Goal: Transaction & Acquisition: Book appointment/travel/reservation

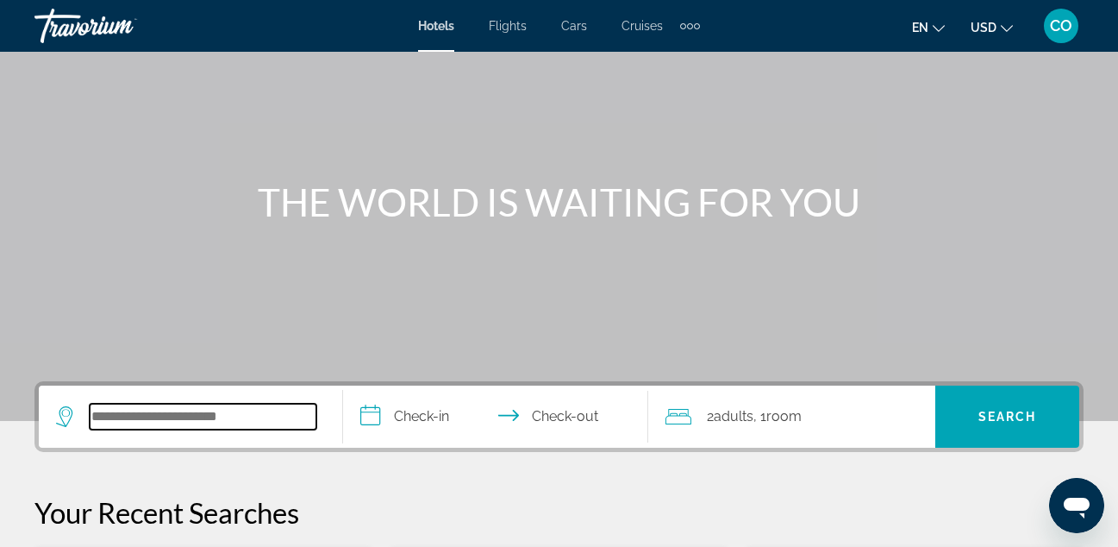
click at [175, 429] on input "Search hotel destination" at bounding box center [203, 417] width 227 height 26
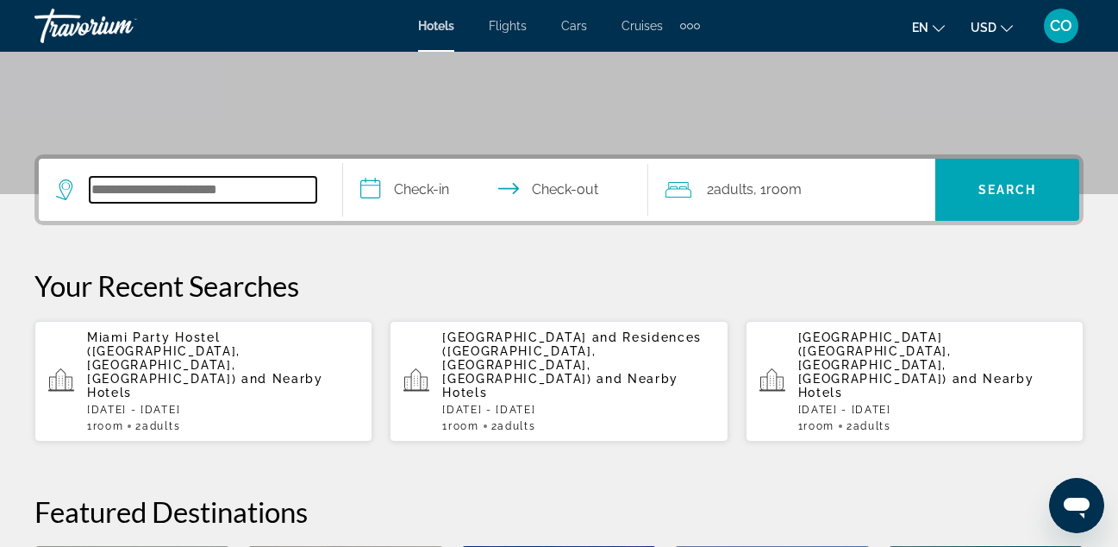
scroll to position [422, 0]
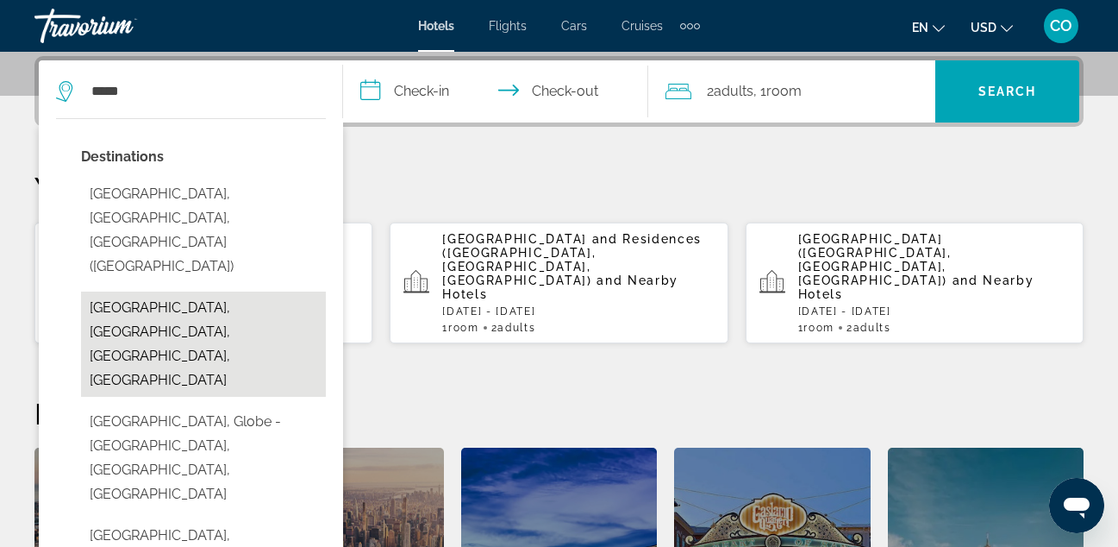
click at [237, 291] on button "[GEOGRAPHIC_DATA], [GEOGRAPHIC_DATA], [GEOGRAPHIC_DATA], [GEOGRAPHIC_DATA]" at bounding box center [203, 343] width 245 height 105
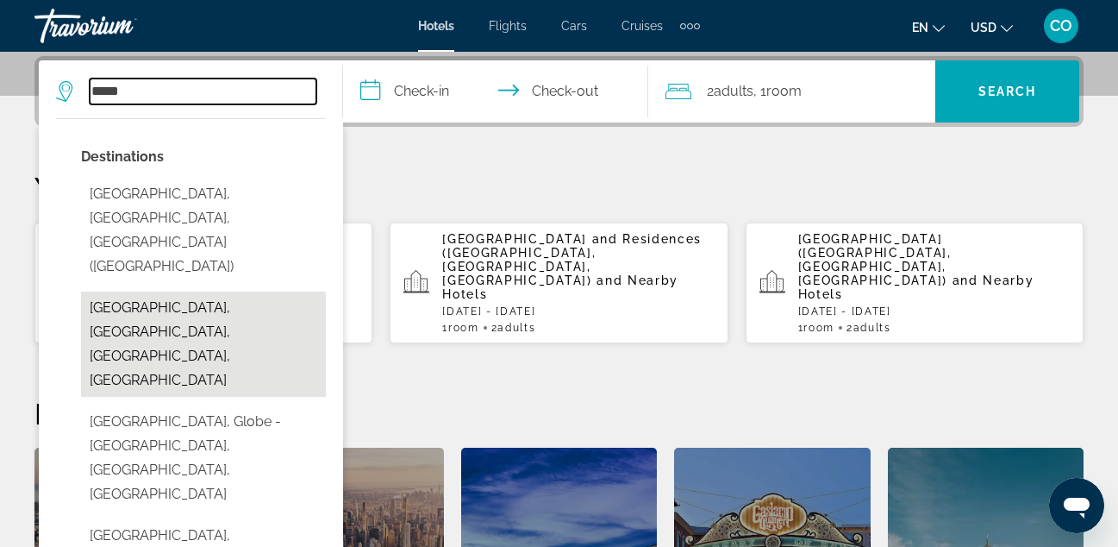
type input "**********"
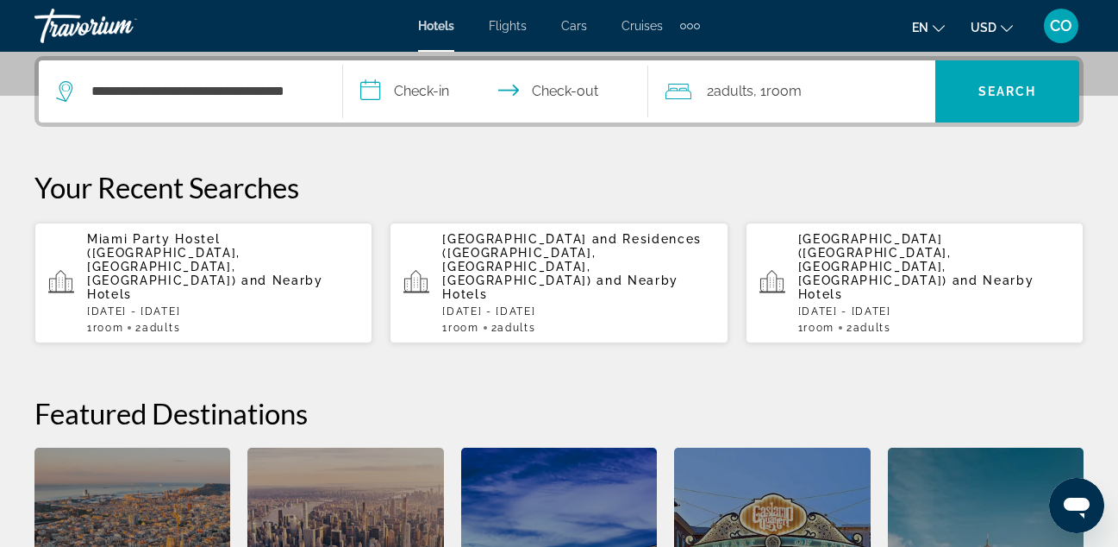
click at [431, 92] on input "**********" at bounding box center [498, 93] width 311 height 67
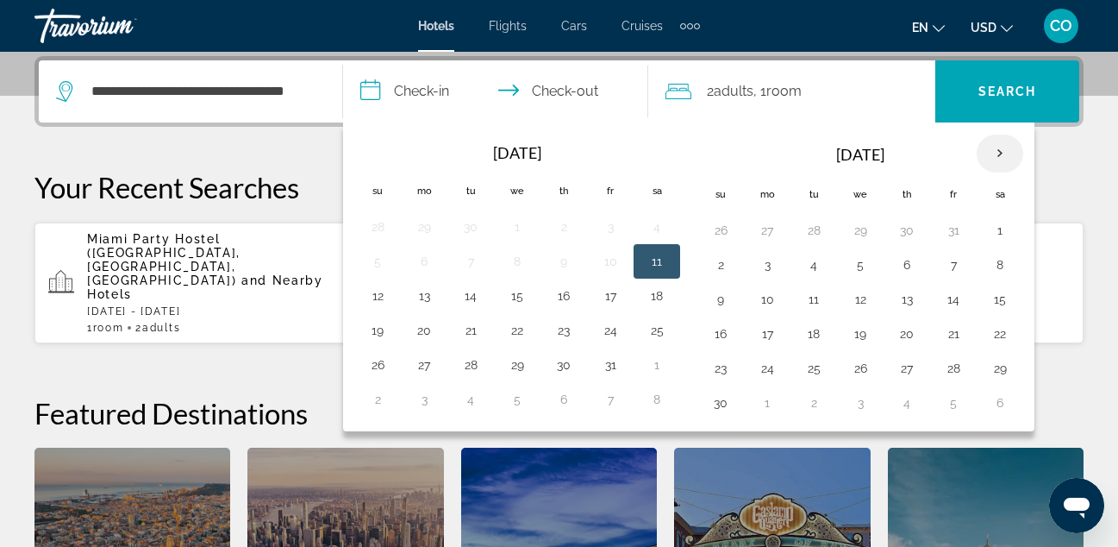
click at [1002, 147] on th "Next month" at bounding box center [1000, 154] width 47 height 38
click at [719, 356] on button "28" at bounding box center [721, 368] width 28 height 24
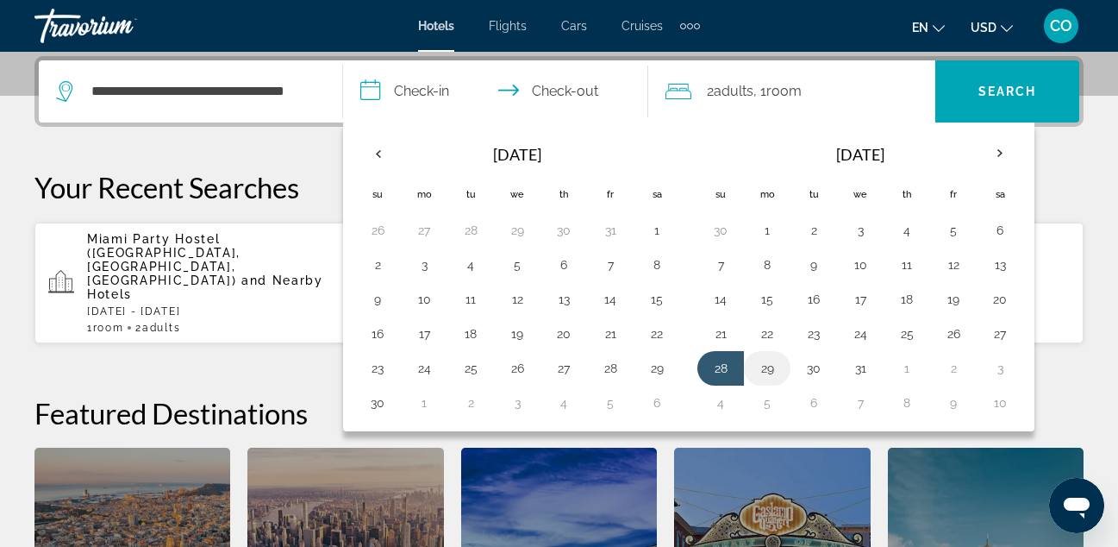
click at [768, 369] on button "29" at bounding box center [768, 368] width 28 height 24
type input "**********"
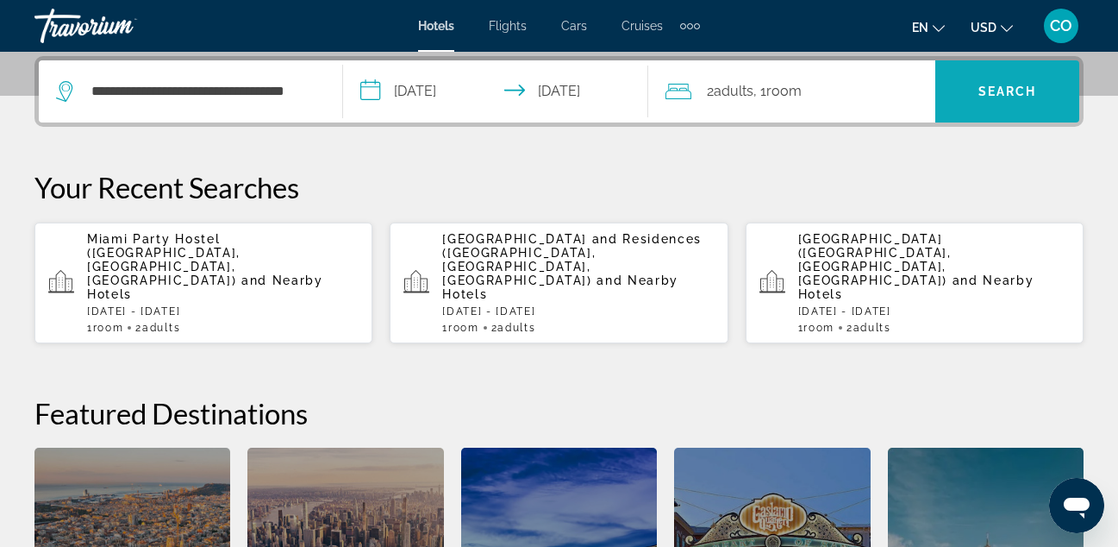
click at [962, 91] on span "Search" at bounding box center [1008, 91] width 144 height 41
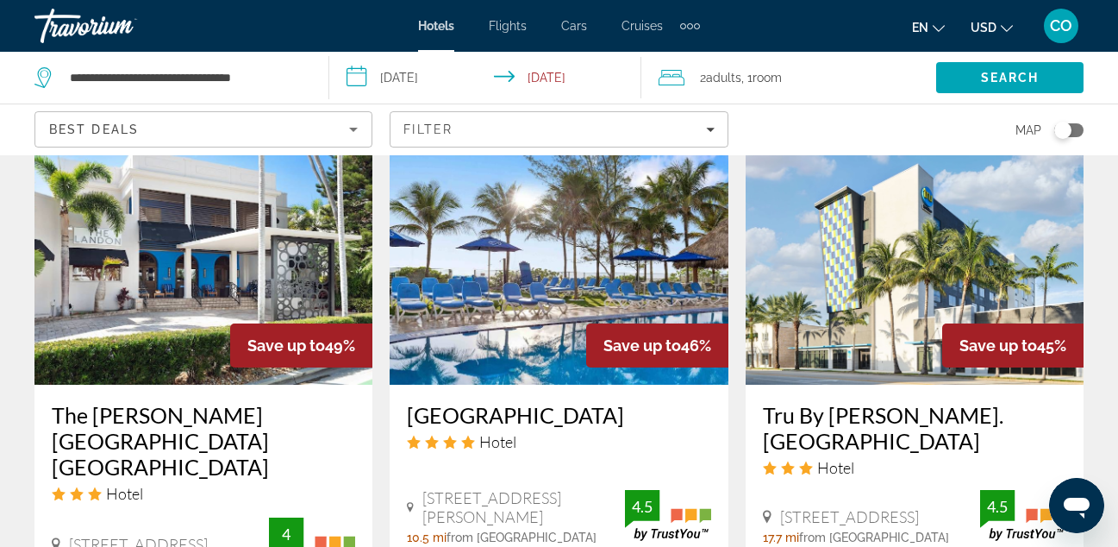
scroll to position [2228, 0]
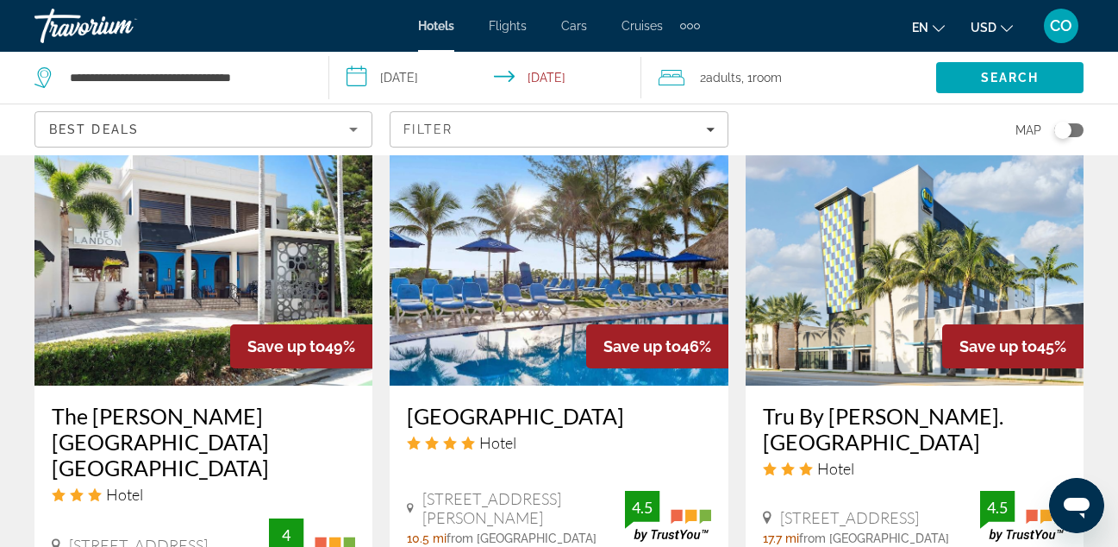
click at [901, 267] on img "Main content" at bounding box center [915, 248] width 338 height 276
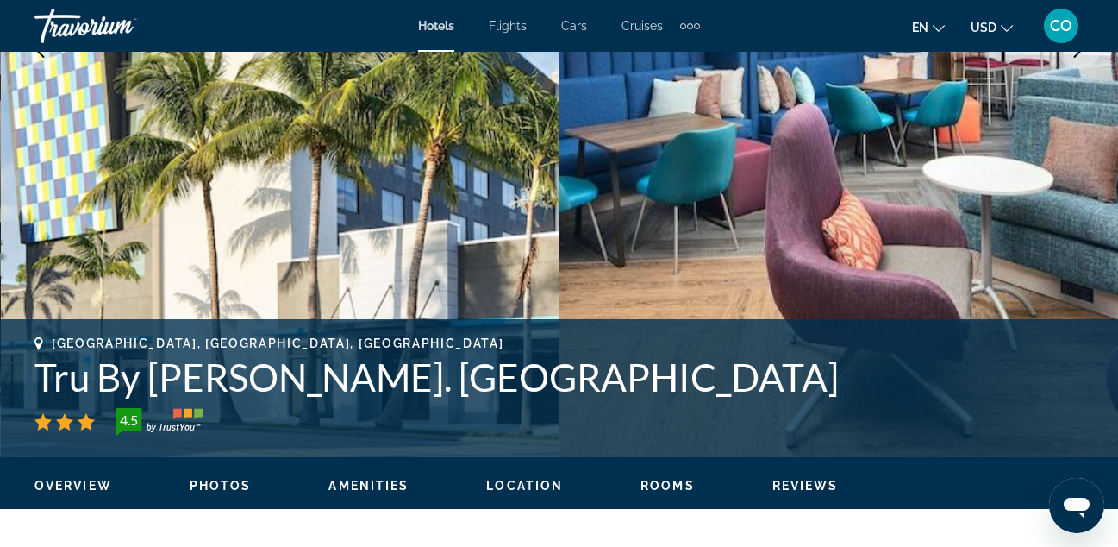
scroll to position [443, 0]
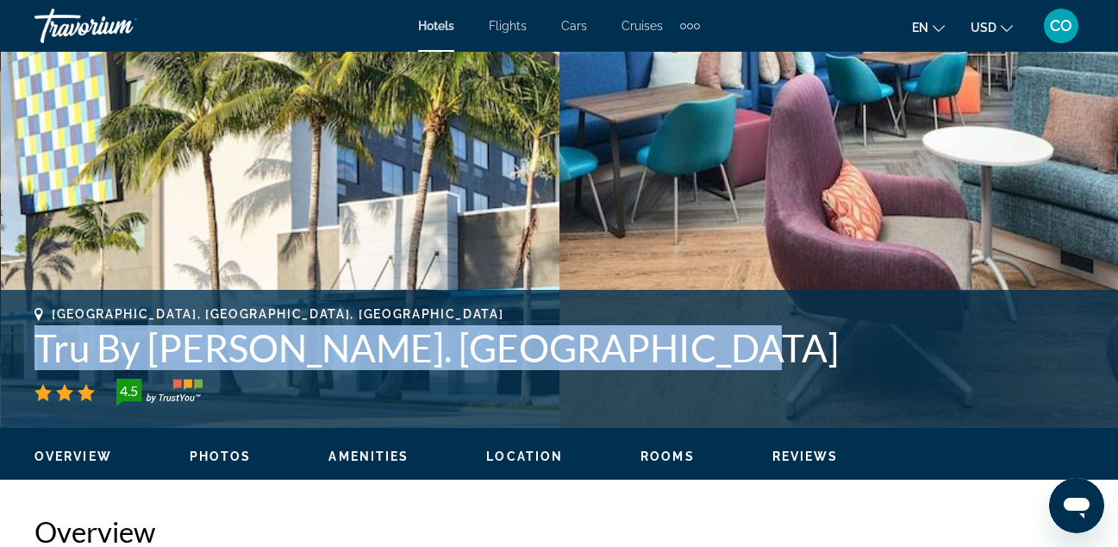
drag, startPoint x: 37, startPoint y: 339, endPoint x: 649, endPoint y: 346, distance: 611.5
click at [649, 346] on h1 "Tru By [PERSON_NAME]. [GEOGRAPHIC_DATA]" at bounding box center [559, 347] width 1050 height 45
copy h1 "Tru By [PERSON_NAME]. [GEOGRAPHIC_DATA]"
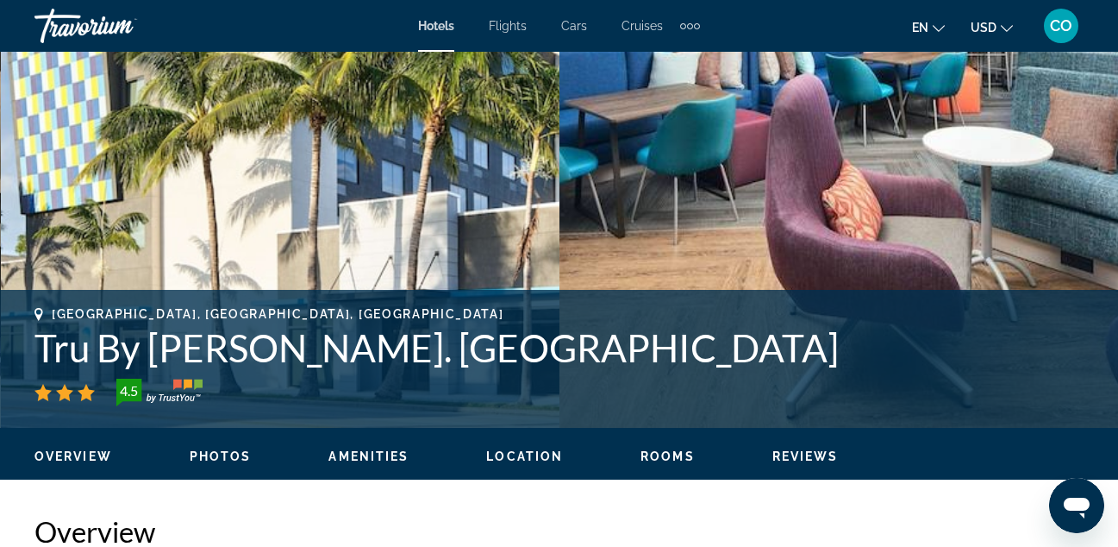
click at [843, 526] on h2 "Overview" at bounding box center [559, 531] width 1050 height 34
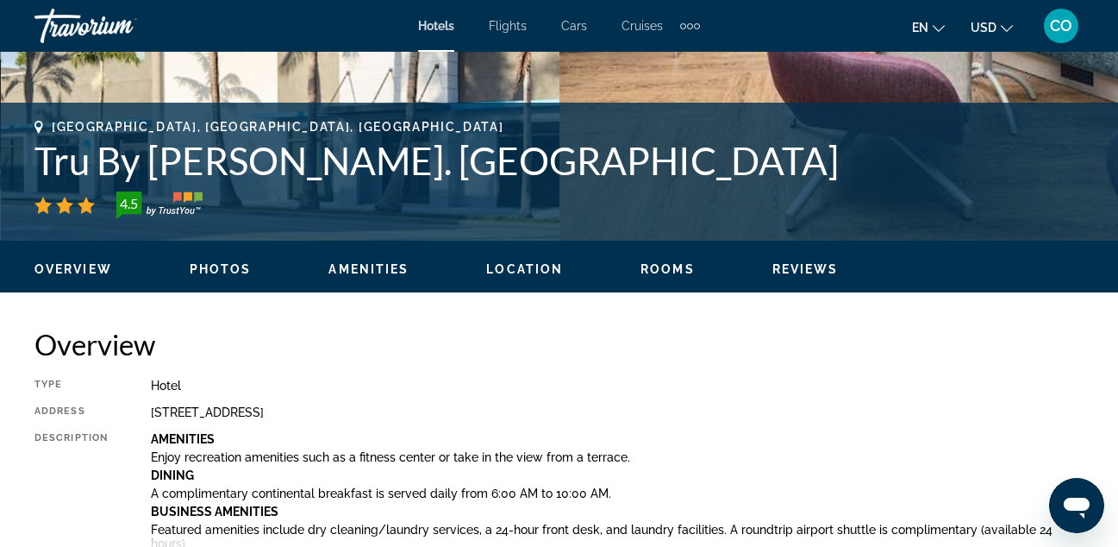
scroll to position [654, 0]
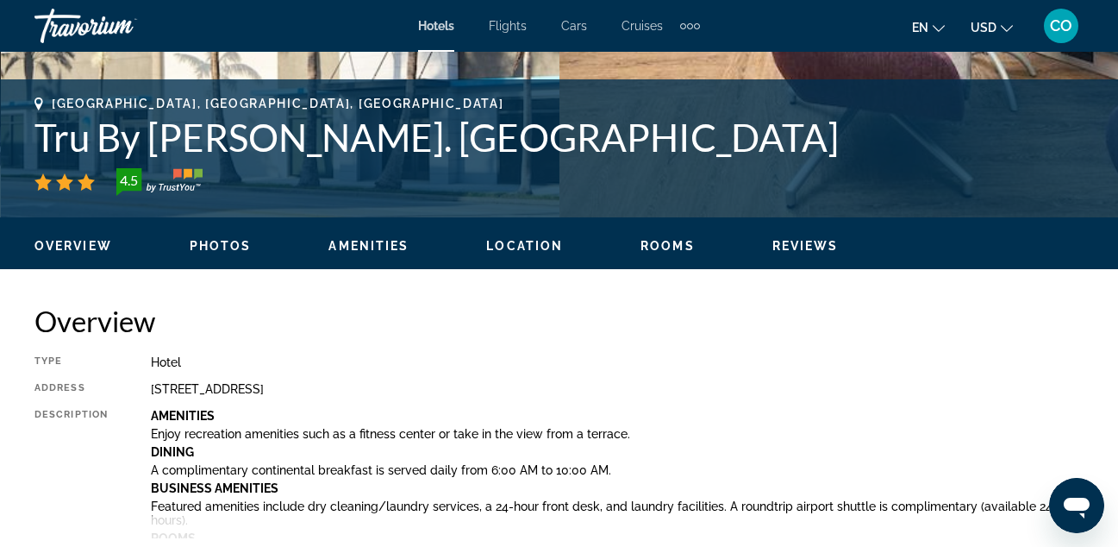
drag, startPoint x: 150, startPoint y: 390, endPoint x: 511, endPoint y: 392, distance: 360.5
click at [511, 392] on div "[STREET_ADDRESS]" at bounding box center [617, 389] width 933 height 14
copy div "[STREET_ADDRESS]"
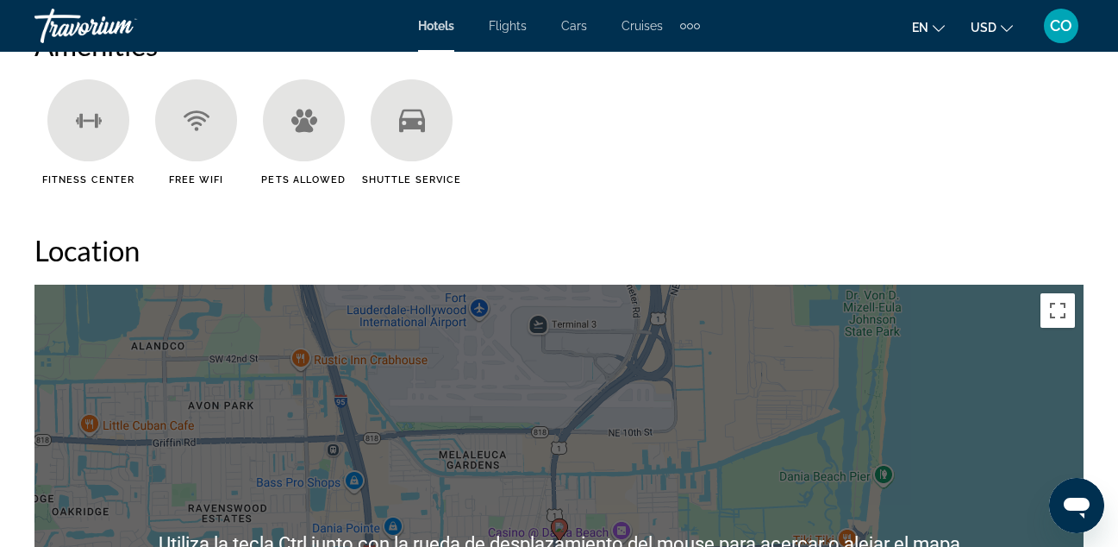
scroll to position [1441, 0]
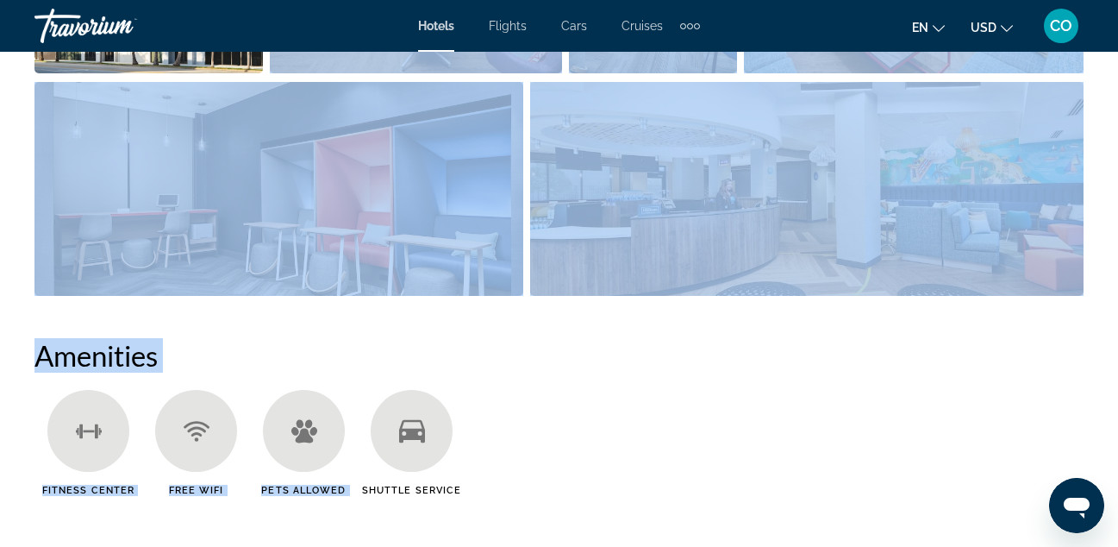
drag, startPoint x: 918, startPoint y: 375, endPoint x: 391, endPoint y: 68, distance: 609.8
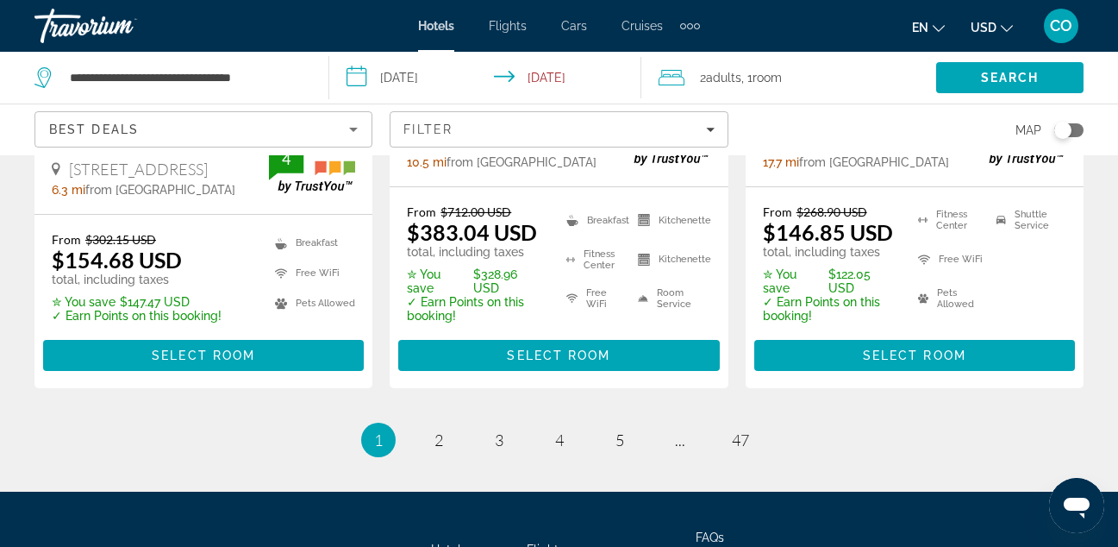
scroll to position [2608, 0]
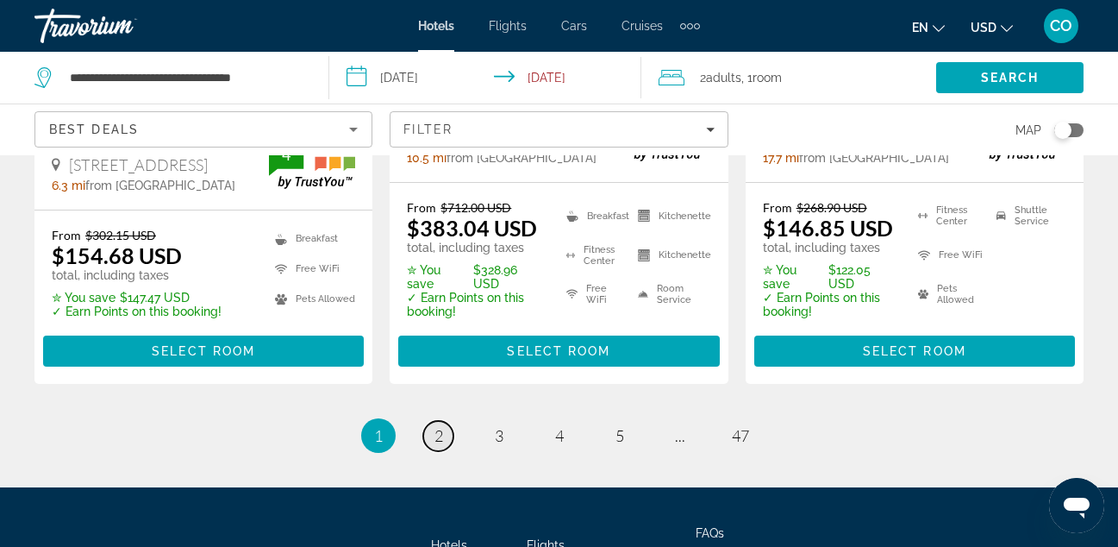
click at [425, 421] on link "page 2" at bounding box center [438, 436] width 30 height 30
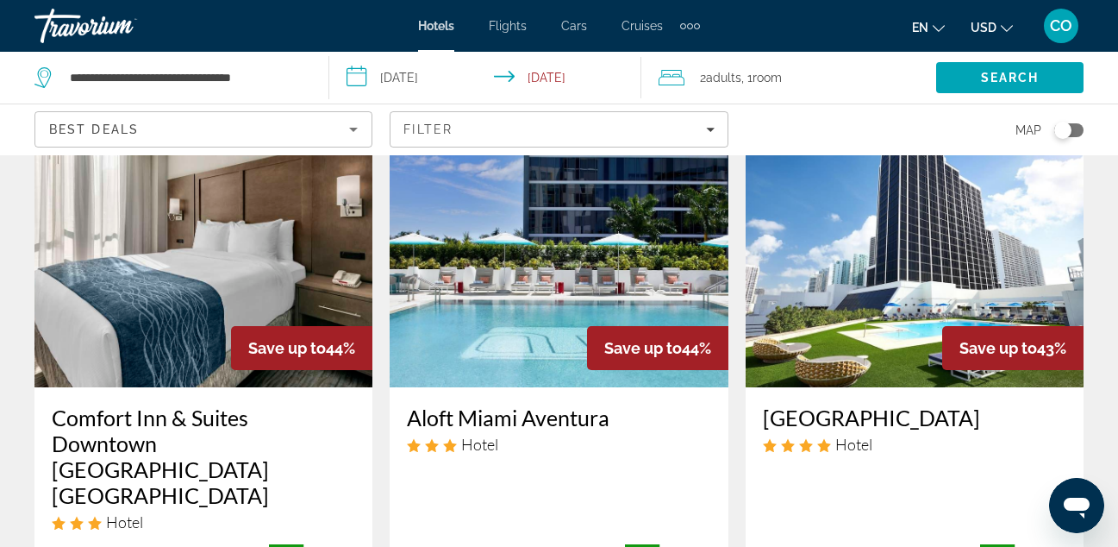
scroll to position [103, 0]
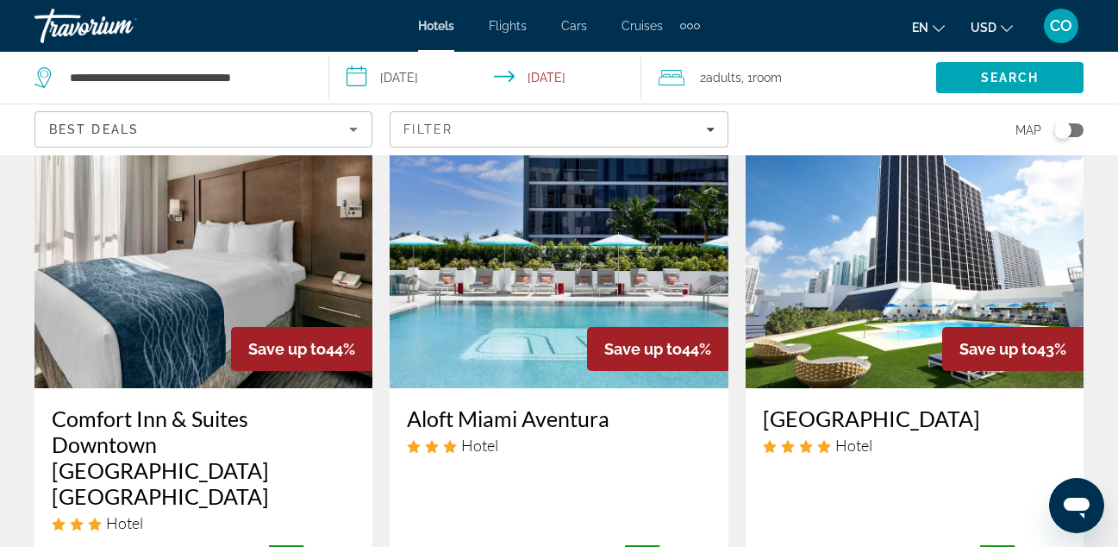
click at [529, 319] on img "Main content" at bounding box center [559, 250] width 338 height 276
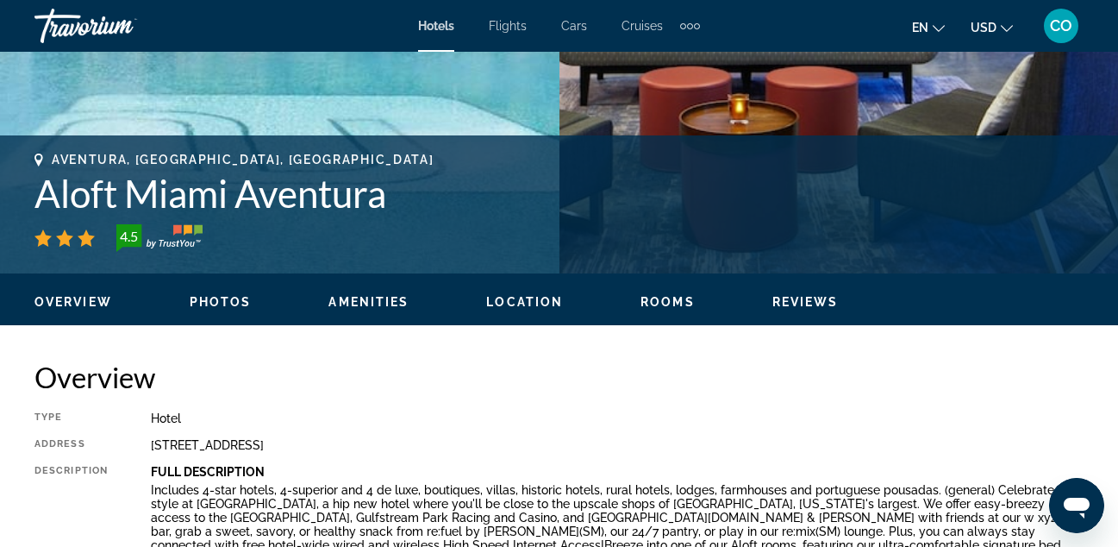
scroll to position [615, 0]
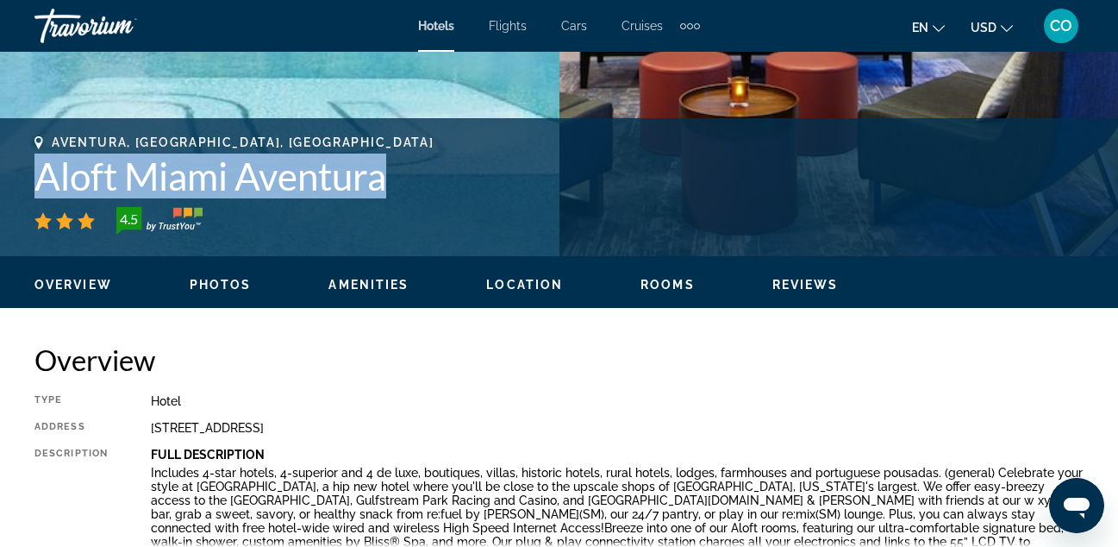
drag, startPoint x: 34, startPoint y: 175, endPoint x: 409, endPoint y: 192, distance: 375.5
click at [409, 192] on div "Aventura, [GEOGRAPHIC_DATA], [GEOGRAPHIC_DATA] Aloft Miami Aventura 4.5 Address…" at bounding box center [559, 186] width 1118 height 103
copy h1 "Aloft Miami Aventura"
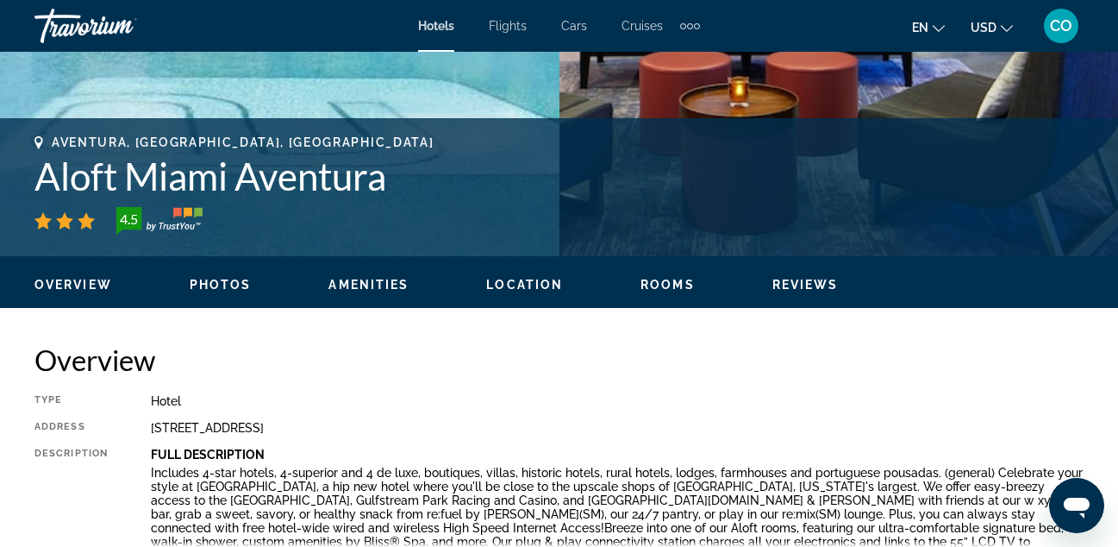
click at [680, 375] on h2 "Overview" at bounding box center [559, 359] width 1050 height 34
drag, startPoint x: 151, startPoint y: 429, endPoint x: 235, endPoint y: 446, distance: 86.3
click at [176, 434] on div "[STREET_ADDRESS]" at bounding box center [617, 428] width 933 height 14
click at [320, 445] on div "Type Hotel Address [STREET_ADDRESS] Description Full Description Read more" at bounding box center [559, 491] width 1050 height 194
drag, startPoint x: 153, startPoint y: 426, endPoint x: 444, endPoint y: 424, distance: 291.5
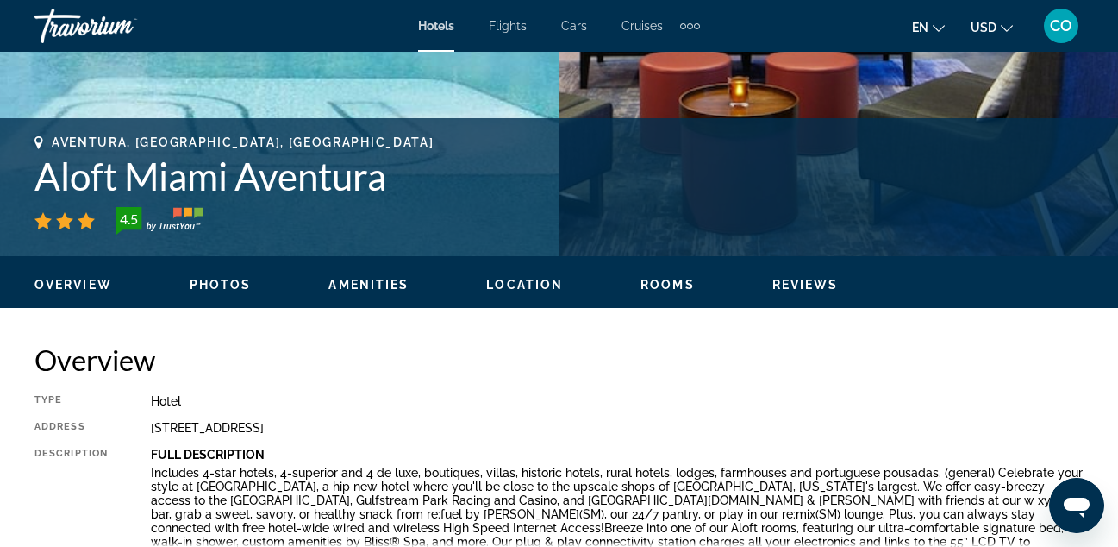
click at [444, 424] on div "[STREET_ADDRESS]" at bounding box center [617, 428] width 933 height 14
copy div "[STREET_ADDRESS]"
click at [936, 407] on div "Hotel" at bounding box center [617, 401] width 933 height 14
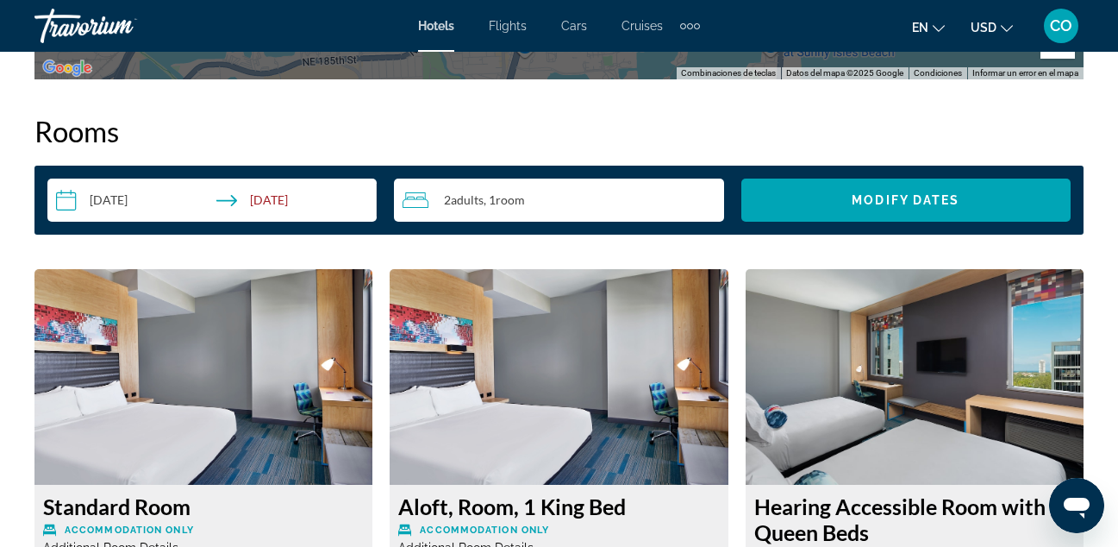
scroll to position [2465, 0]
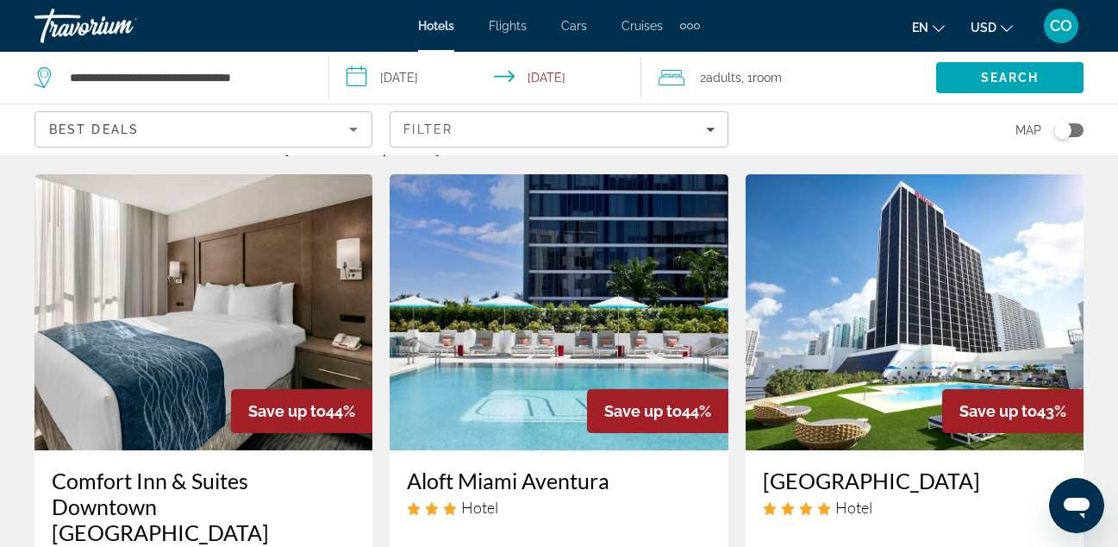
scroll to position [42, 0]
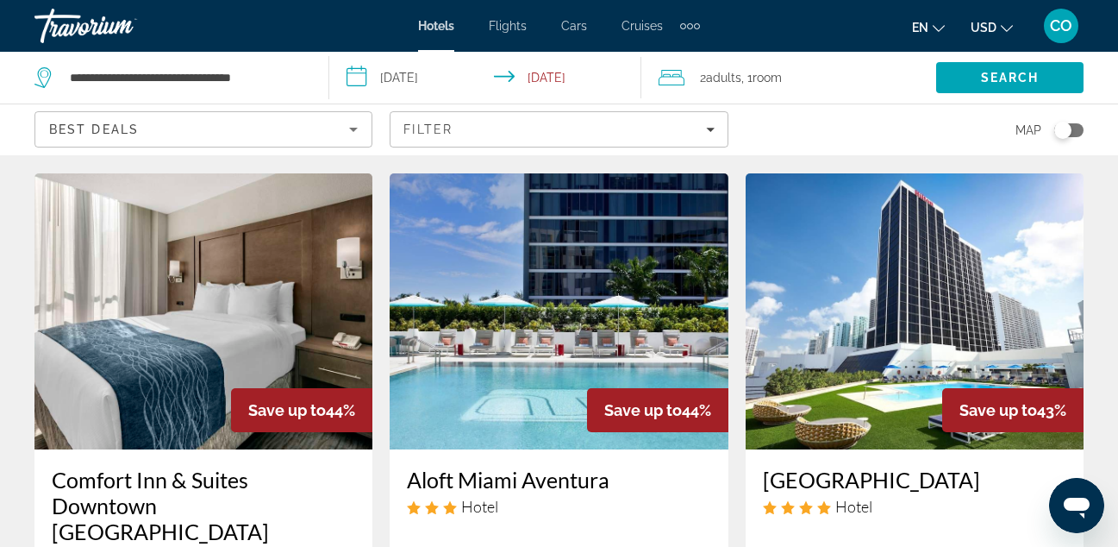
click at [270, 291] on img "Main content" at bounding box center [203, 311] width 338 height 276
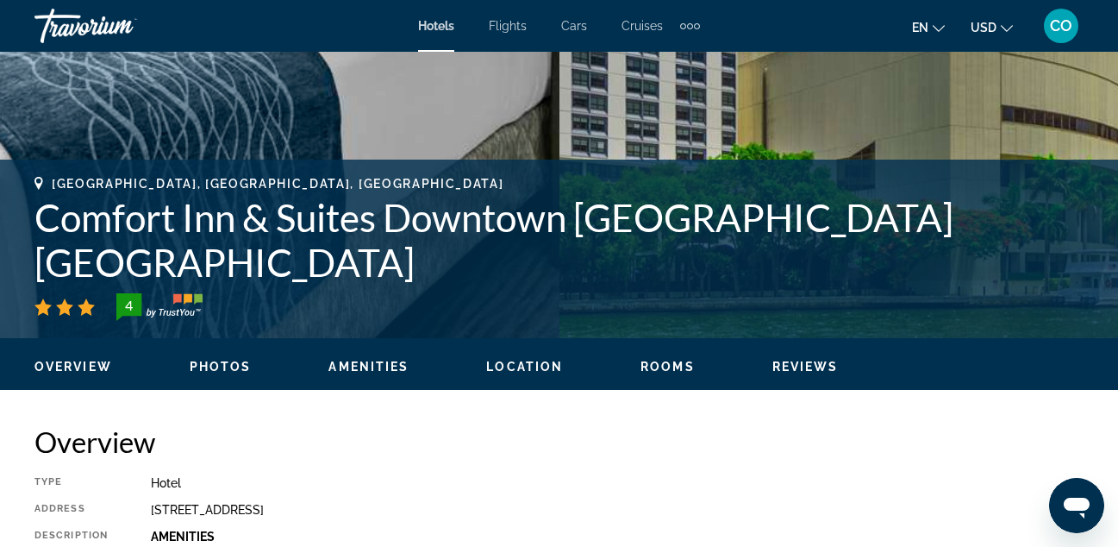
scroll to position [502, 0]
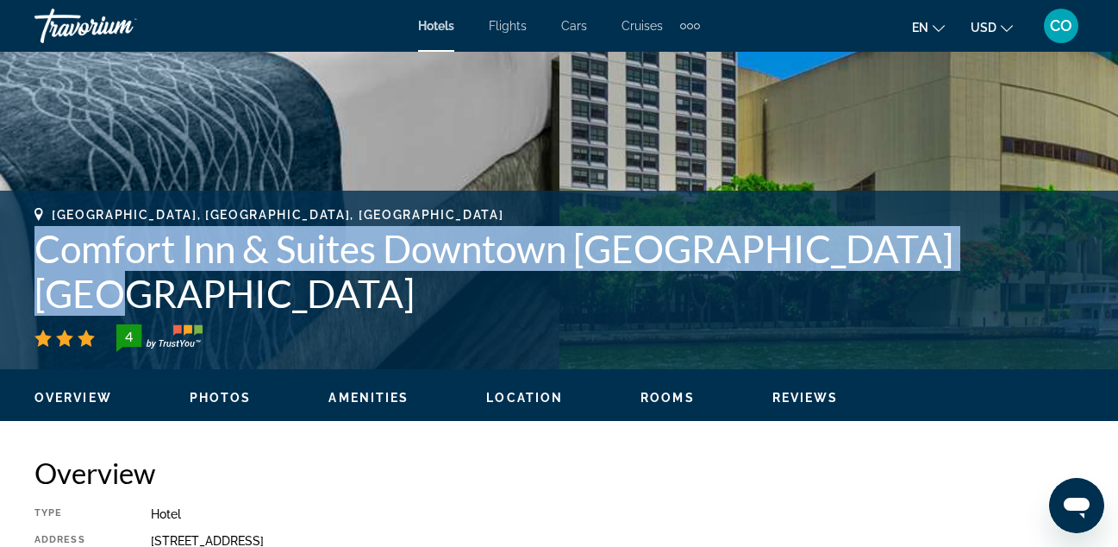
drag, startPoint x: 25, startPoint y: 298, endPoint x: 1014, endPoint y: 272, distance: 989.5
click at [1014, 272] on div "[GEOGRAPHIC_DATA], [GEOGRAPHIC_DATA], [GEOGRAPHIC_DATA] Comfort Inn & Suites [G…" at bounding box center [559, 280] width 1118 height 144
copy h1 "Comfort Inn & Suites Downtown [GEOGRAPHIC_DATA] [GEOGRAPHIC_DATA]"
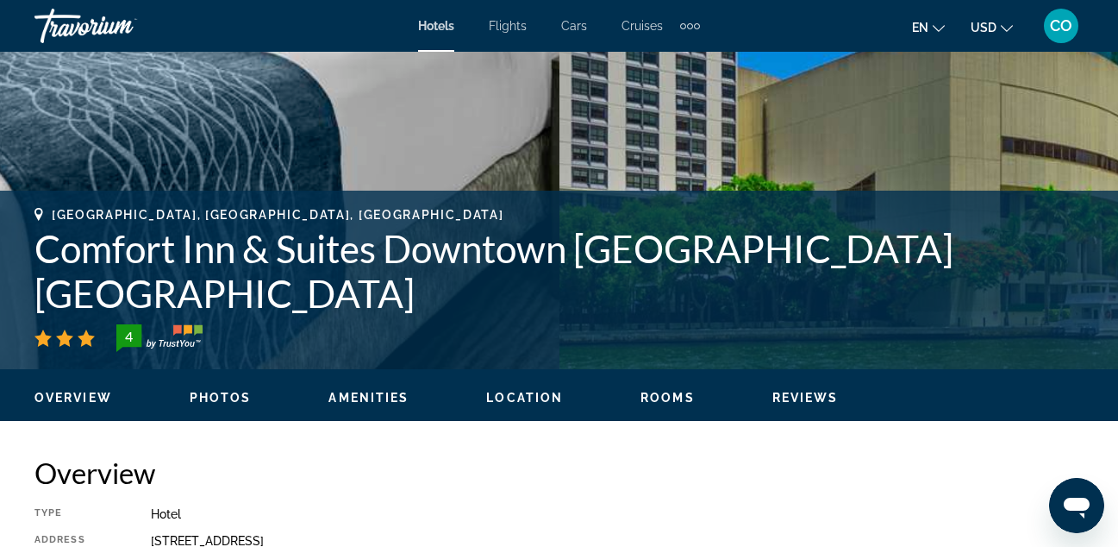
click at [805, 465] on h2 "Overview" at bounding box center [559, 472] width 1050 height 34
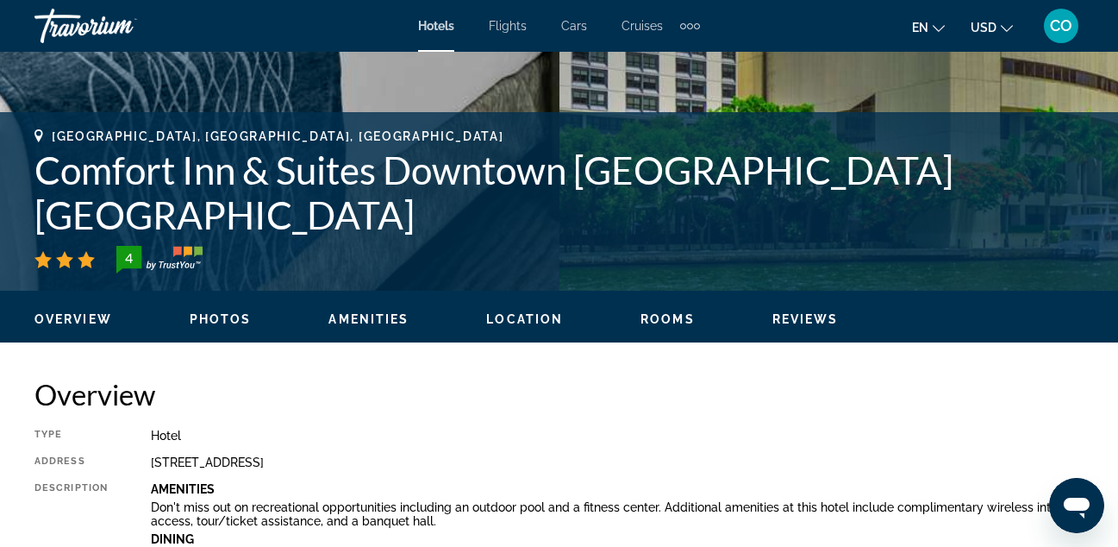
scroll to position [586, 0]
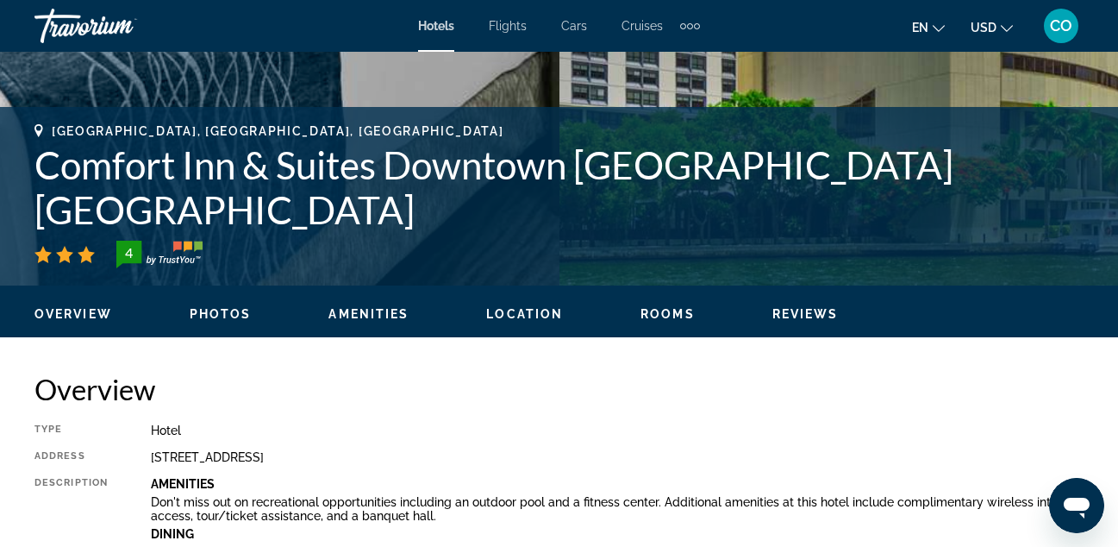
drag, startPoint x: 152, startPoint y: 461, endPoint x: 446, endPoint y: 461, distance: 294.1
click at [446, 461] on div "[STREET_ADDRESS]" at bounding box center [617, 457] width 933 height 14
copy div "[STREET_ADDRESS]"
click at [754, 427] on div "Hotel" at bounding box center [617, 430] width 933 height 14
click at [655, 303] on ul "Overview Photos Amenities Location Rooms Reviews Modify Dates" at bounding box center [559, 312] width 1050 height 19
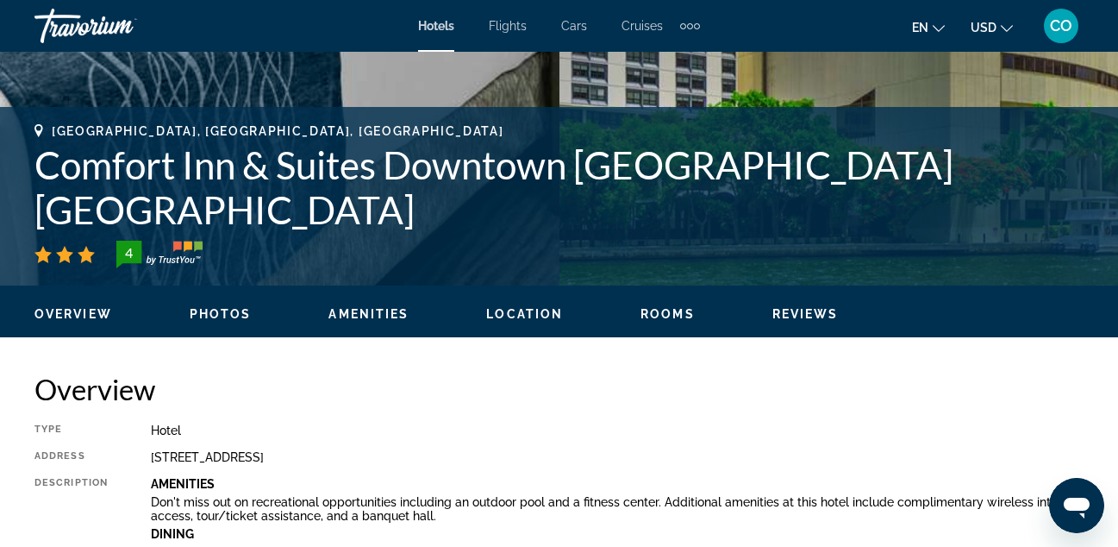
click at [655, 313] on span "Rooms" at bounding box center [668, 314] width 54 height 14
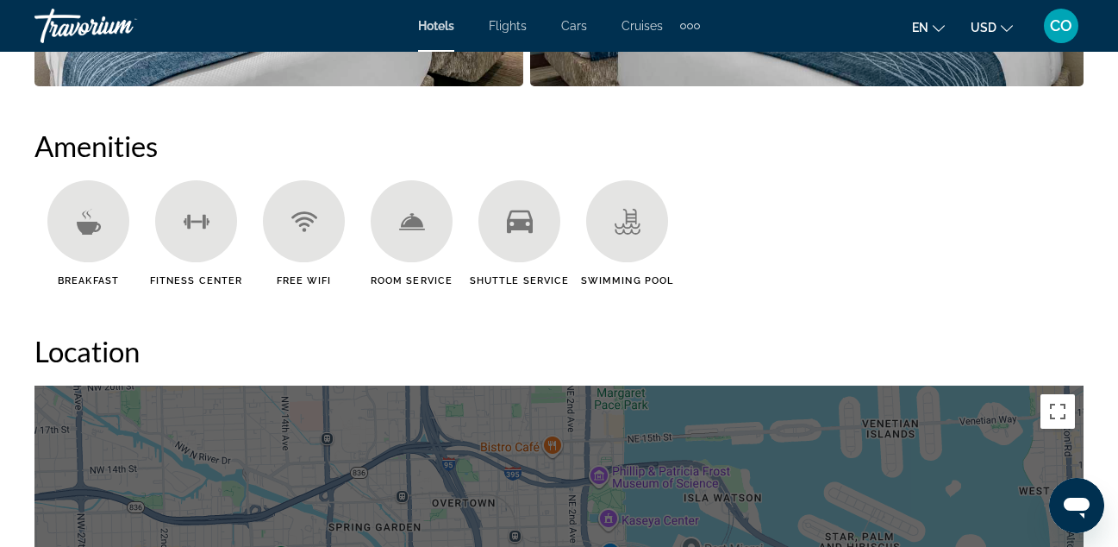
scroll to position [1622, 0]
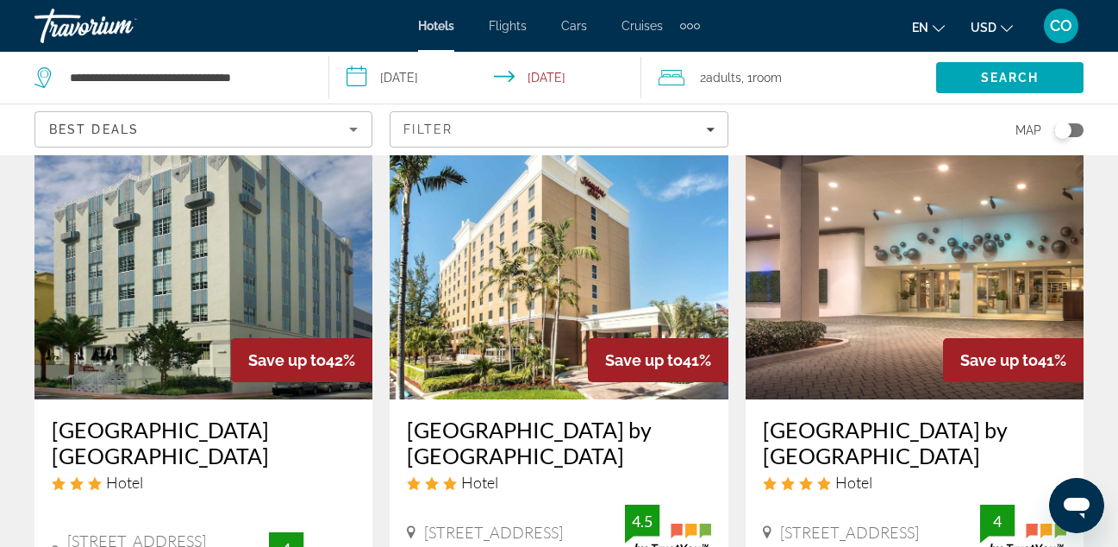
scroll to position [828, 0]
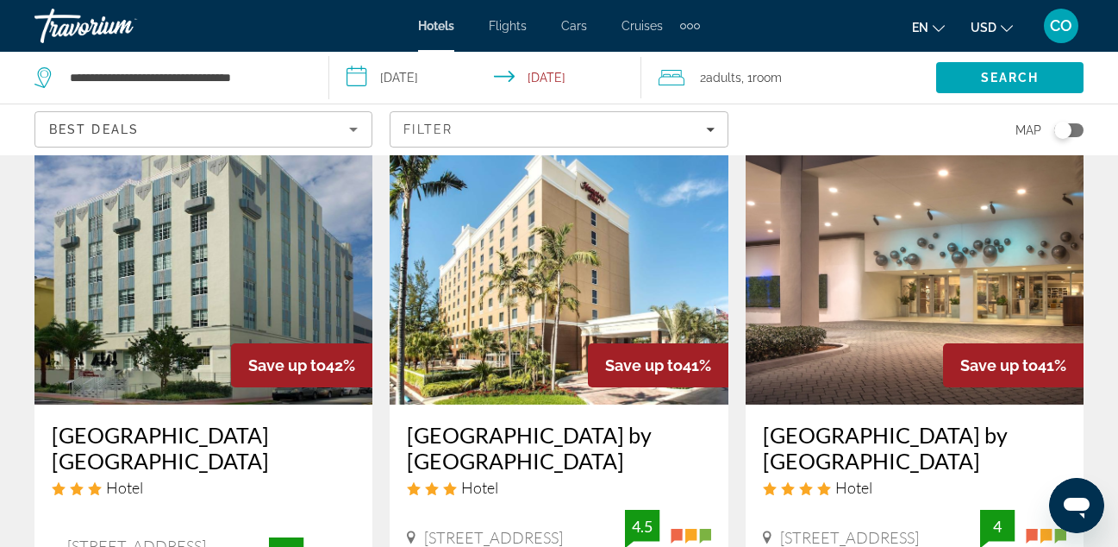
click at [471, 252] on img "Main content" at bounding box center [559, 266] width 338 height 276
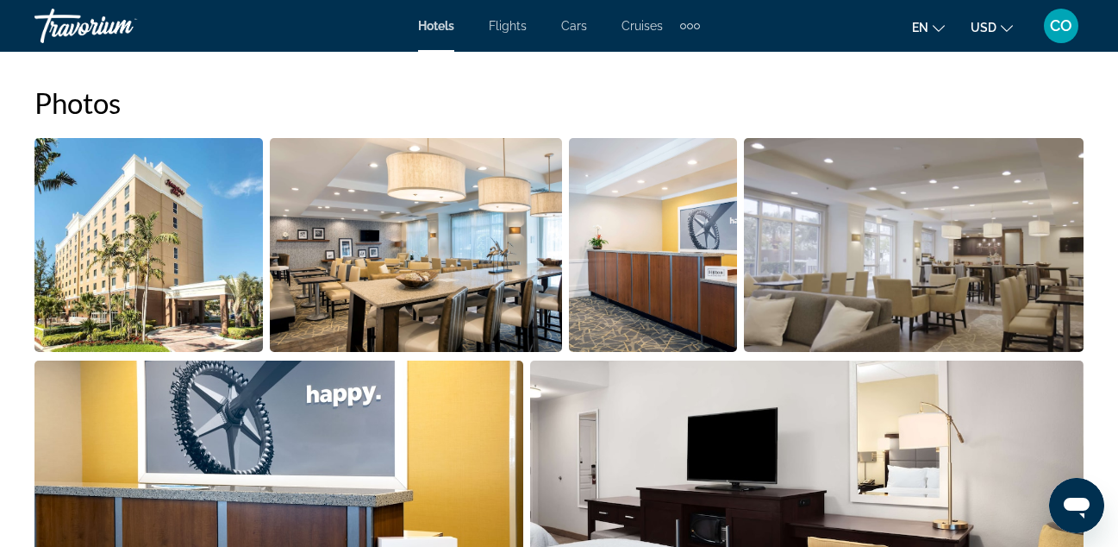
scroll to position [1078, 0]
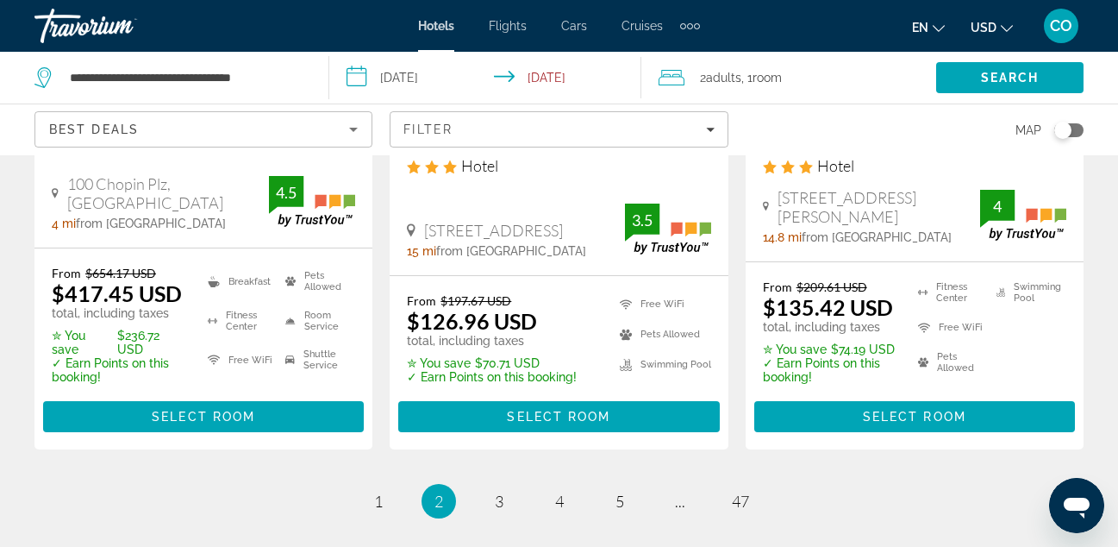
scroll to position [2642, 0]
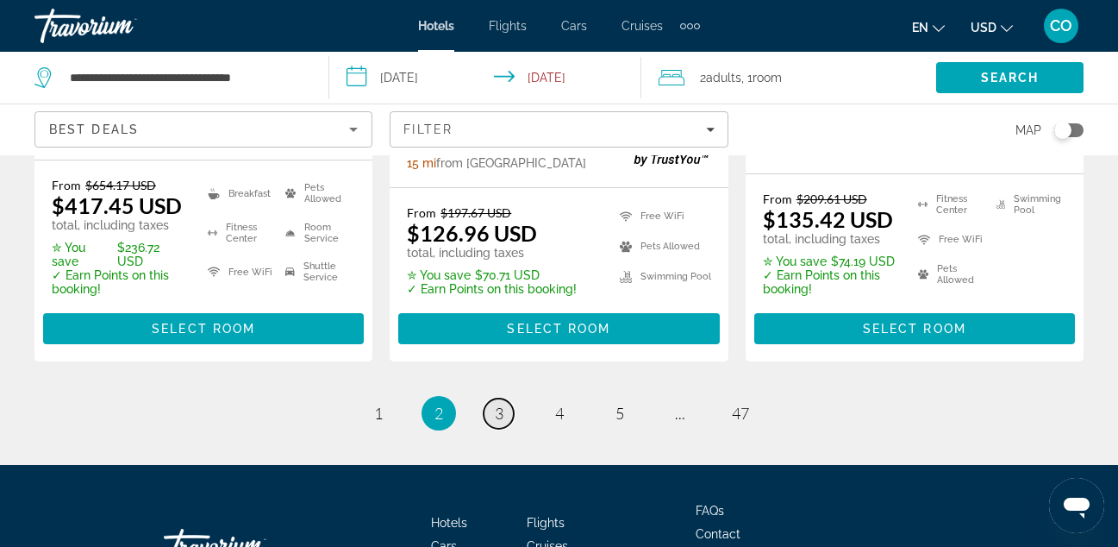
click at [495, 404] on span "3" at bounding box center [499, 413] width 9 height 19
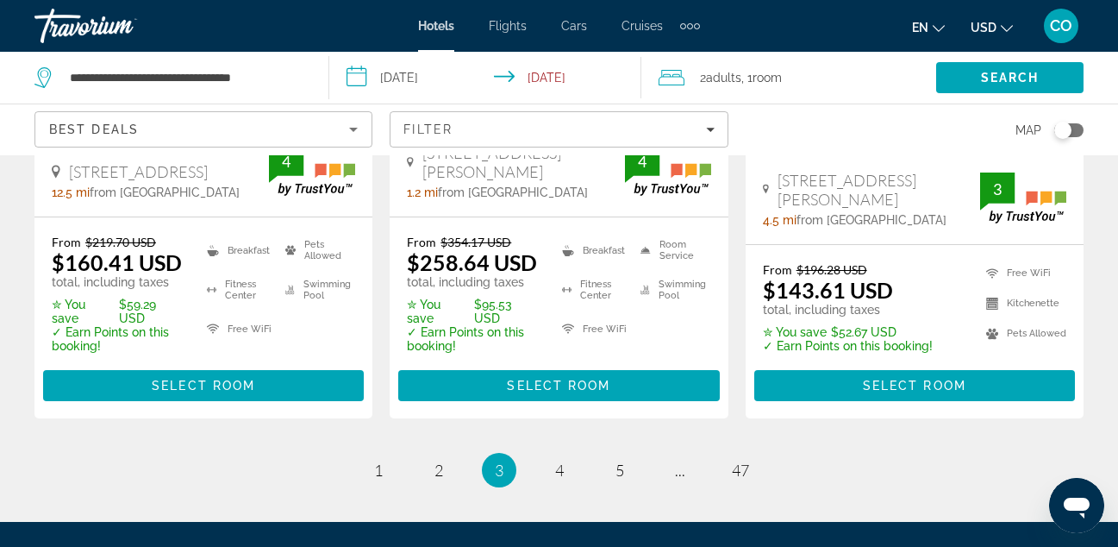
scroll to position [2620, 0]
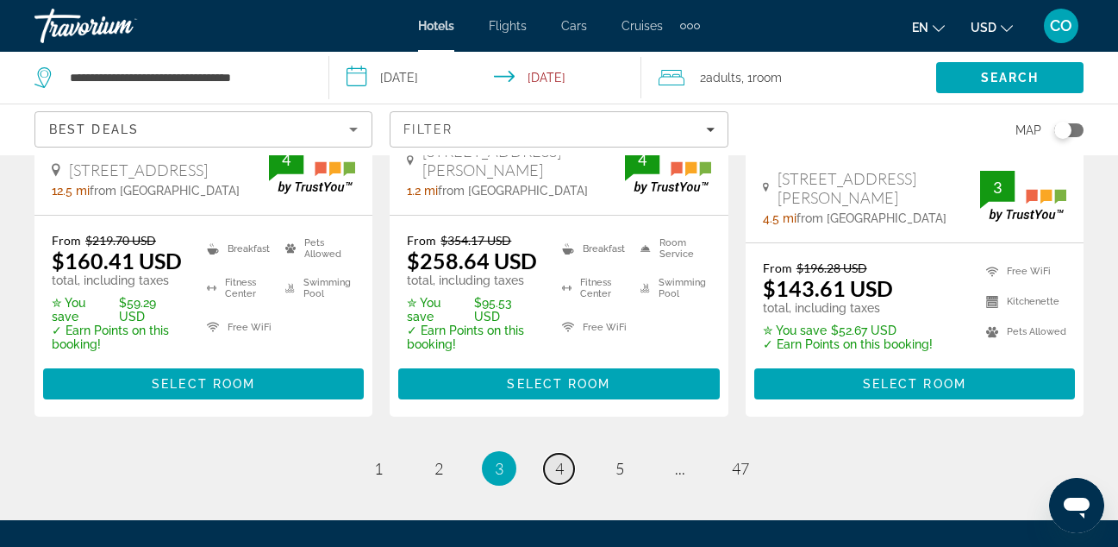
click at [558, 454] on link "page 4" at bounding box center [559, 469] width 30 height 30
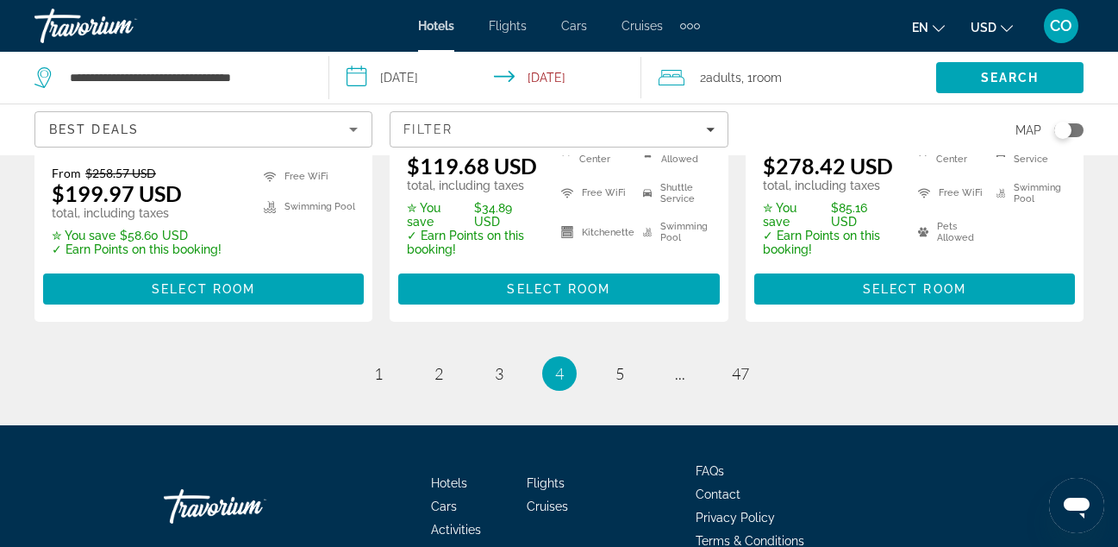
scroll to position [2691, 0]
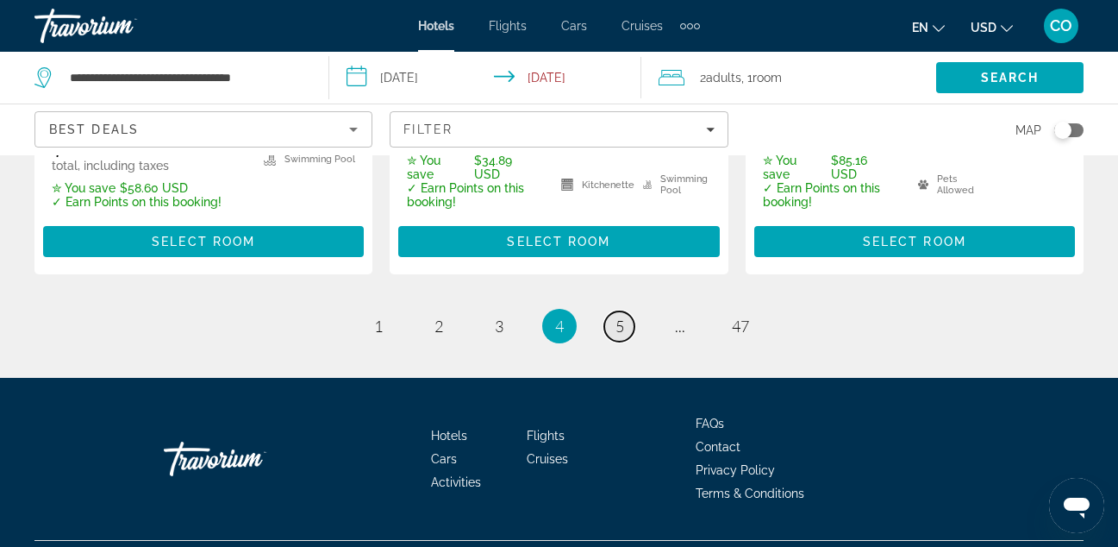
click at [616, 316] on span "5" at bounding box center [620, 325] width 9 height 19
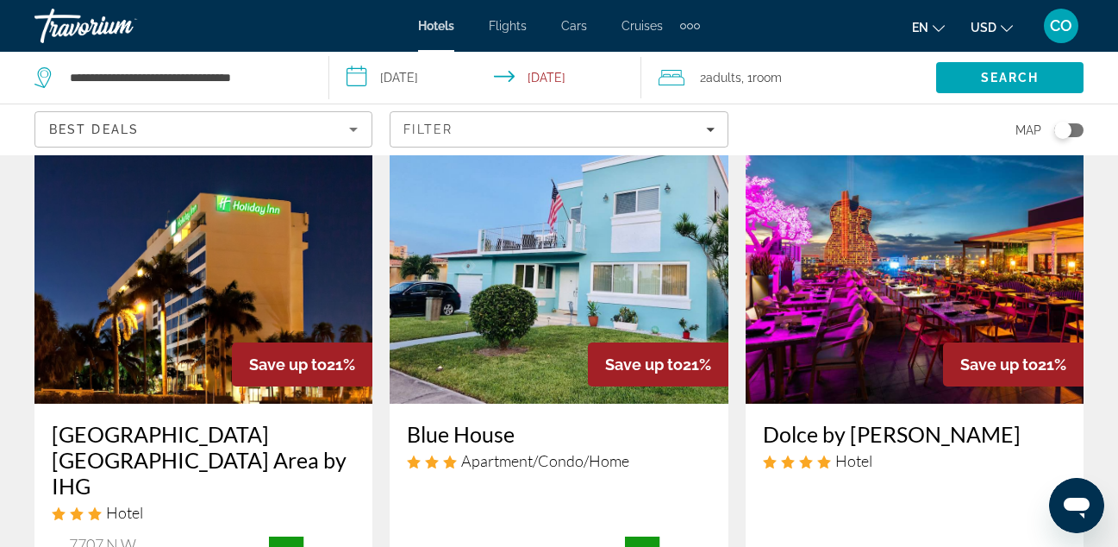
scroll to position [1472, 0]
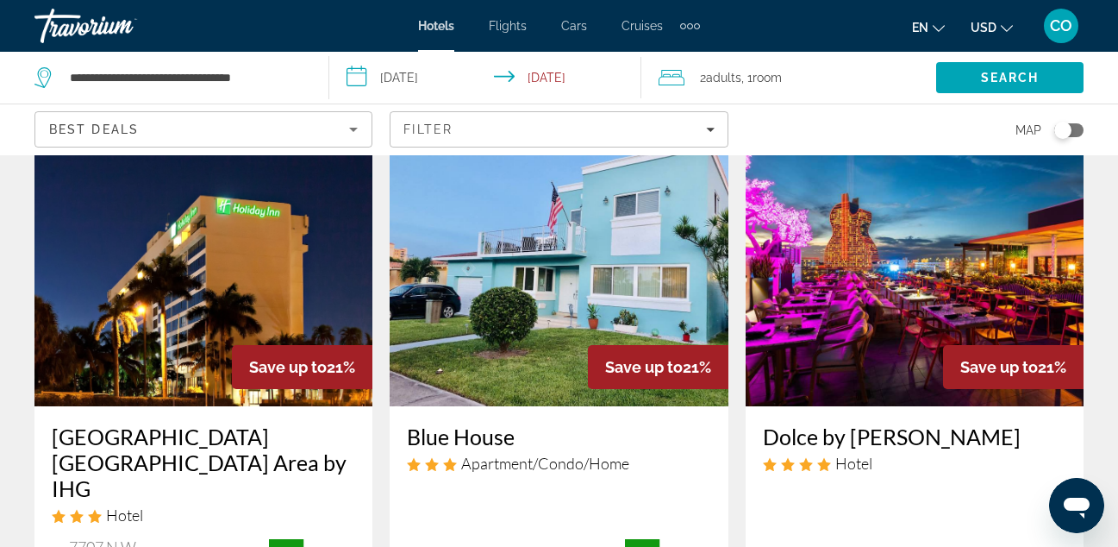
click at [261, 220] on img "Main content" at bounding box center [203, 268] width 338 height 276
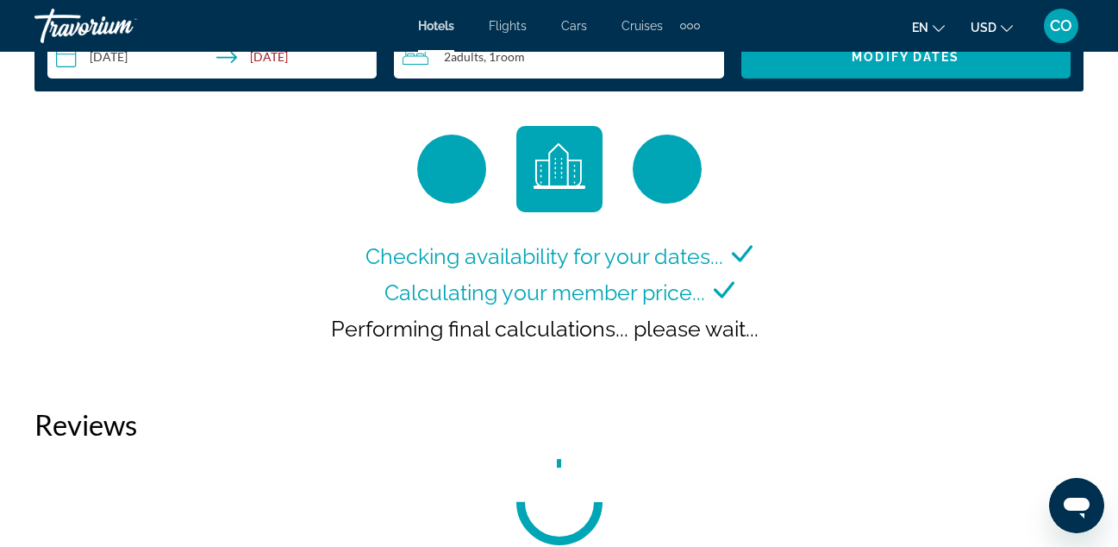
scroll to position [2618, 0]
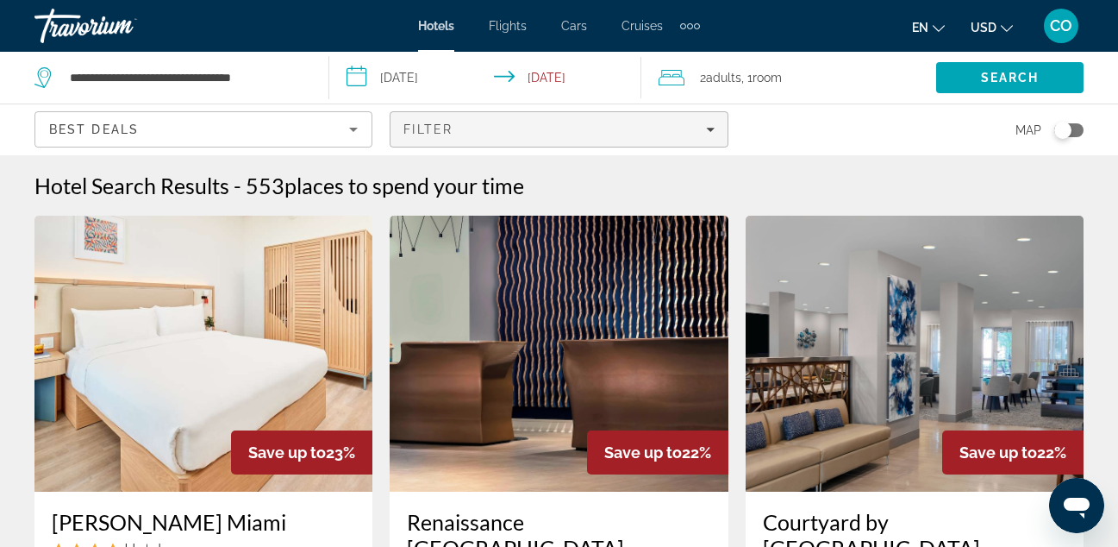
click at [688, 111] on span "Filters" at bounding box center [559, 129] width 336 height 41
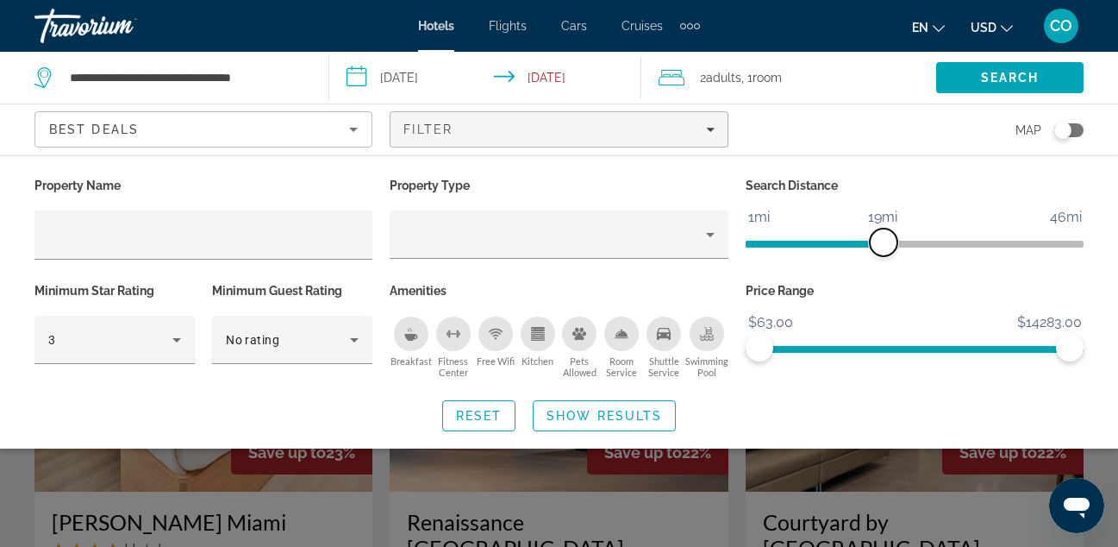
drag, startPoint x: 962, startPoint y: 244, endPoint x: 880, endPoint y: 248, distance: 81.1
click at [880, 248] on span "ngx-slider" at bounding box center [884, 243] width 28 height 28
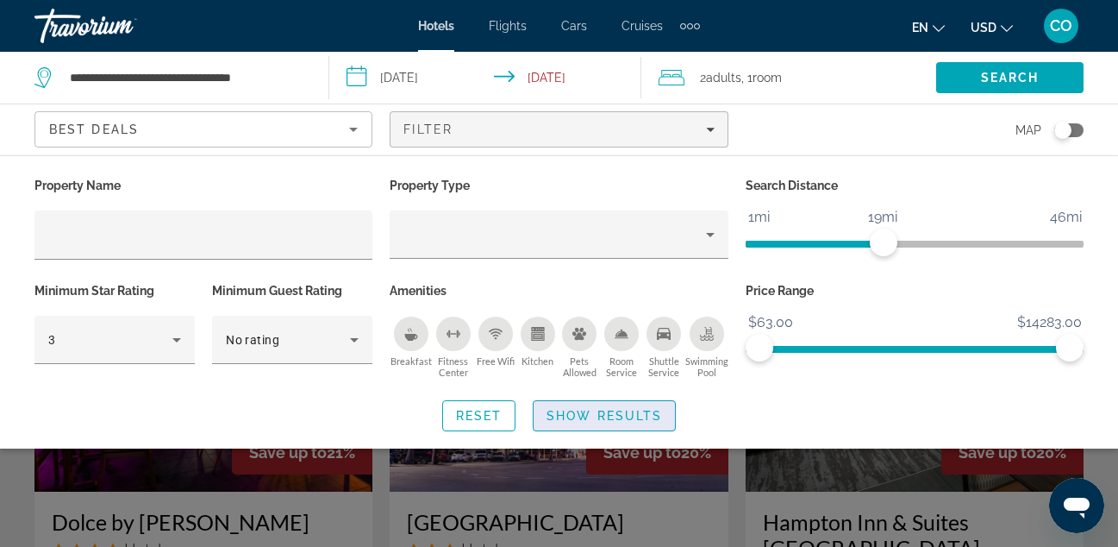
click at [616, 414] on span "Show Results" at bounding box center [605, 416] width 116 height 14
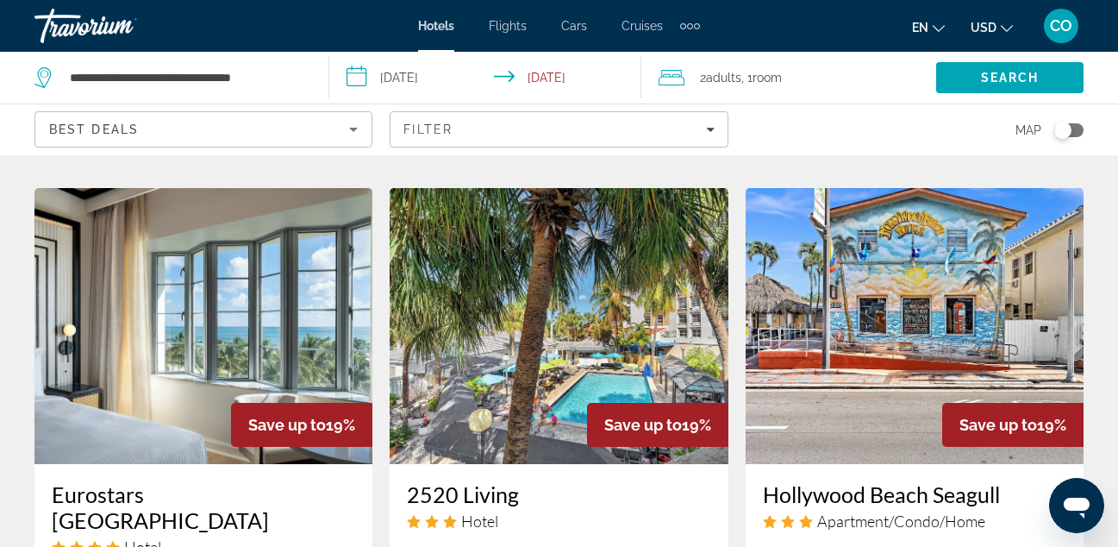
scroll to position [2069, 0]
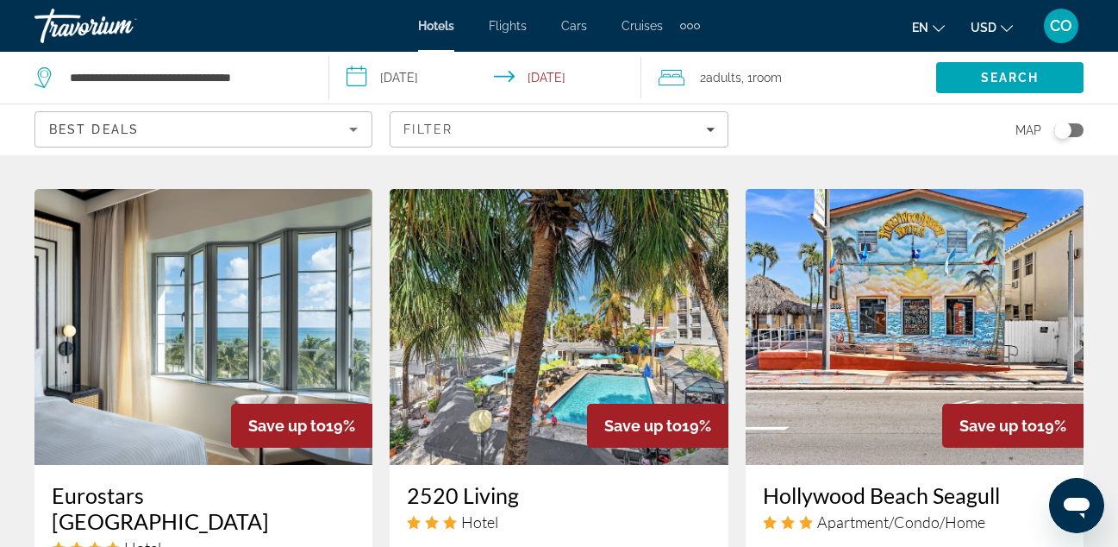
click at [505, 332] on img "Main content" at bounding box center [559, 327] width 338 height 276
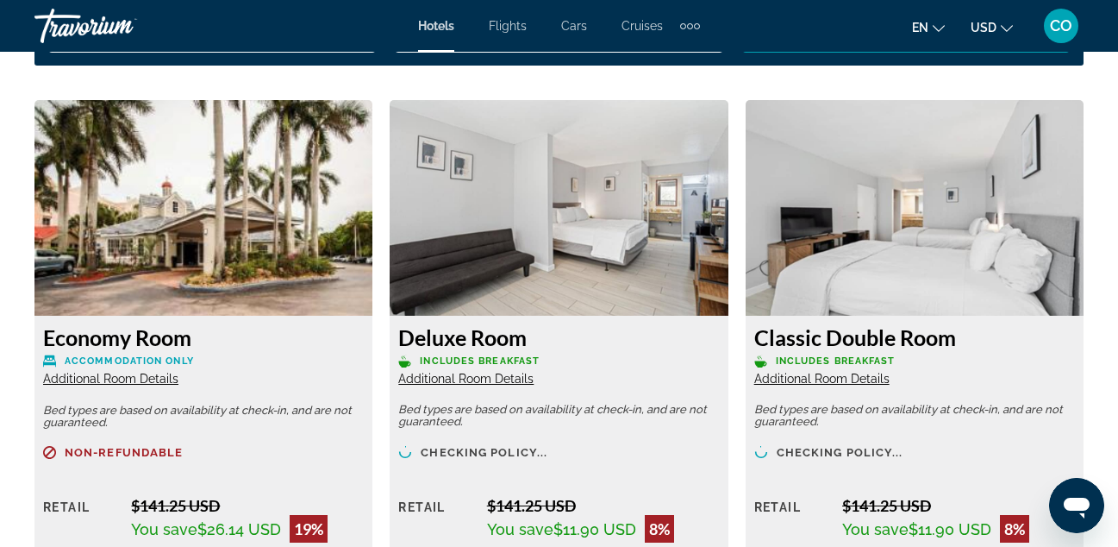
scroll to position [2644, 0]
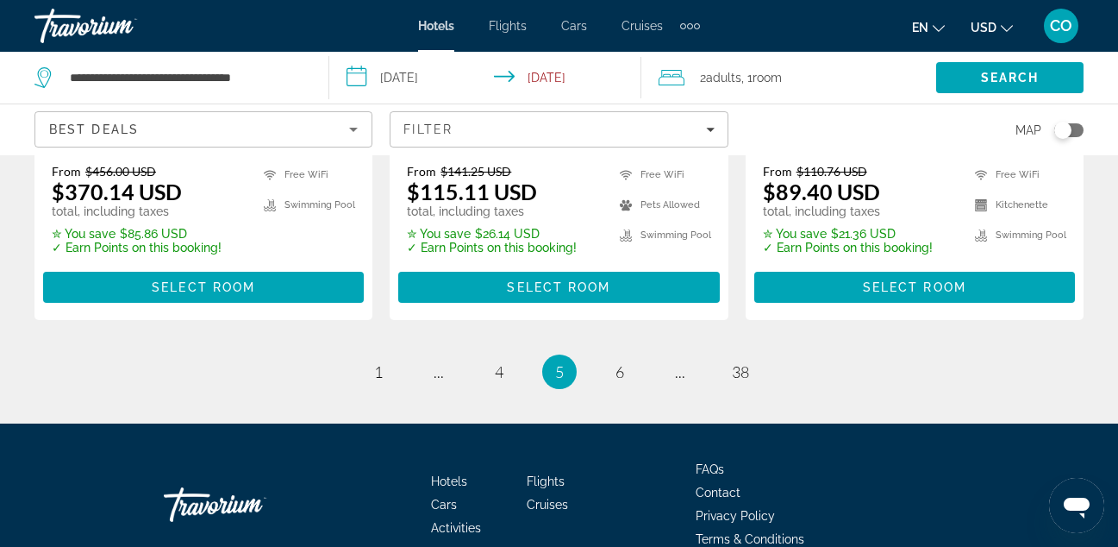
scroll to position [2566, 0]
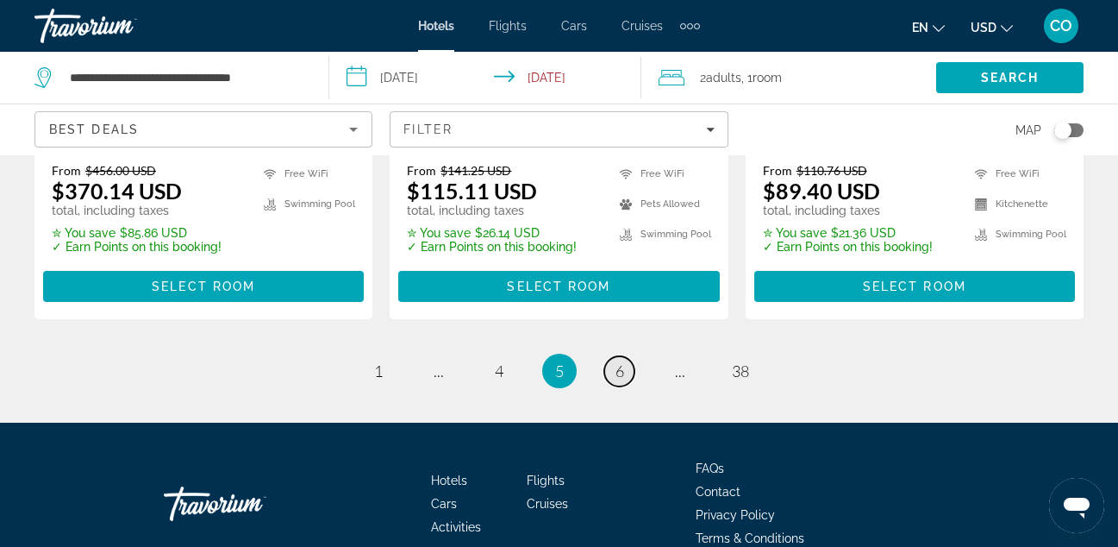
click at [629, 356] on link "page 6" at bounding box center [620, 371] width 30 height 30
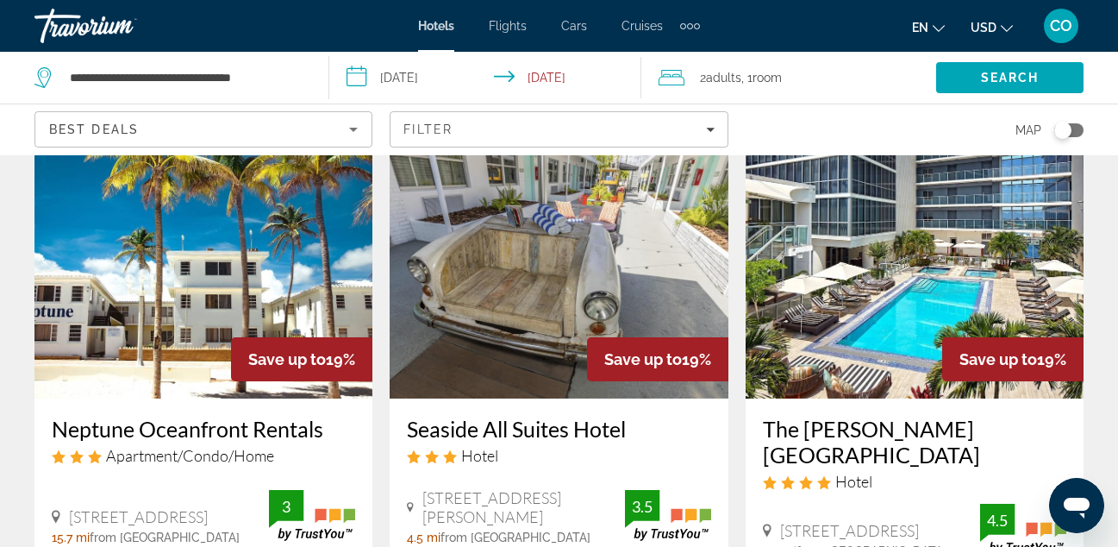
scroll to position [85, 0]
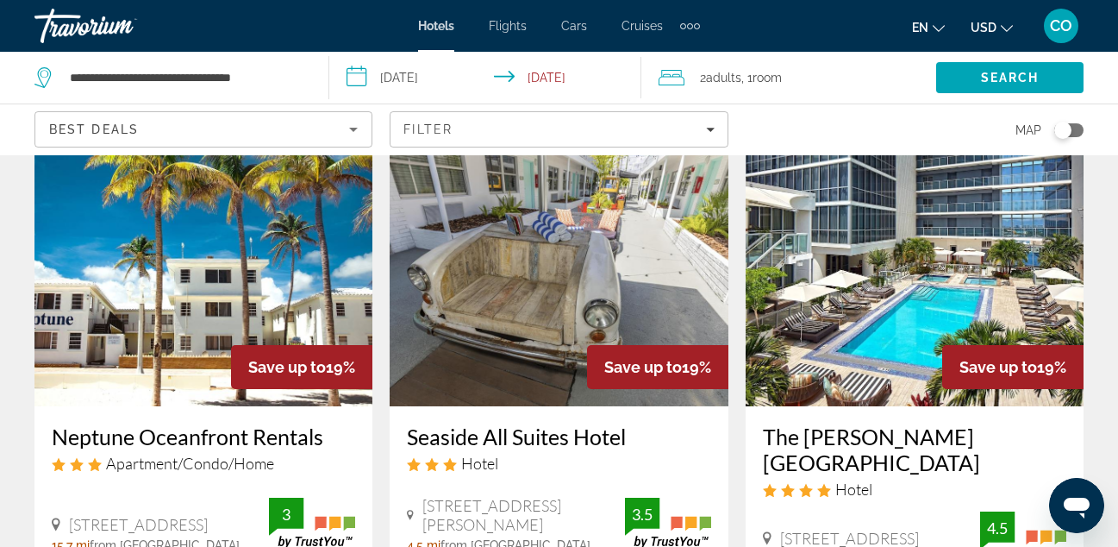
click at [250, 239] on img "Main content" at bounding box center [203, 268] width 338 height 276
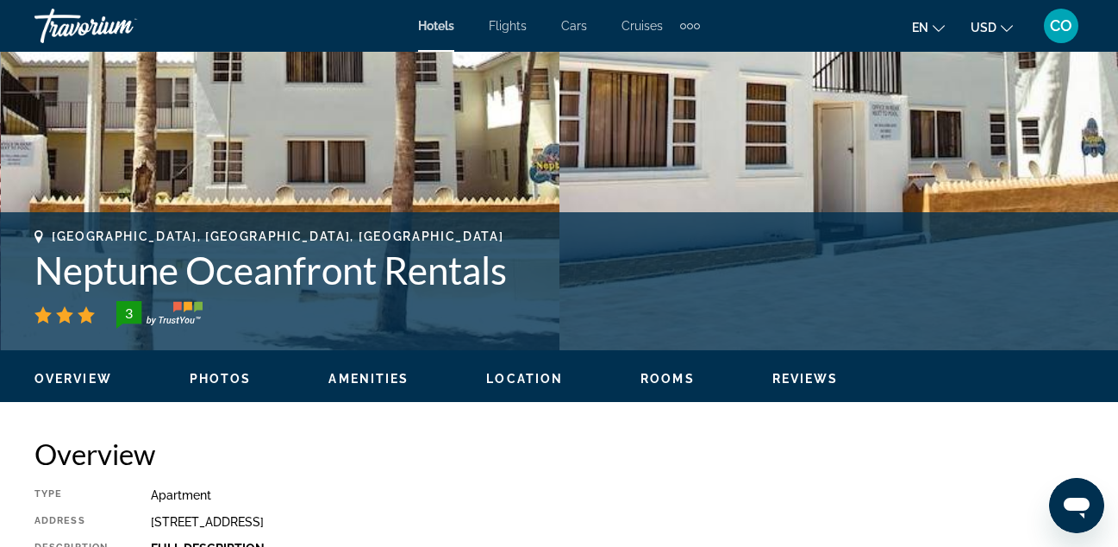
scroll to position [522, 0]
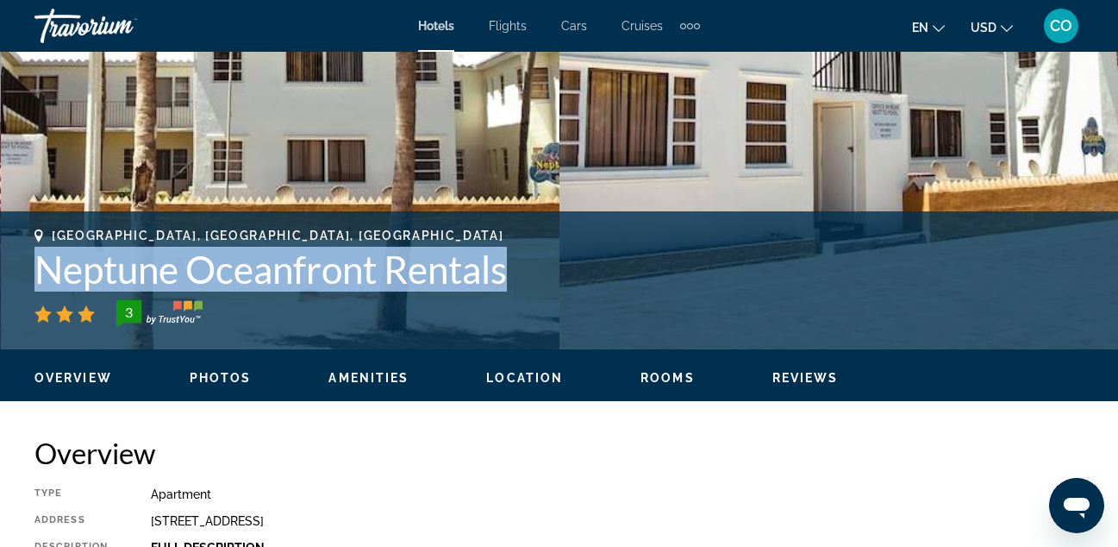
drag, startPoint x: 41, startPoint y: 266, endPoint x: 533, endPoint y: 293, distance: 493.2
click at [533, 293] on div "[GEOGRAPHIC_DATA], [GEOGRAPHIC_DATA], [GEOGRAPHIC_DATA] Neptune Oceanfront Rent…" at bounding box center [559, 278] width 1050 height 99
copy div "Neptune Oceanfront Rentals"
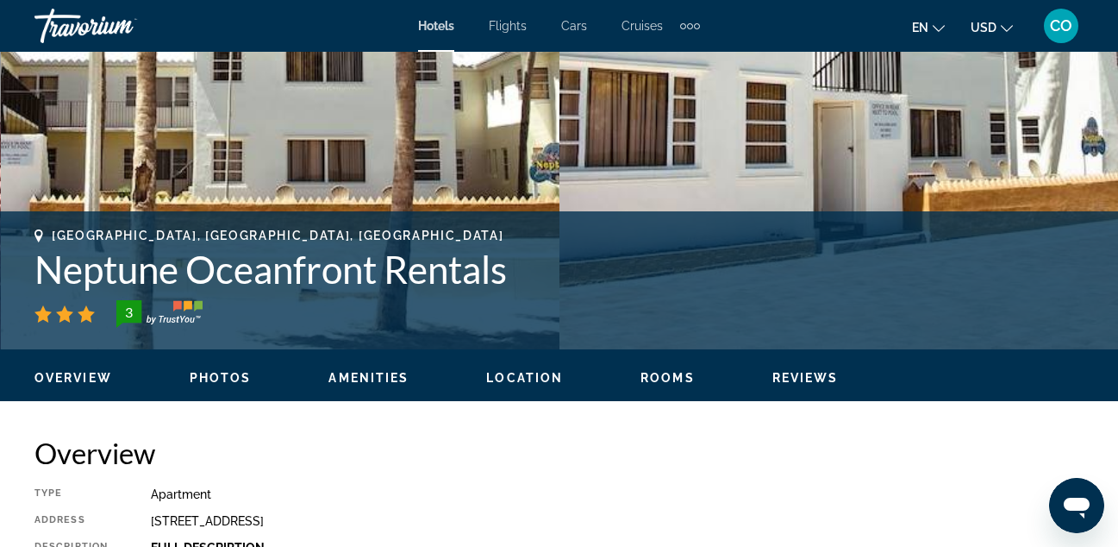
click at [812, 448] on h2 "Overview" at bounding box center [559, 452] width 1050 height 34
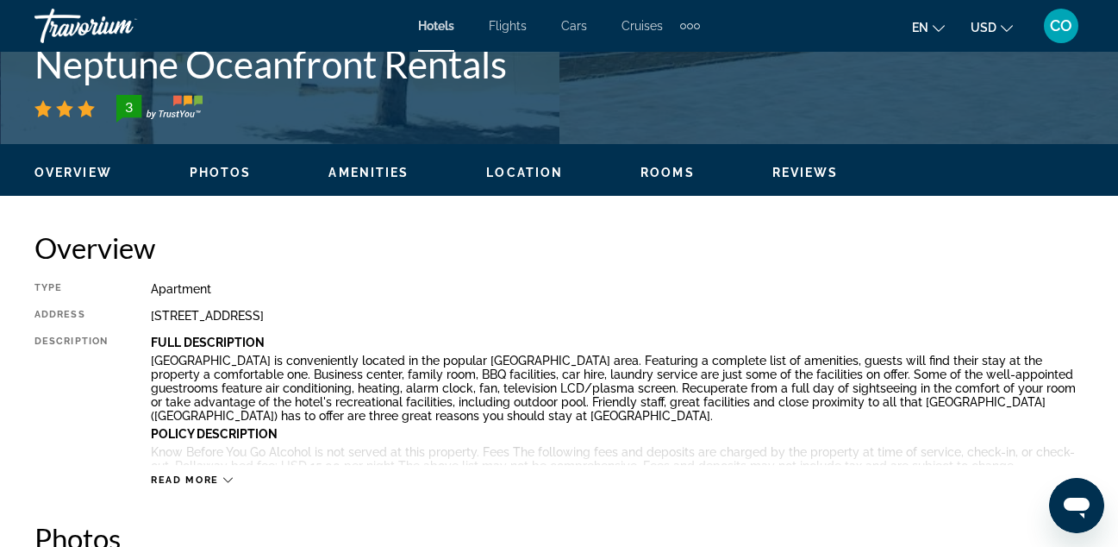
scroll to position [728, 0]
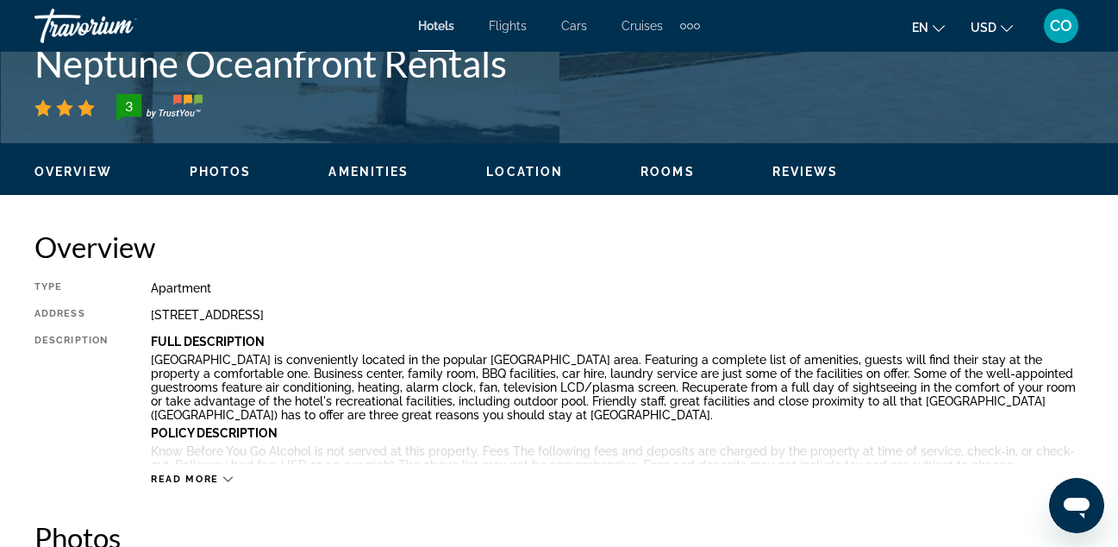
drag, startPoint x: 145, startPoint y: 316, endPoint x: 448, endPoint y: 323, distance: 302.8
click at [448, 323] on div "Type Apartment Address [STREET_ADDRESS] Description Full Description [GEOGRAPHI…" at bounding box center [559, 383] width 1050 height 204
copy div "[STREET_ADDRESS]"
click at [700, 273] on div "Overview Type Apartment Address [STREET_ADDRESS] Description Full Description […" at bounding box center [559, 357] width 1050 height 256
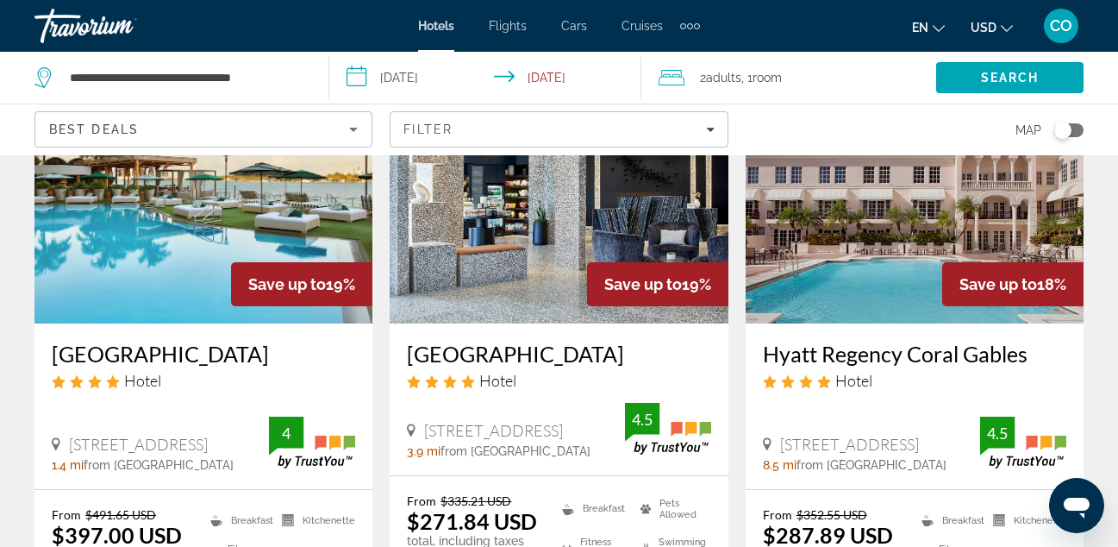
click at [375, 181] on app-hotels-search-item "Save up to 19% Mondrian [GEOGRAPHIC_DATA] Hotel [STREET_ADDRESS] 1.4 mi from [G…" at bounding box center [203, 361] width 355 height 629
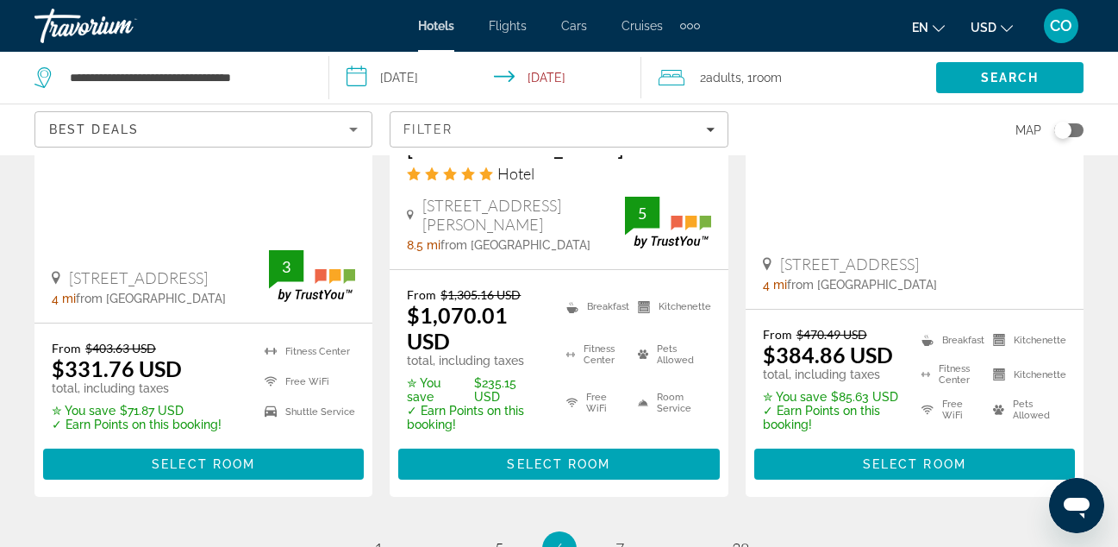
scroll to position [2580, 0]
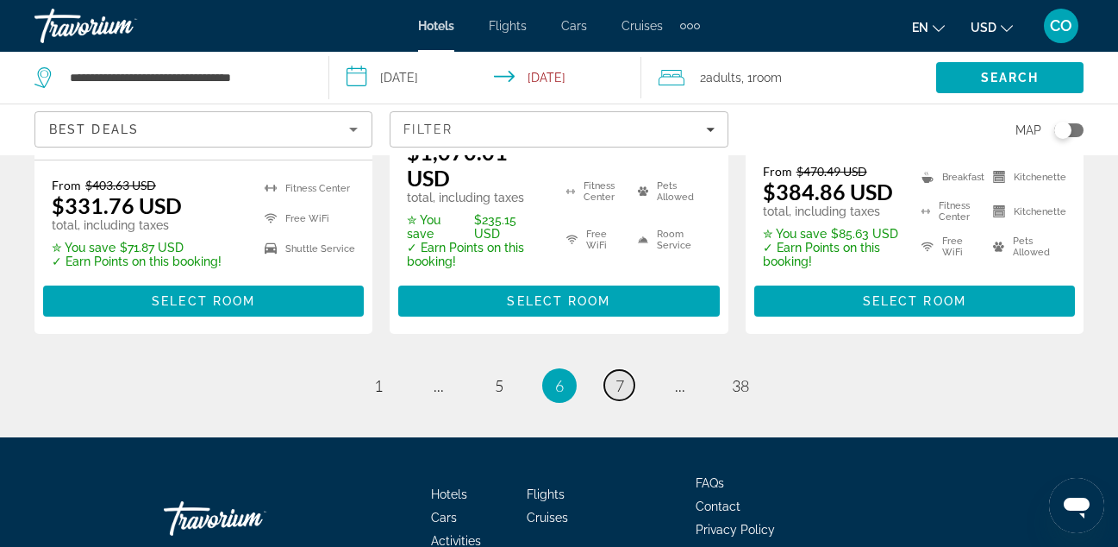
click at [622, 376] on span "7" at bounding box center [620, 385] width 9 height 19
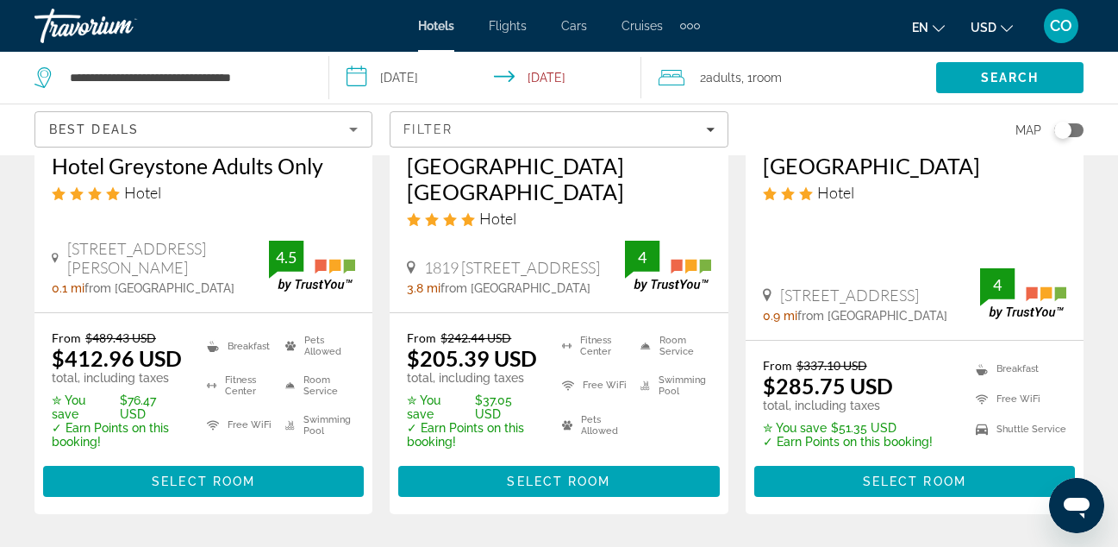
scroll to position [2429, 0]
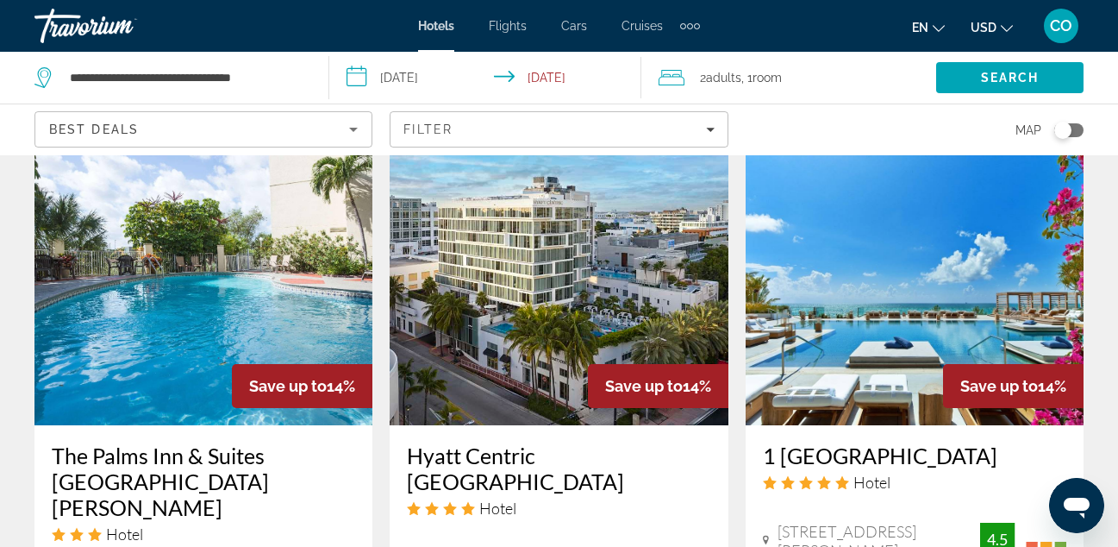
scroll to position [2137, 0]
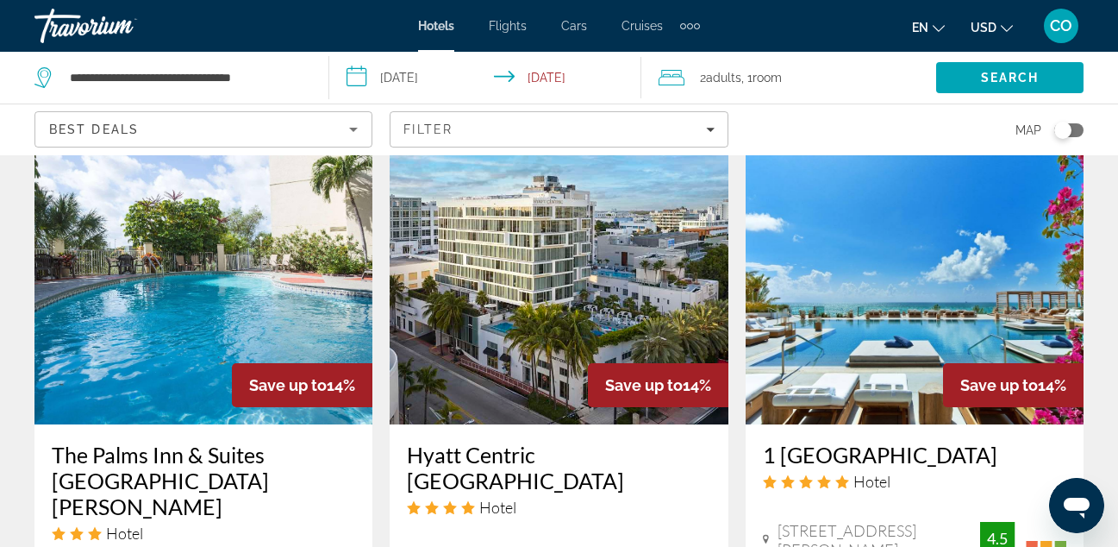
click at [329, 257] on img "Main content" at bounding box center [203, 286] width 338 height 276
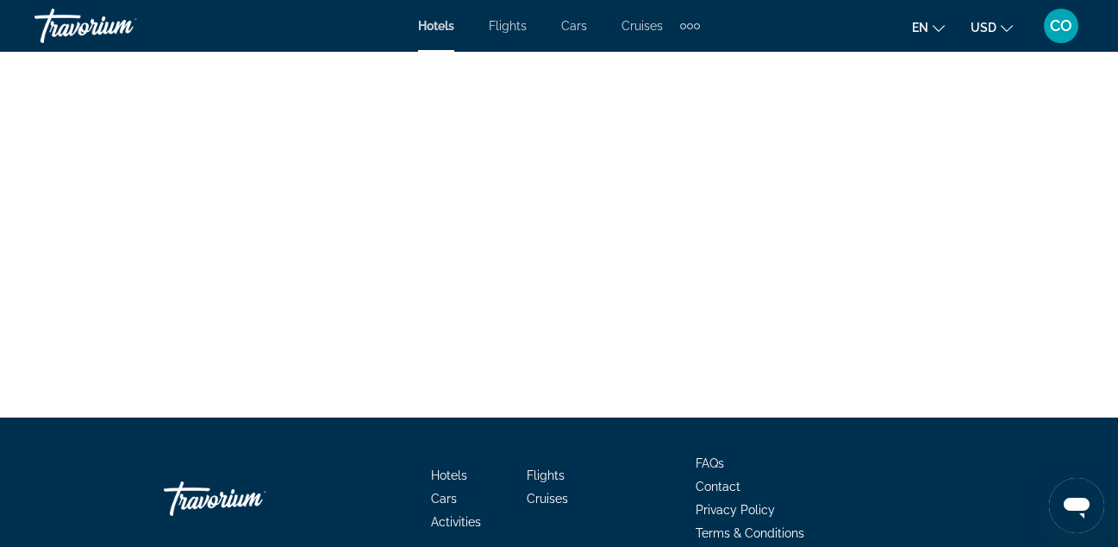
scroll to position [4436, 0]
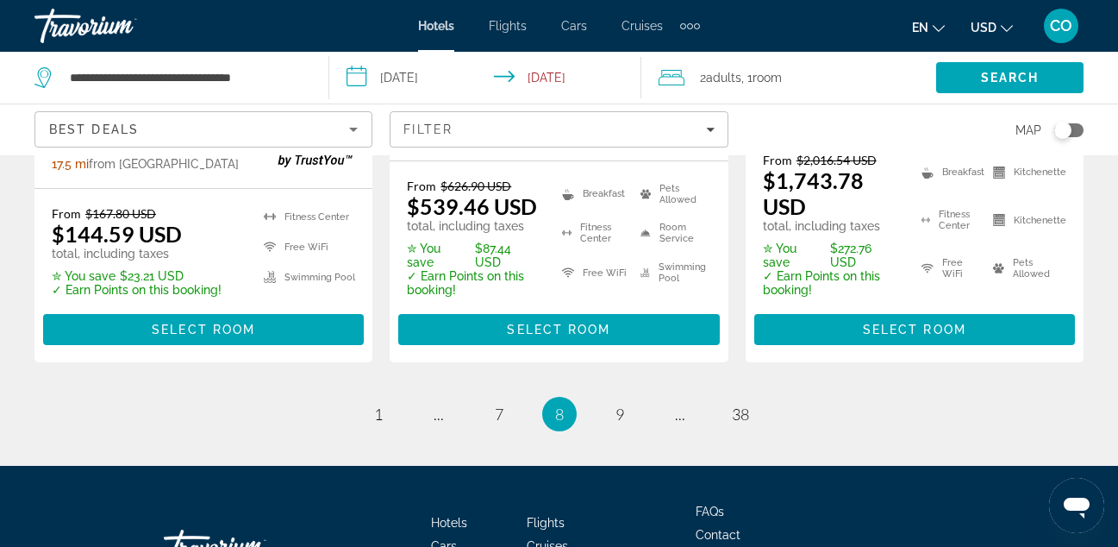
scroll to position [2669, 0]
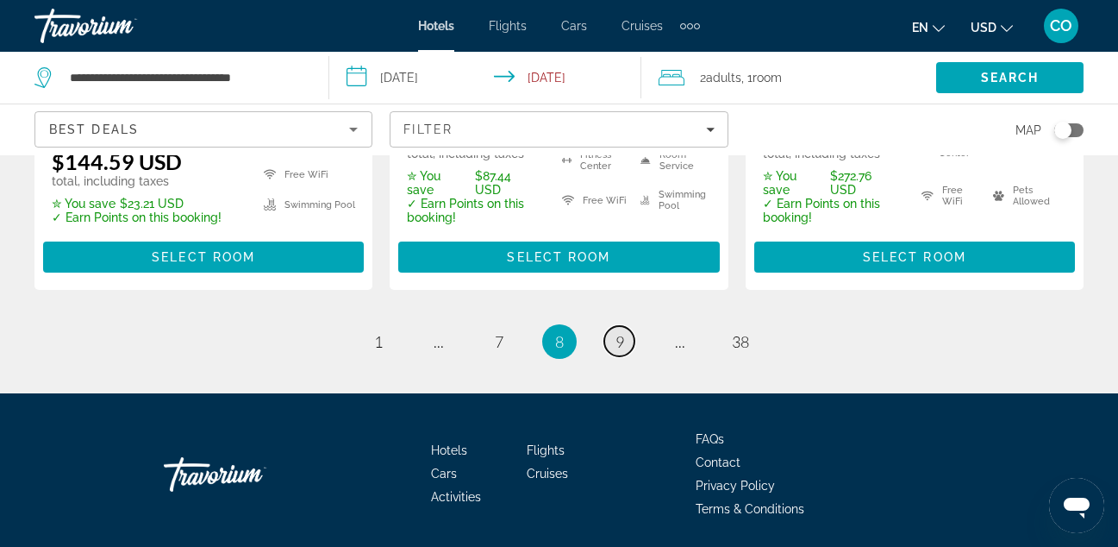
click at [629, 326] on link "page 9" at bounding box center [620, 341] width 30 height 30
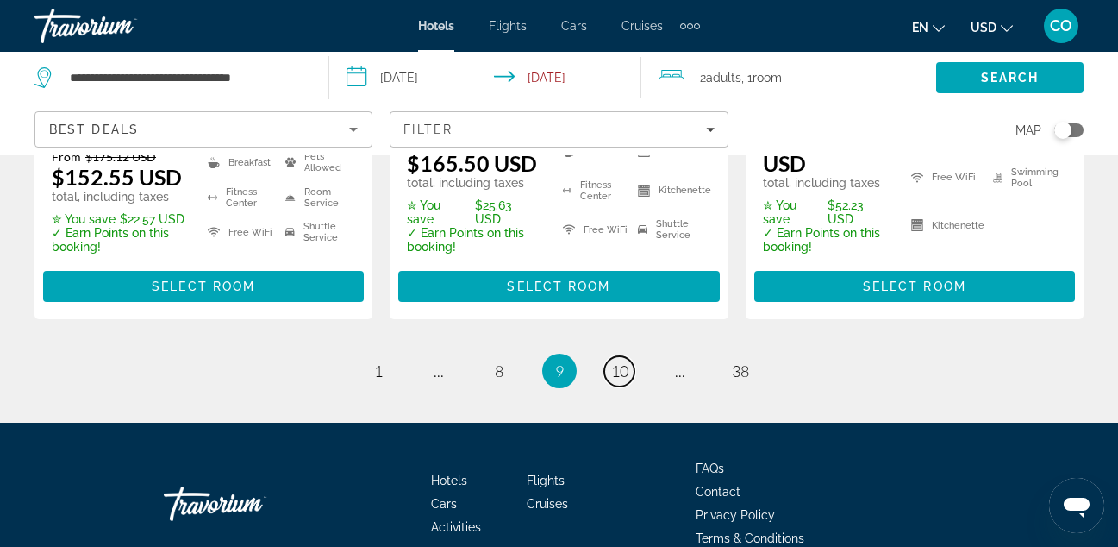
scroll to position [2645, 0]
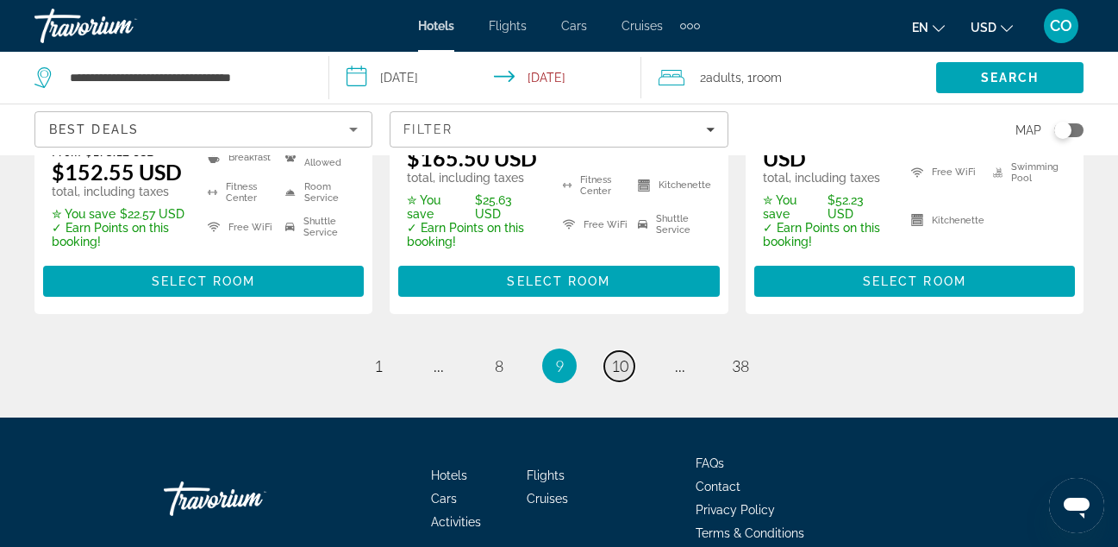
click at [615, 351] on link "page 10" at bounding box center [620, 366] width 30 height 30
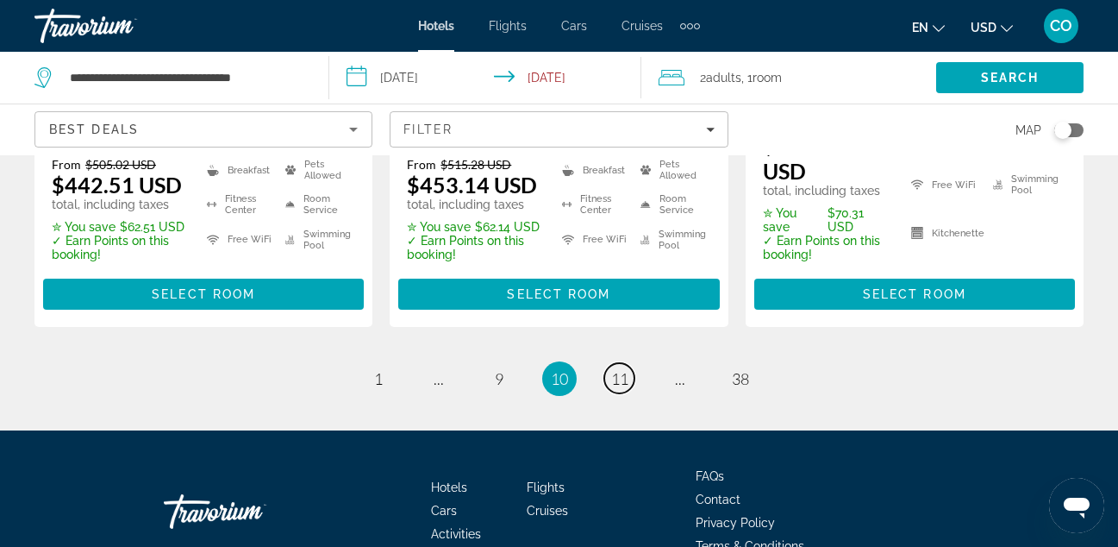
scroll to position [2629, 0]
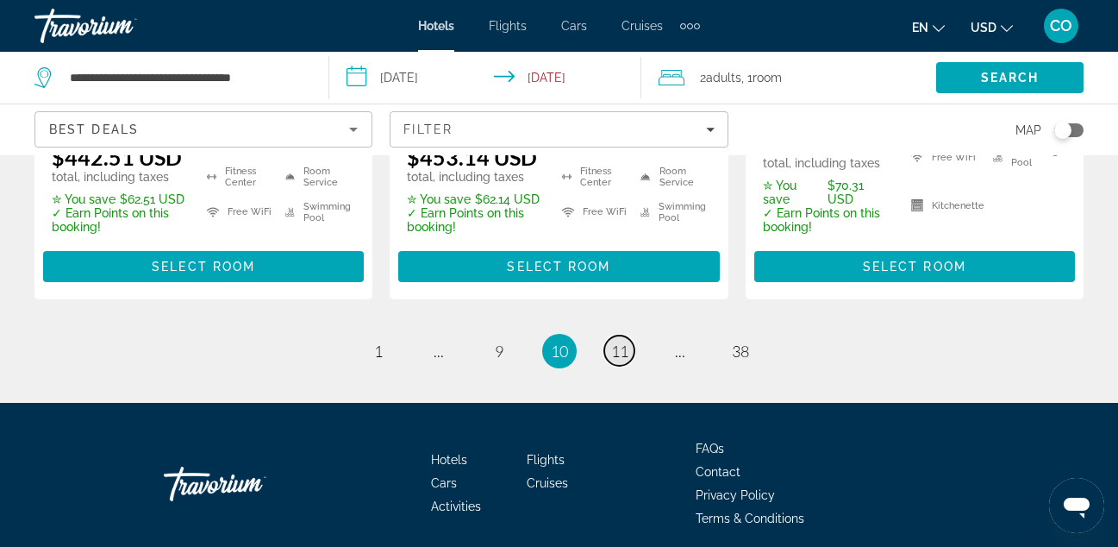
click at [611, 341] on span "11" at bounding box center [619, 350] width 17 height 19
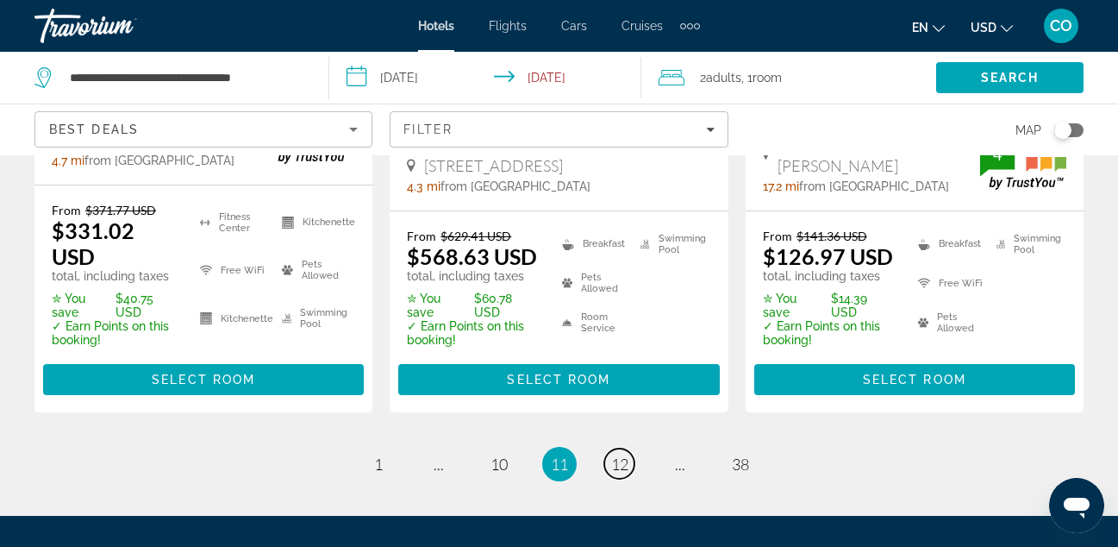
scroll to position [2582, 0]
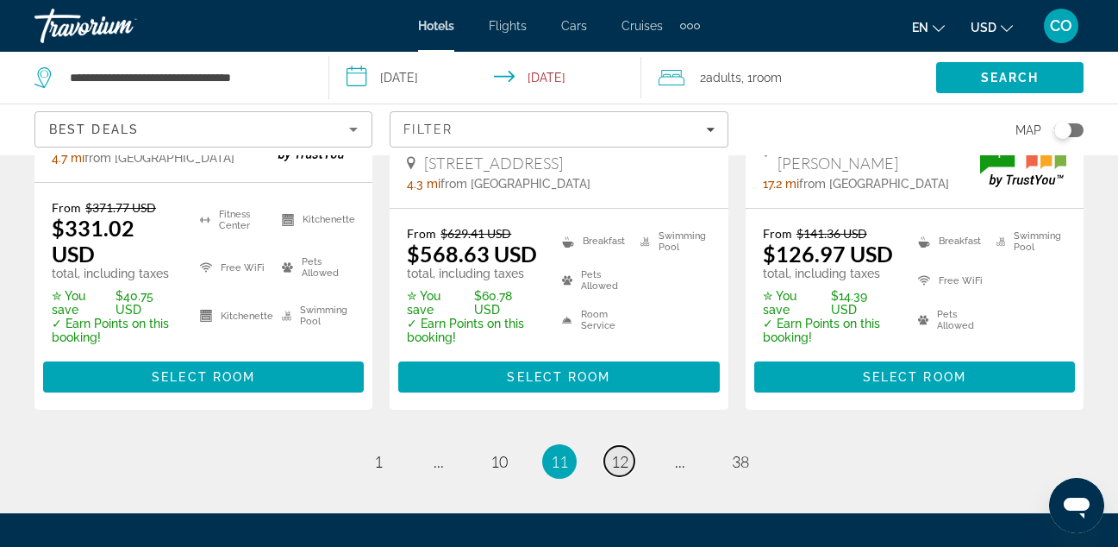
click at [617, 446] on link "page 12" at bounding box center [620, 461] width 30 height 30
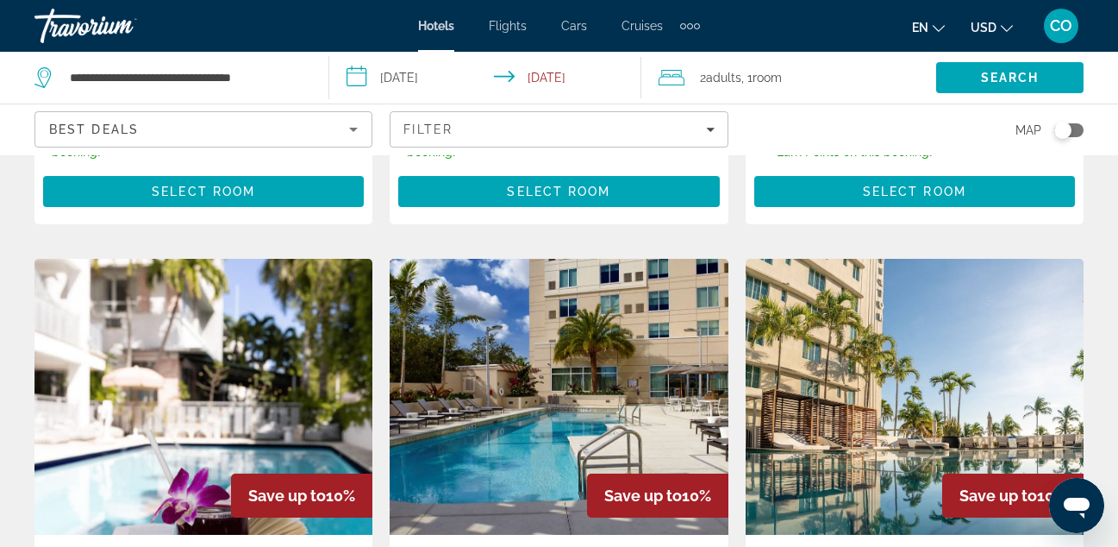
scroll to position [647, 0]
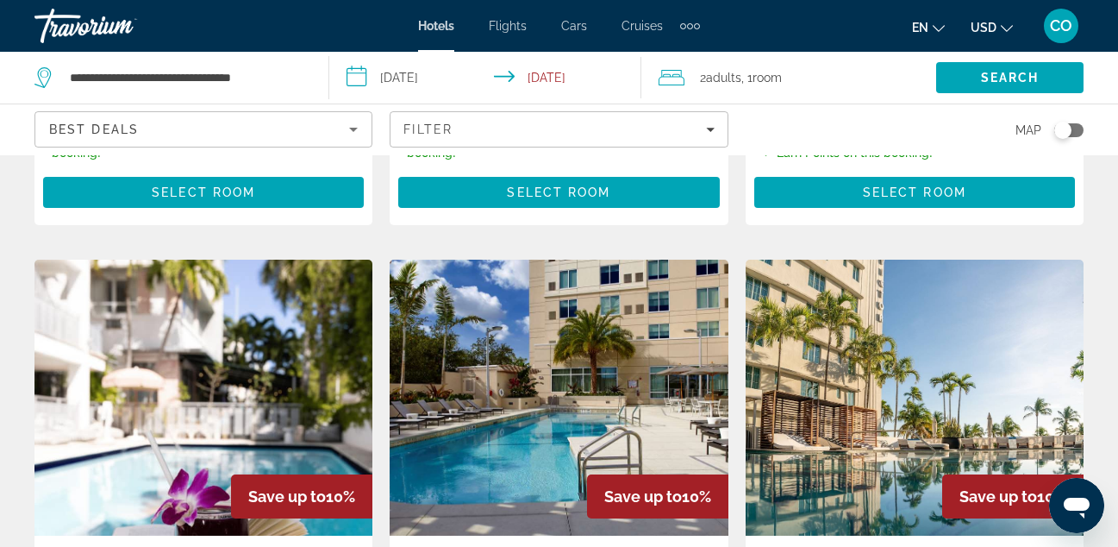
click at [617, 354] on img "Main content" at bounding box center [559, 398] width 338 height 276
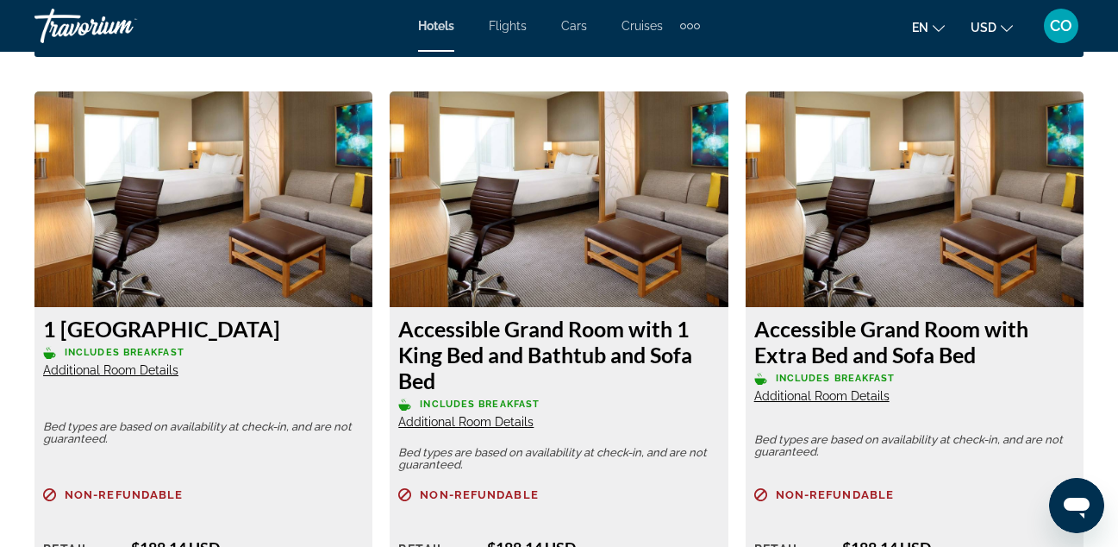
scroll to position [2601, 0]
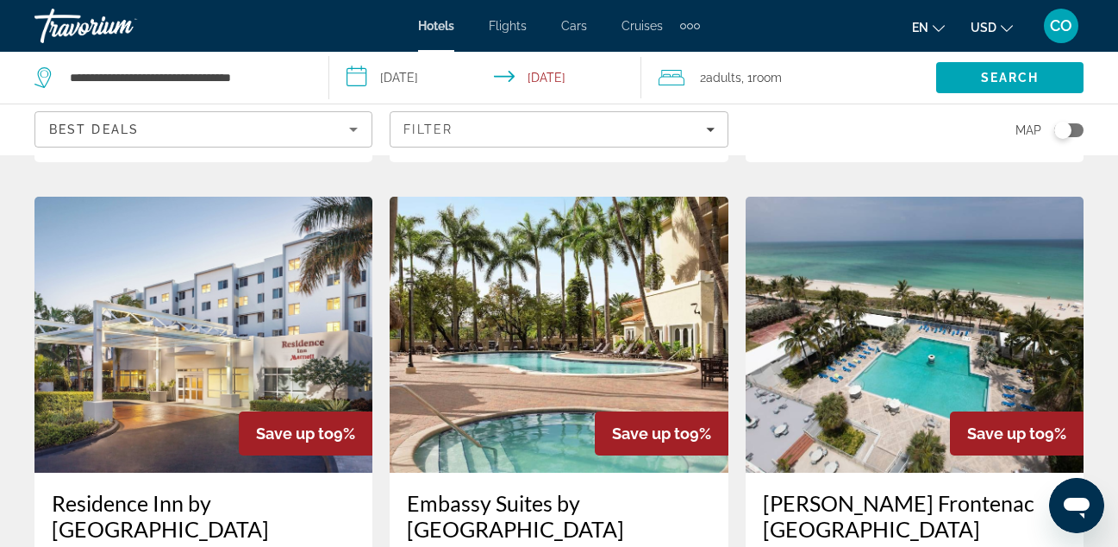
scroll to position [2037, 0]
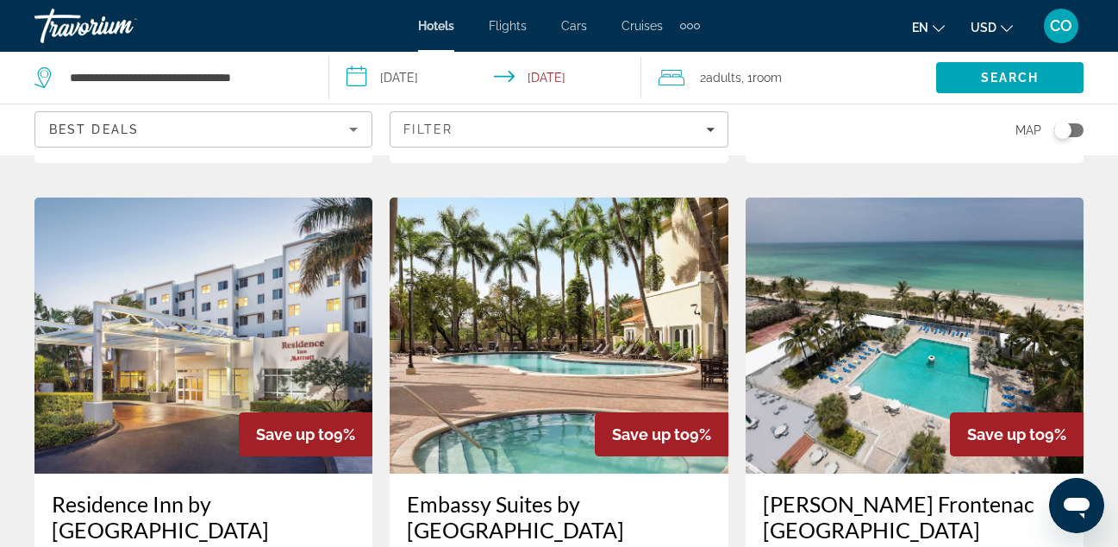
click at [843, 291] on img "Main content" at bounding box center [915, 335] width 338 height 276
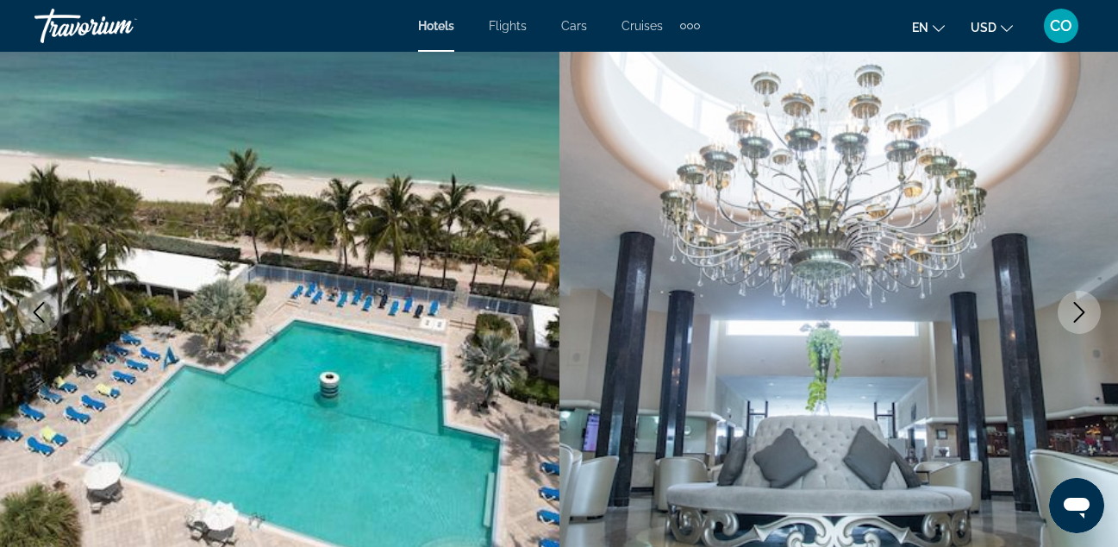
scroll to position [278, 0]
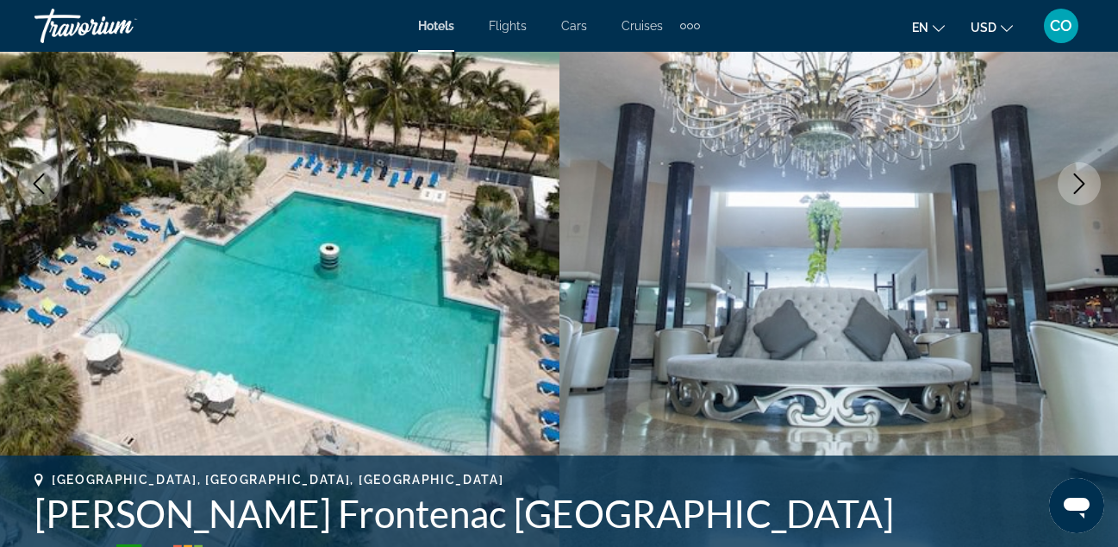
click at [1090, 200] on button "Next image" at bounding box center [1079, 183] width 43 height 43
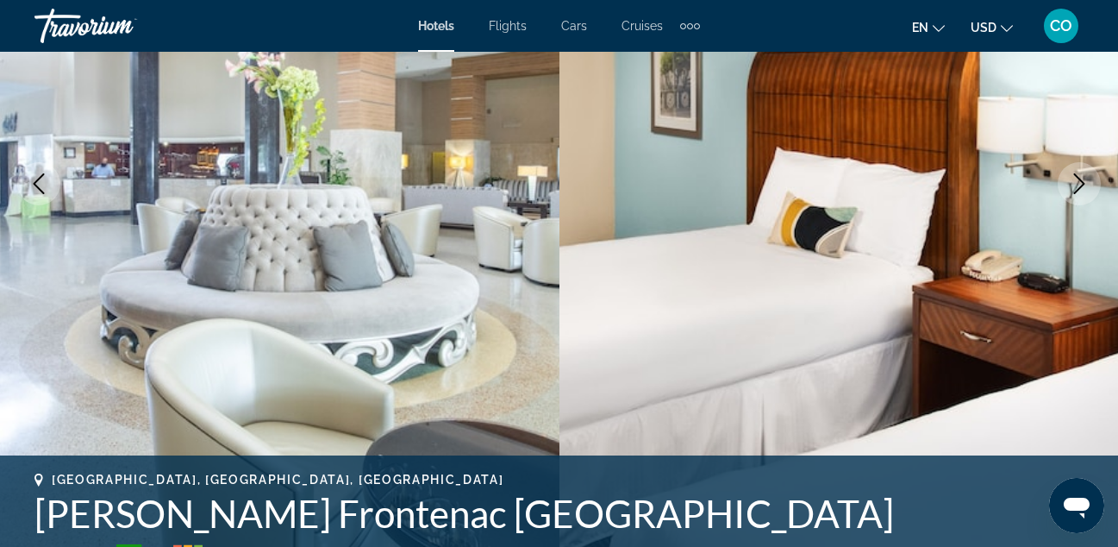
click at [1090, 200] on button "Next image" at bounding box center [1079, 183] width 43 height 43
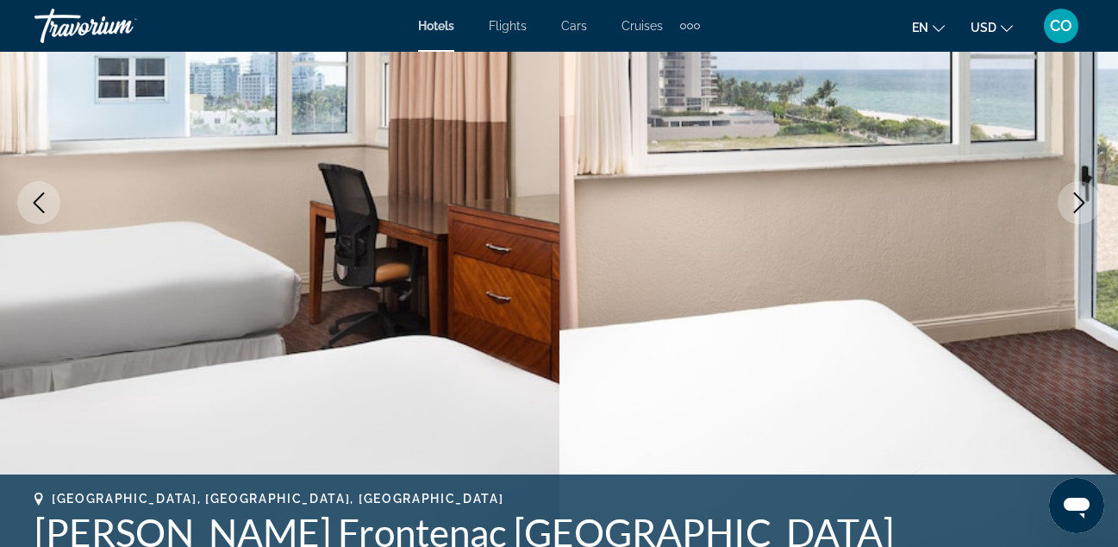
scroll to position [268, 0]
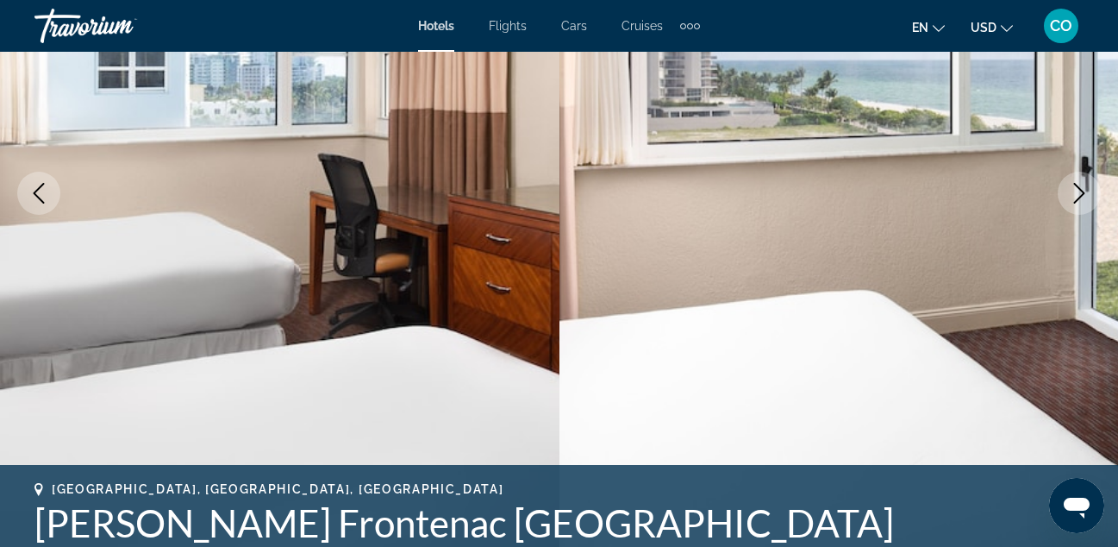
click at [1090, 200] on button "Next image" at bounding box center [1079, 193] width 43 height 43
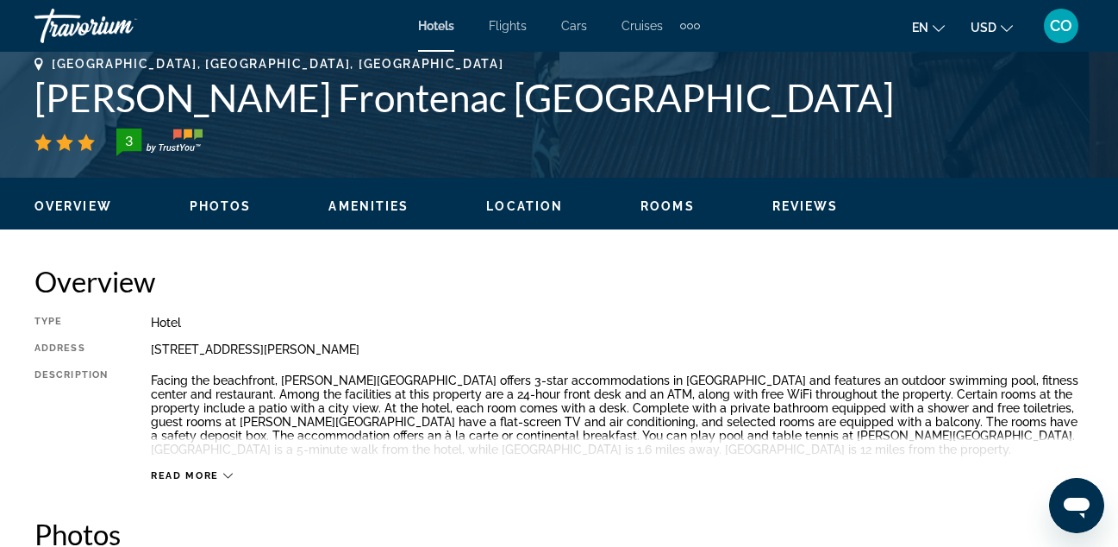
scroll to position [694, 0]
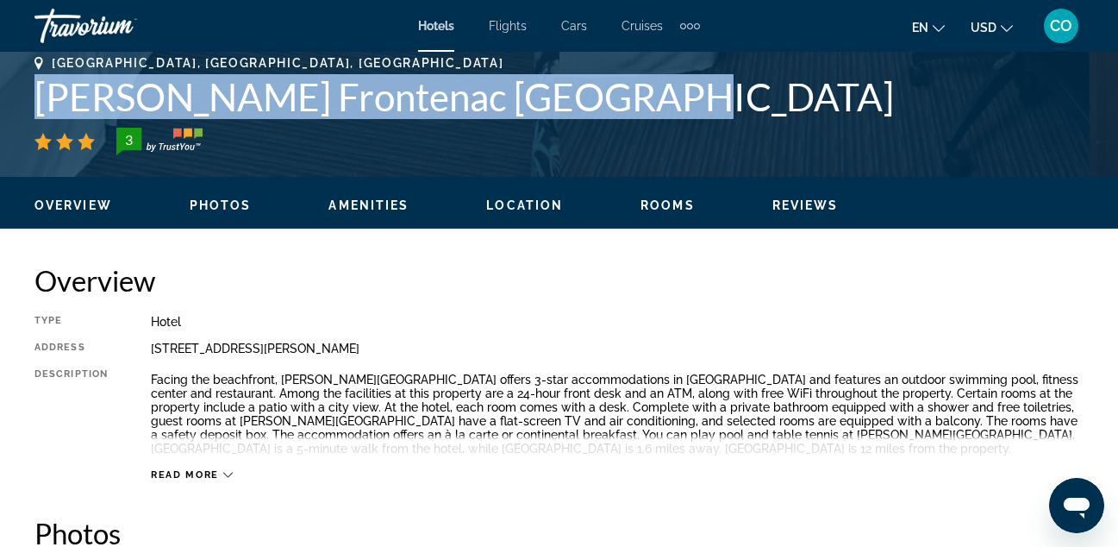
drag, startPoint x: 34, startPoint y: 101, endPoint x: 646, endPoint y: 109, distance: 611.5
click at [646, 109] on div "[GEOGRAPHIC_DATA], [GEOGRAPHIC_DATA], [GEOGRAPHIC_DATA] [PERSON_NAME] Frontenac…" at bounding box center [559, 107] width 1118 height 103
copy h1 "[PERSON_NAME] Frontenac [GEOGRAPHIC_DATA]"
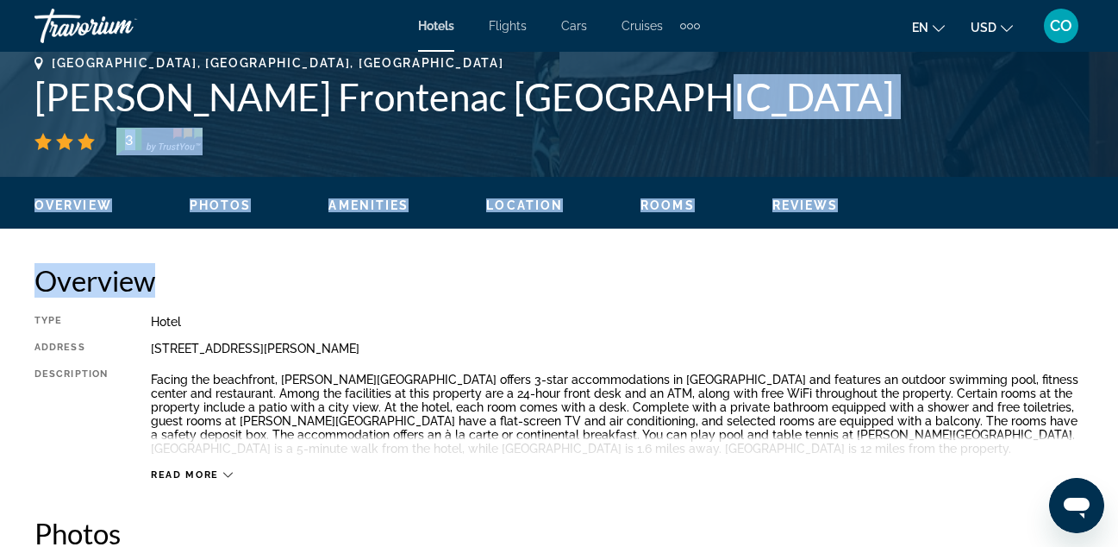
drag, startPoint x: 757, startPoint y: 285, endPoint x: 808, endPoint y: 90, distance: 202.3
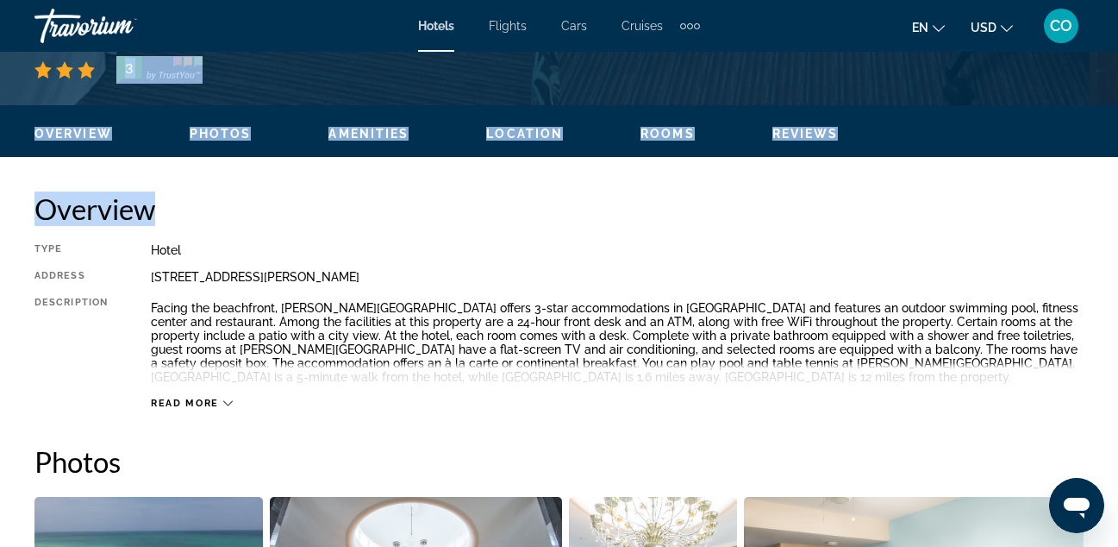
scroll to position [768, 0]
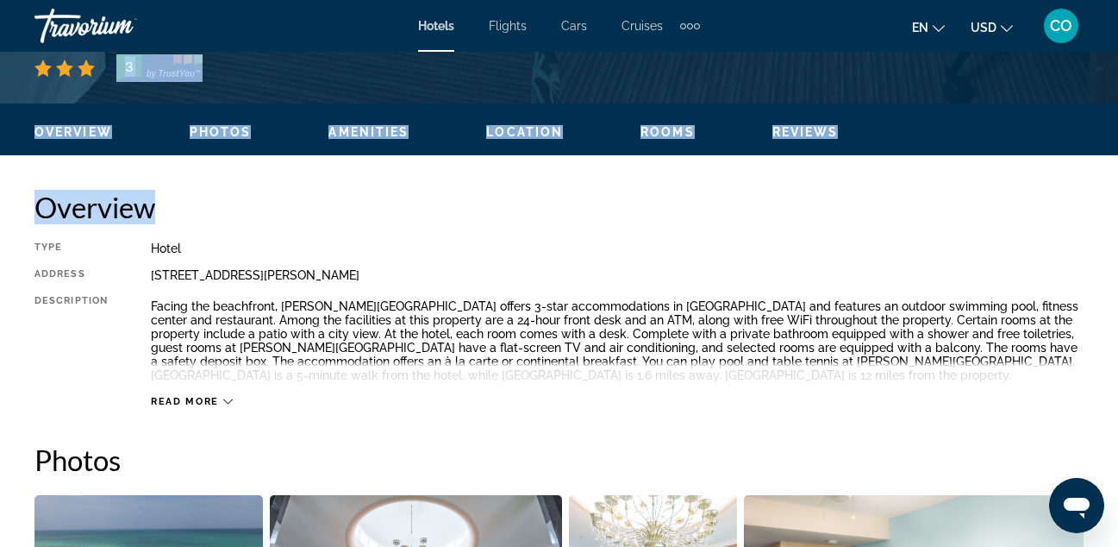
click at [589, 223] on h2 "Overview" at bounding box center [559, 207] width 1050 height 34
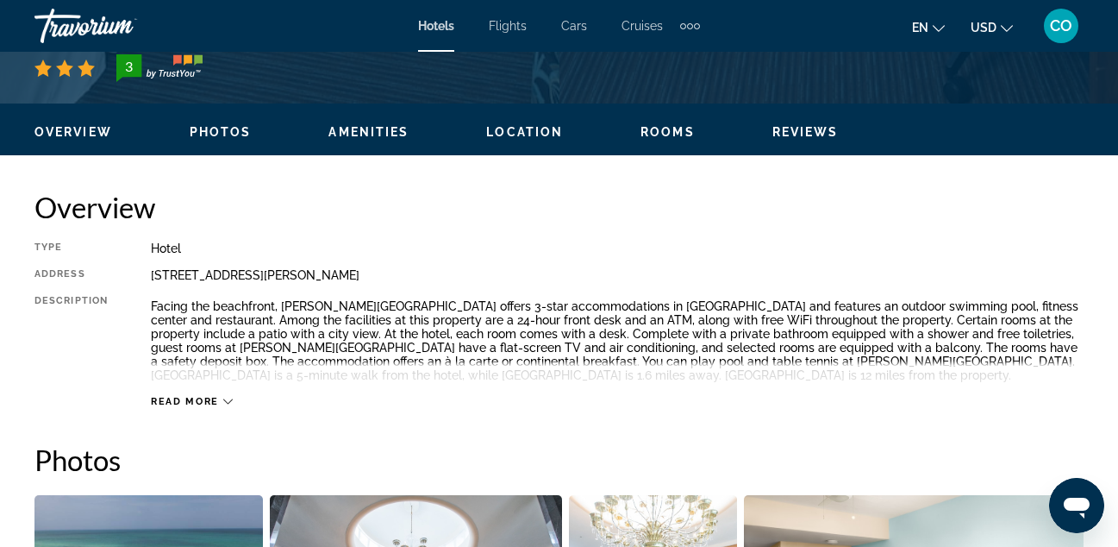
drag, startPoint x: 153, startPoint y: 270, endPoint x: 503, endPoint y: 273, distance: 350.1
click at [503, 273] on div "[STREET_ADDRESS][PERSON_NAME]" at bounding box center [617, 275] width 933 height 14
copy div "[STREET_ADDRESS][PERSON_NAME]"
click at [887, 235] on div "Overview Type Hotel Address [STREET_ADDRESS][PERSON_NAME] Description Facing th…" at bounding box center [559, 299] width 1050 height 218
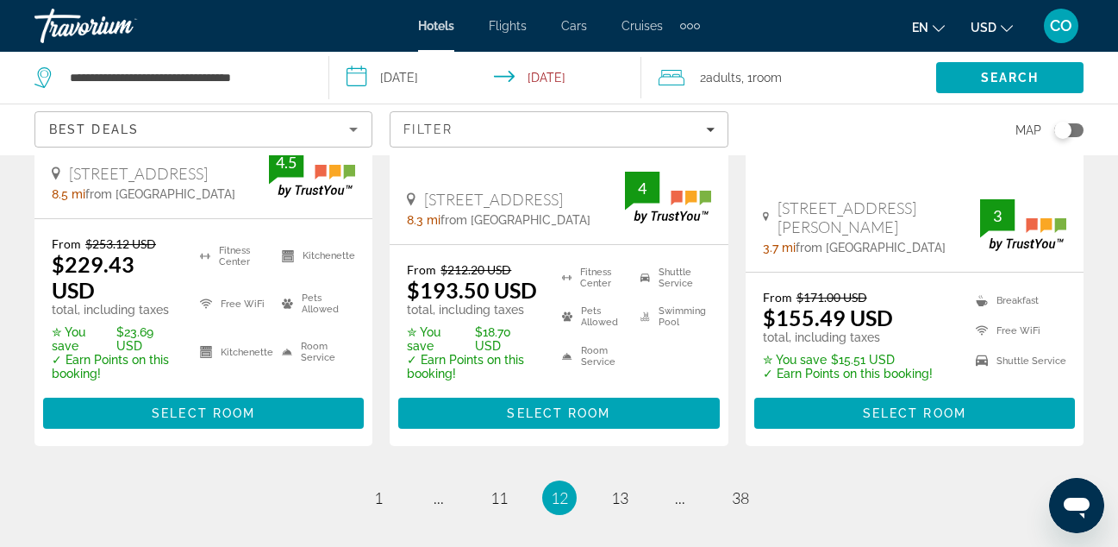
scroll to position [2629, 0]
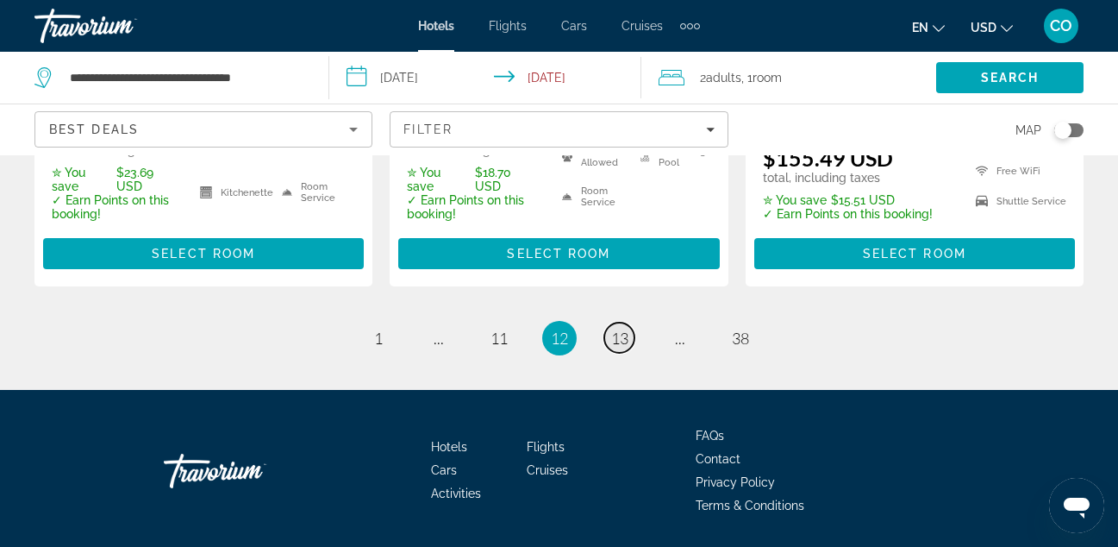
click at [628, 323] on link "page 13" at bounding box center [620, 338] width 30 height 30
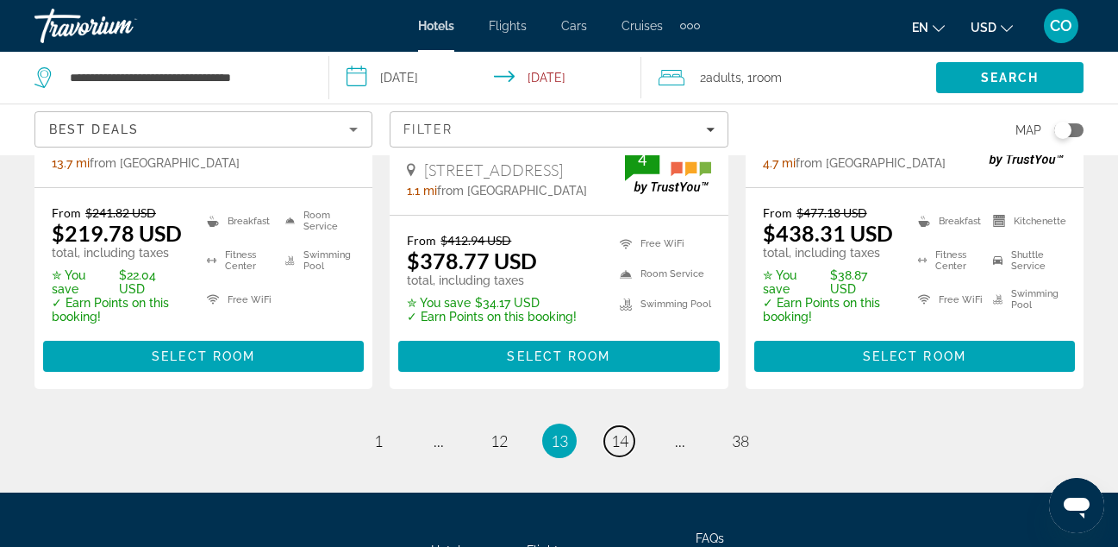
scroll to position [2550, 0]
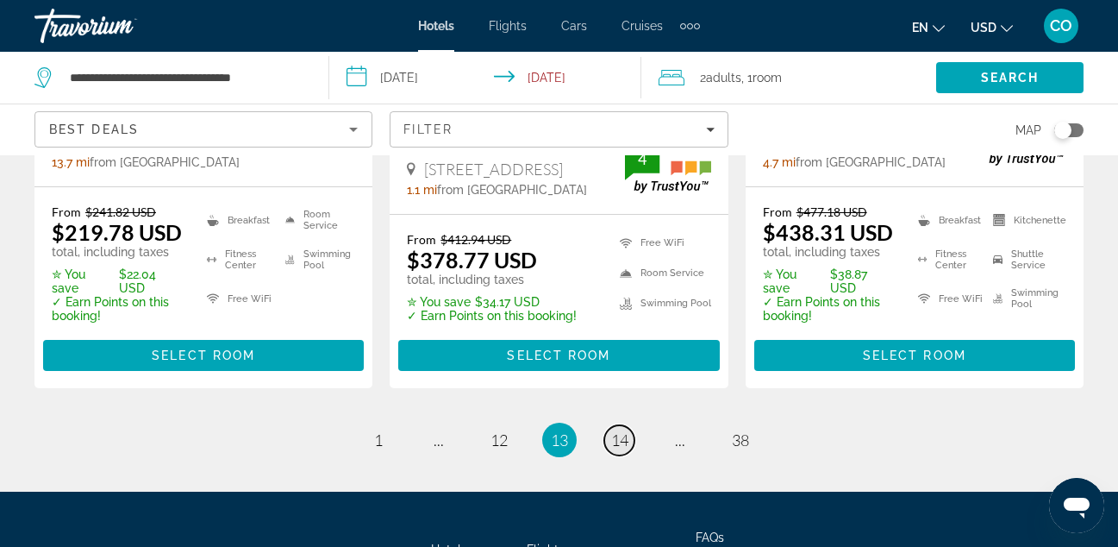
click at [611, 430] on span "14" at bounding box center [619, 439] width 17 height 19
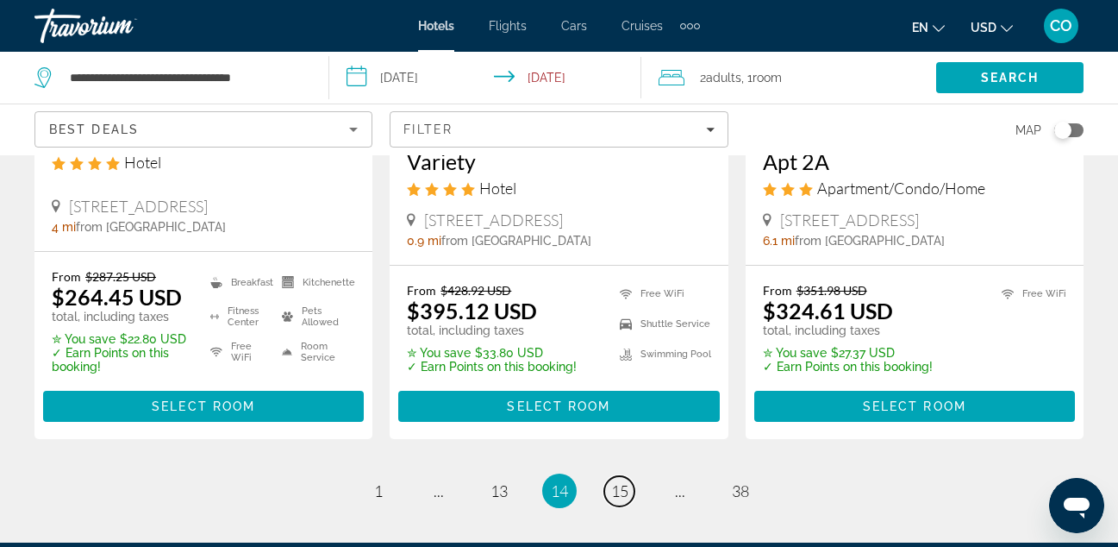
scroll to position [2503, 0]
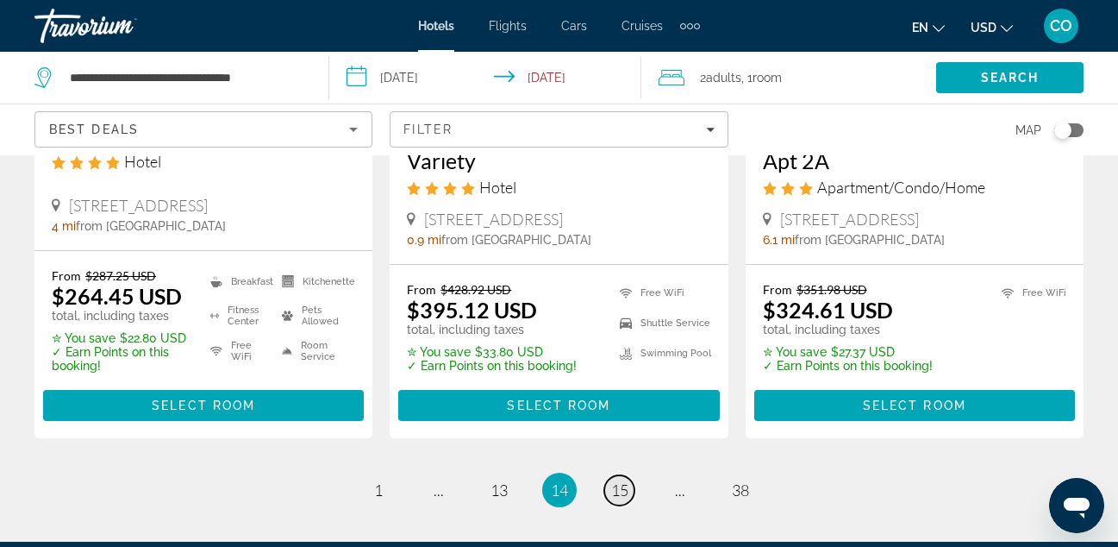
click at [612, 480] on span "15" at bounding box center [619, 489] width 17 height 19
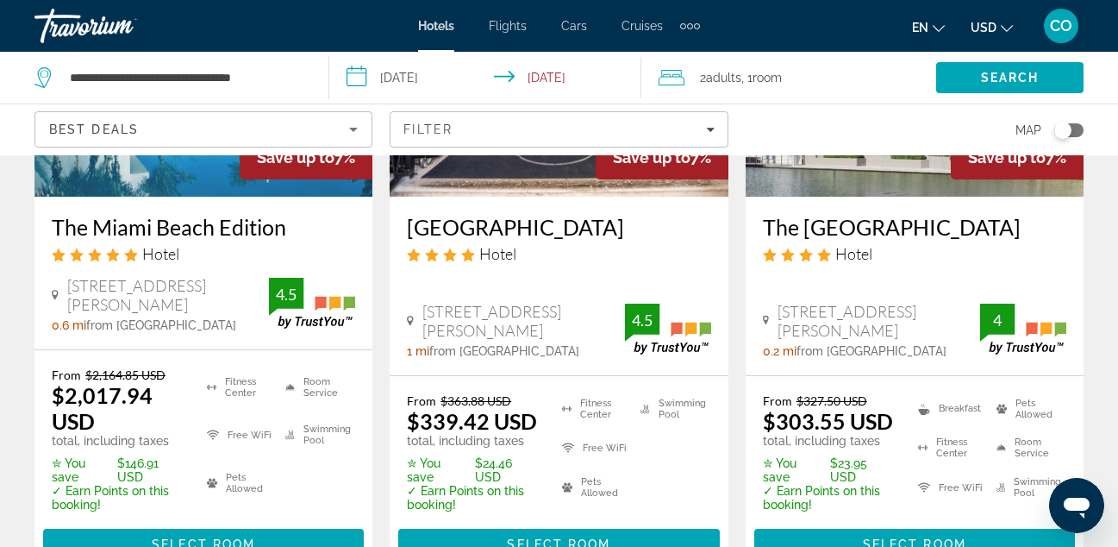
scroll to position [2750, 0]
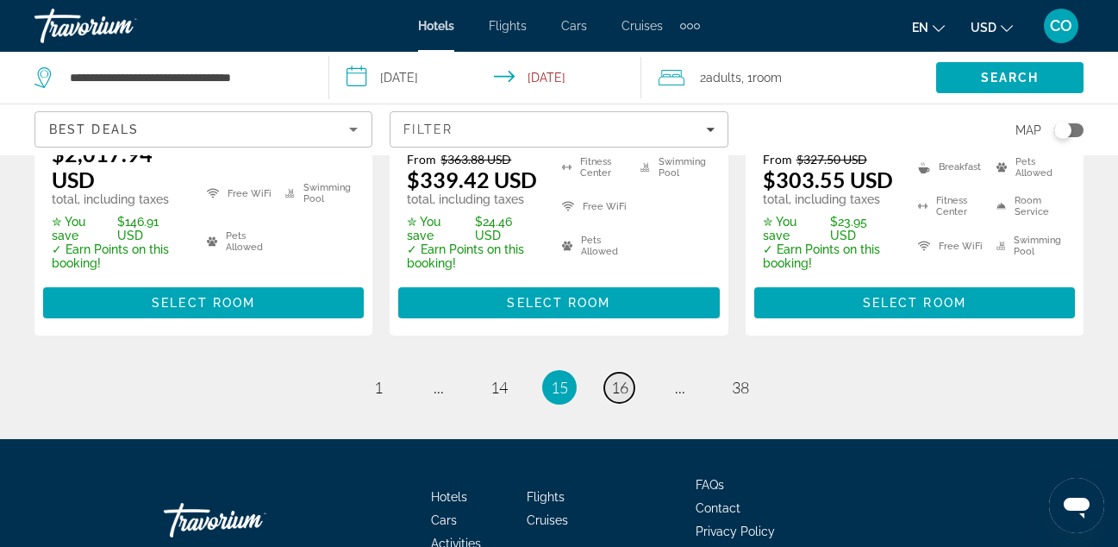
click at [611, 378] on span "16" at bounding box center [619, 387] width 17 height 19
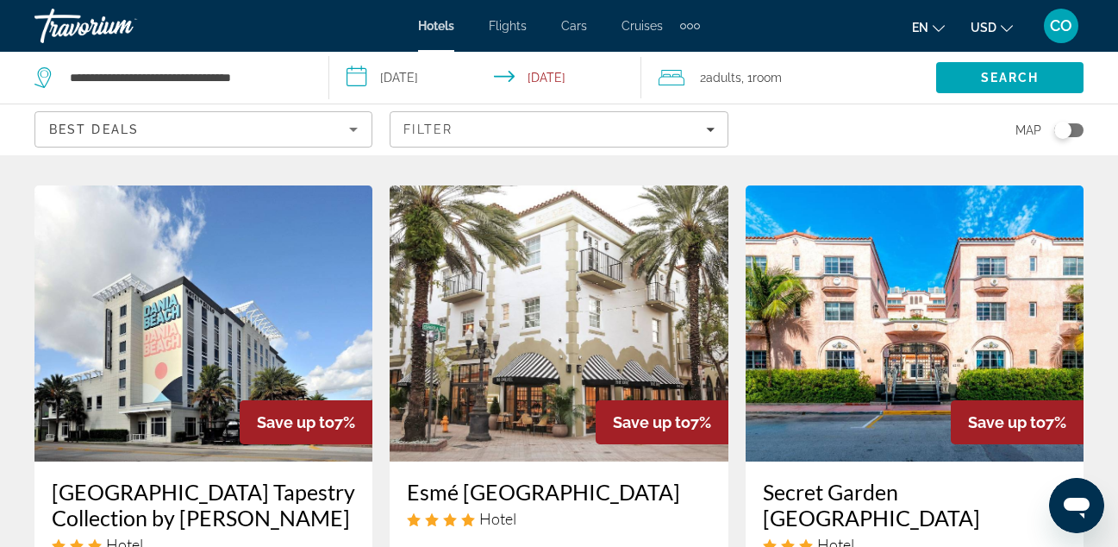
scroll to position [719, 0]
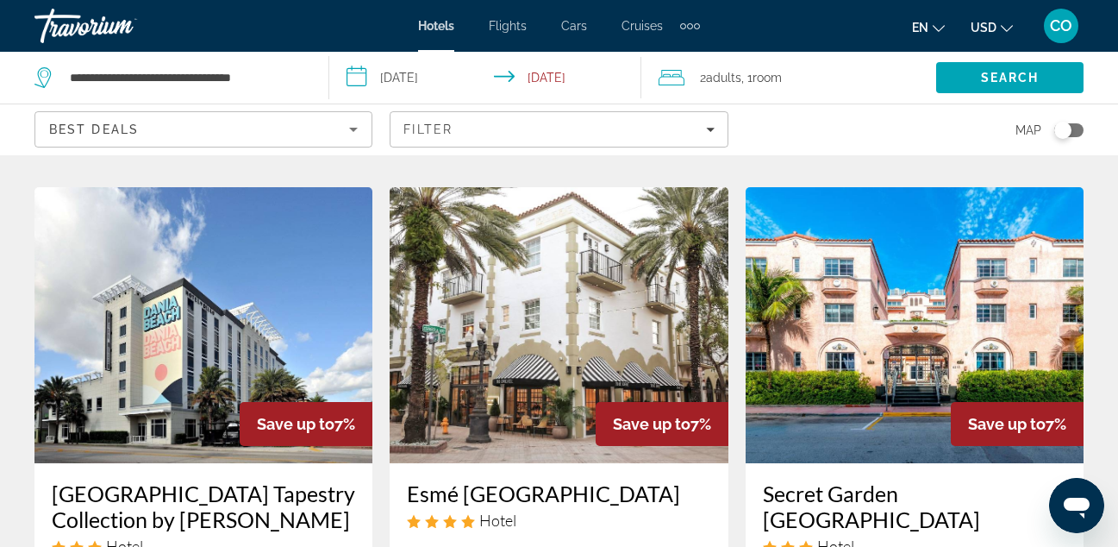
click at [880, 237] on img "Main content" at bounding box center [915, 325] width 338 height 276
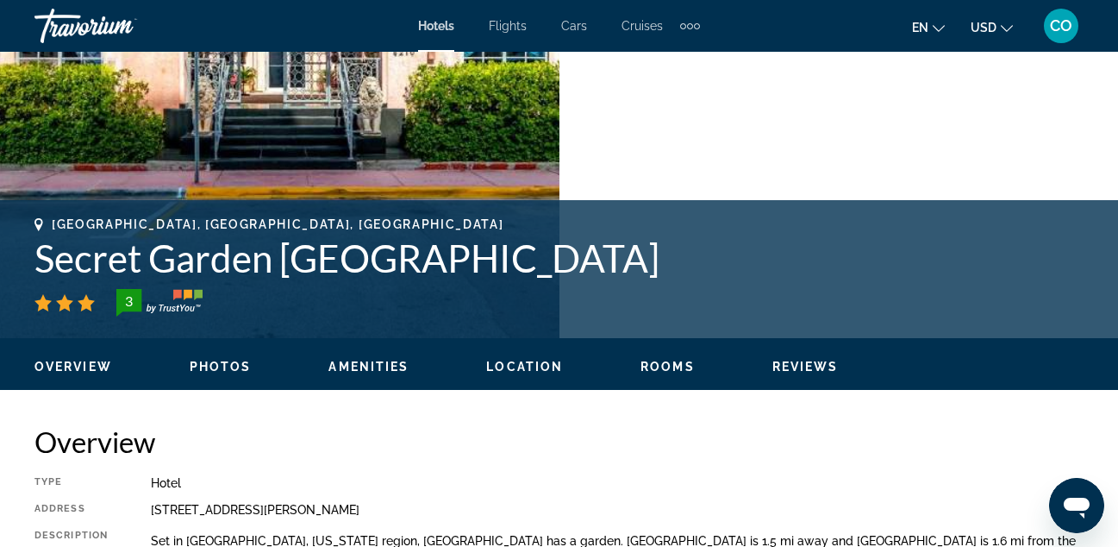
scroll to position [555, 0]
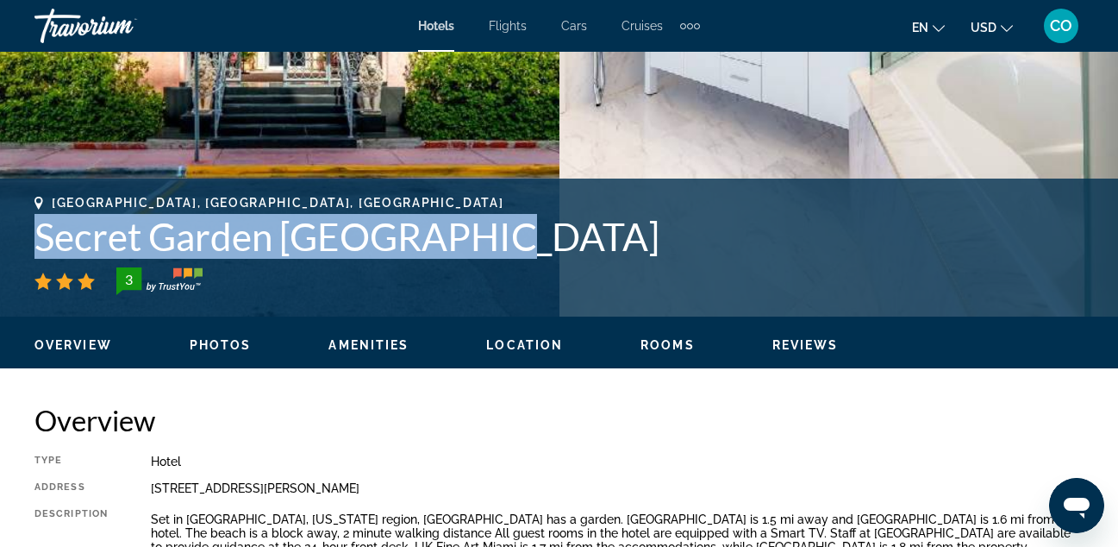
drag, startPoint x: 38, startPoint y: 222, endPoint x: 499, endPoint y: 227, distance: 461.4
click at [499, 227] on h1 "Secret Garden [GEOGRAPHIC_DATA]" at bounding box center [559, 236] width 1050 height 45
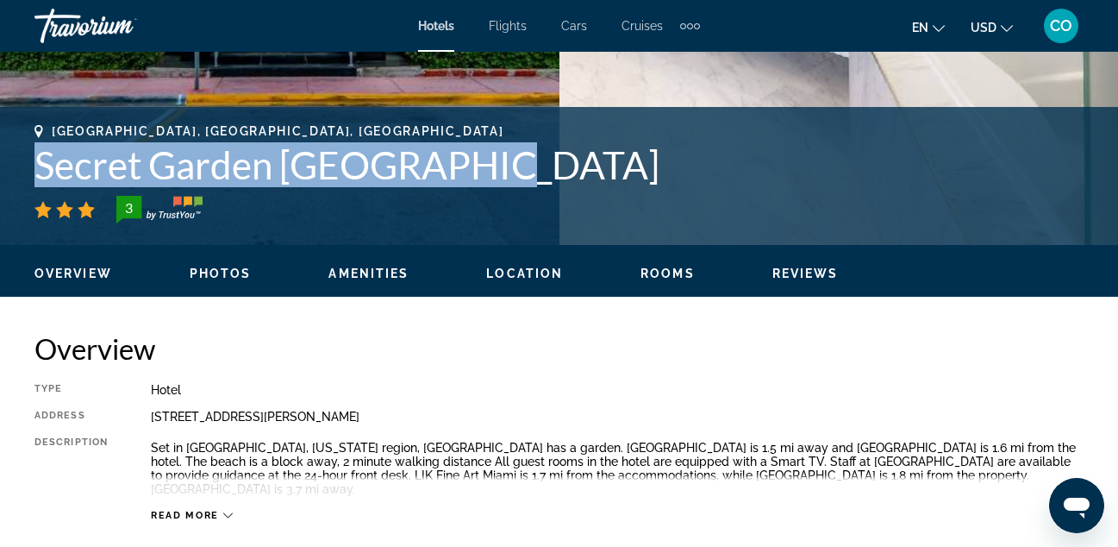
scroll to position [625, 0]
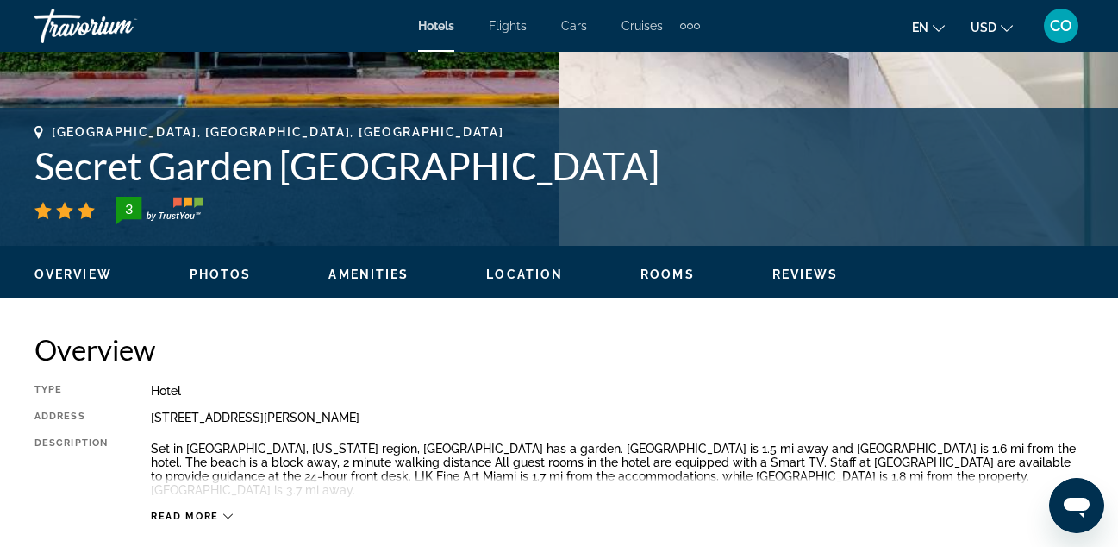
click at [723, 404] on div "Type Hotel Address [STREET_ADDRESS][PERSON_NAME] Description Set in [GEOGRAPHIC…" at bounding box center [559, 453] width 1050 height 139
drag, startPoint x: 152, startPoint y: 415, endPoint x: 478, endPoint y: 417, distance: 326.0
click at [478, 417] on div "[STREET_ADDRESS][PERSON_NAME]" at bounding box center [617, 417] width 933 height 14
click at [693, 335] on h2 "Overview" at bounding box center [559, 349] width 1050 height 34
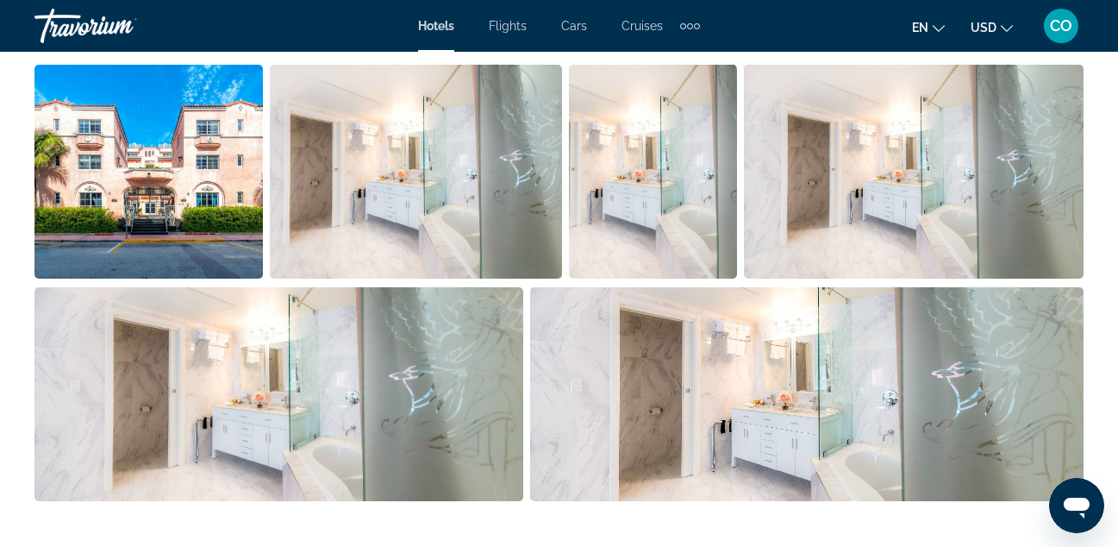
scroll to position [1184, 0]
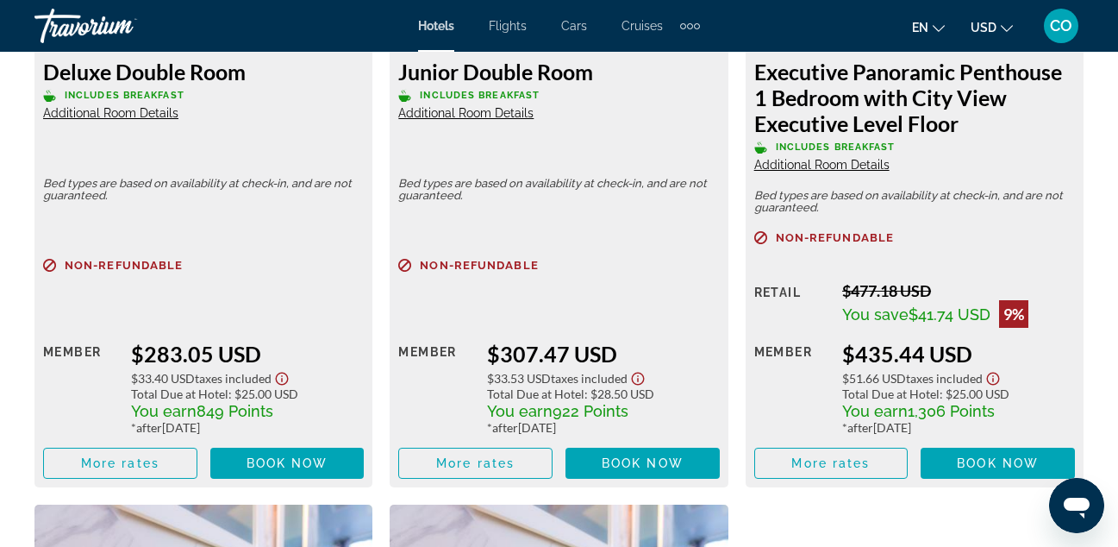
scroll to position [4084, 0]
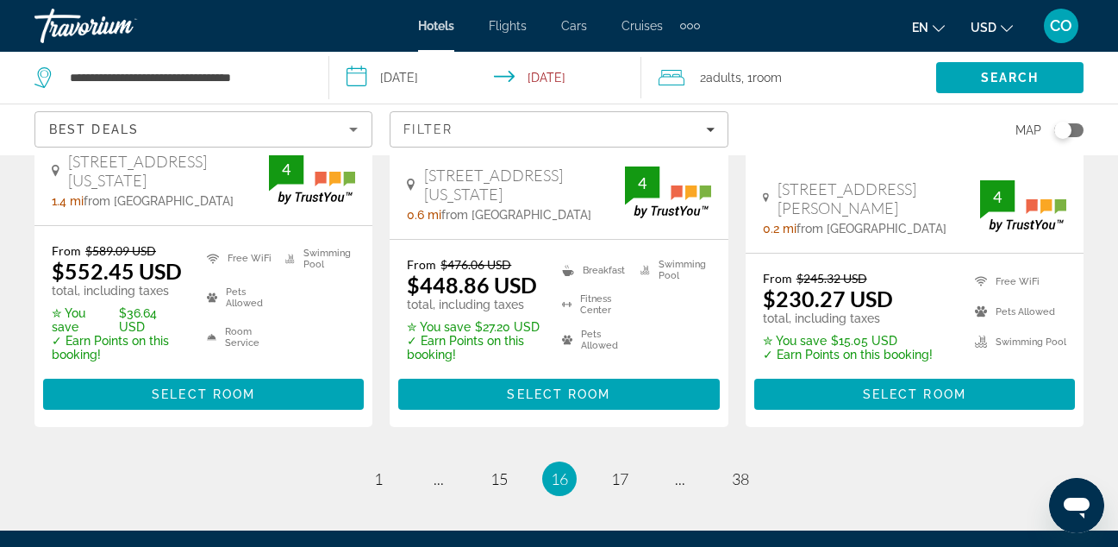
scroll to position [2502, 0]
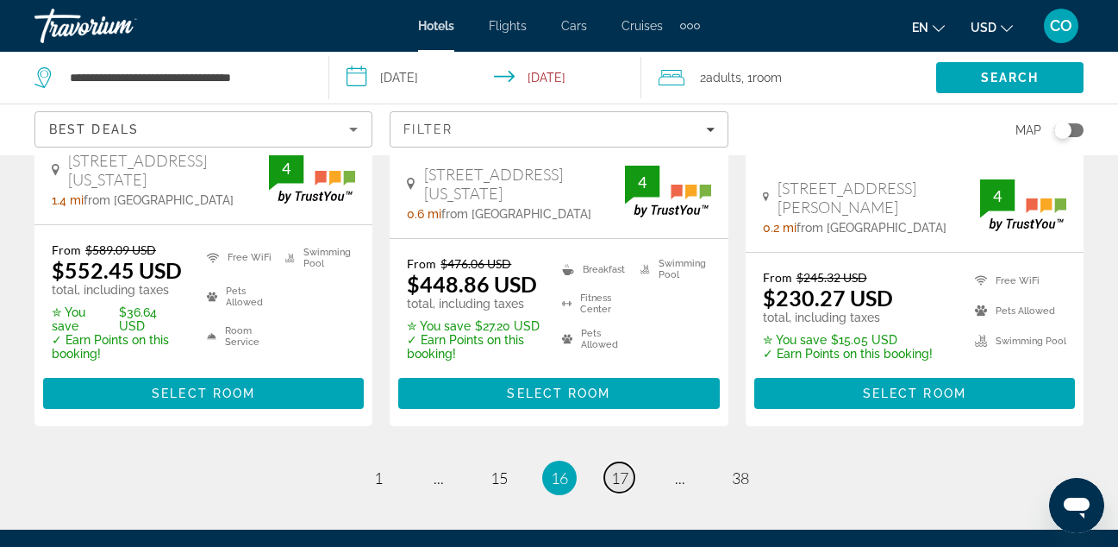
click at [617, 468] on span "17" at bounding box center [619, 477] width 17 height 19
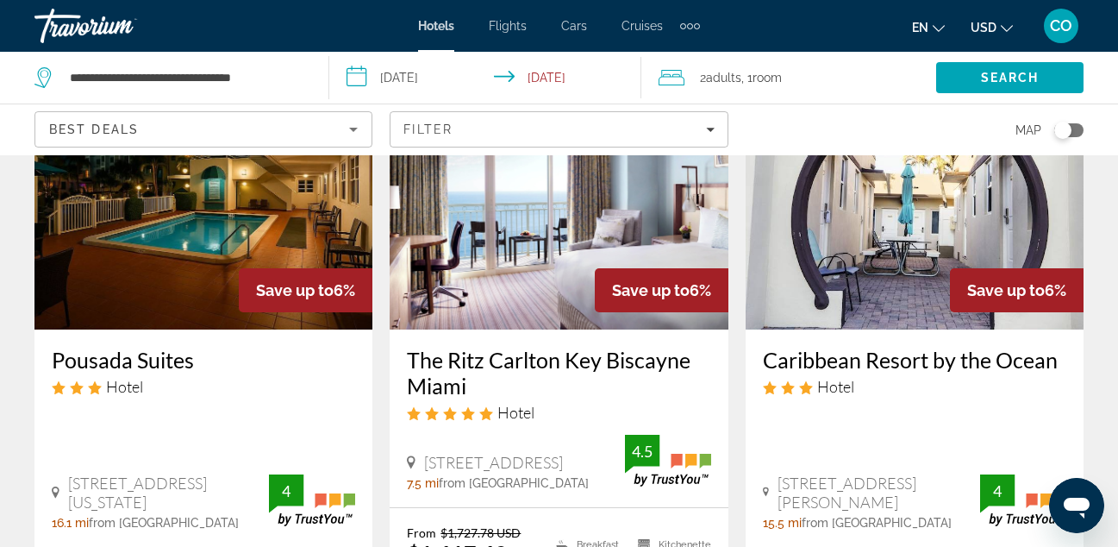
scroll to position [837, 0]
click at [809, 329] on img "Main content" at bounding box center [915, 192] width 338 height 276
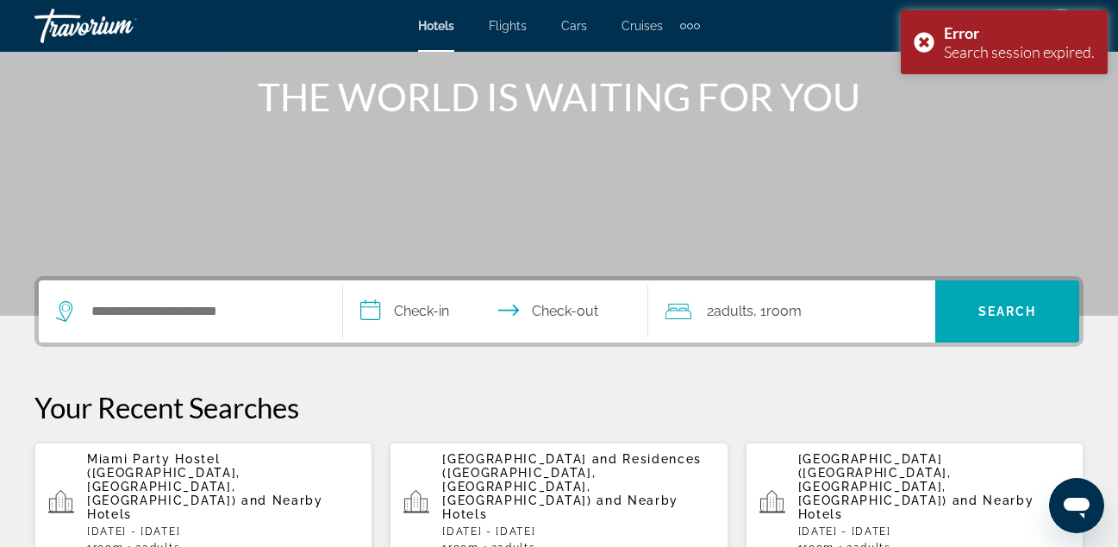
scroll to position [204, 0]
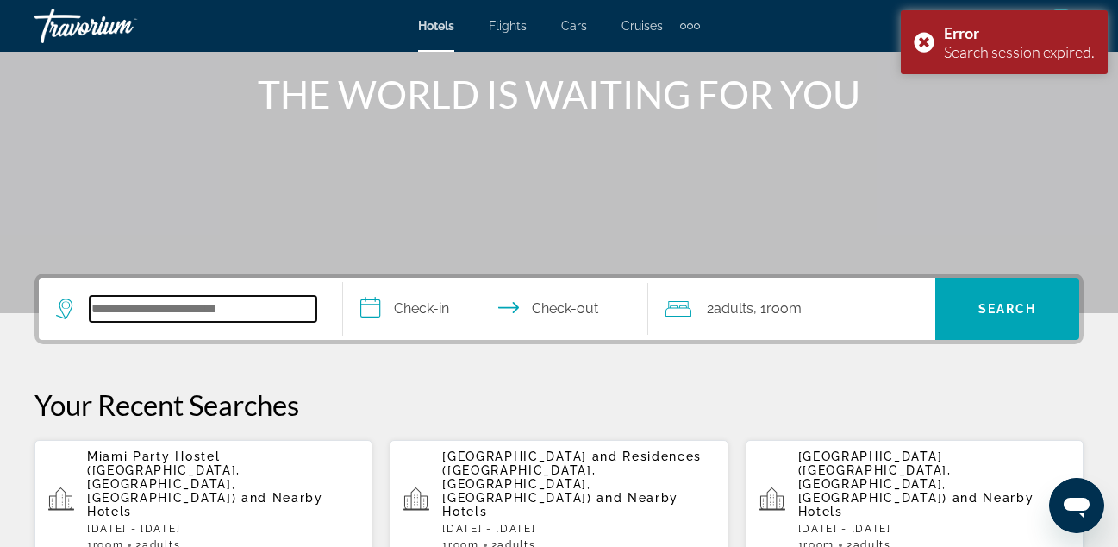
click at [268, 298] on input "Search hotel destination" at bounding box center [203, 309] width 227 height 26
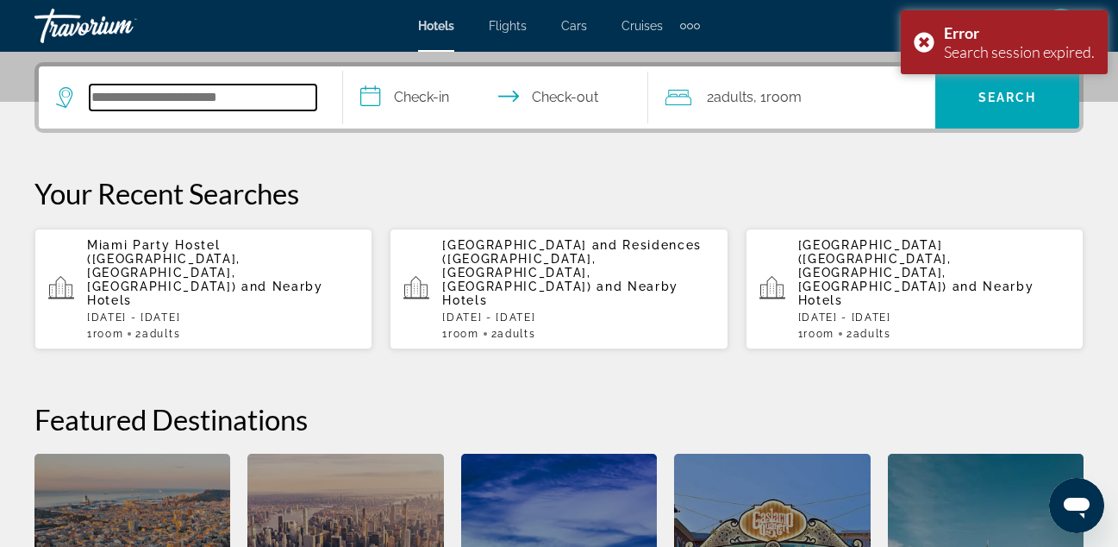
scroll to position [422, 0]
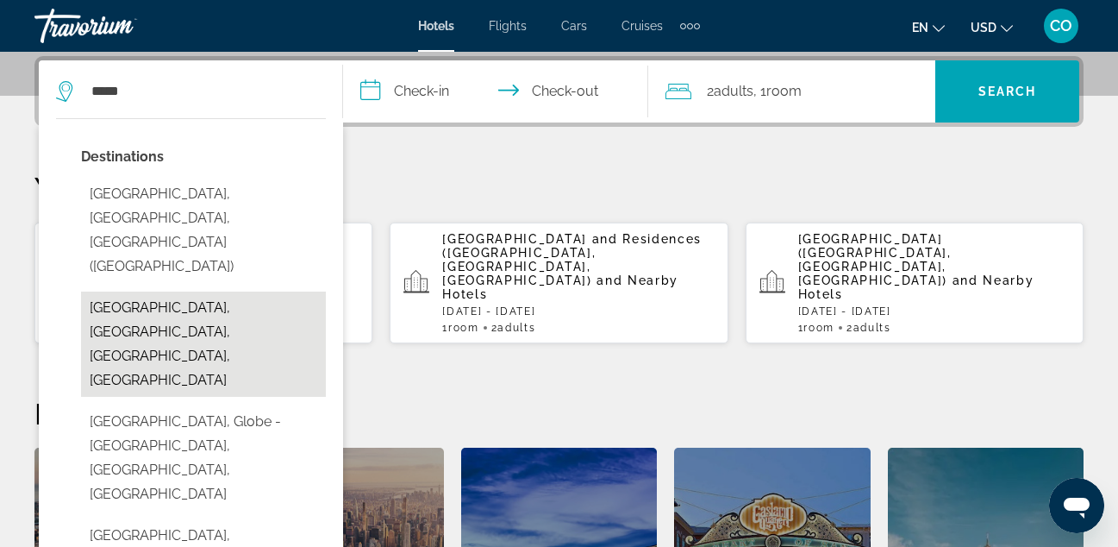
click at [265, 291] on button "[GEOGRAPHIC_DATA], [GEOGRAPHIC_DATA], [GEOGRAPHIC_DATA], [GEOGRAPHIC_DATA]" at bounding box center [203, 343] width 245 height 105
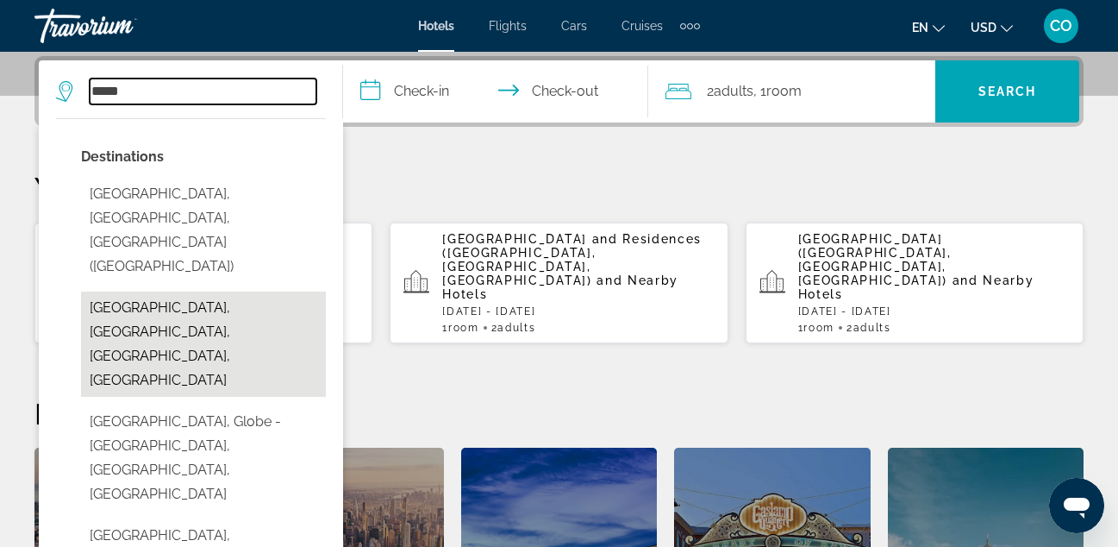
type input "**********"
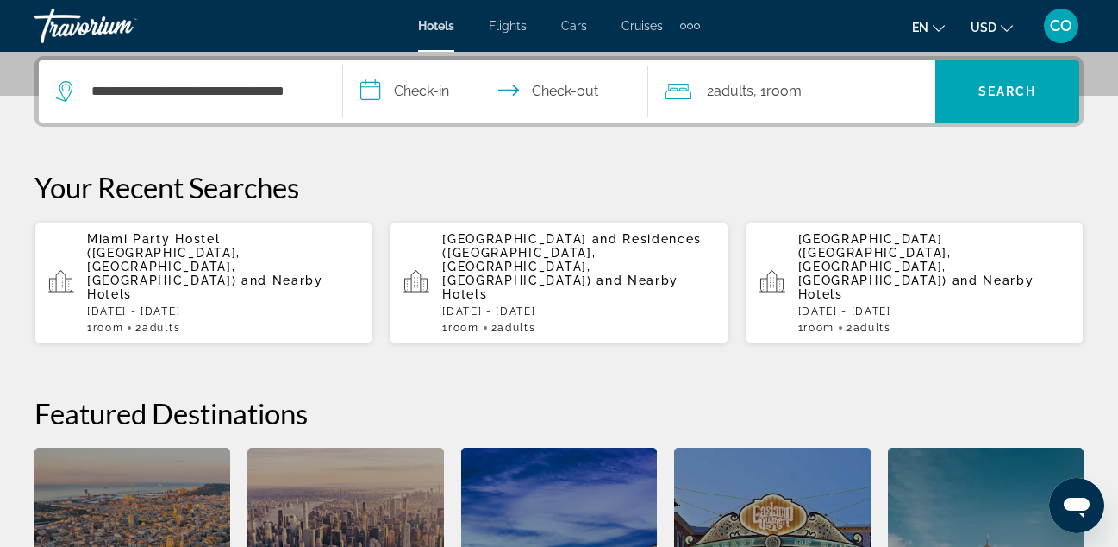
click at [469, 82] on input "**********" at bounding box center [498, 93] width 311 height 67
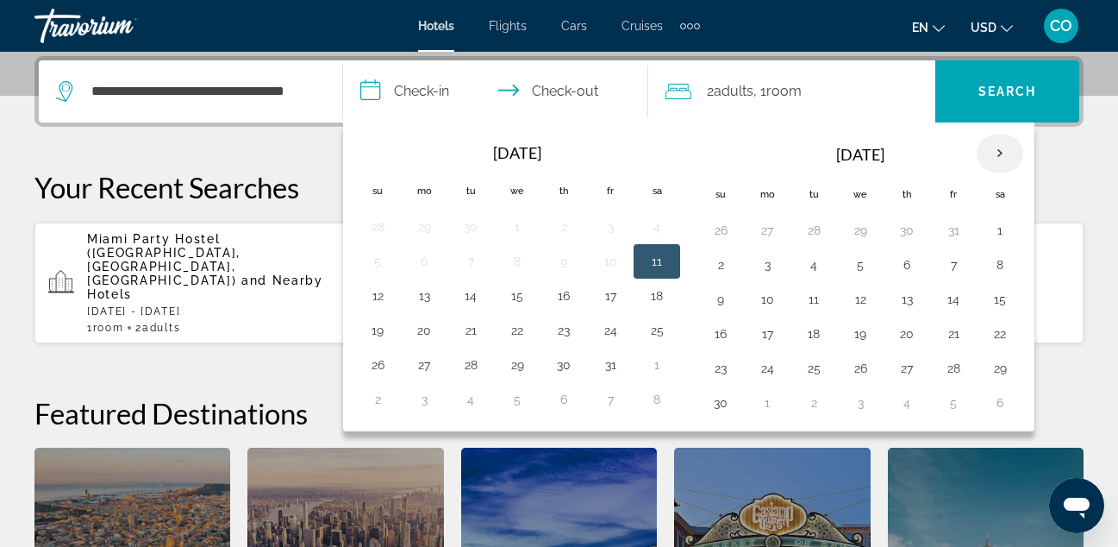
click at [1005, 141] on th "Next month" at bounding box center [1000, 154] width 47 height 38
click at [722, 366] on button "28" at bounding box center [721, 368] width 28 height 24
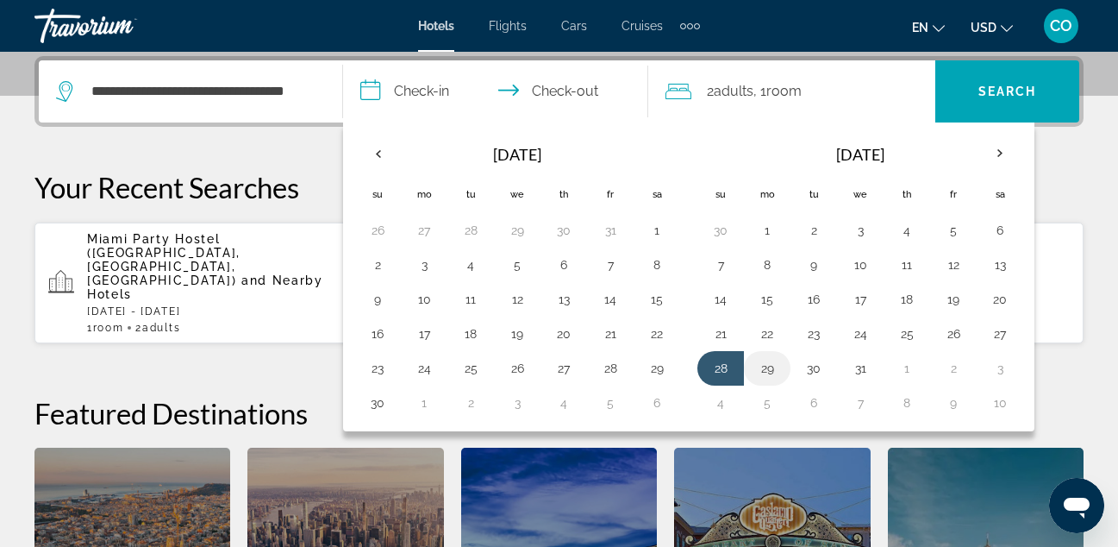
click at [762, 366] on button "29" at bounding box center [768, 368] width 28 height 24
type input "**********"
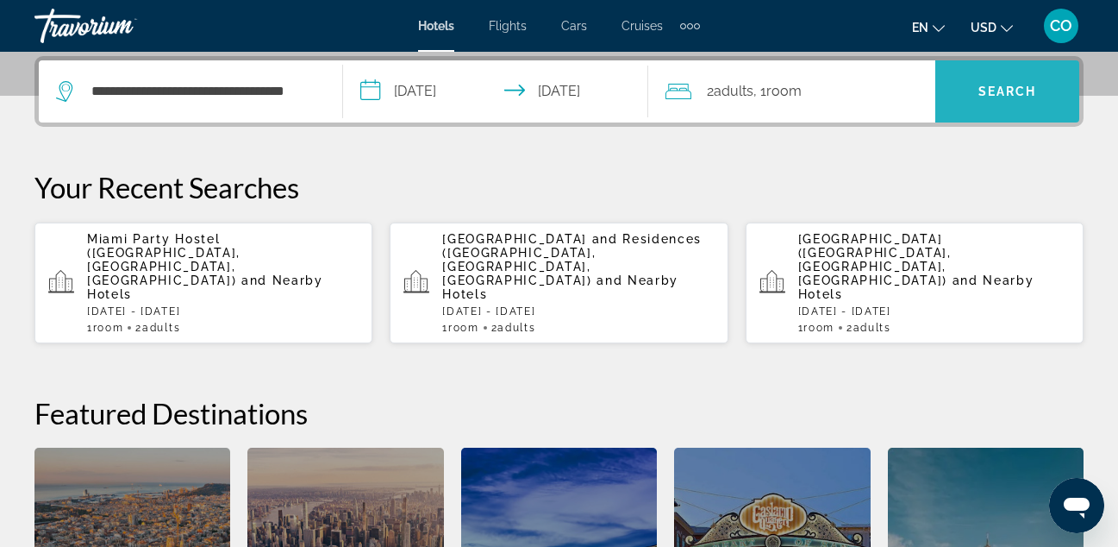
click at [1031, 87] on span "Search" at bounding box center [1008, 92] width 59 height 14
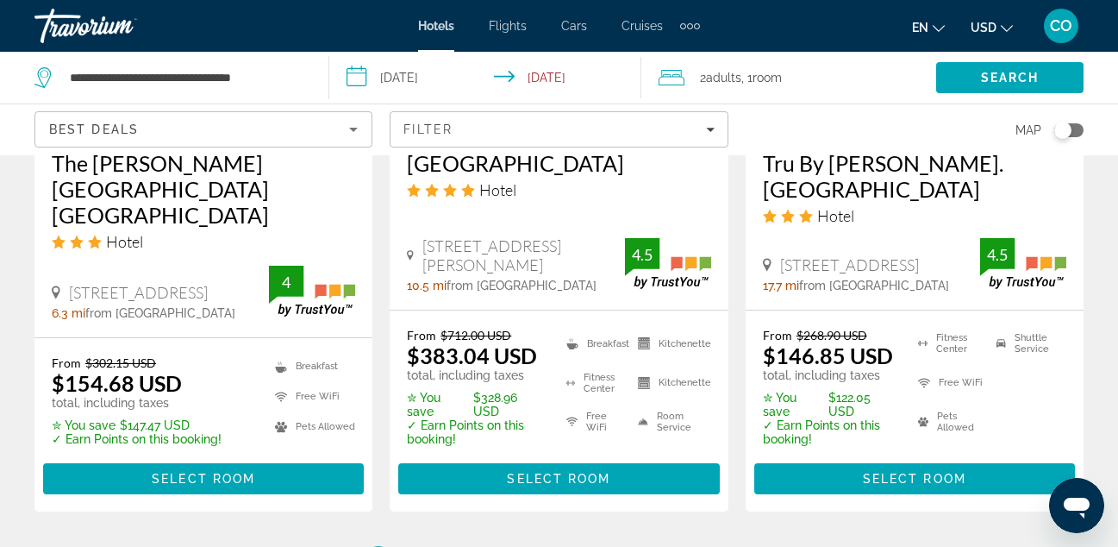
scroll to position [2738, 0]
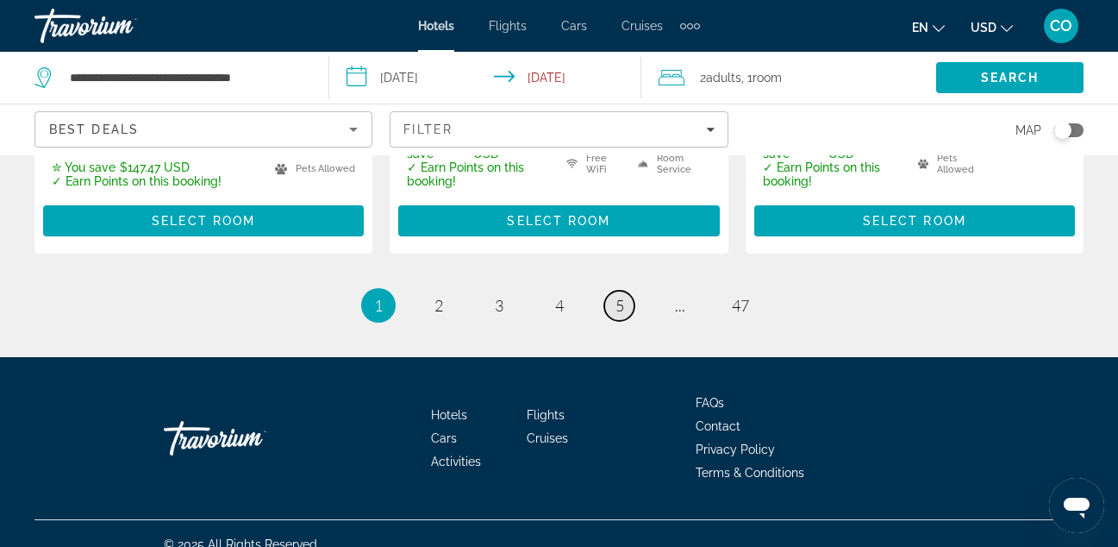
click at [628, 292] on link "page 5" at bounding box center [620, 306] width 30 height 30
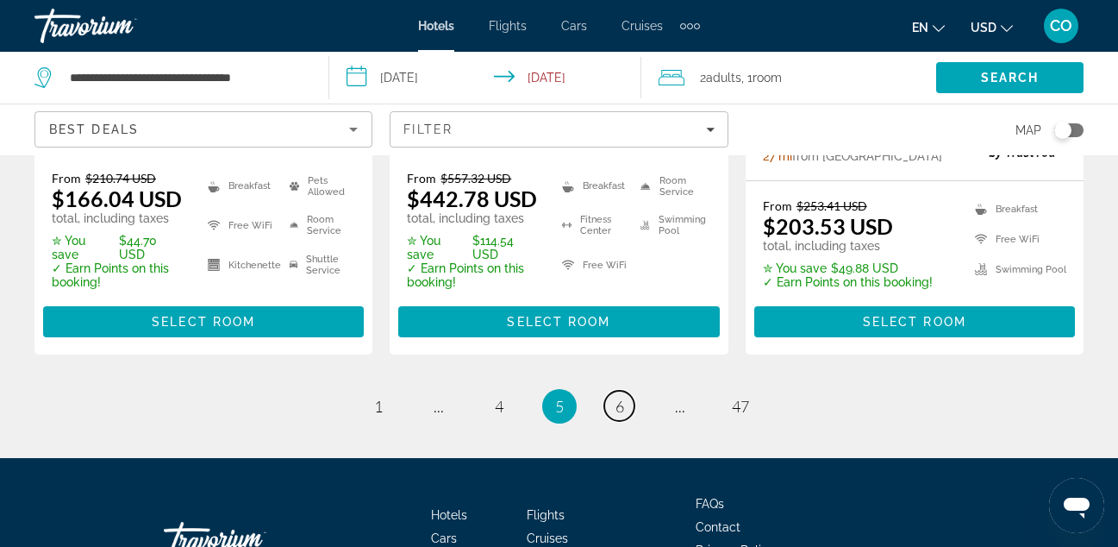
scroll to position [2596, 0]
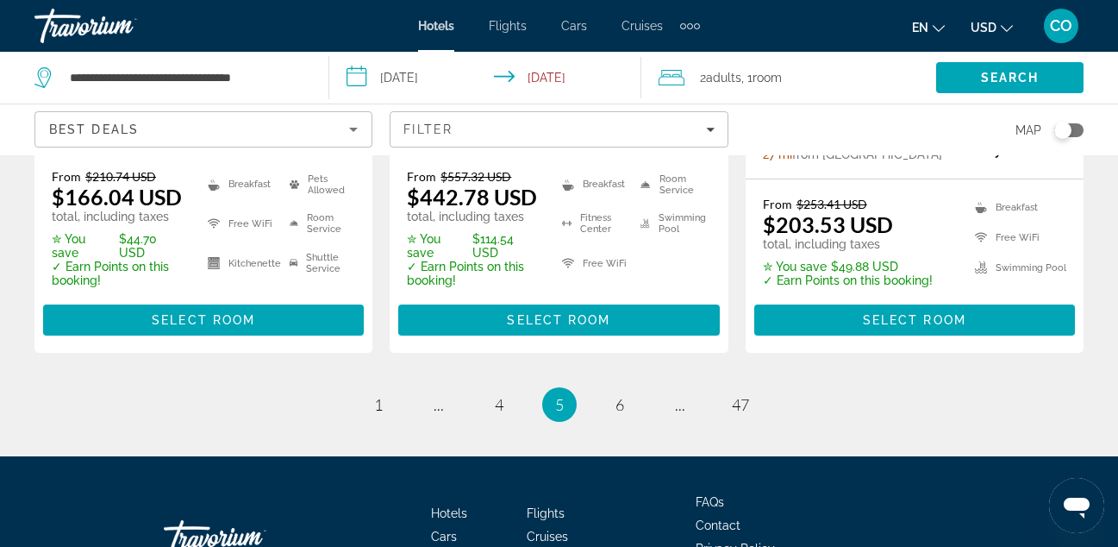
click at [635, 387] on li "page 6" at bounding box center [620, 404] width 34 height 34
click at [627, 389] on link "page 6" at bounding box center [620, 404] width 30 height 30
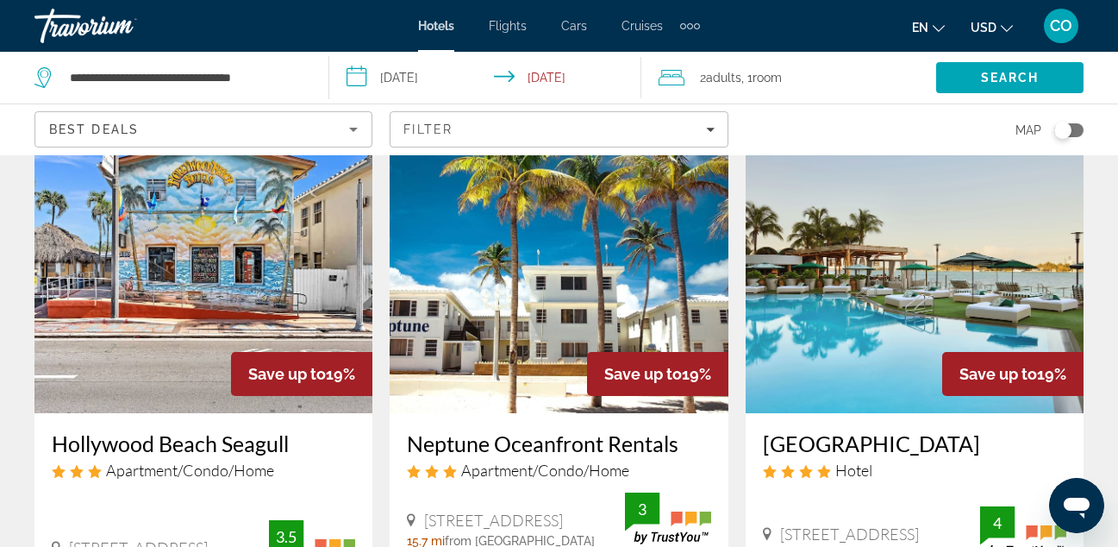
scroll to position [2146, 0]
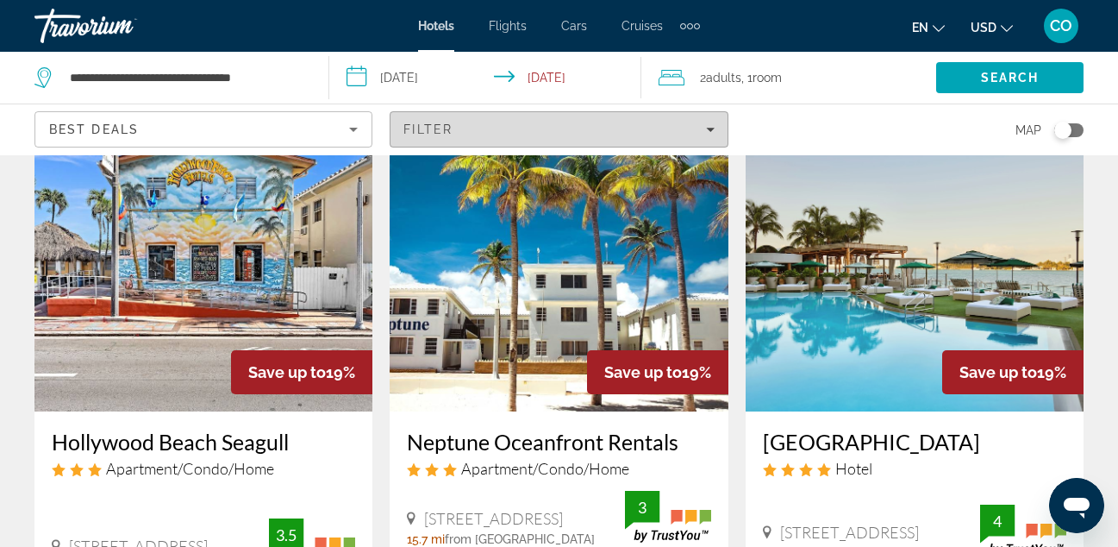
click at [595, 114] on span "Filters" at bounding box center [559, 129] width 336 height 41
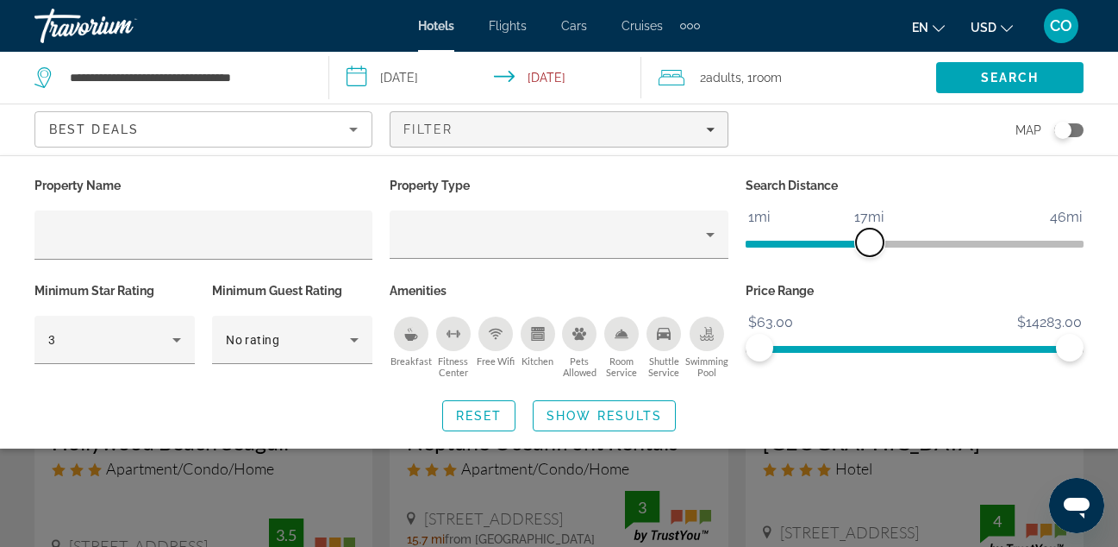
drag, startPoint x: 960, startPoint y: 239, endPoint x: 865, endPoint y: 260, distance: 97.1
click at [865, 260] on div "Search Distance 1mi 46mi 17mi" at bounding box center [914, 225] width 355 height 105
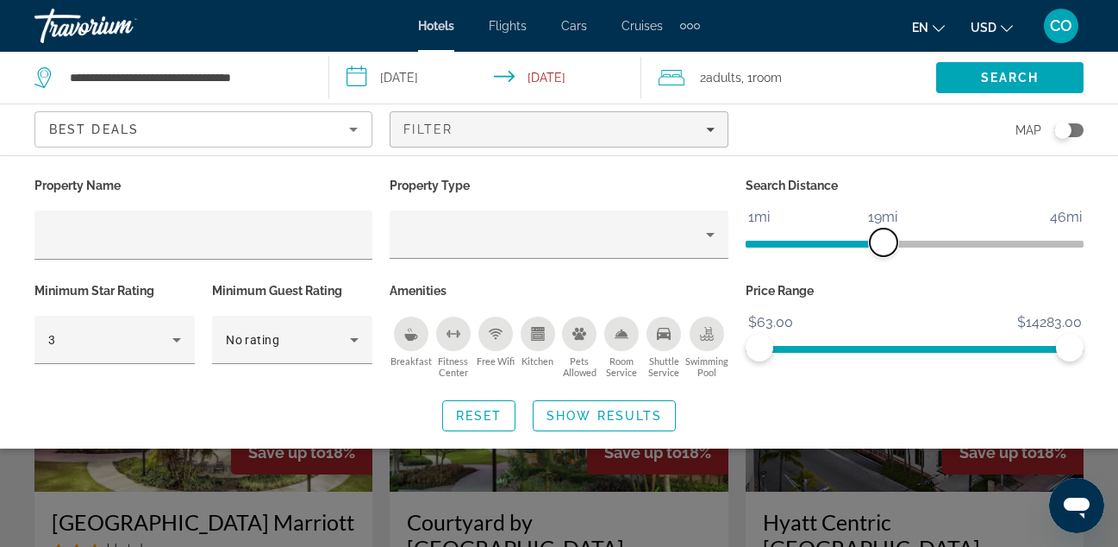
drag, startPoint x: 862, startPoint y: 250, endPoint x: 882, endPoint y: 244, distance: 21.6
click at [882, 244] on span "ngx-slider" at bounding box center [884, 243] width 28 height 28
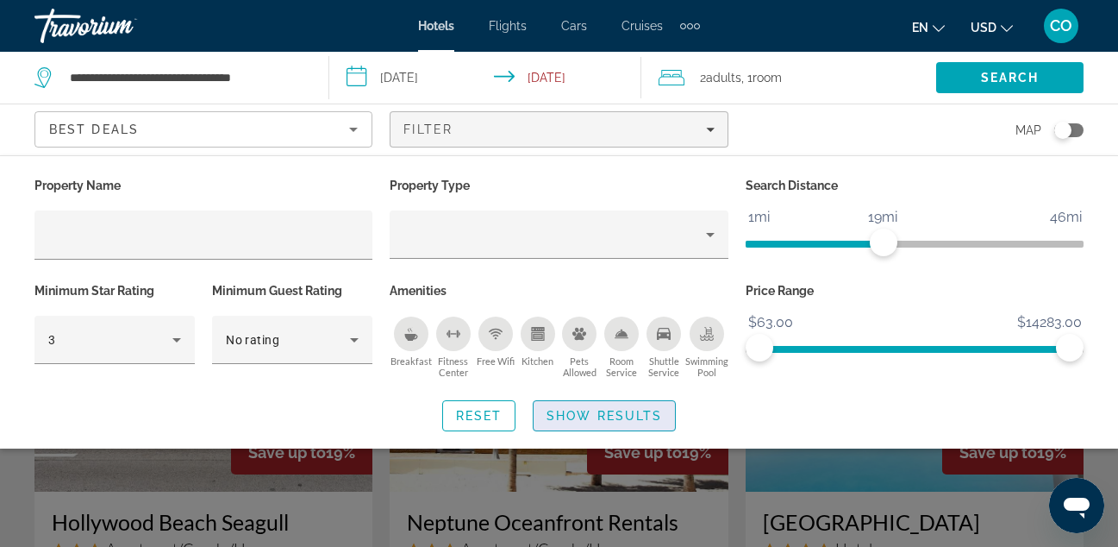
click at [622, 402] on span "Search widget" at bounding box center [604, 415] width 141 height 41
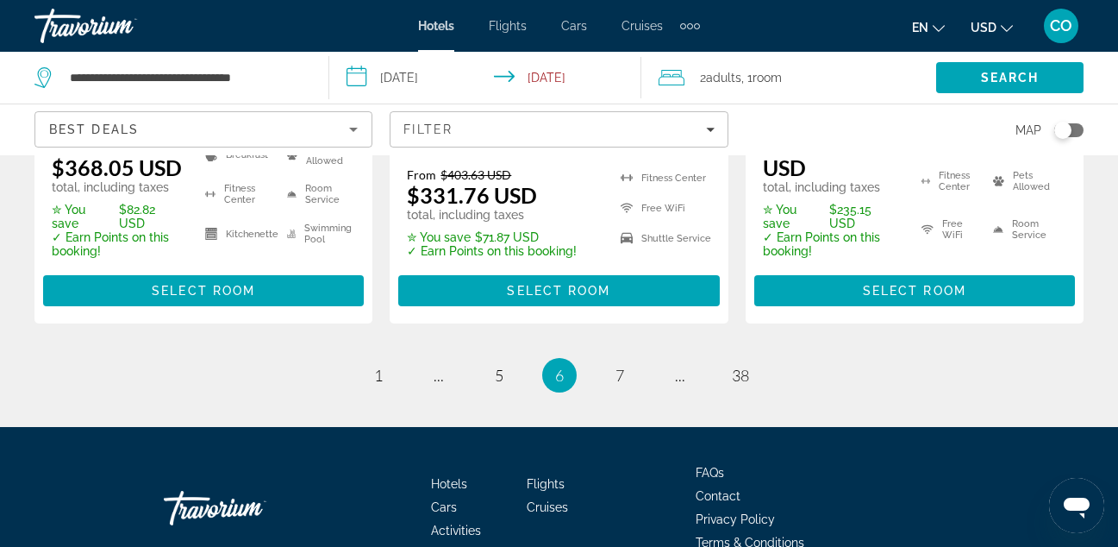
scroll to position [2617, 0]
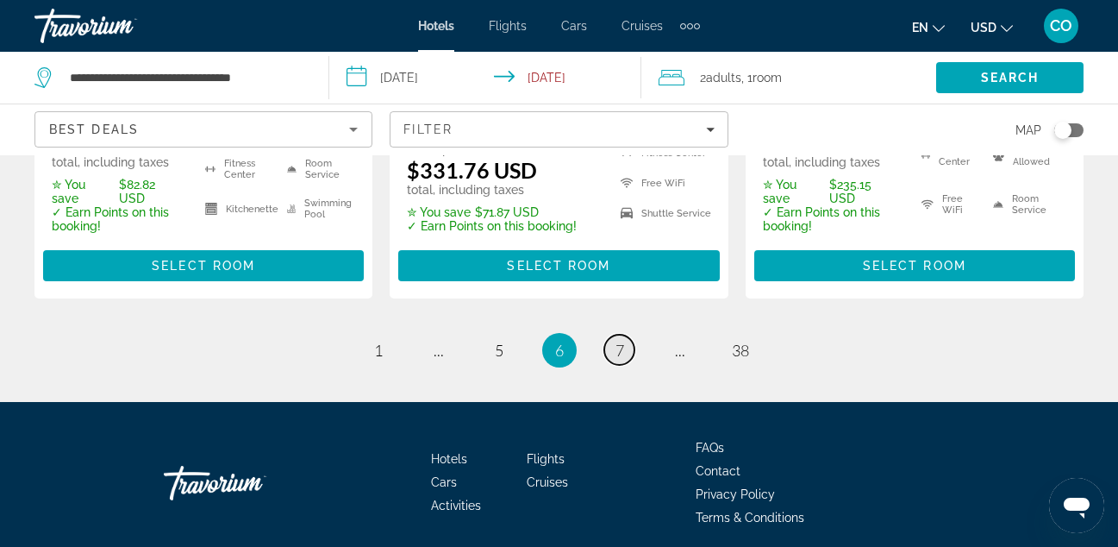
click at [617, 335] on link "page 7" at bounding box center [620, 350] width 30 height 30
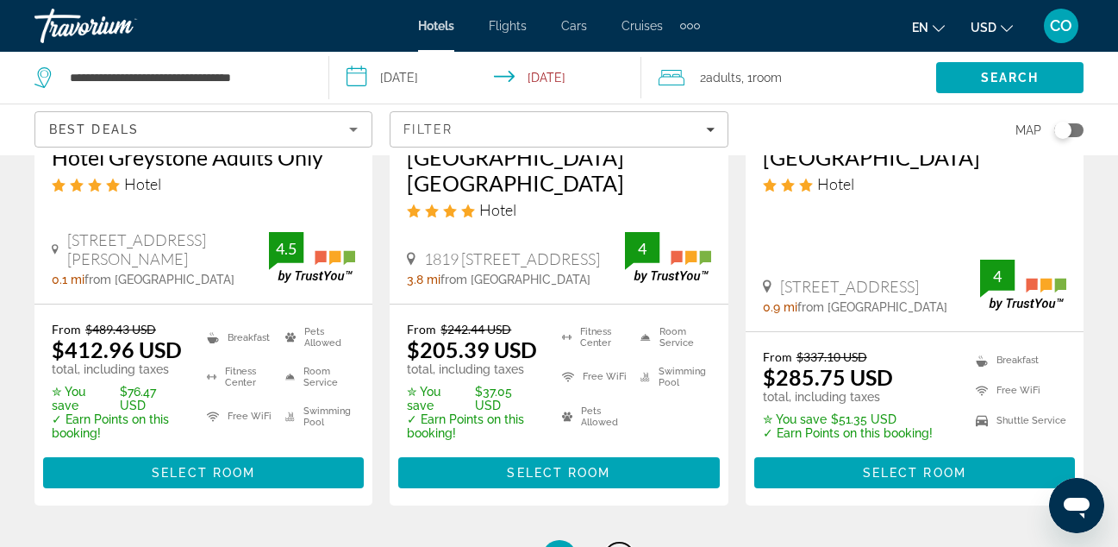
scroll to position [2438, 0]
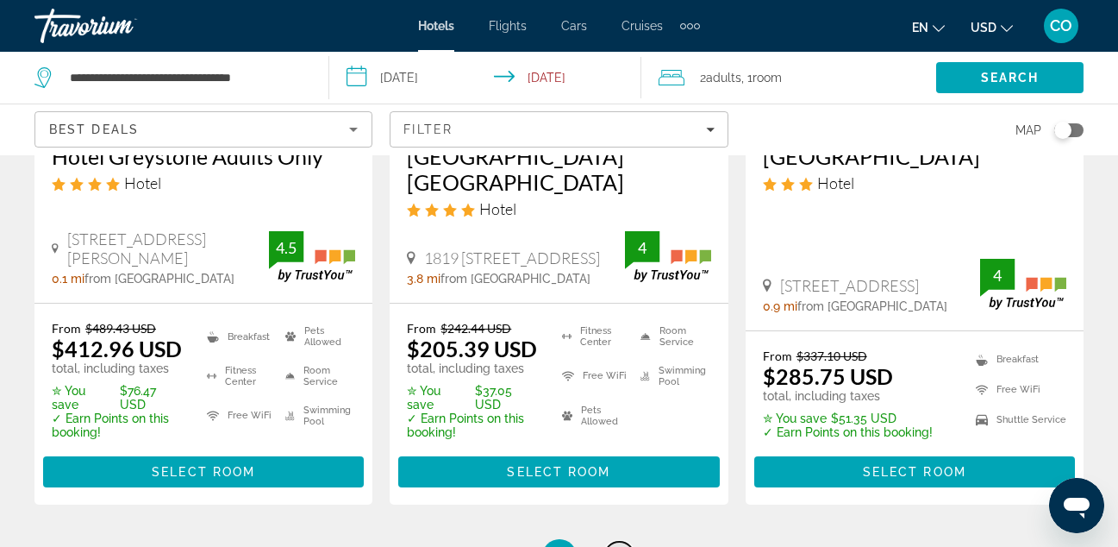
click at [626, 542] on link "page 8" at bounding box center [620, 557] width 30 height 30
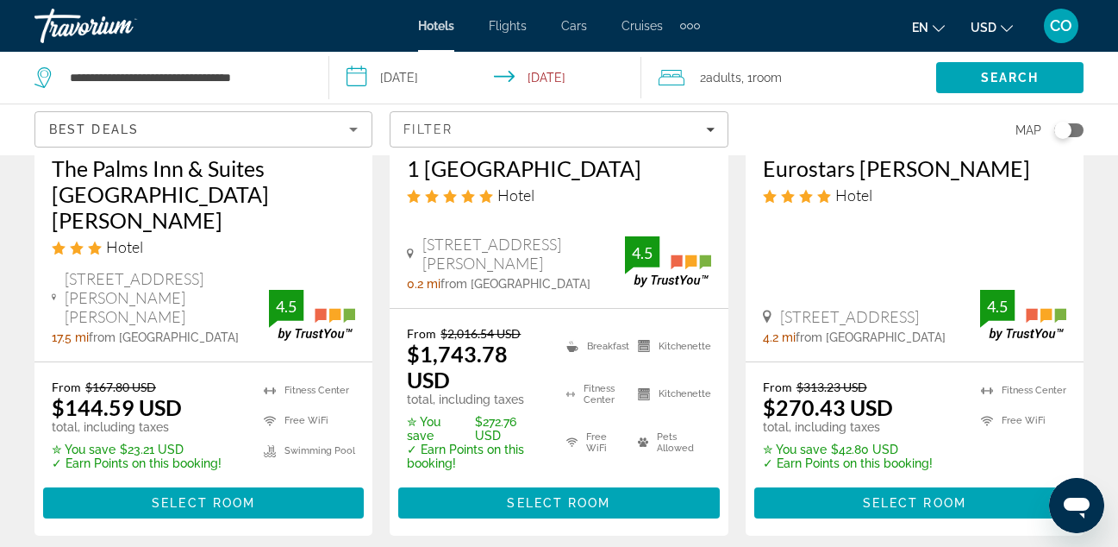
scroll to position [2668, 0]
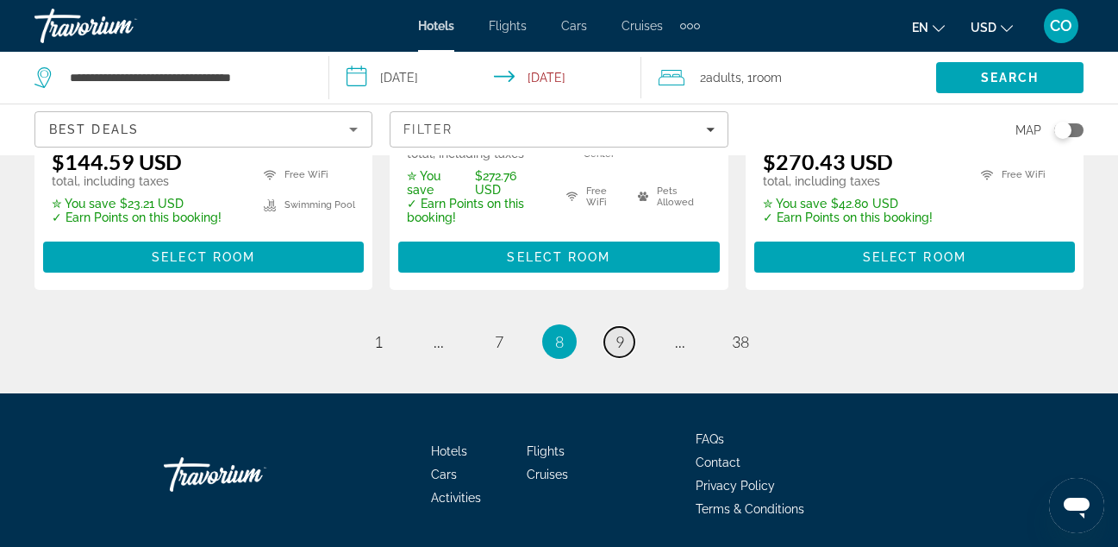
click at [633, 327] on link "page 9" at bounding box center [620, 342] width 30 height 30
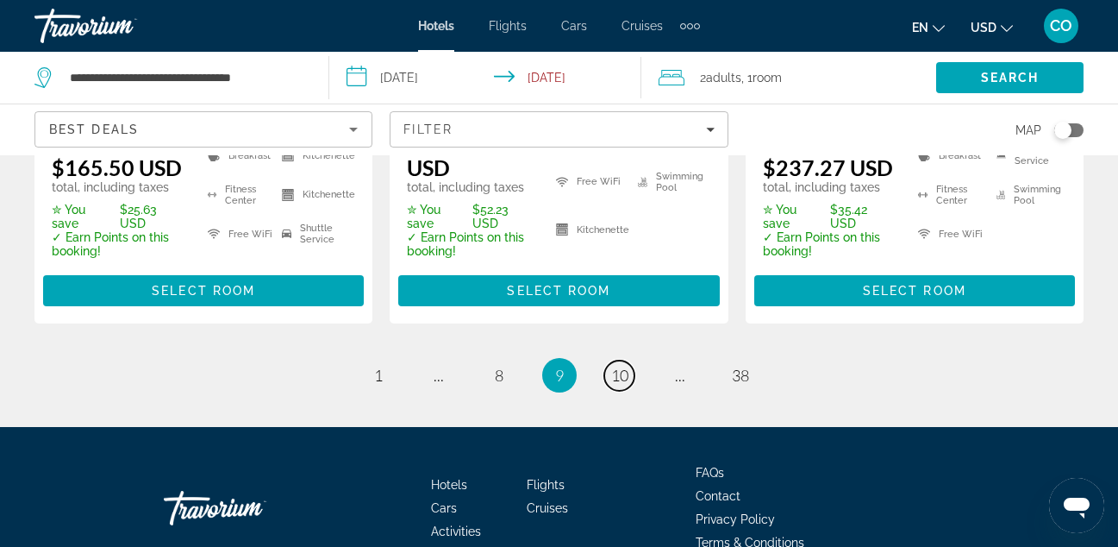
scroll to position [2662, 0]
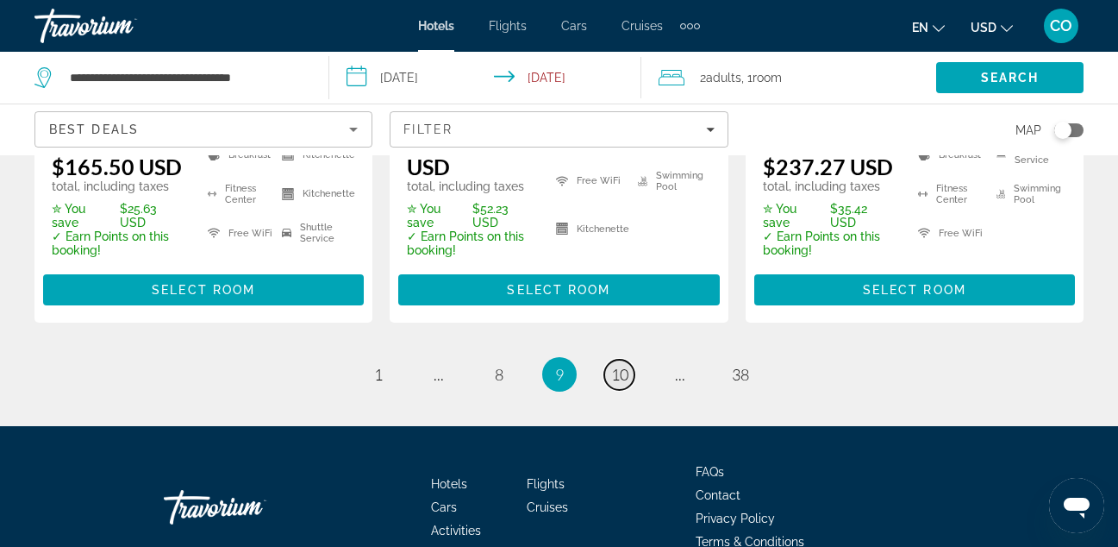
click at [624, 365] on span "10" at bounding box center [619, 374] width 17 height 19
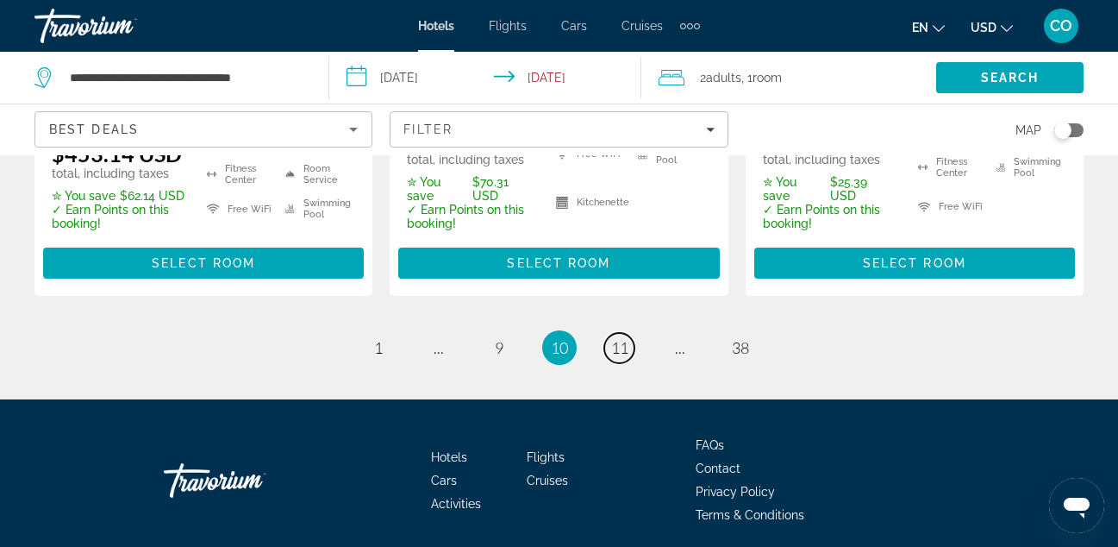
scroll to position [2620, 0]
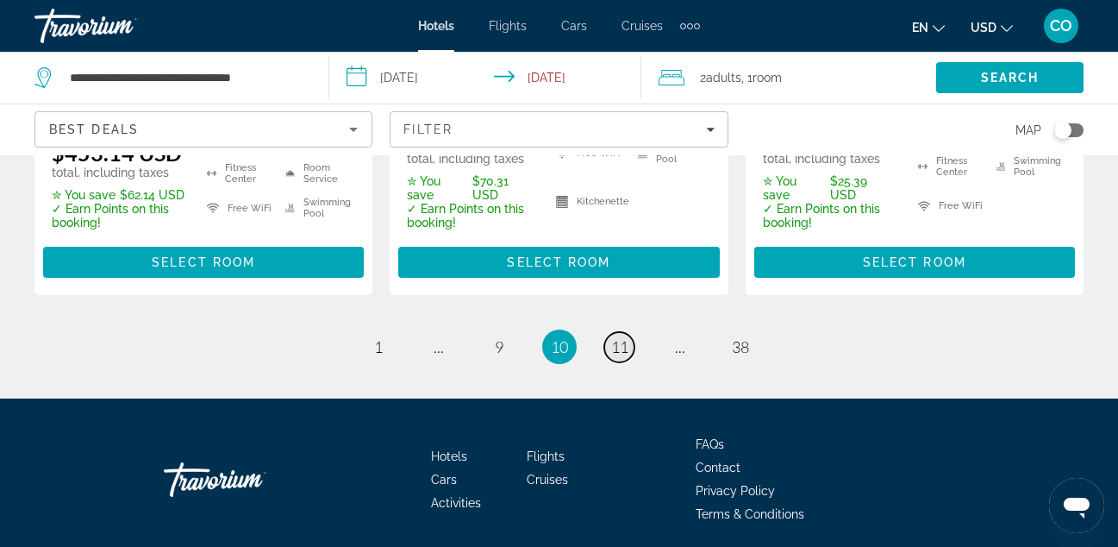
click at [617, 337] on span "11" at bounding box center [619, 346] width 17 height 19
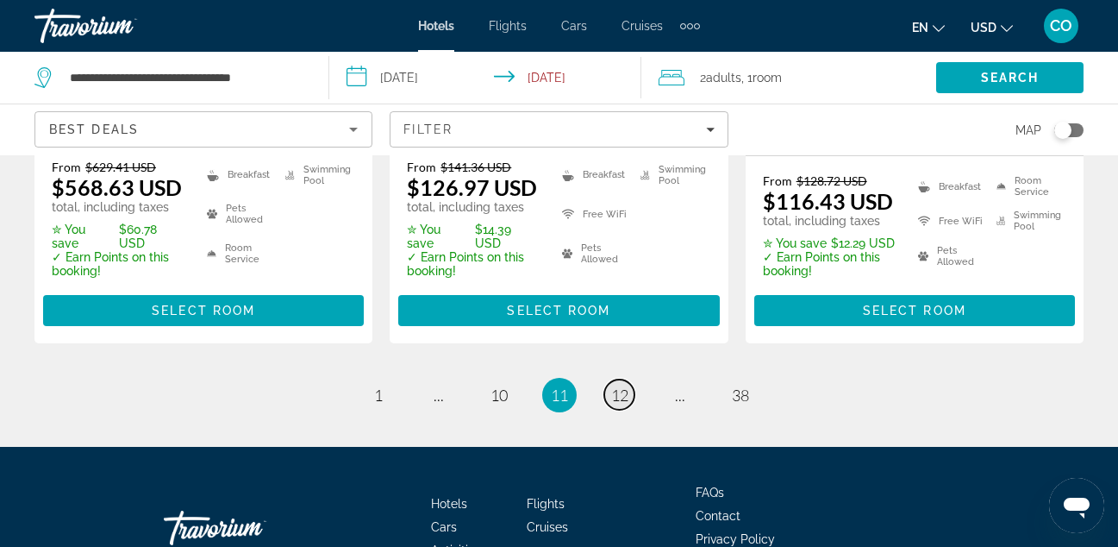
scroll to position [2652, 0]
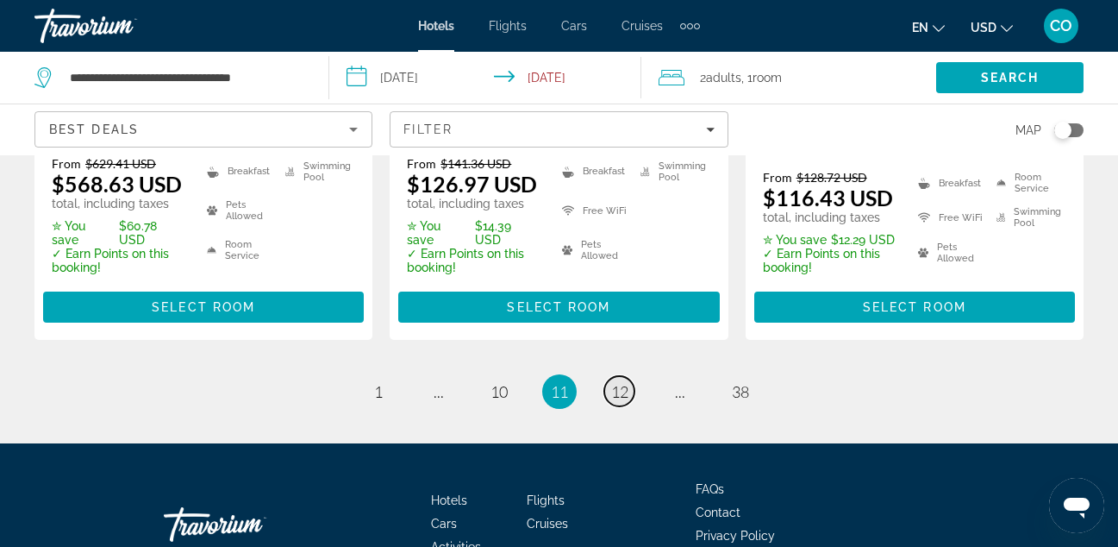
click at [623, 382] on span "12" at bounding box center [619, 391] width 17 height 19
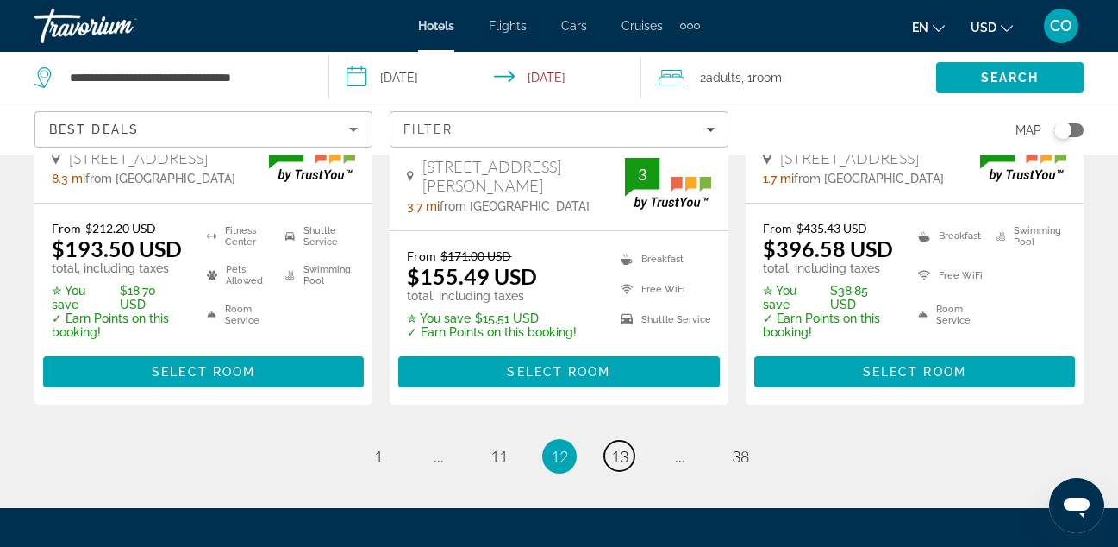
scroll to position [2592, 0]
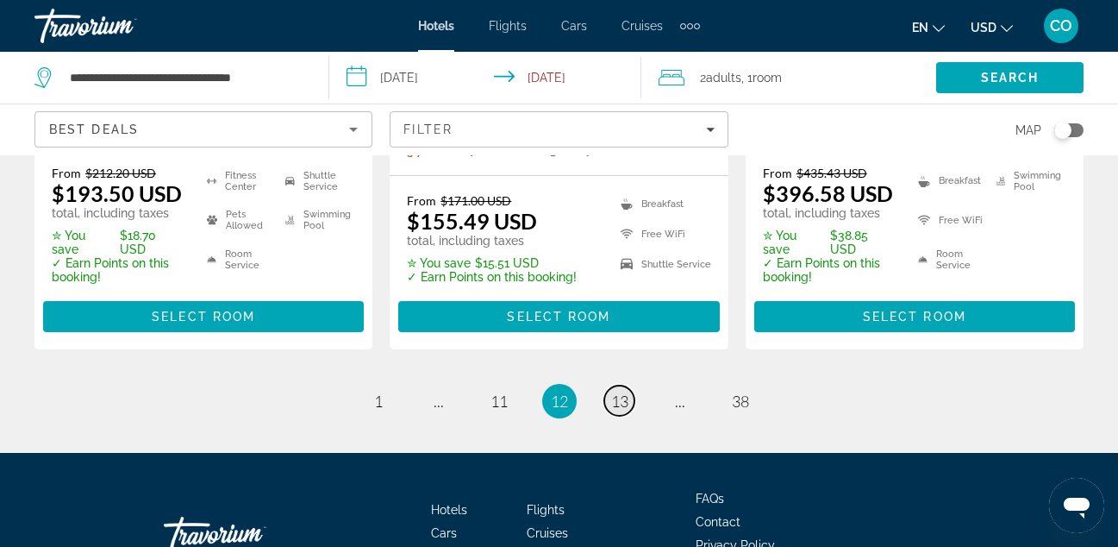
click at [632, 385] on link "page 13" at bounding box center [620, 400] width 30 height 30
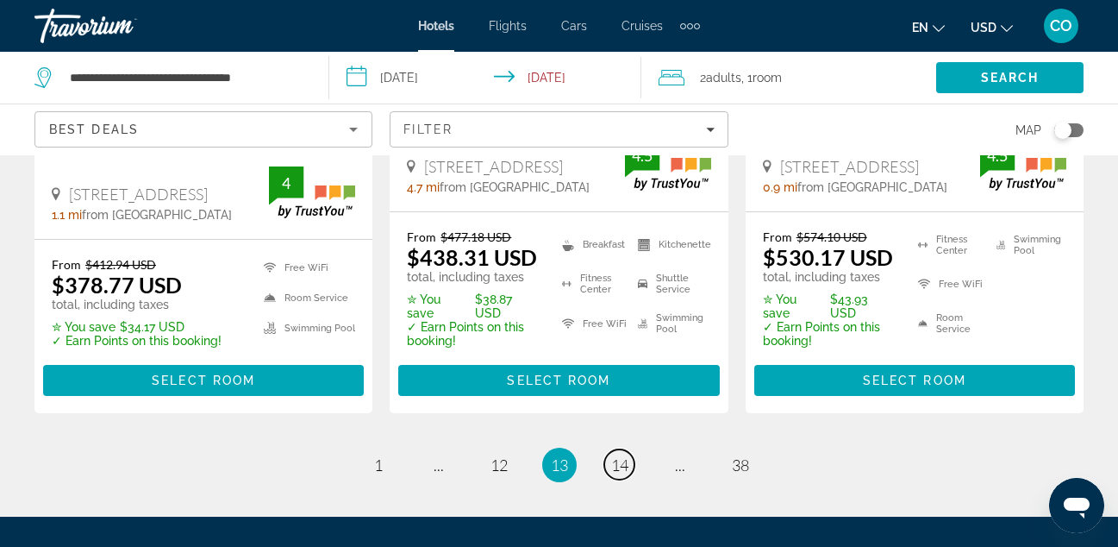
scroll to position [2522, 0]
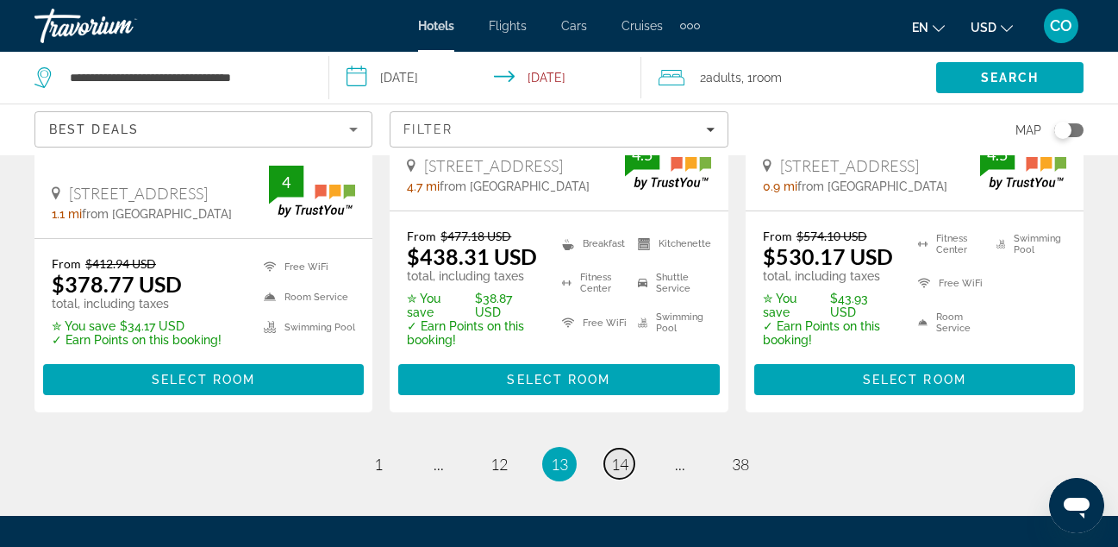
click at [616, 454] on span "14" at bounding box center [619, 463] width 17 height 19
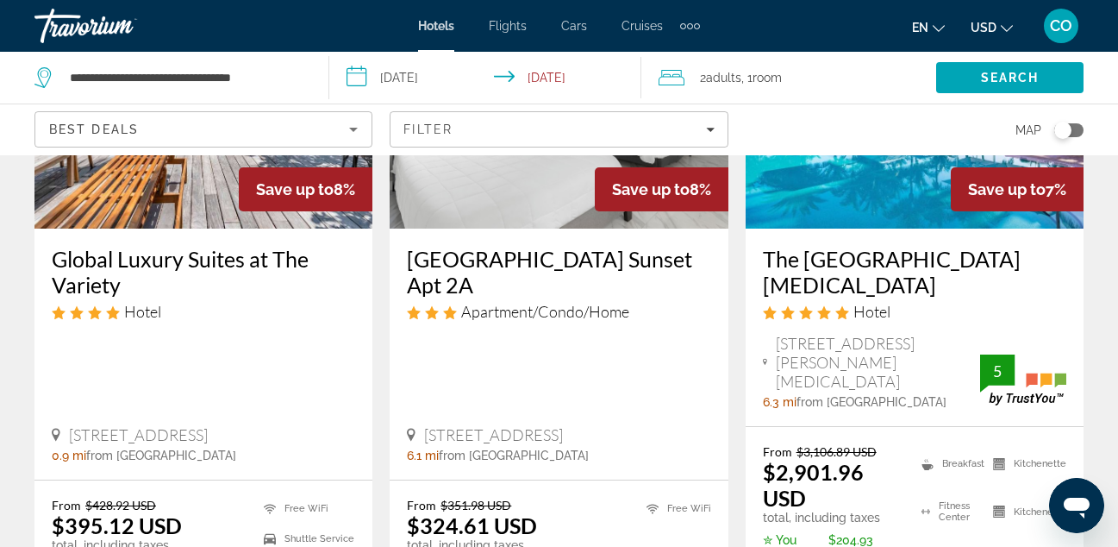
scroll to position [2516, 0]
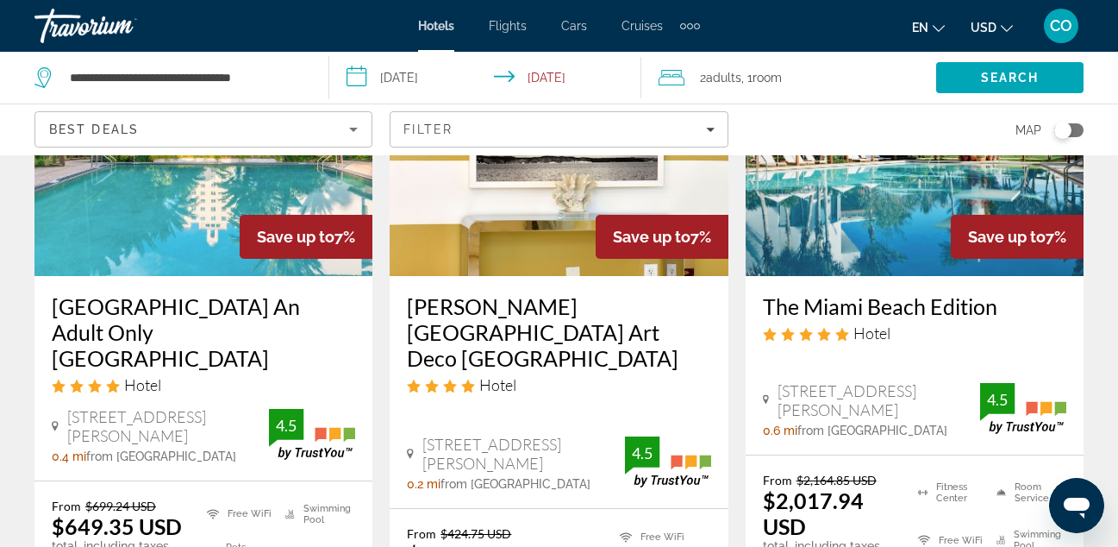
scroll to position [1670, 0]
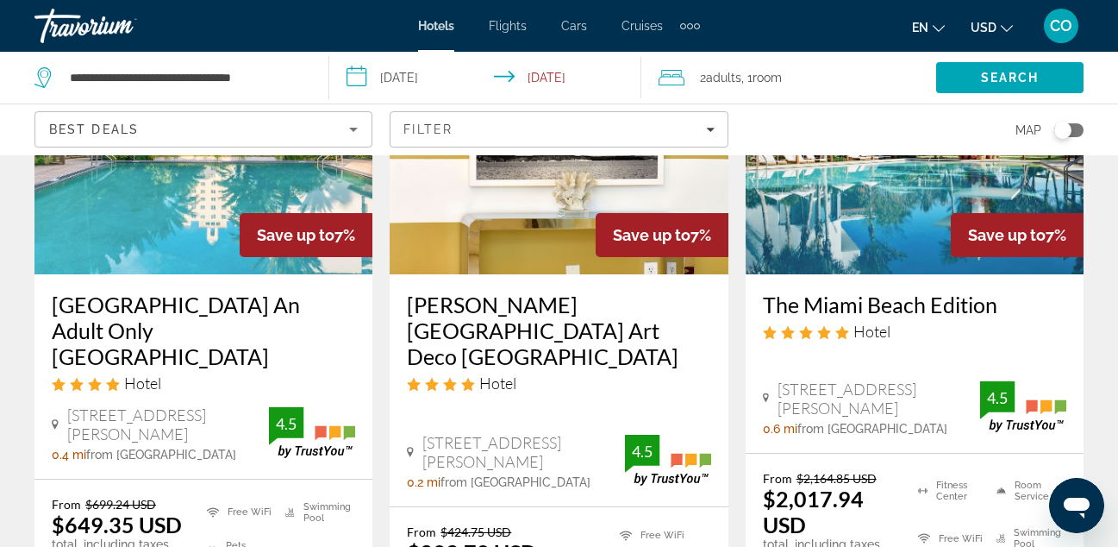
click at [817, 135] on div "Map" at bounding box center [915, 129] width 338 height 51
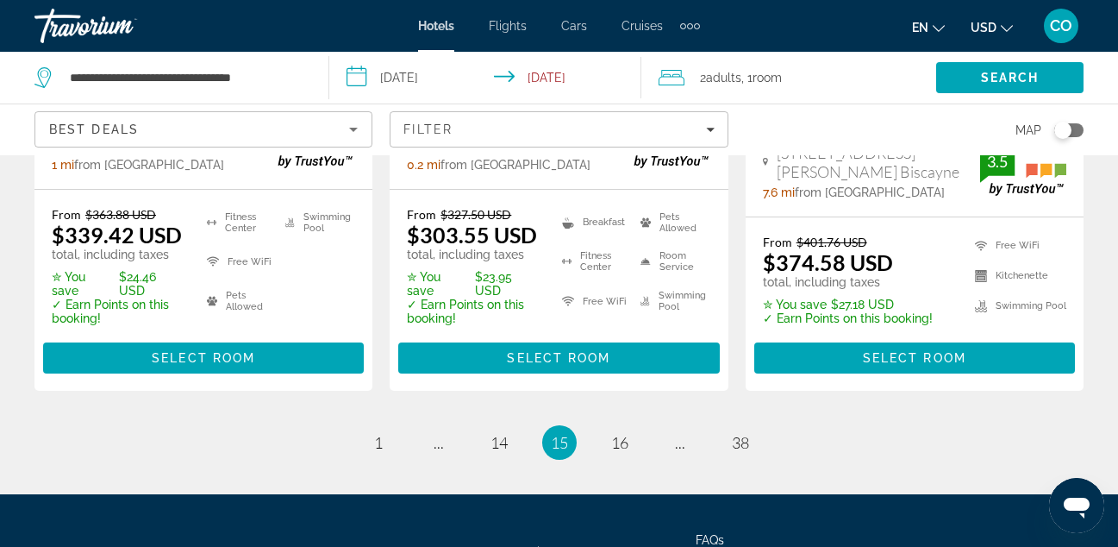
scroll to position [2573, 0]
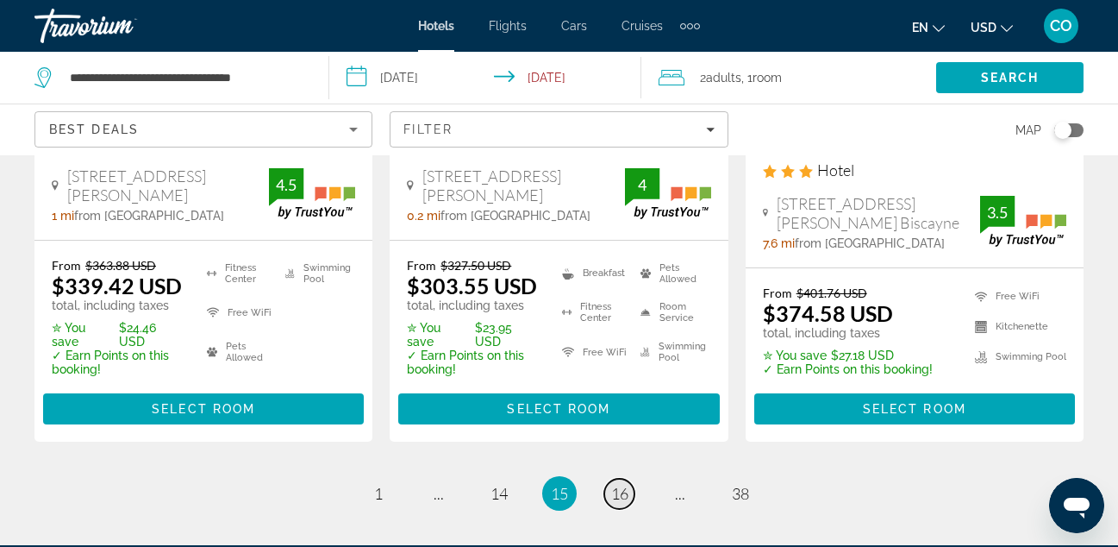
click at [618, 484] on span "16" at bounding box center [619, 493] width 17 height 19
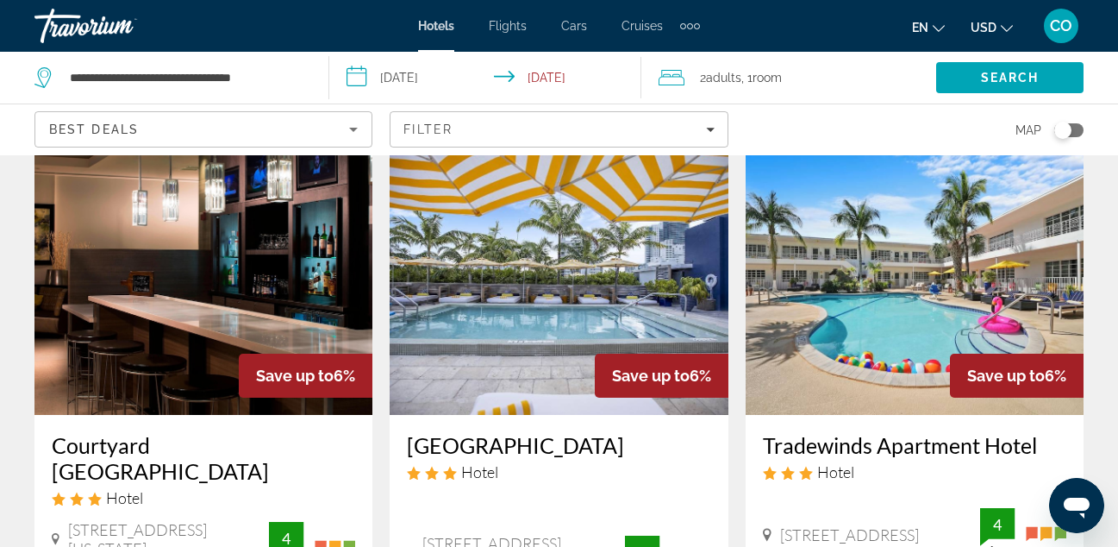
scroll to position [2538, 0]
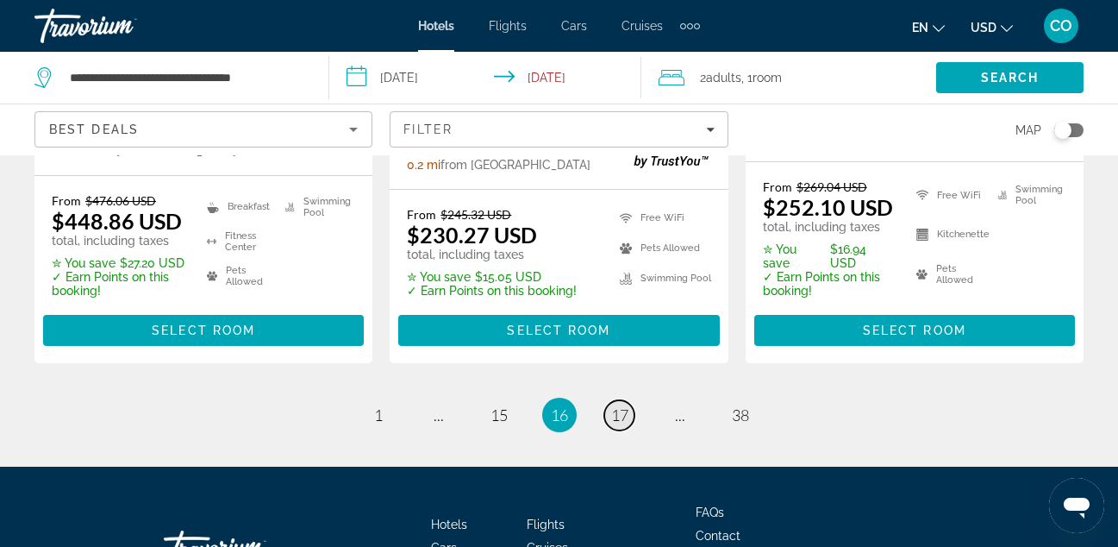
click at [609, 402] on link "page 17" at bounding box center [620, 415] width 30 height 30
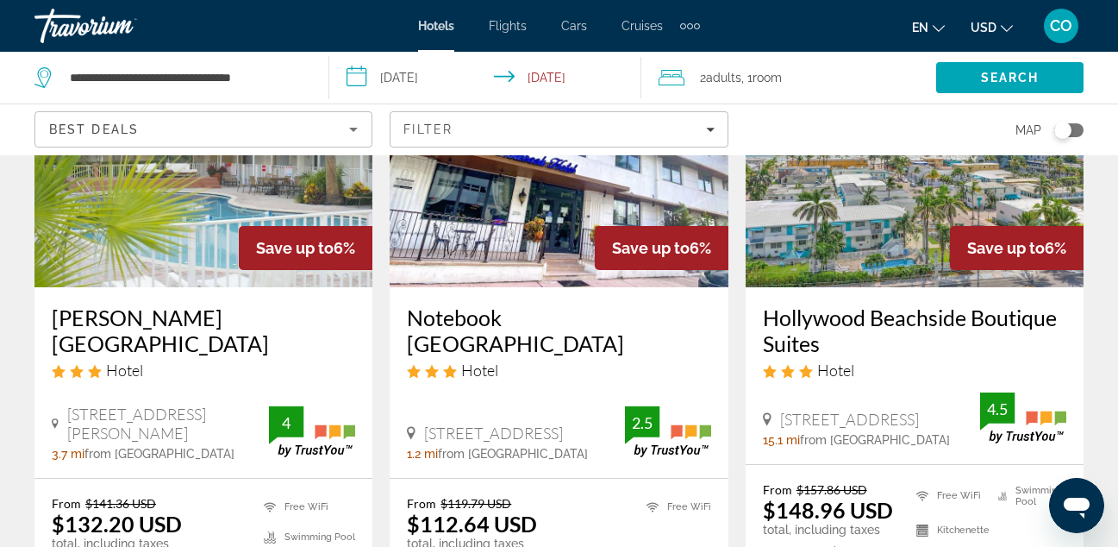
scroll to position [152, 0]
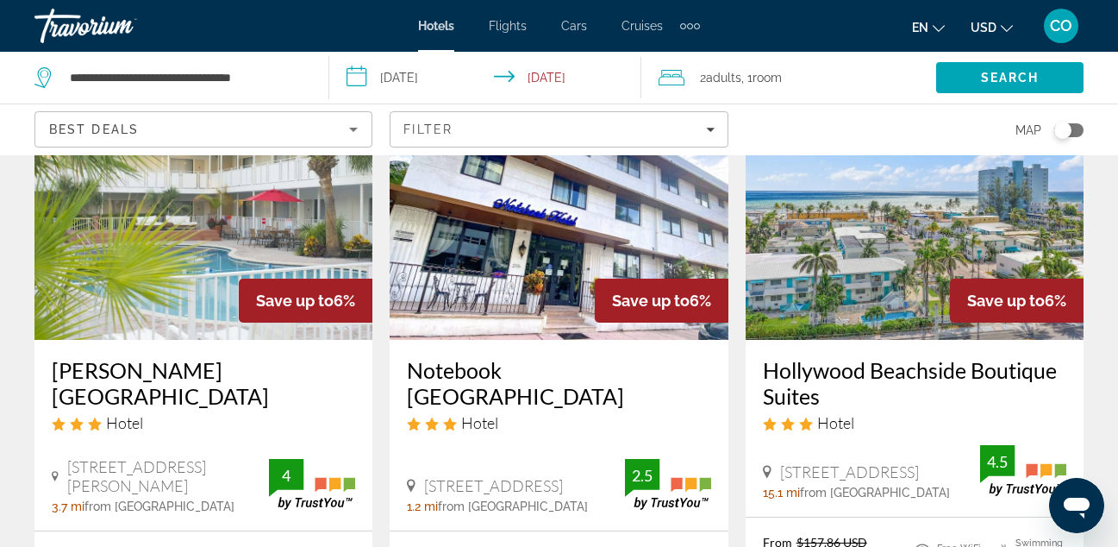
click at [961, 214] on img "Main content" at bounding box center [915, 202] width 338 height 276
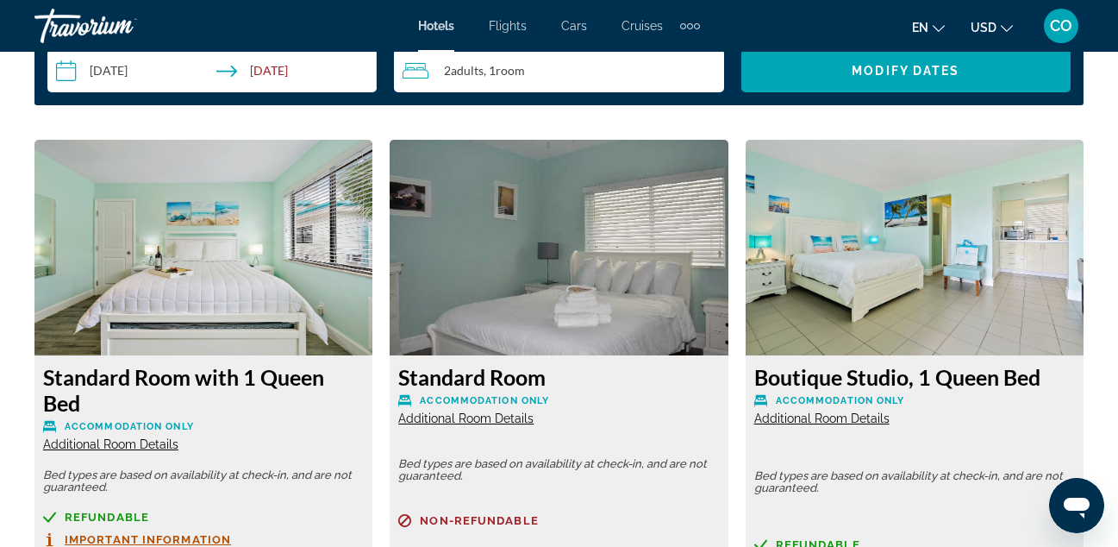
scroll to position [2568, 0]
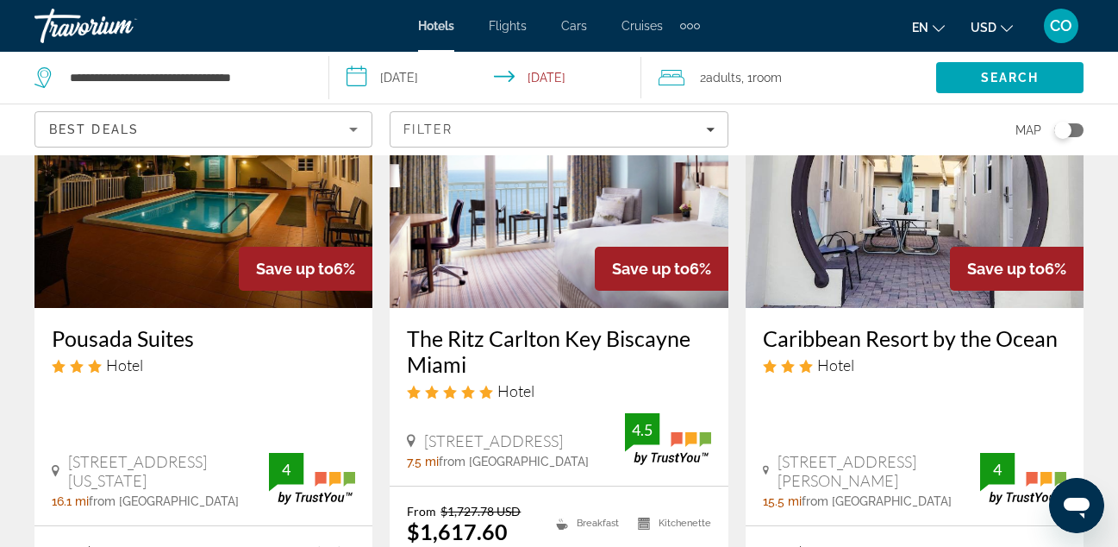
scroll to position [857, 0]
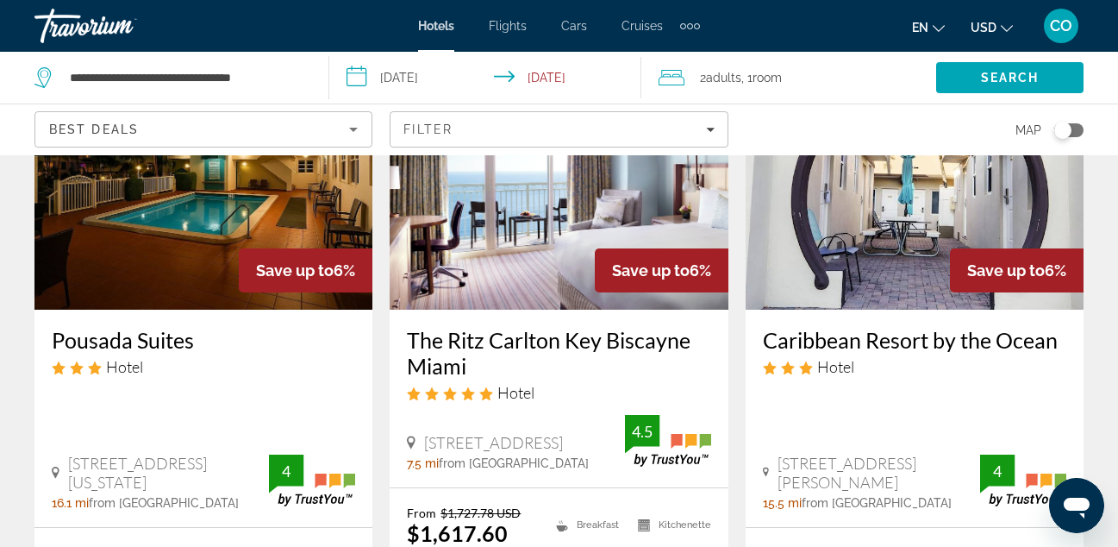
click at [892, 181] on img "Main content" at bounding box center [915, 172] width 338 height 276
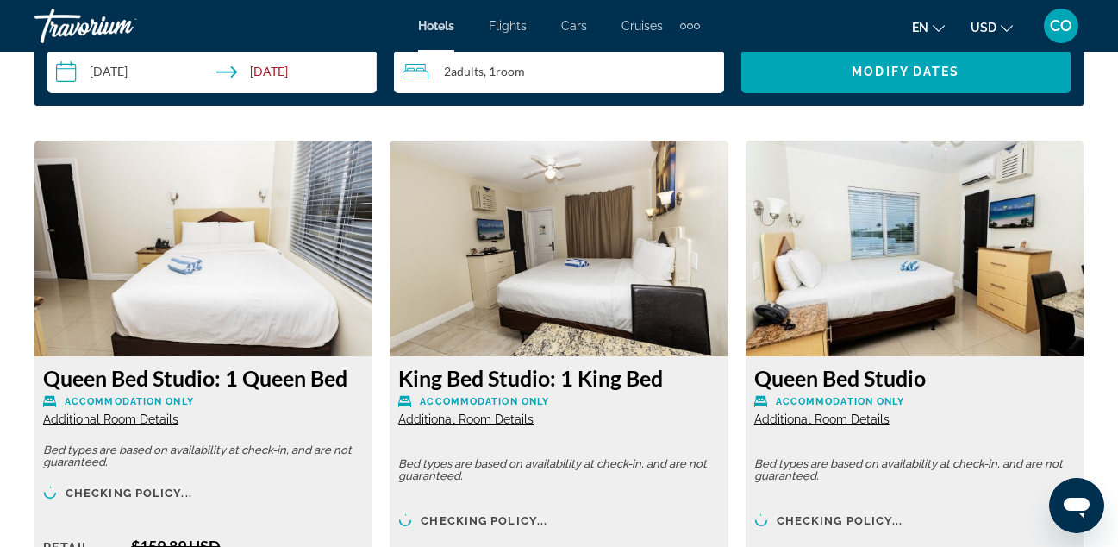
scroll to position [2602, 0]
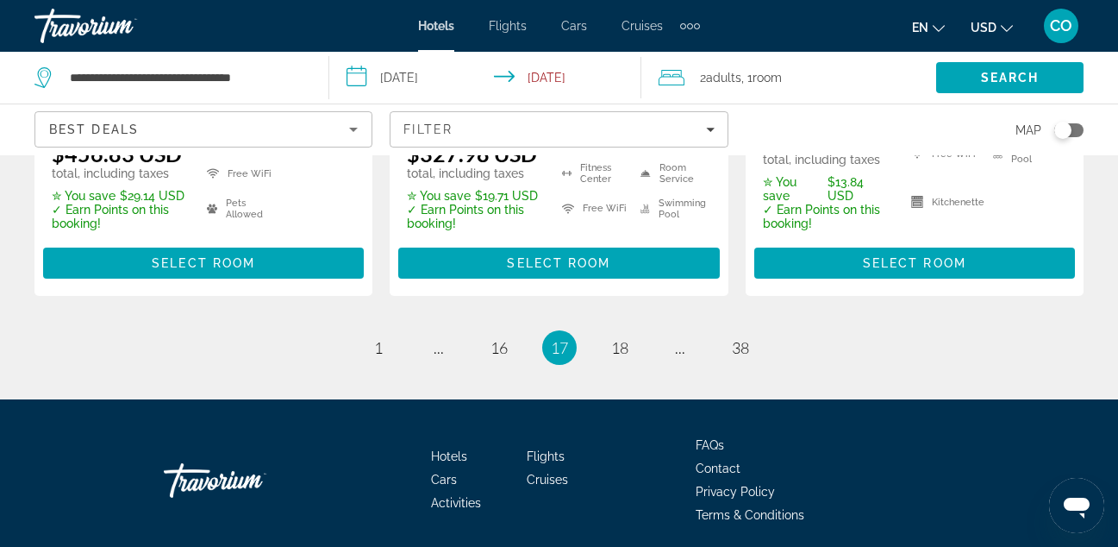
scroll to position [2710, 0]
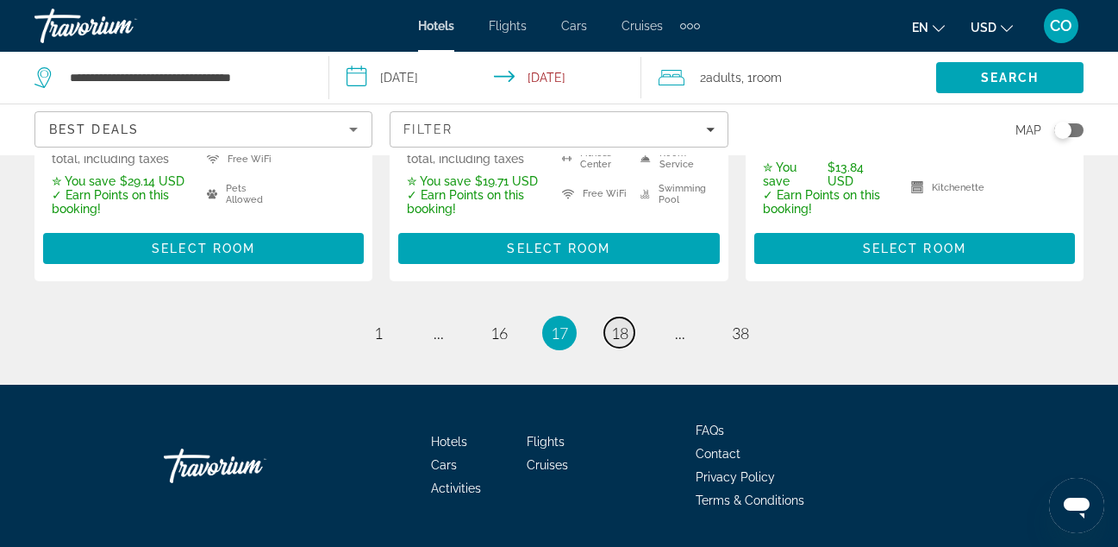
click at [630, 317] on link "page 18" at bounding box center [620, 332] width 30 height 30
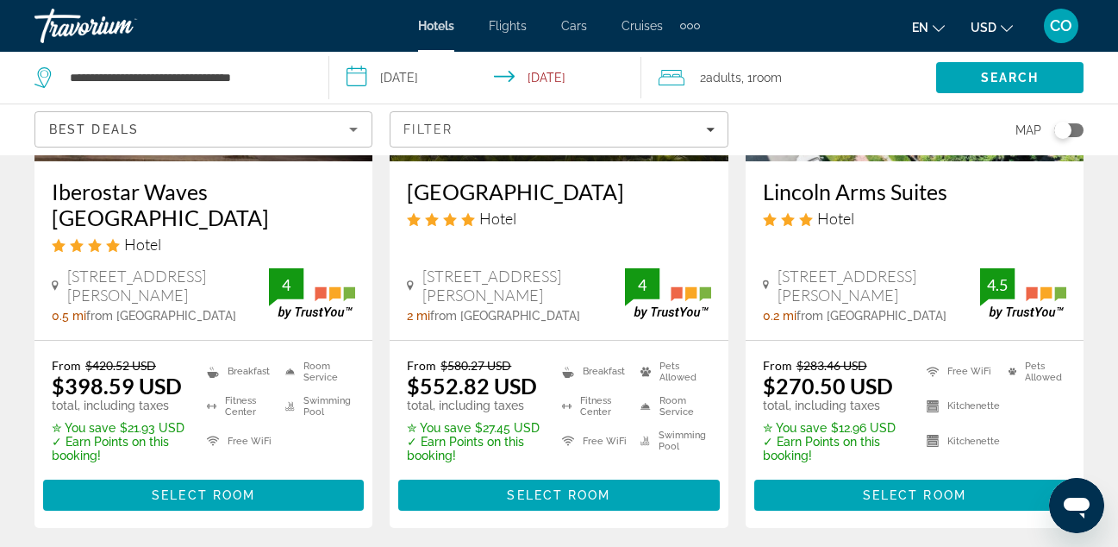
scroll to position [2329, 0]
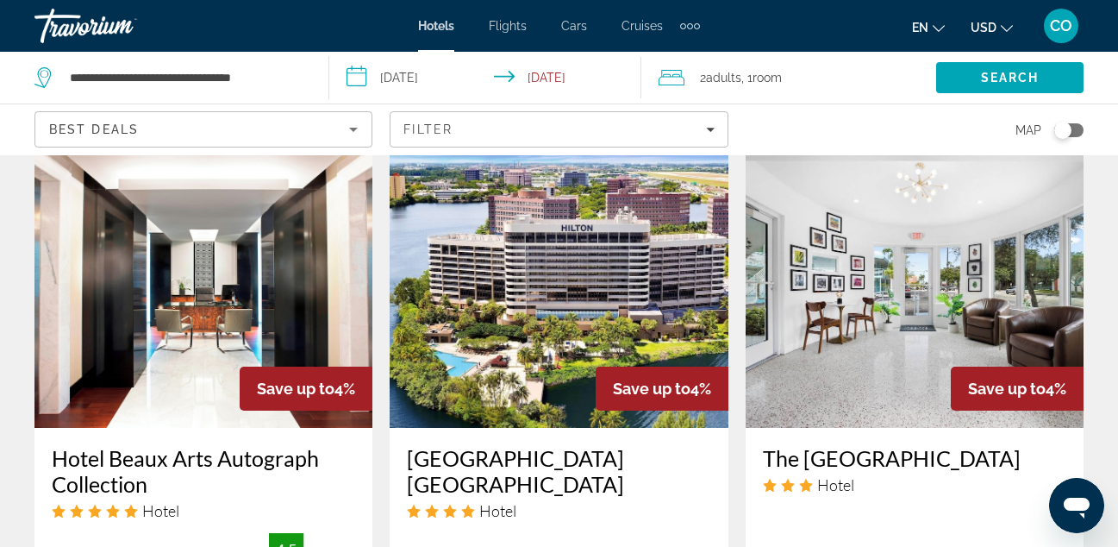
scroll to position [2047, 0]
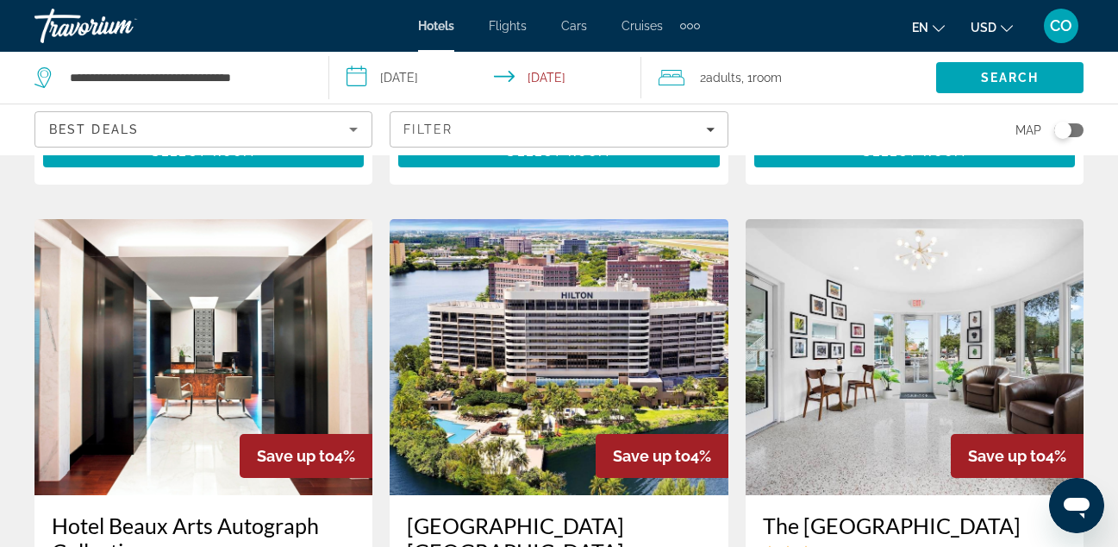
click at [556, 329] on img "Main content" at bounding box center [559, 357] width 338 height 276
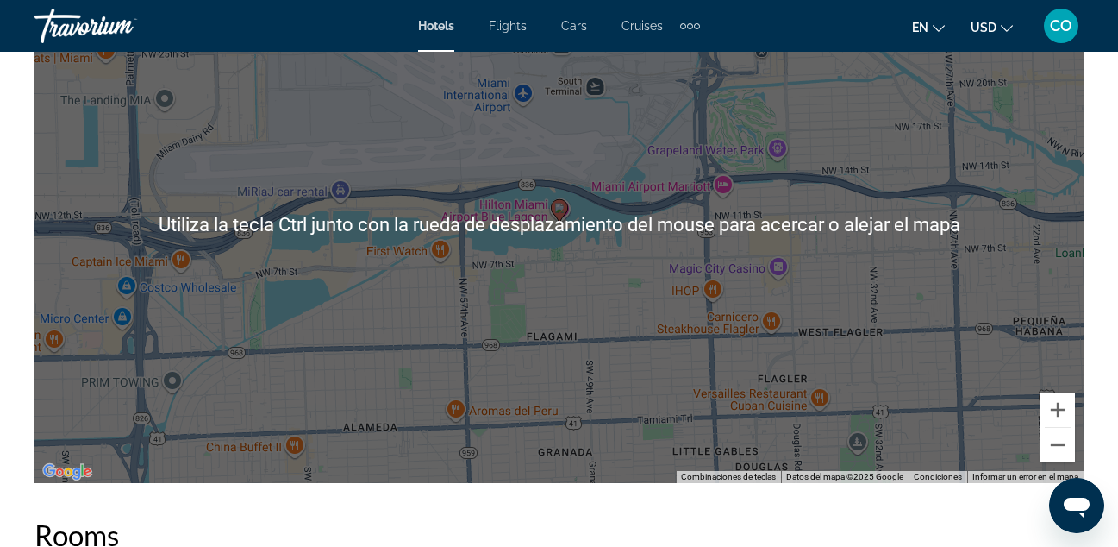
scroll to position [2071, 0]
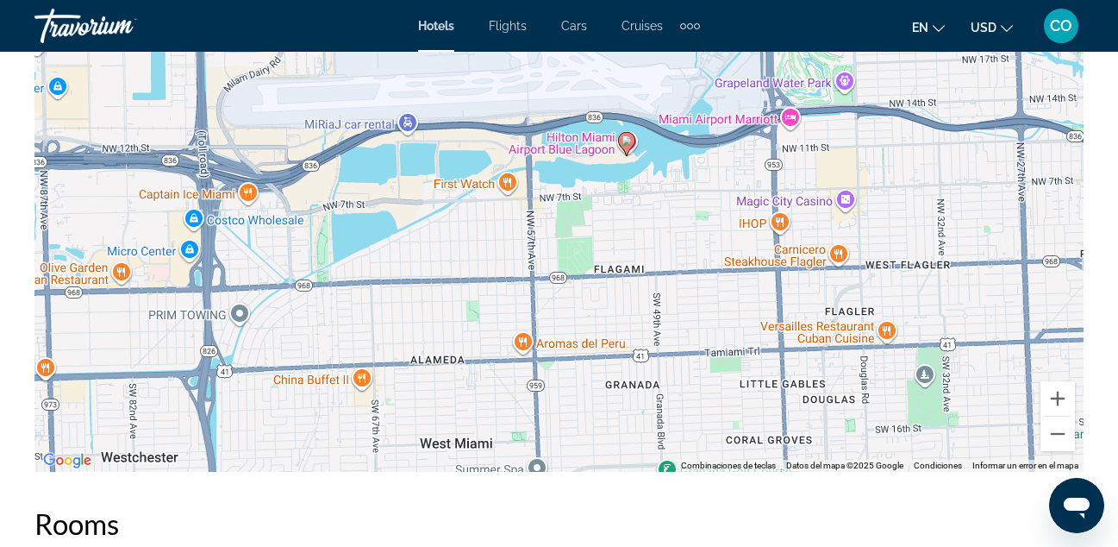
drag, startPoint x: 861, startPoint y: 413, endPoint x: 935, endPoint y: 355, distance: 94.0
click at [935, 355] on div "Para activar la función de arrastrar con el teclado, presiona Alt + Intro. Una …" at bounding box center [559, 212] width 1050 height 517
click at [1056, 438] on button "Alejar" at bounding box center [1058, 434] width 34 height 34
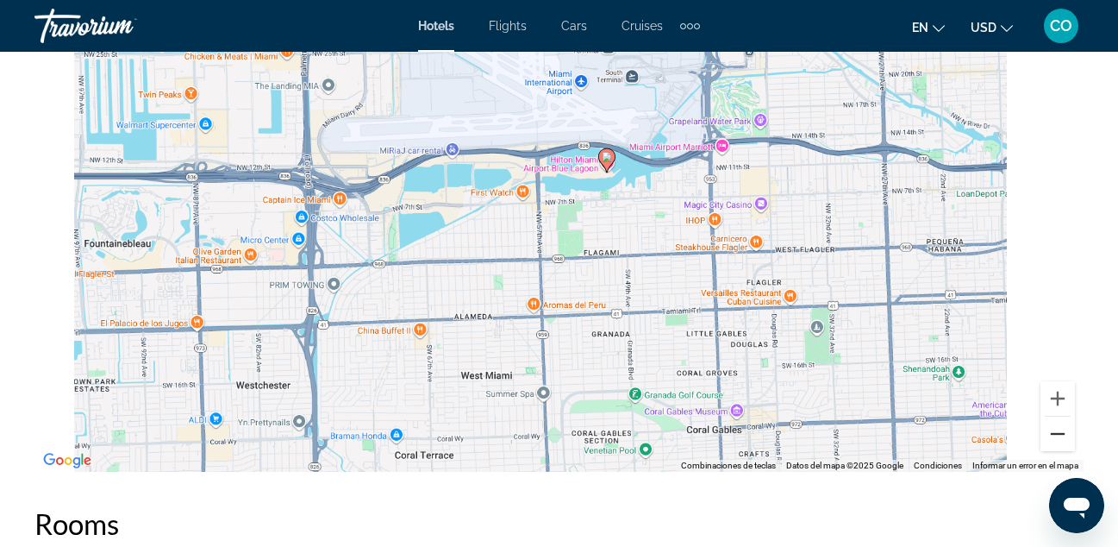
click at [1056, 438] on button "Alejar" at bounding box center [1058, 434] width 34 height 34
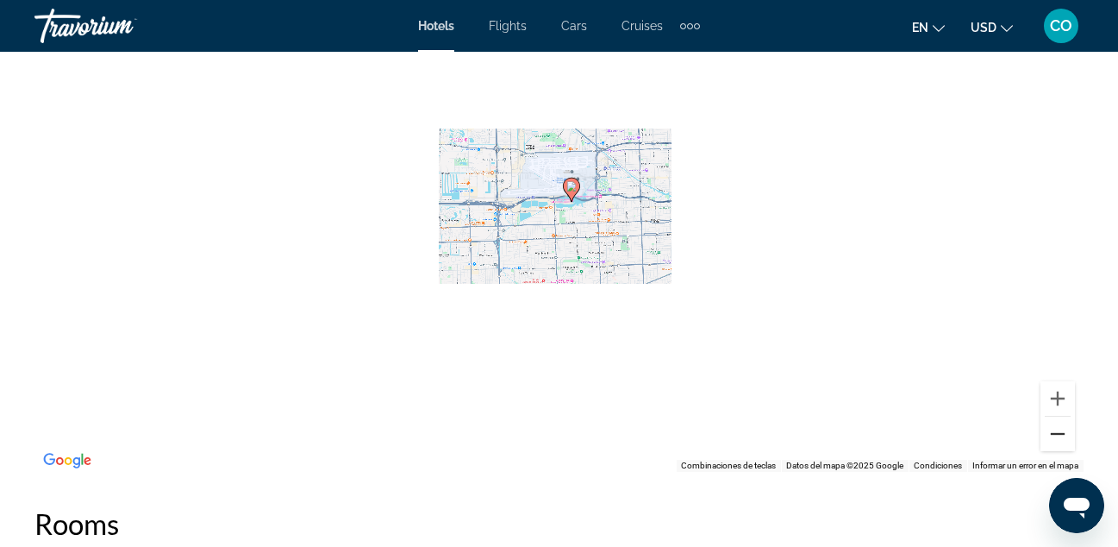
click at [1056, 438] on button "Alejar" at bounding box center [1058, 434] width 34 height 34
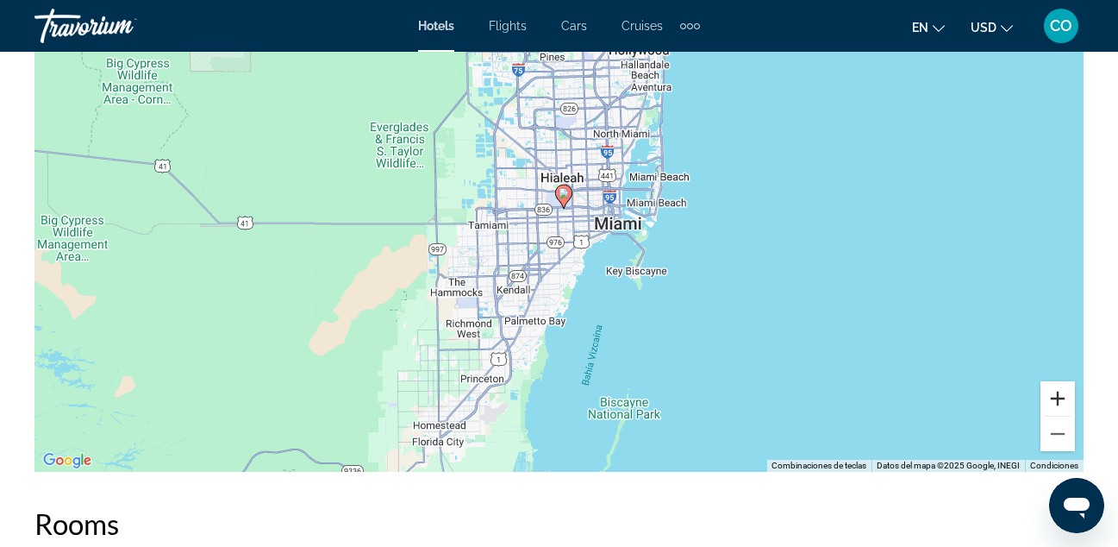
click at [1053, 393] on button "Acercar" at bounding box center [1058, 398] width 34 height 34
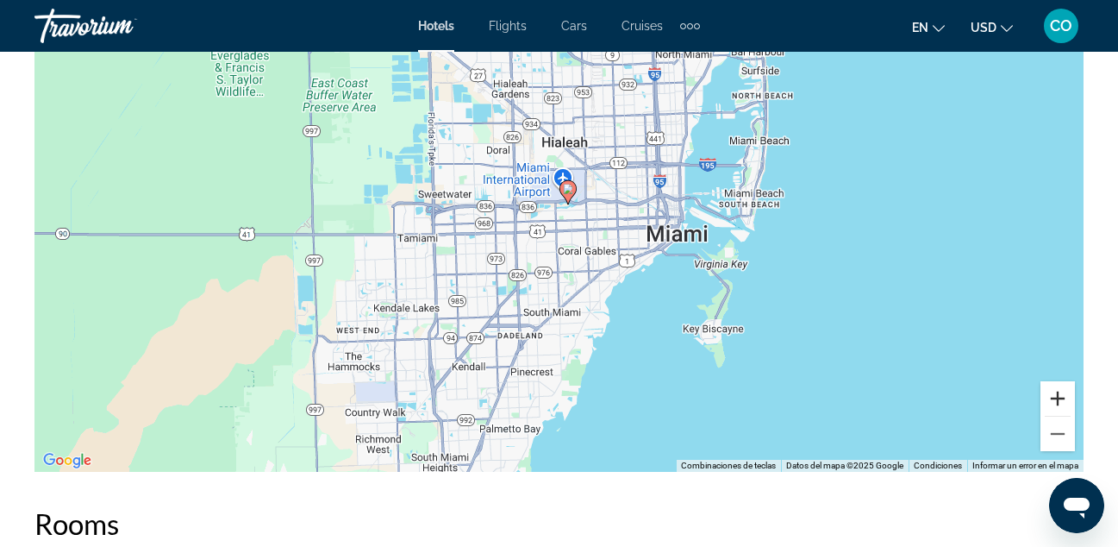
click at [1053, 393] on button "Acercar" at bounding box center [1058, 398] width 34 height 34
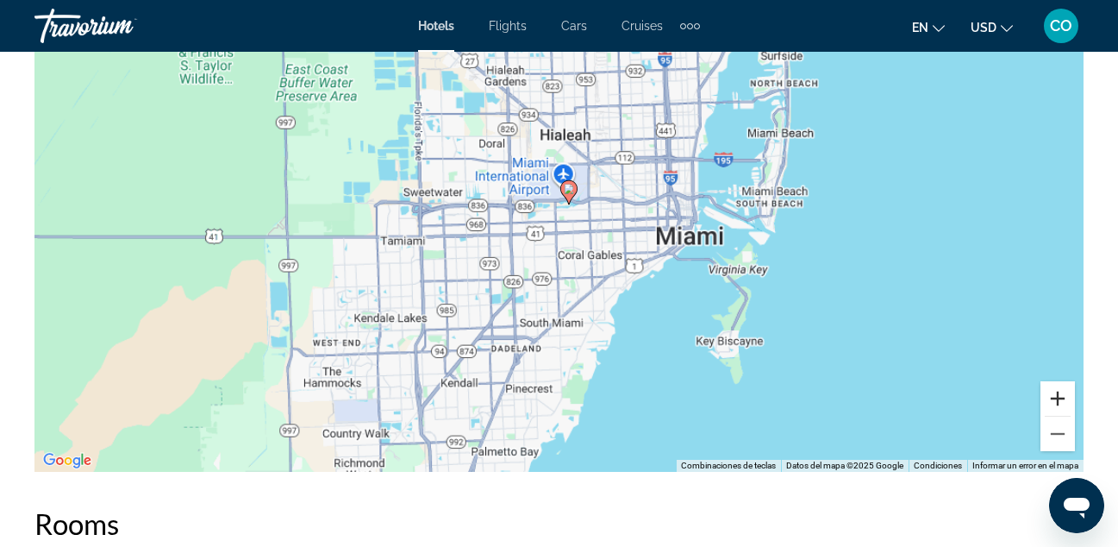
click at [1053, 393] on button "Acercar" at bounding box center [1058, 398] width 34 height 34
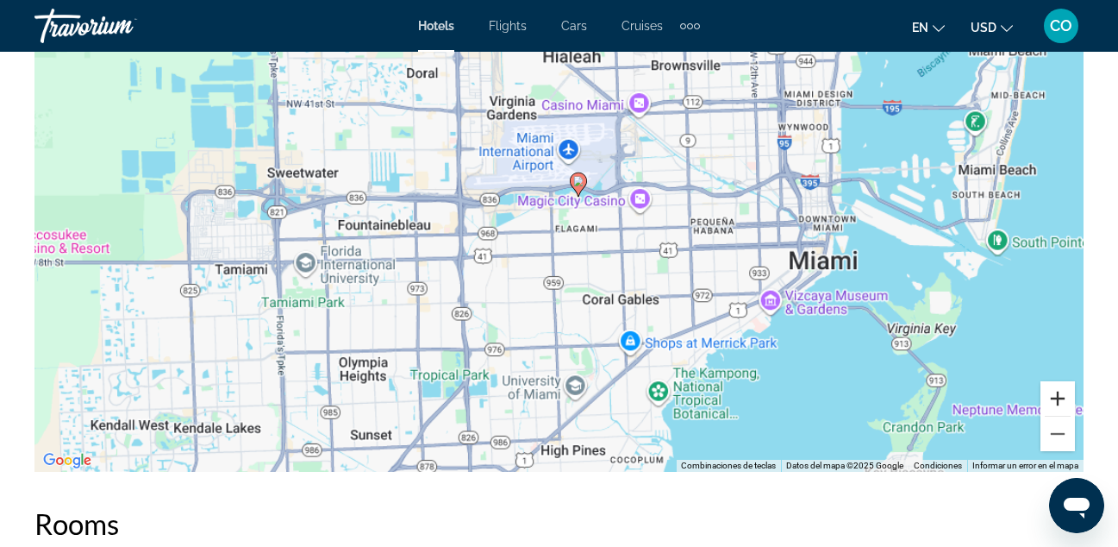
click at [1053, 393] on button "Acercar" at bounding box center [1058, 398] width 34 height 34
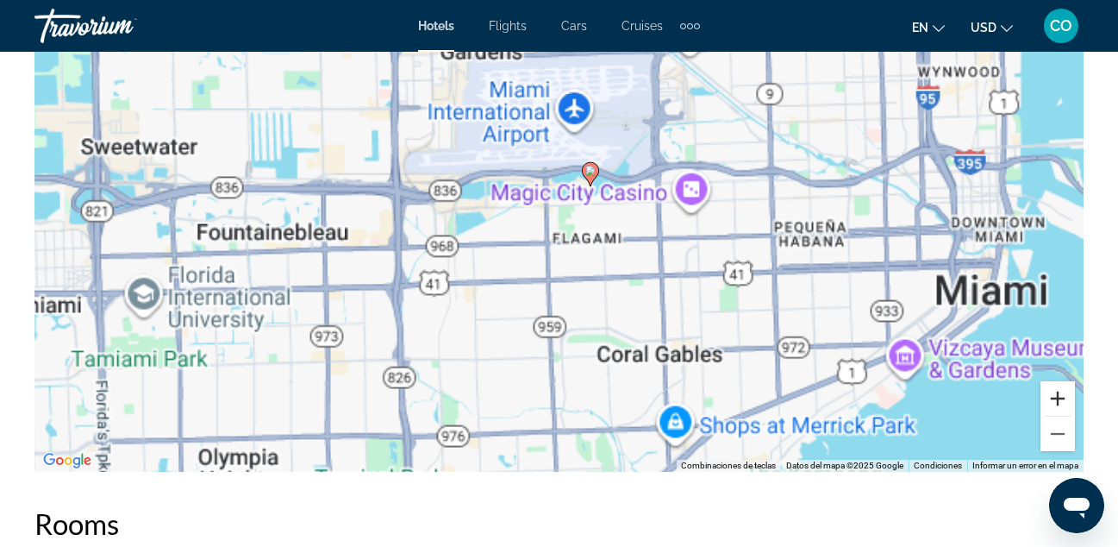
click at [1053, 393] on button "Acercar" at bounding box center [1058, 398] width 34 height 34
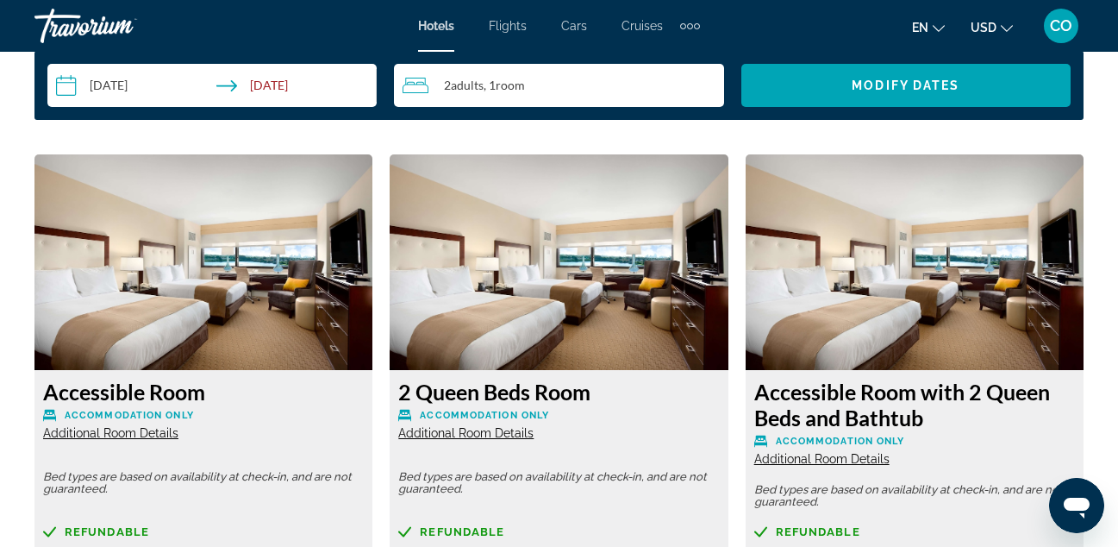
scroll to position [2582, 0]
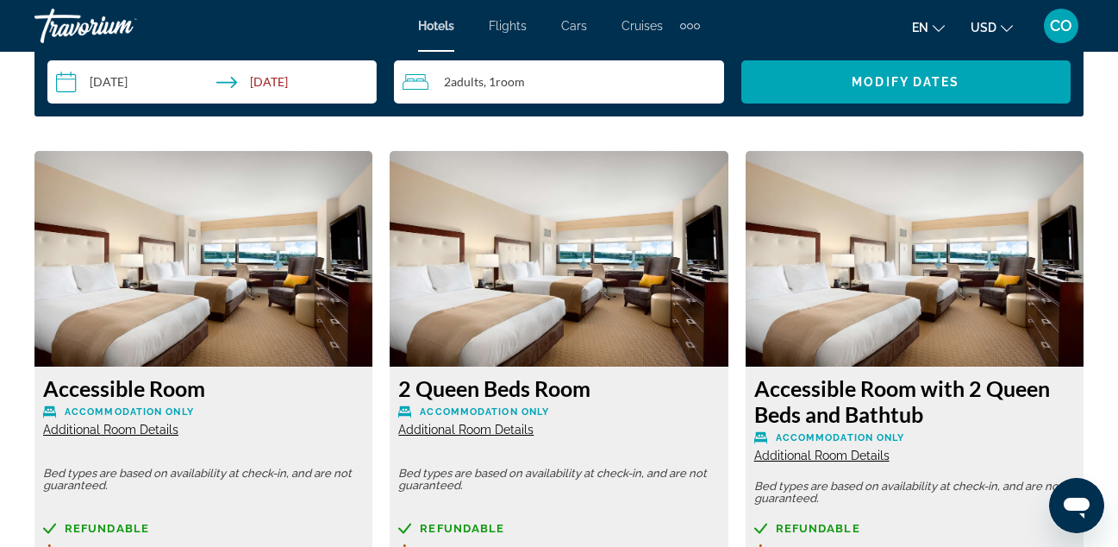
click at [336, 240] on img "Main content" at bounding box center [203, 259] width 338 height 216
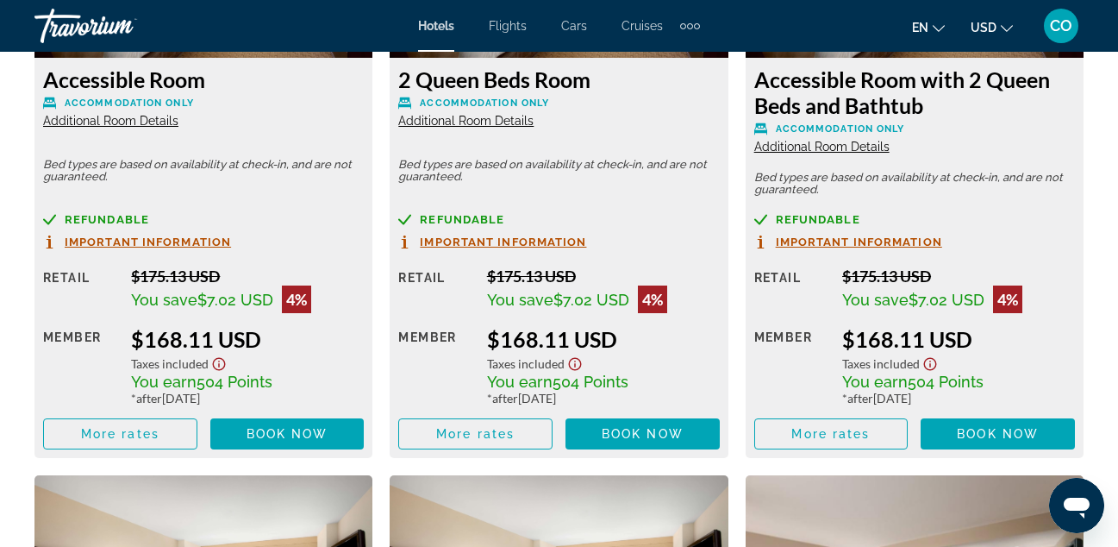
scroll to position [2896, 0]
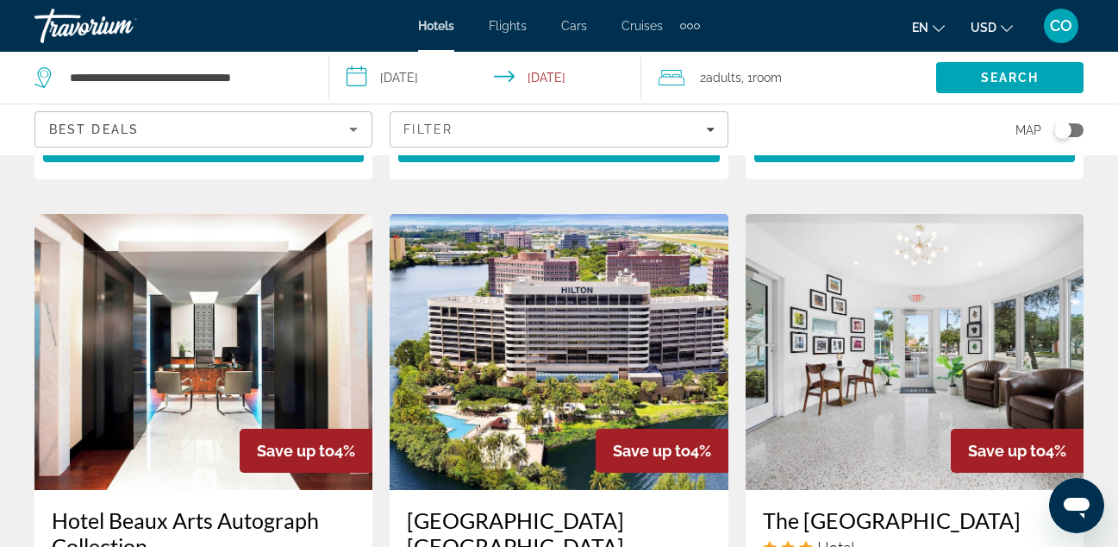
scroll to position [2051, 0]
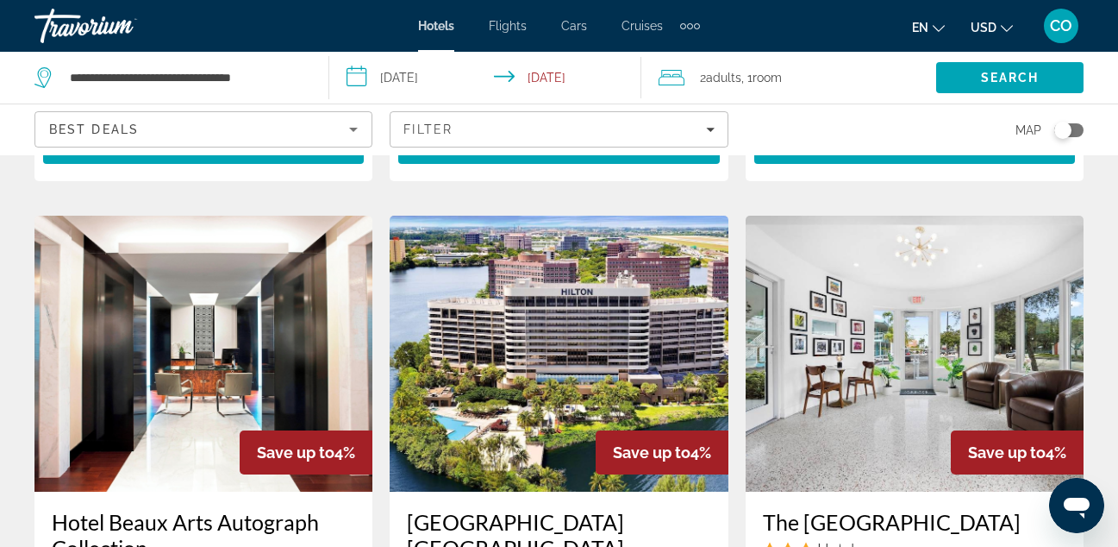
click at [941, 340] on img "Main content" at bounding box center [915, 354] width 338 height 276
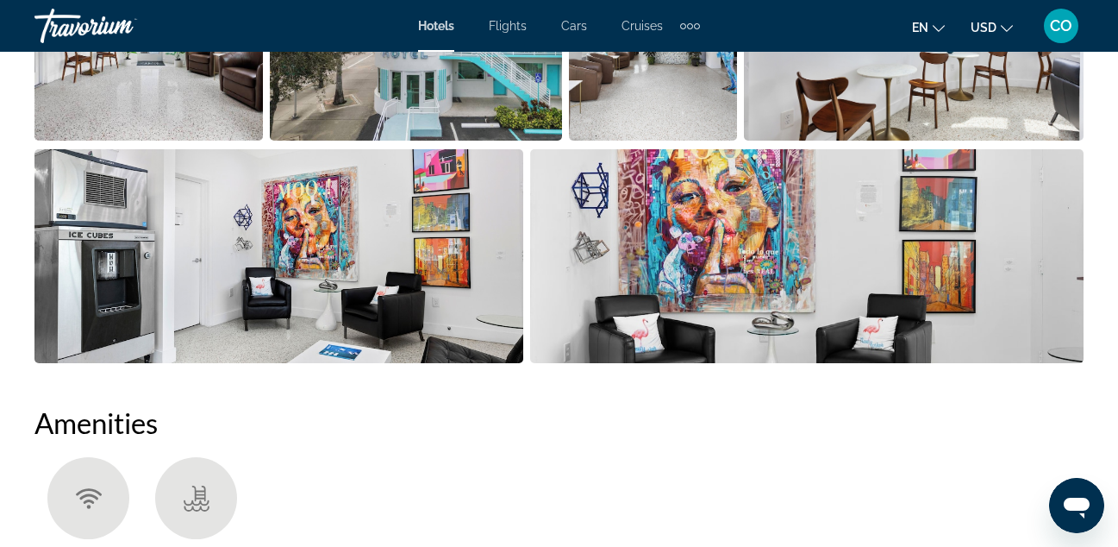
scroll to position [1426, 0]
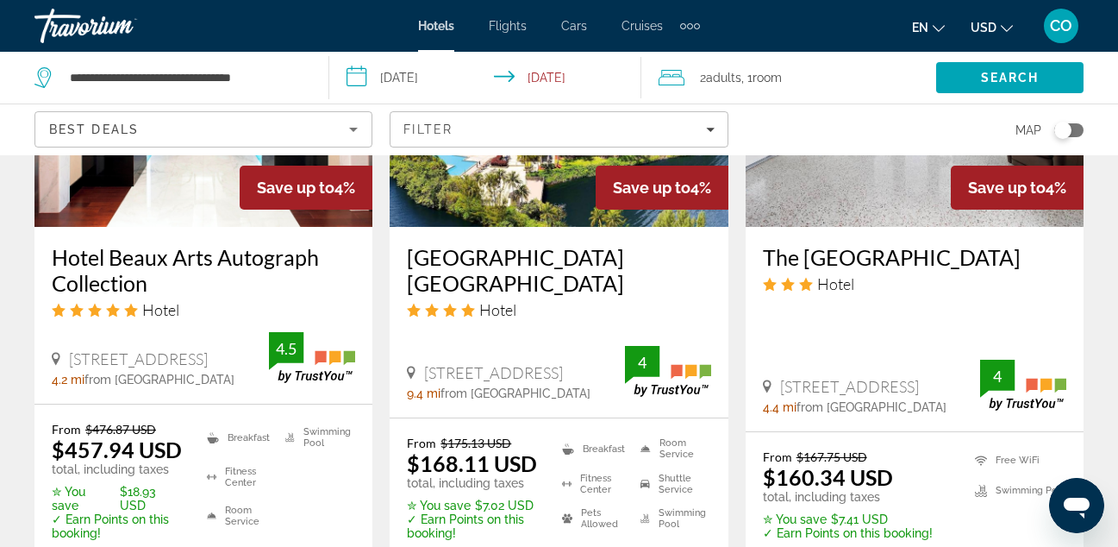
scroll to position [2316, 0]
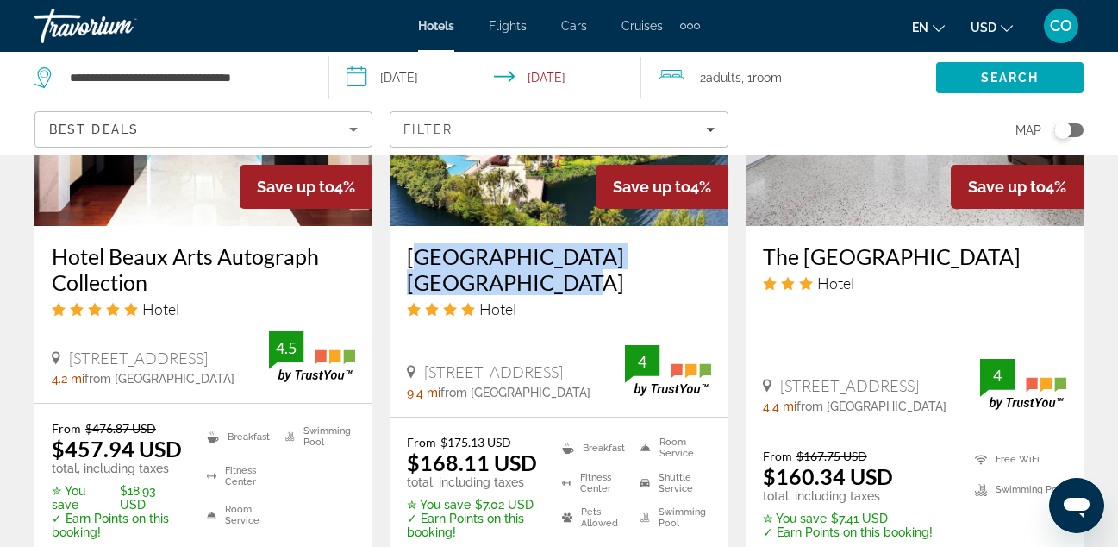
drag, startPoint x: 408, startPoint y: 197, endPoint x: 504, endPoint y: 224, distance: 100.2
click at [724, 267] on div "[GEOGRAPHIC_DATA] [GEOGRAPHIC_DATA] Hotel [STREET_ADDRESS] 9.4 mi from [GEOGRAP…" at bounding box center [559, 321] width 338 height 191
drag, startPoint x: 417, startPoint y: 182, endPoint x: 457, endPoint y: 227, distance: 60.4
click at [457, 227] on div "[GEOGRAPHIC_DATA] [GEOGRAPHIC_DATA] Hotel [STREET_ADDRESS] 9.4 mi from [GEOGRAP…" at bounding box center [559, 321] width 338 height 191
click at [412, 243] on h3 "[GEOGRAPHIC_DATA] [GEOGRAPHIC_DATA]" at bounding box center [559, 269] width 304 height 52
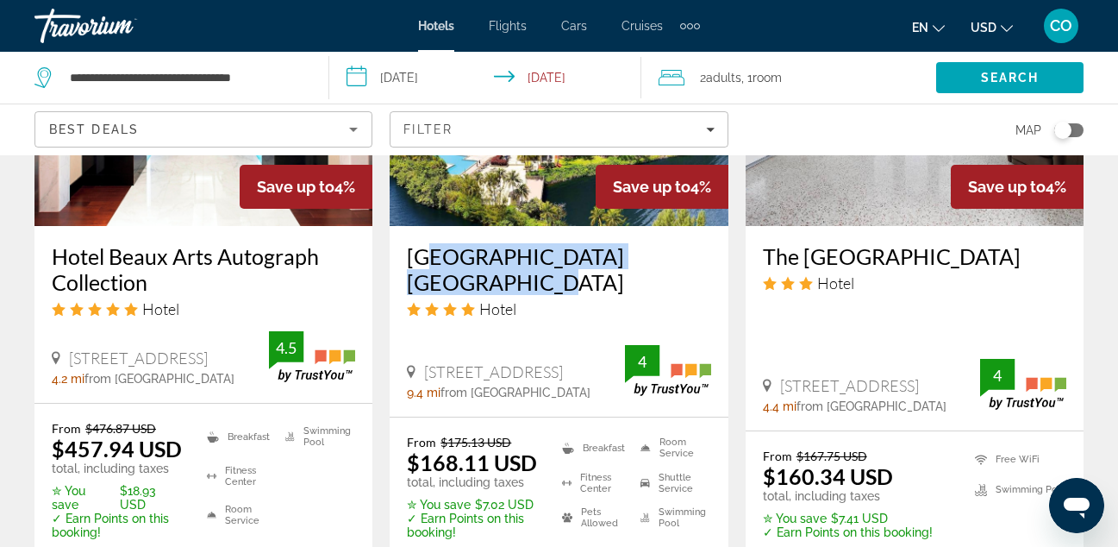
click at [0, 0] on div at bounding box center [0, 0] width 0 height 0
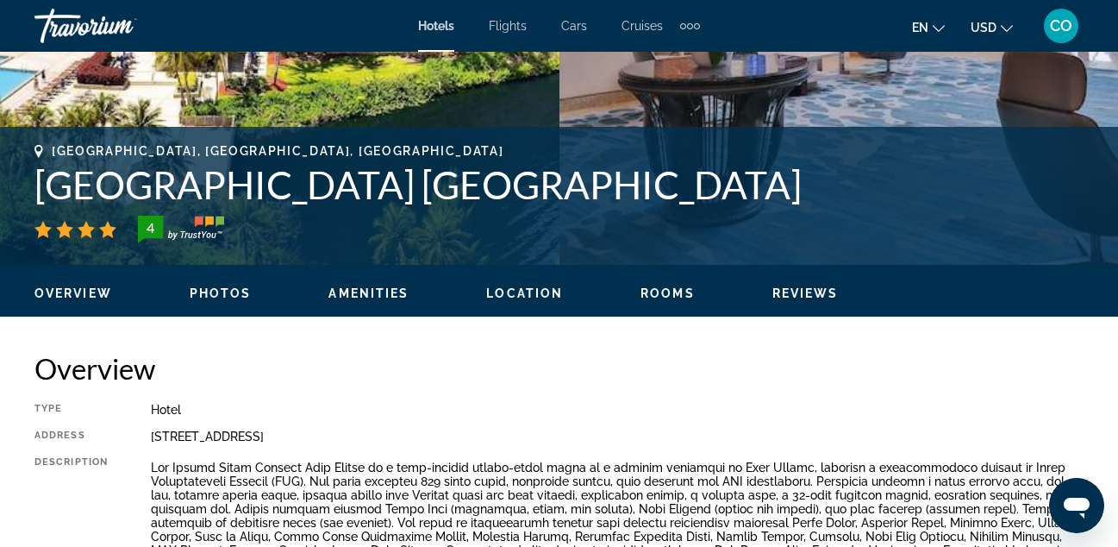
scroll to position [605, 0]
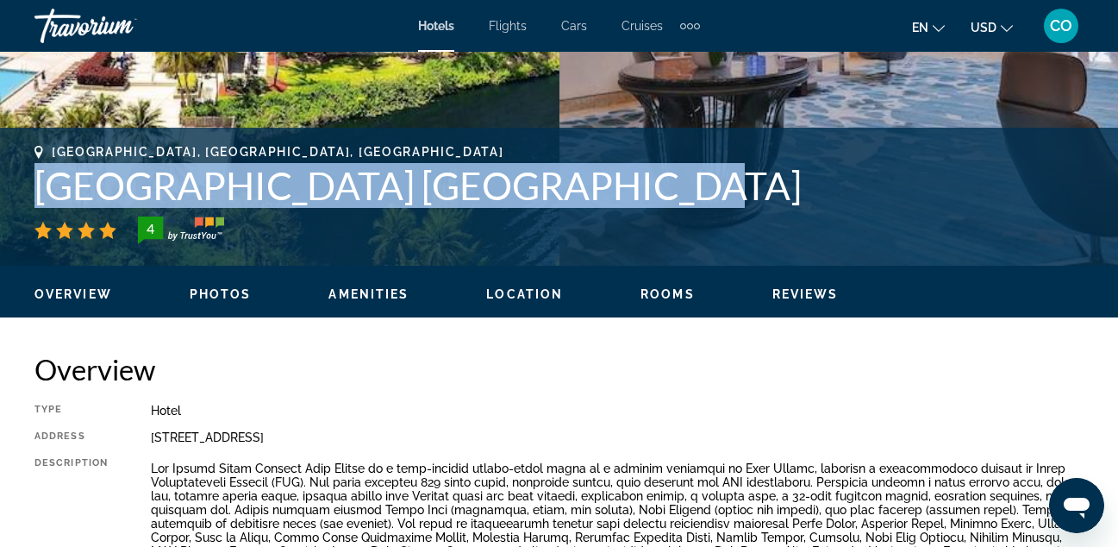
drag, startPoint x: 34, startPoint y: 183, endPoint x: 636, endPoint y: 182, distance: 601.9
click at [636, 182] on div "[GEOGRAPHIC_DATA], [GEOGRAPHIC_DATA], [GEOGRAPHIC_DATA] [GEOGRAPHIC_DATA] [GEOG…" at bounding box center [559, 196] width 1118 height 103
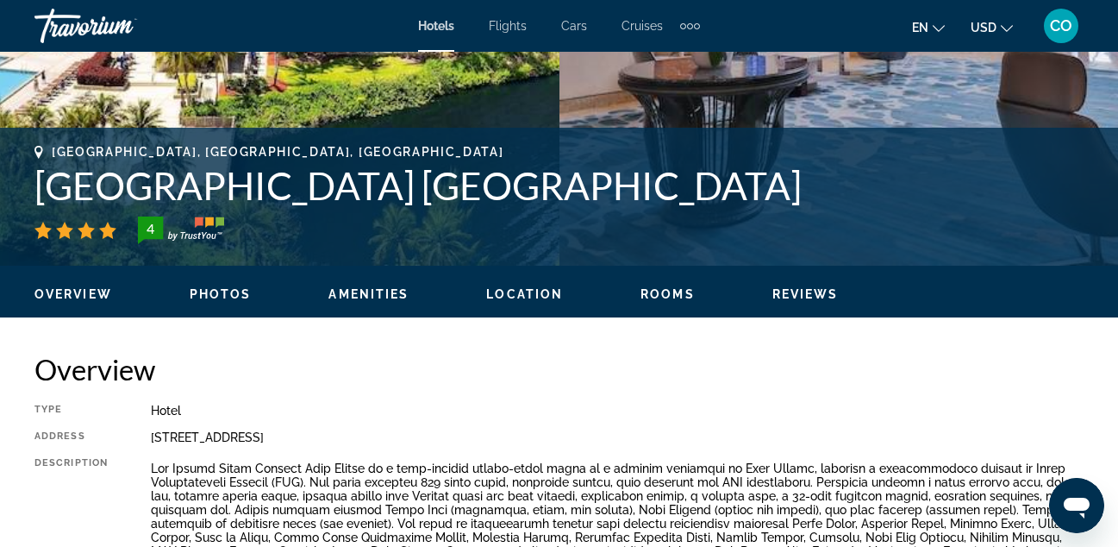
click at [730, 379] on h2 "Overview" at bounding box center [559, 369] width 1050 height 34
drag, startPoint x: 154, startPoint y: 431, endPoint x: 494, endPoint y: 427, distance: 340.7
click at [494, 427] on div "Type Hotel Address [STREET_ADDRESS] Description Read more" at bounding box center [559, 501] width 1050 height 194
click at [830, 390] on div "Overview Type Hotel Address [STREET_ADDRESS] Description Read more" at bounding box center [559, 475] width 1050 height 246
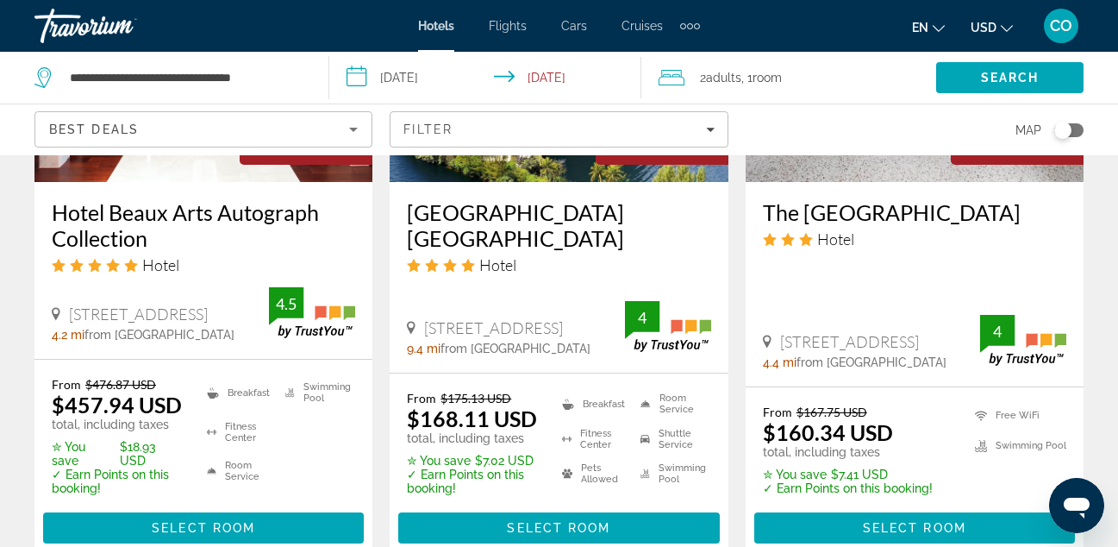
scroll to position [2627, 0]
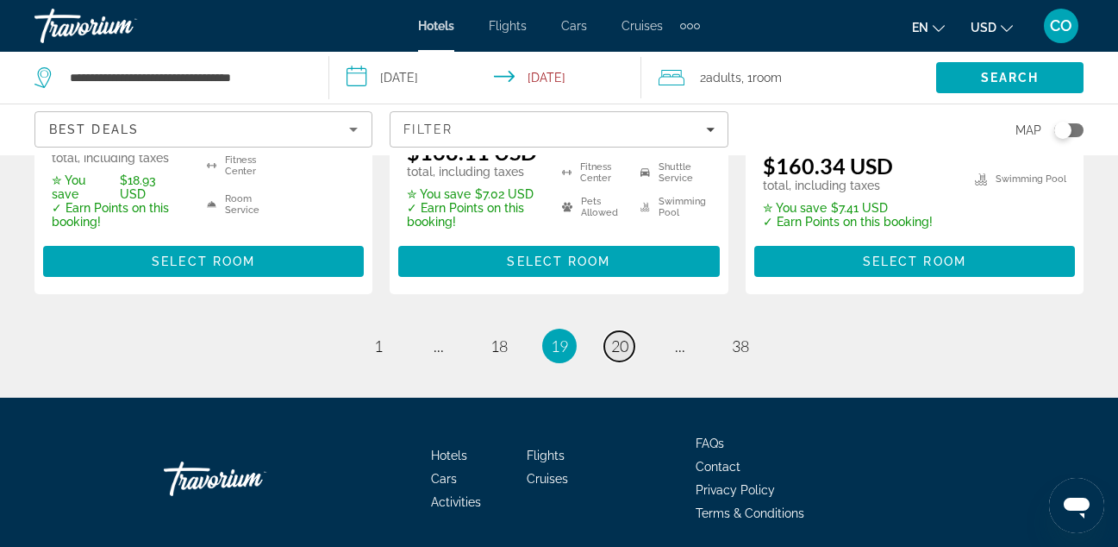
click at [624, 336] on span "20" at bounding box center [619, 345] width 17 height 19
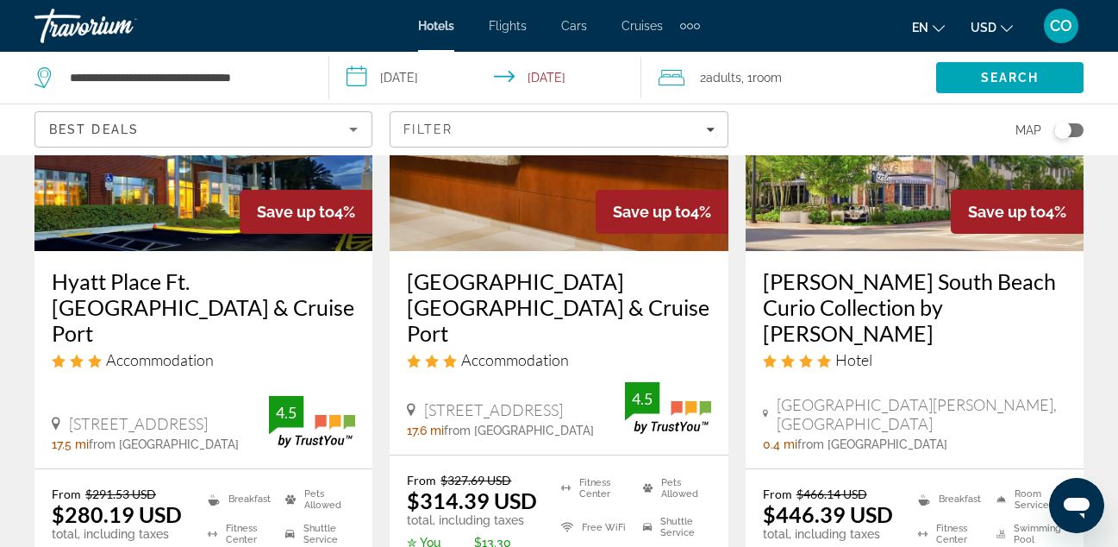
scroll to position [2680, 0]
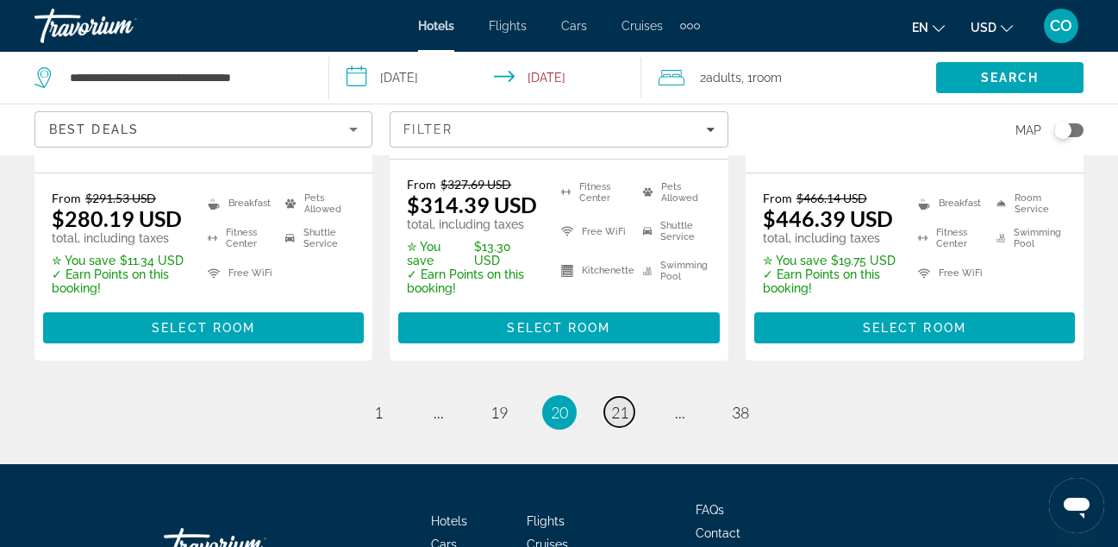
click at [621, 403] on span "21" at bounding box center [619, 412] width 17 height 19
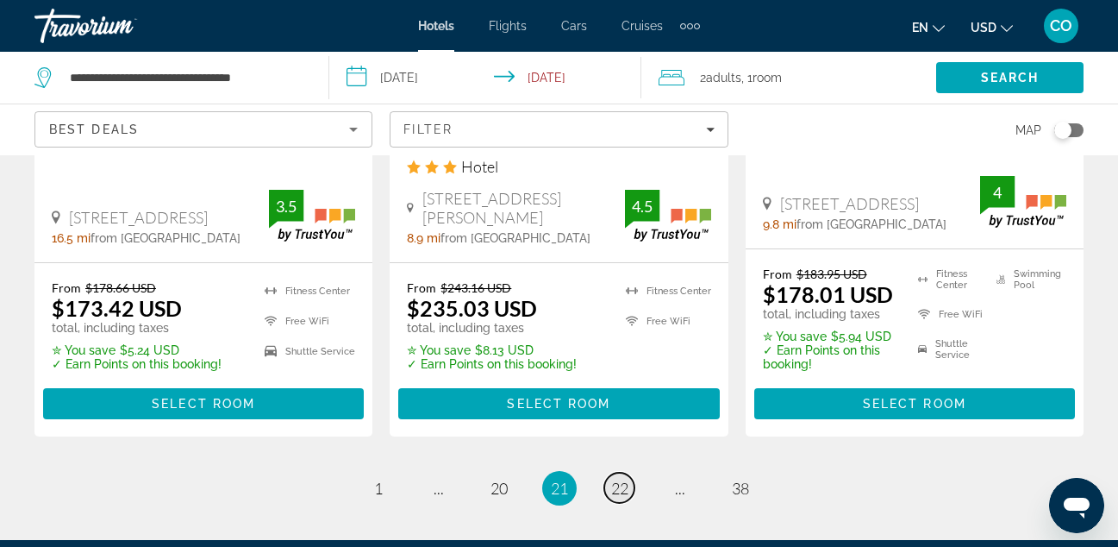
scroll to position [2448, 0]
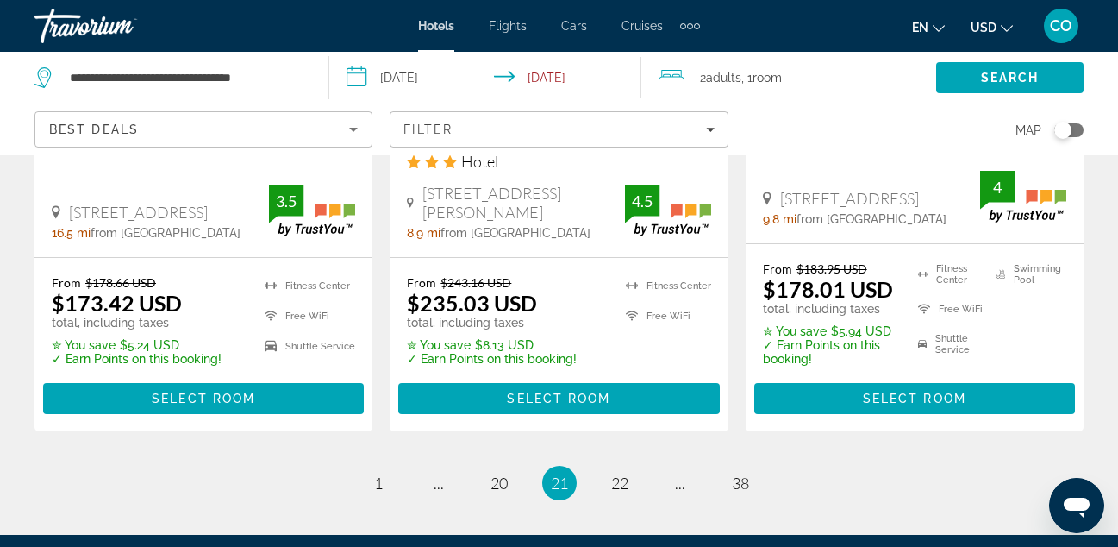
click at [613, 469] on li "page 22" at bounding box center [620, 483] width 34 height 34
click at [621, 480] on span "22" at bounding box center [619, 482] width 17 height 19
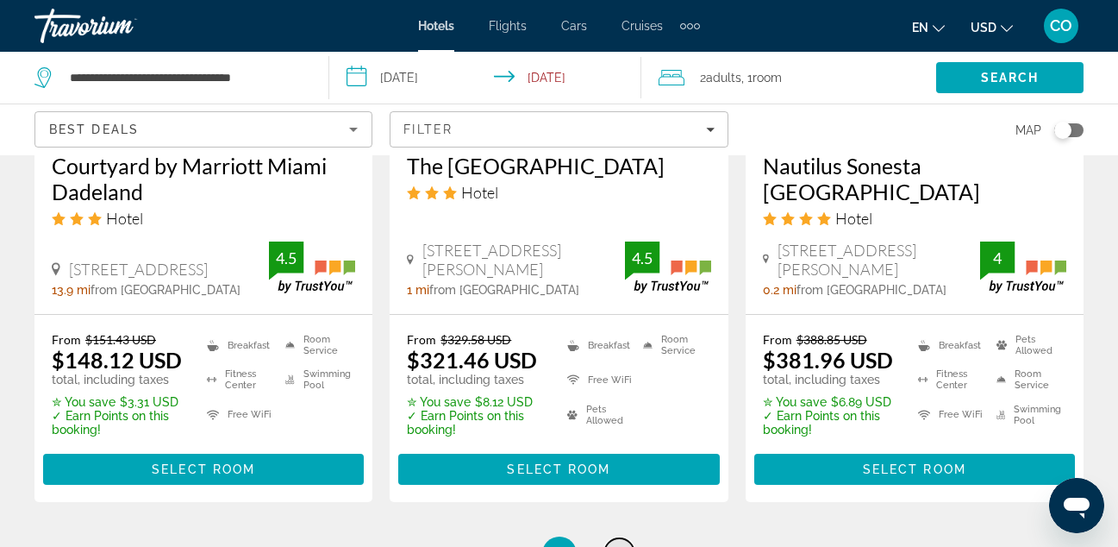
scroll to position [2669, 0]
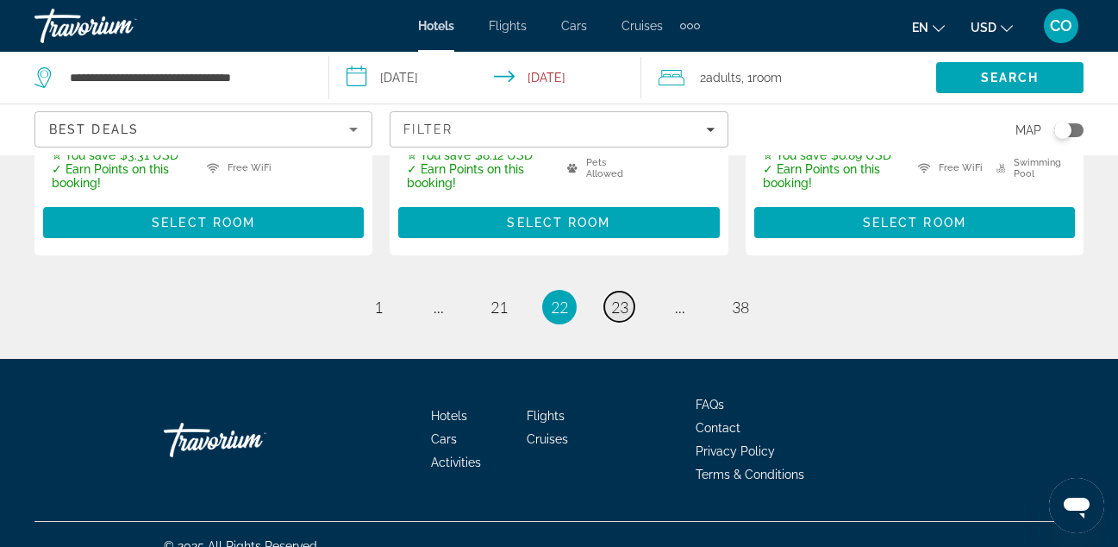
click at [623, 298] on span "23" at bounding box center [619, 307] width 17 height 19
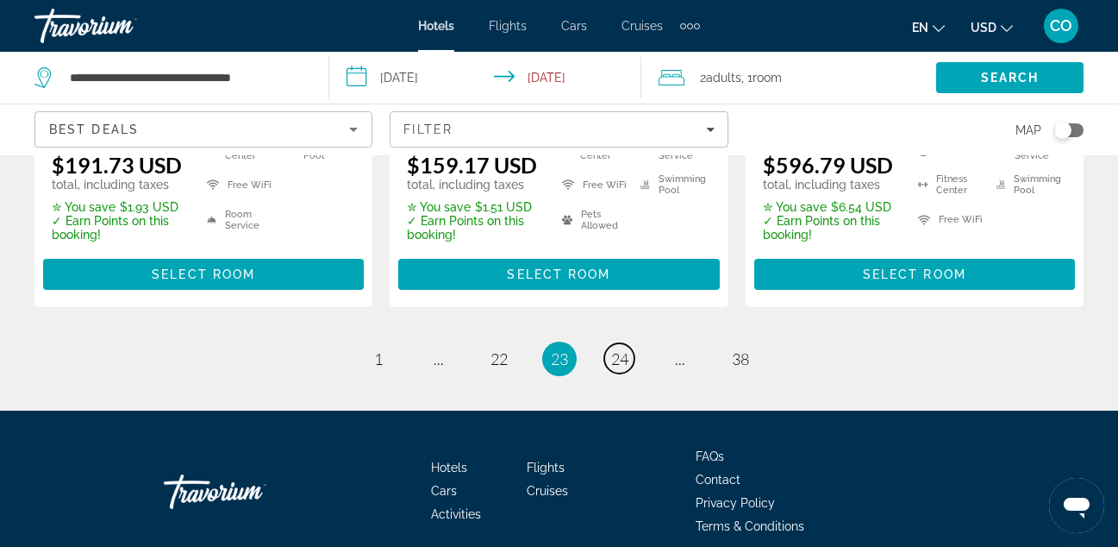
scroll to position [2635, 0]
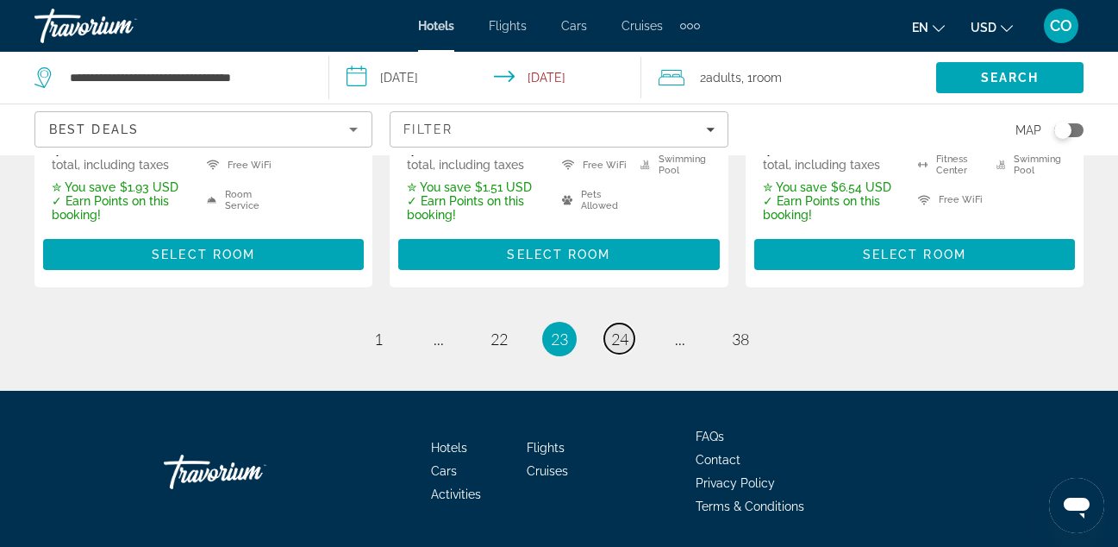
click at [629, 323] on link "page 24" at bounding box center [620, 338] width 30 height 30
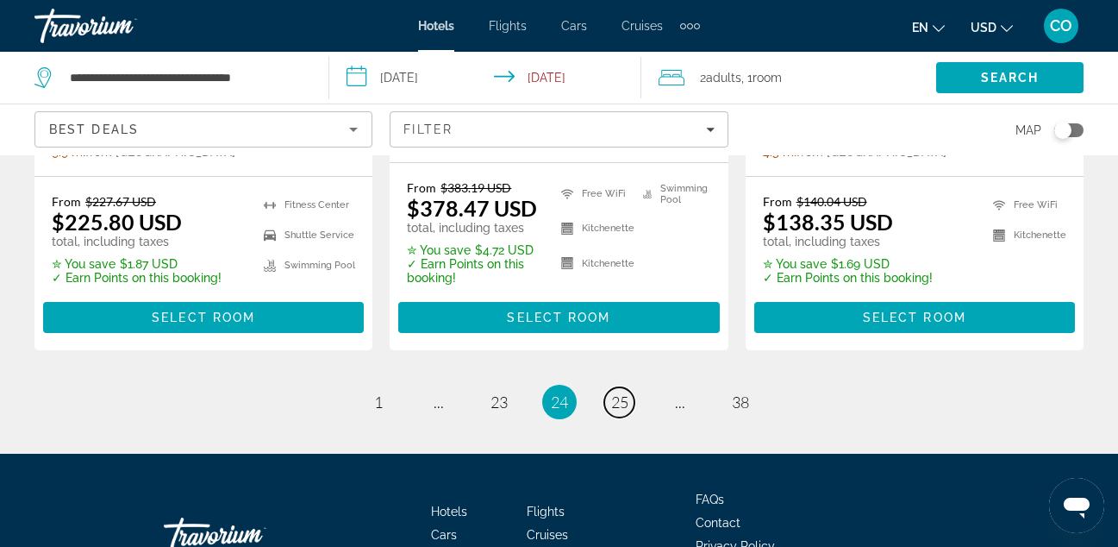
scroll to position [2547, 0]
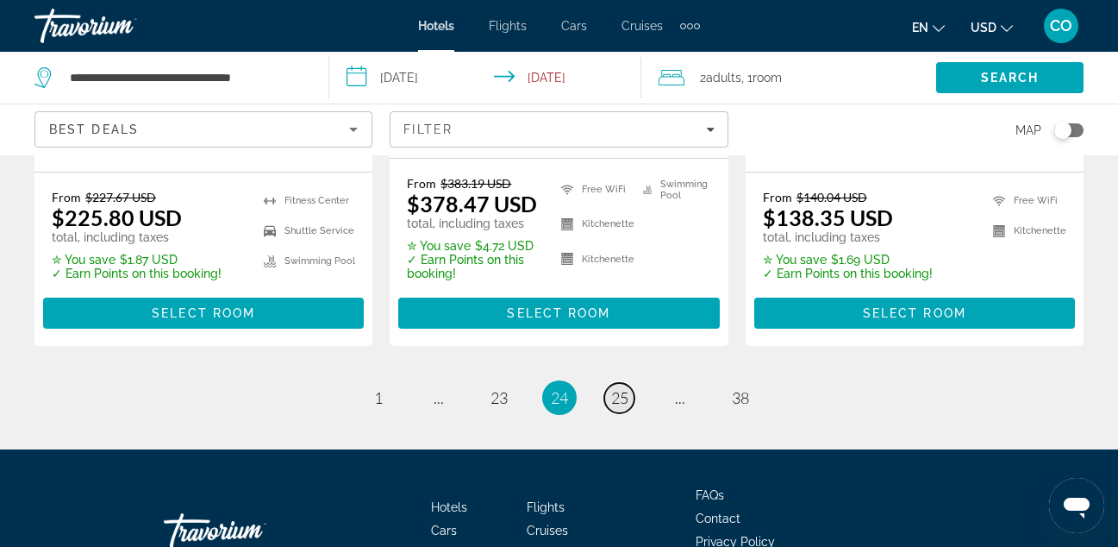
click at [618, 388] on span "25" at bounding box center [619, 397] width 17 height 19
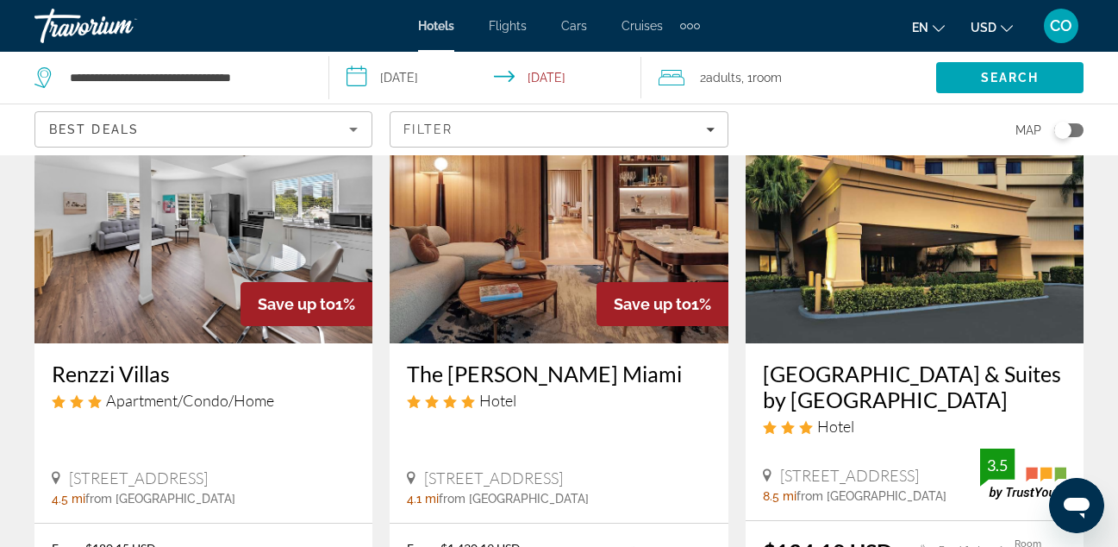
scroll to position [146, 0]
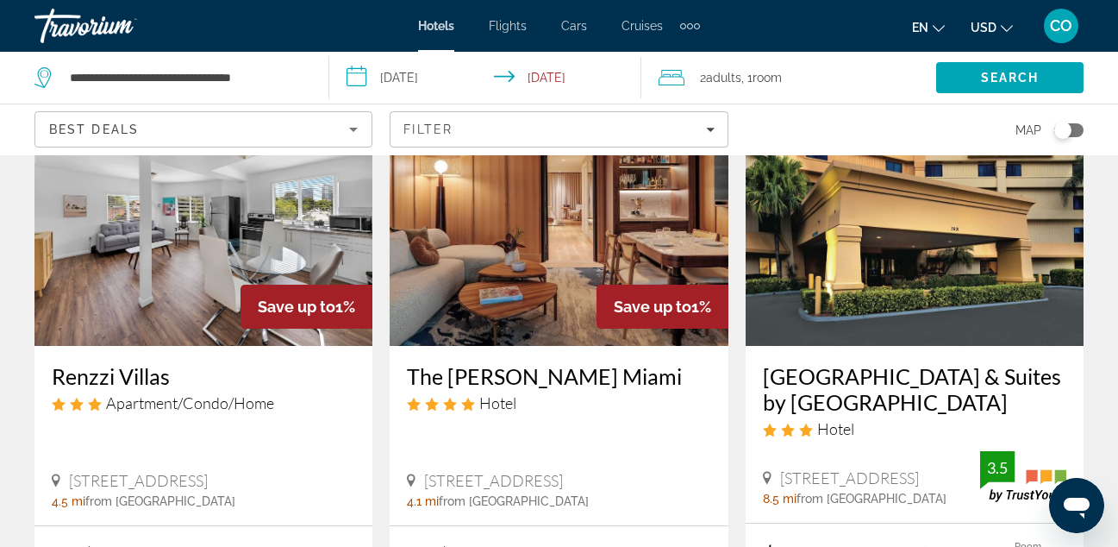
click at [231, 204] on img "Main content" at bounding box center [203, 208] width 338 height 276
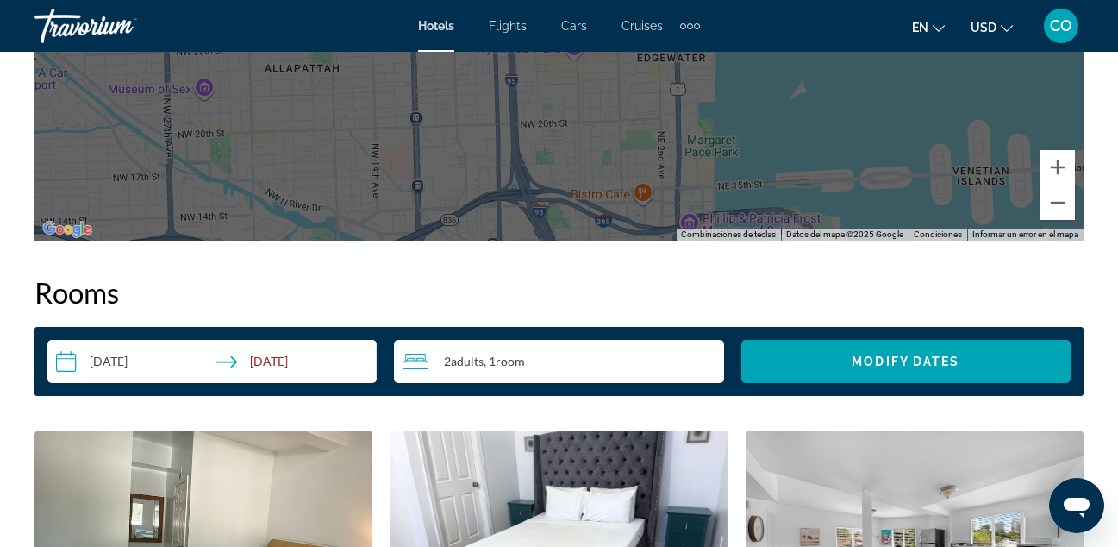
scroll to position [2526, 0]
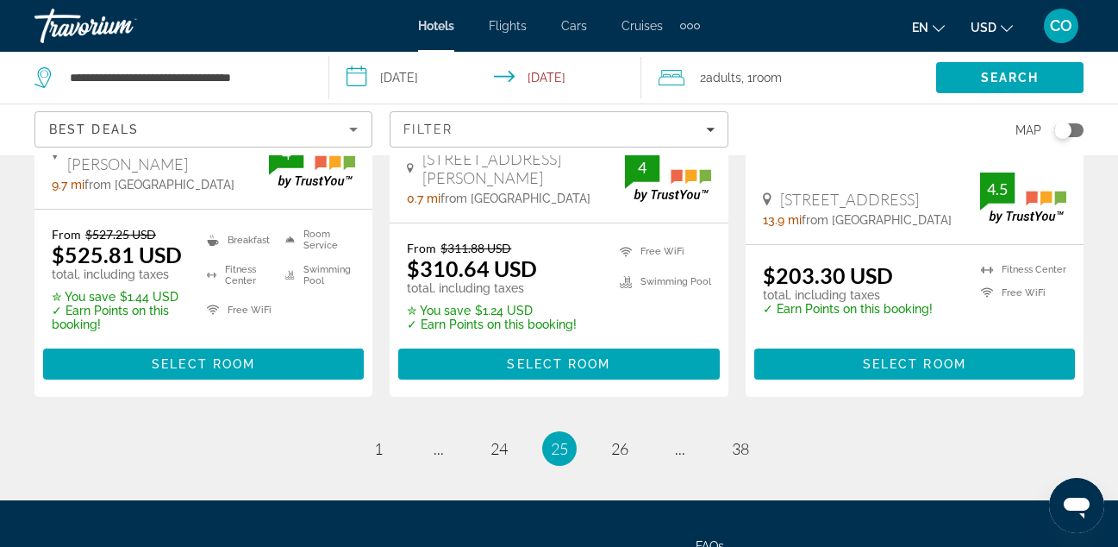
scroll to position [2504, 0]
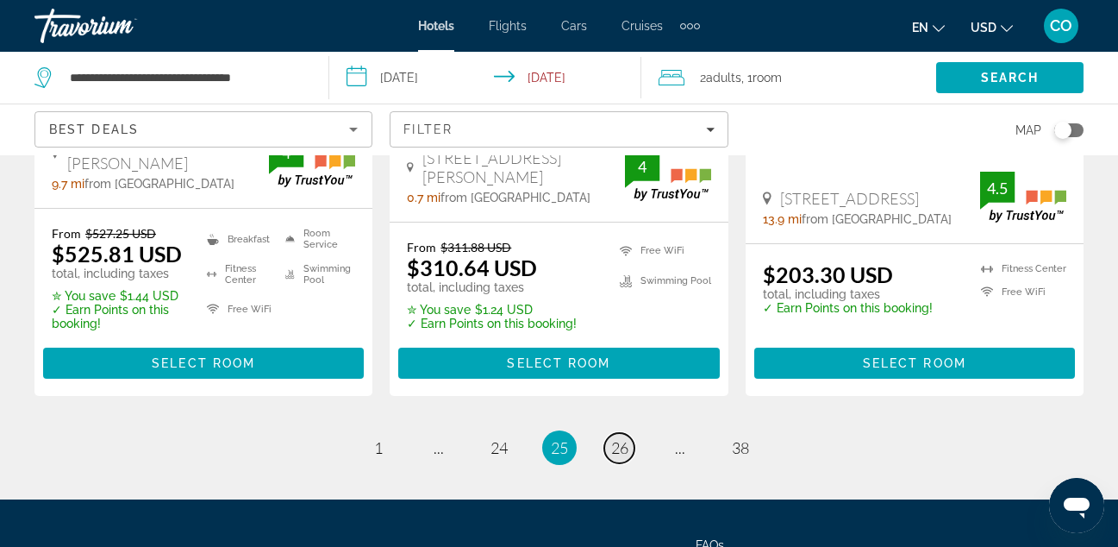
click at [618, 438] on span "26" at bounding box center [619, 447] width 17 height 19
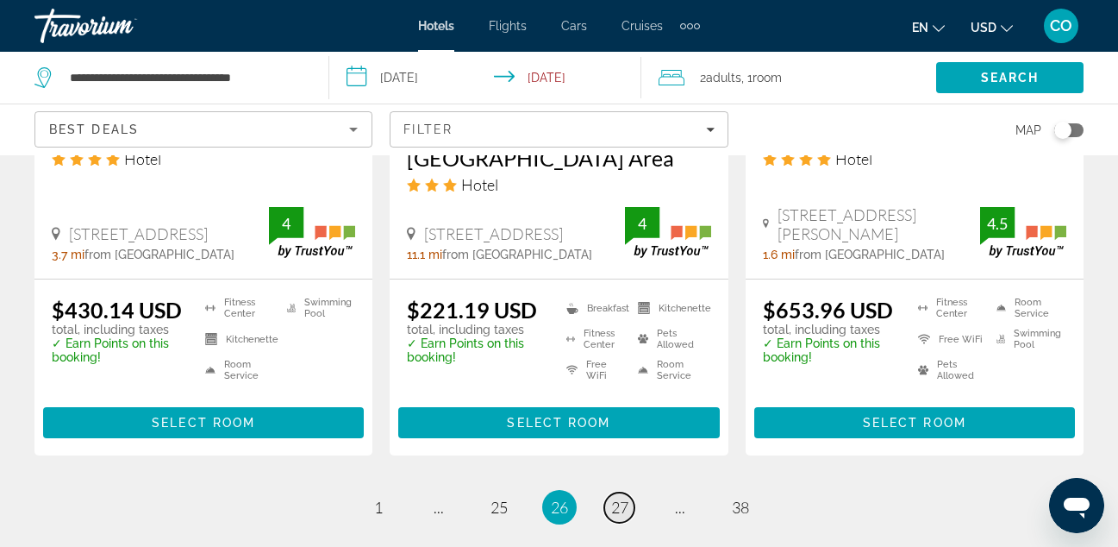
scroll to position [2659, 0]
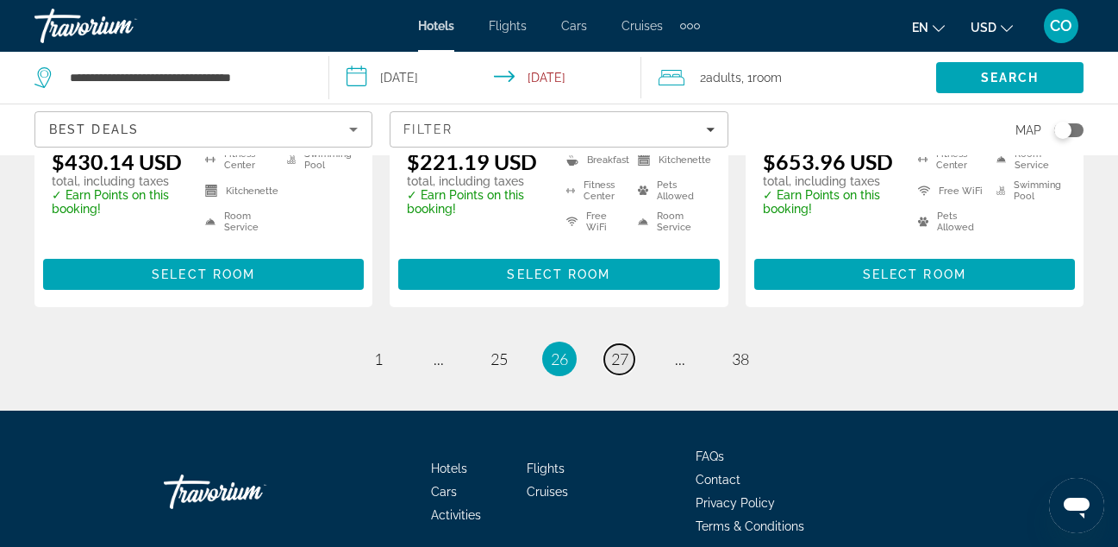
click at [613, 349] on span "27" at bounding box center [619, 358] width 17 height 19
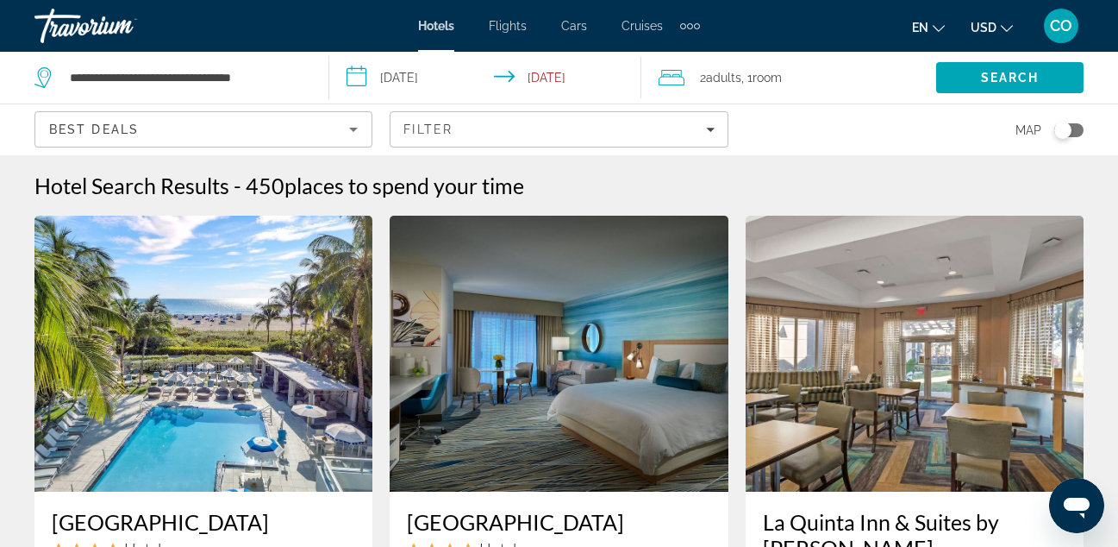
drag, startPoint x: 613, startPoint y: 281, endPoint x: 440, endPoint y: 161, distance: 210.7
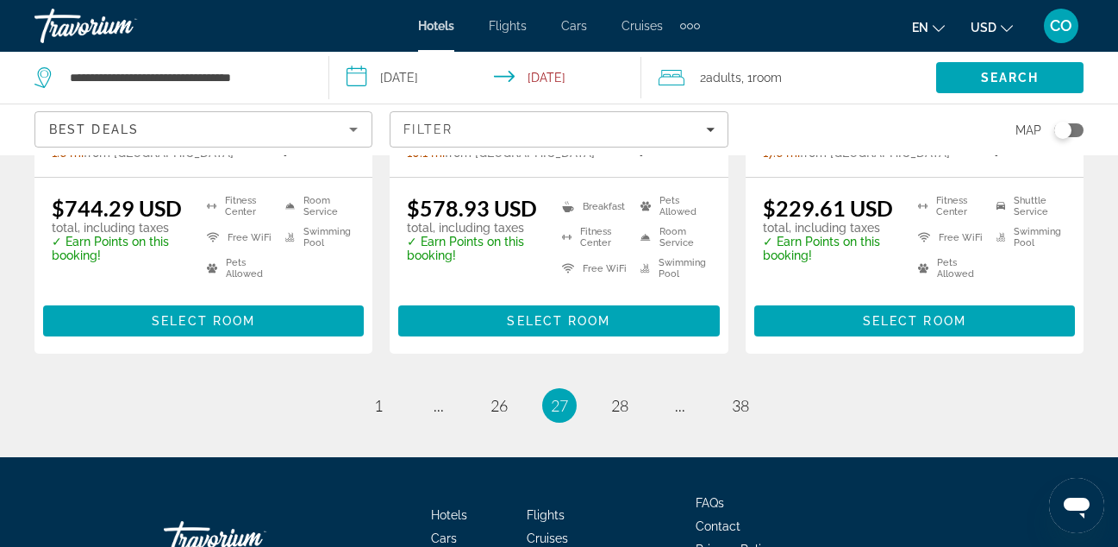
scroll to position [2518, 0]
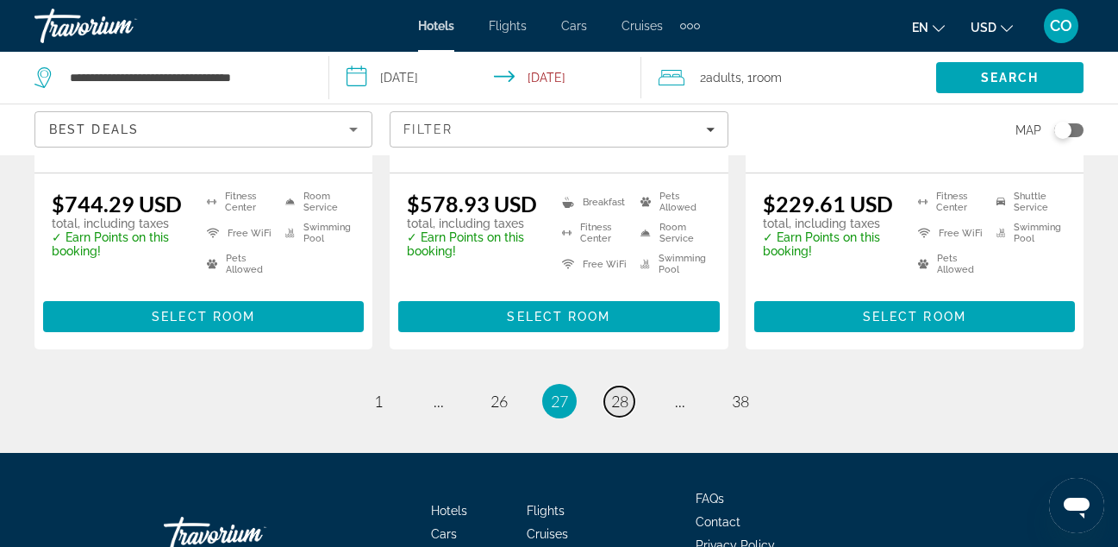
click at [627, 392] on span "28" at bounding box center [619, 401] width 17 height 19
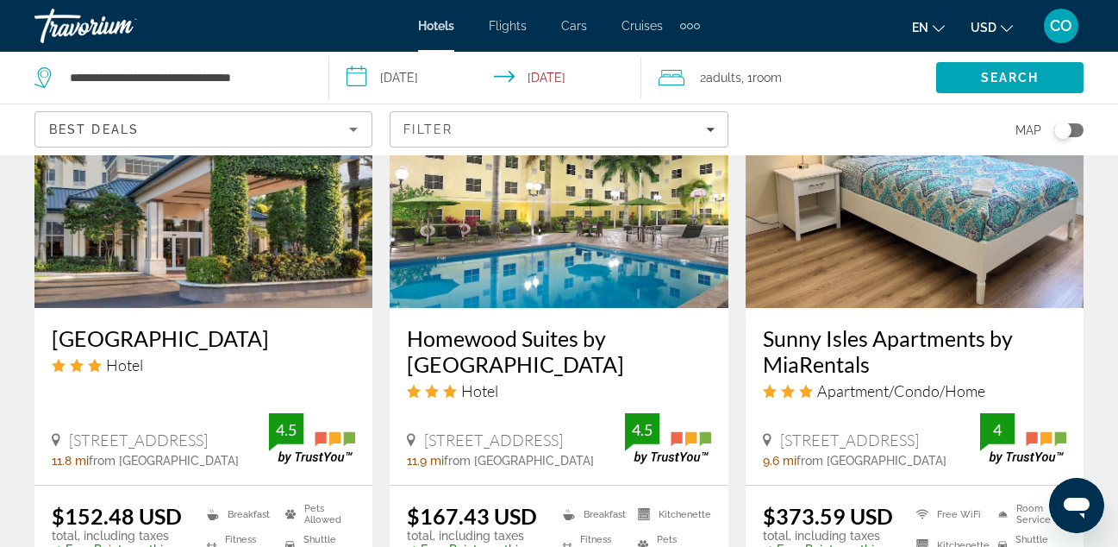
scroll to position [2231, 0]
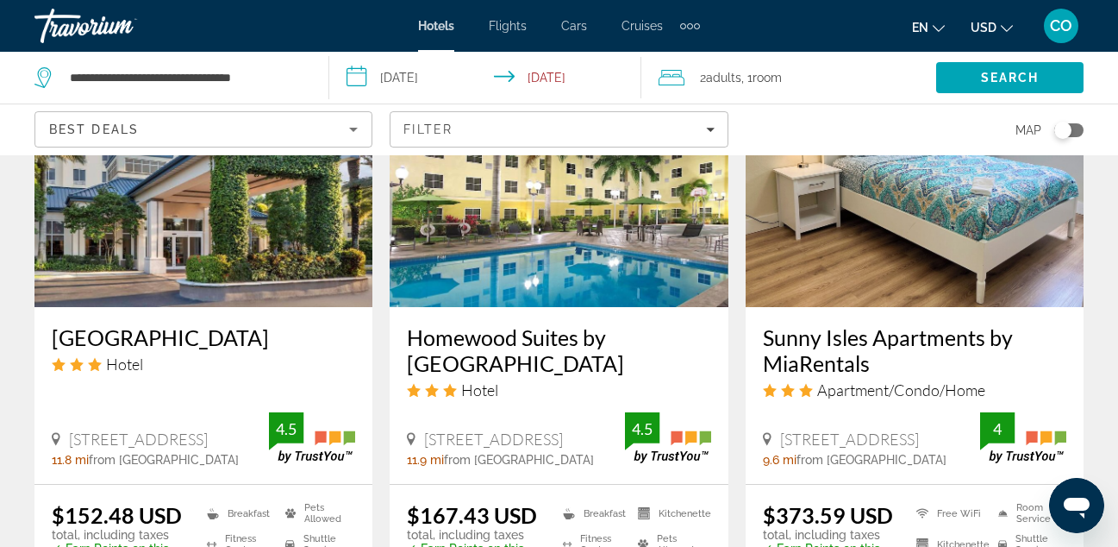
click at [579, 197] on img "Main content" at bounding box center [559, 169] width 338 height 276
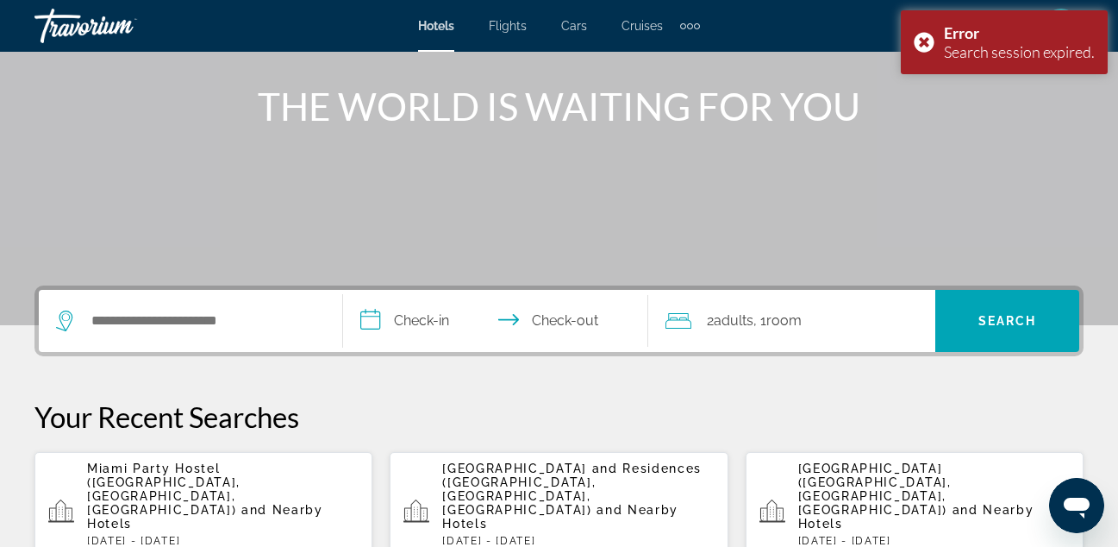
scroll to position [193, 0]
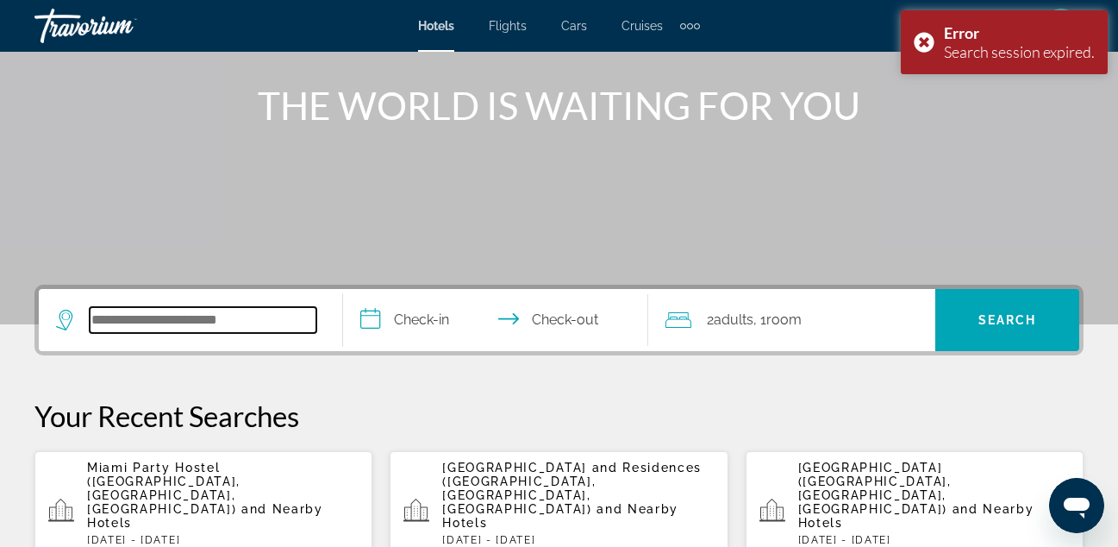
click at [243, 316] on input "Search hotel destination" at bounding box center [203, 320] width 227 height 26
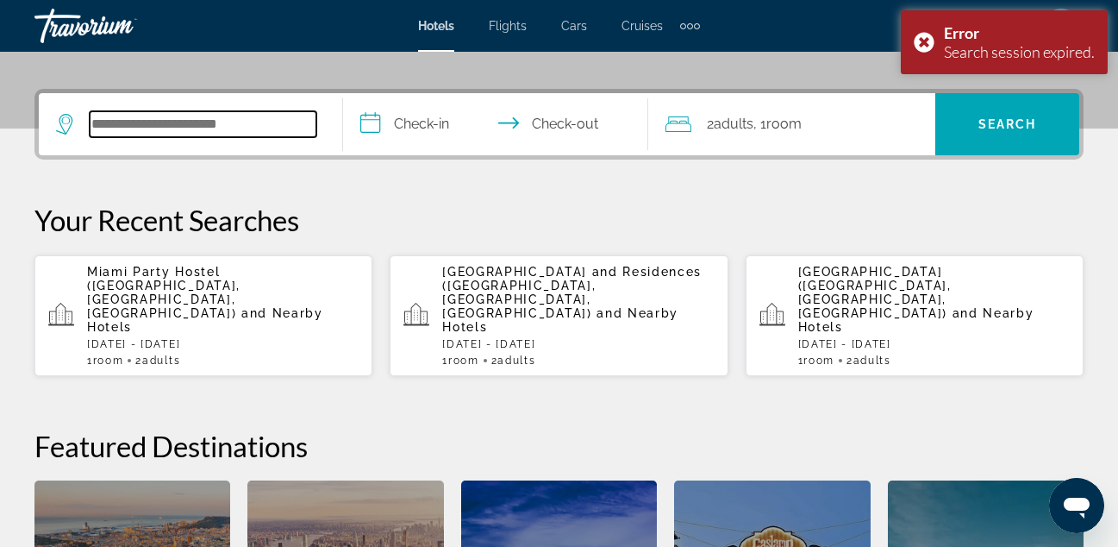
scroll to position [422, 0]
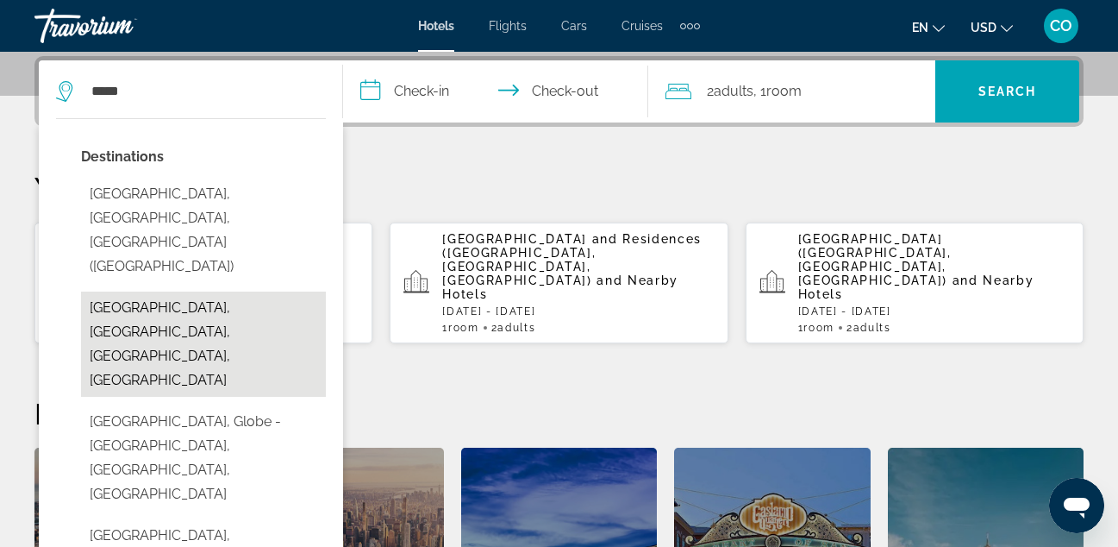
click at [213, 291] on button "[GEOGRAPHIC_DATA], [GEOGRAPHIC_DATA], [GEOGRAPHIC_DATA], [GEOGRAPHIC_DATA]" at bounding box center [203, 343] width 245 height 105
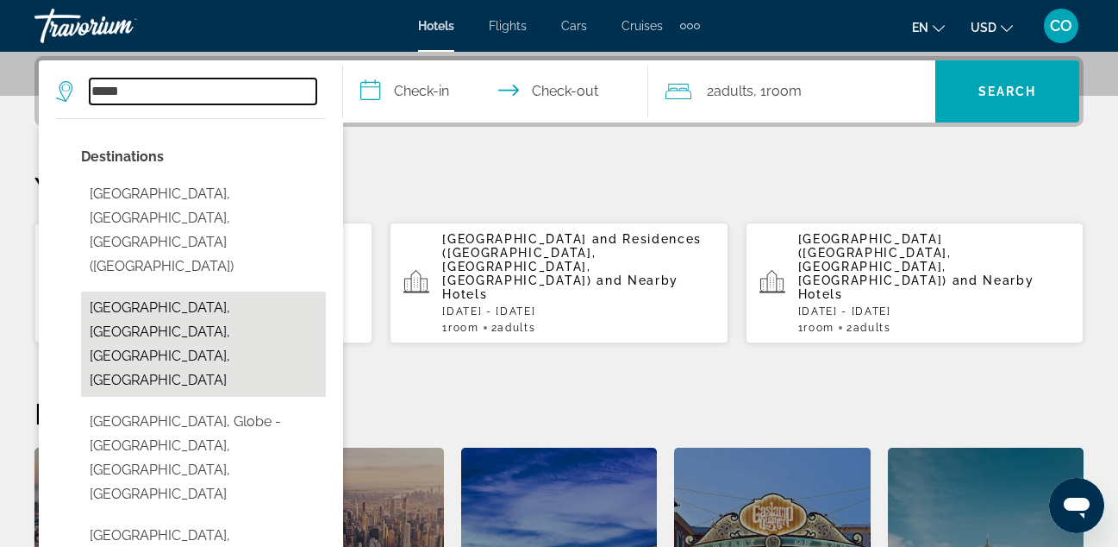
type input "**********"
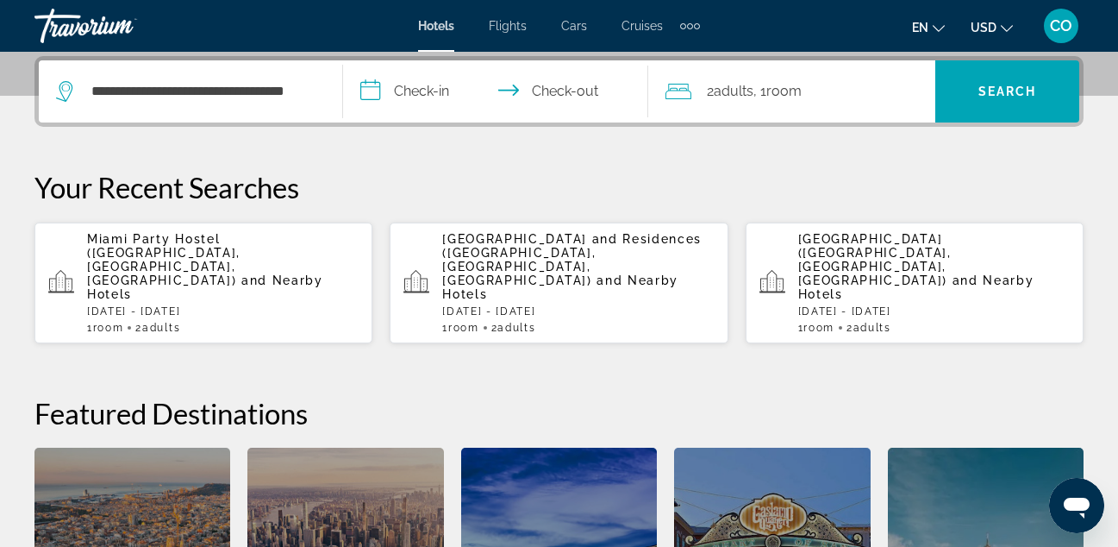
click at [430, 85] on input "**********" at bounding box center [498, 93] width 311 height 67
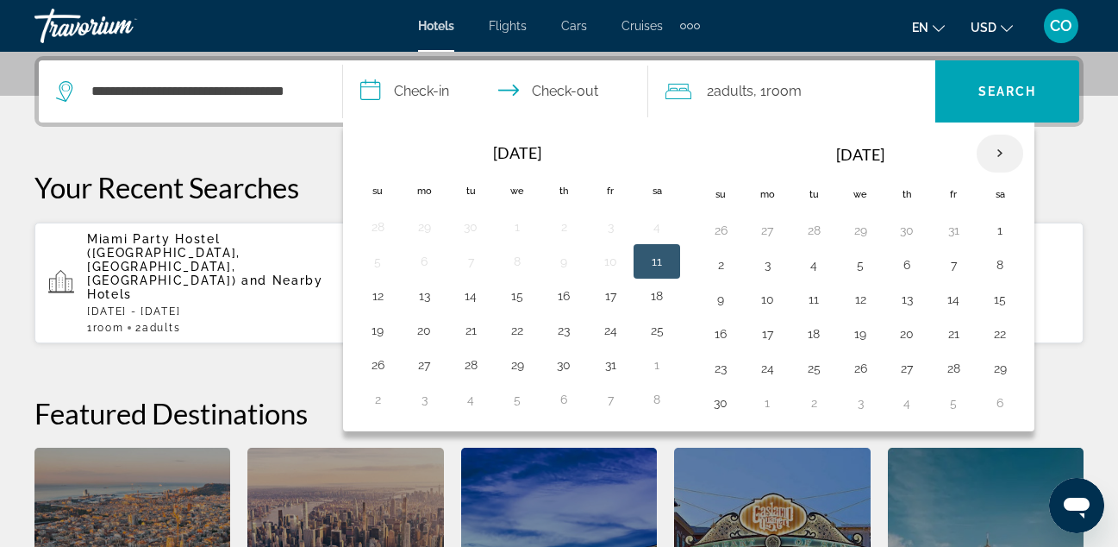
click at [1002, 156] on th "Next month" at bounding box center [1000, 154] width 47 height 38
click at [724, 367] on button "28" at bounding box center [721, 368] width 28 height 24
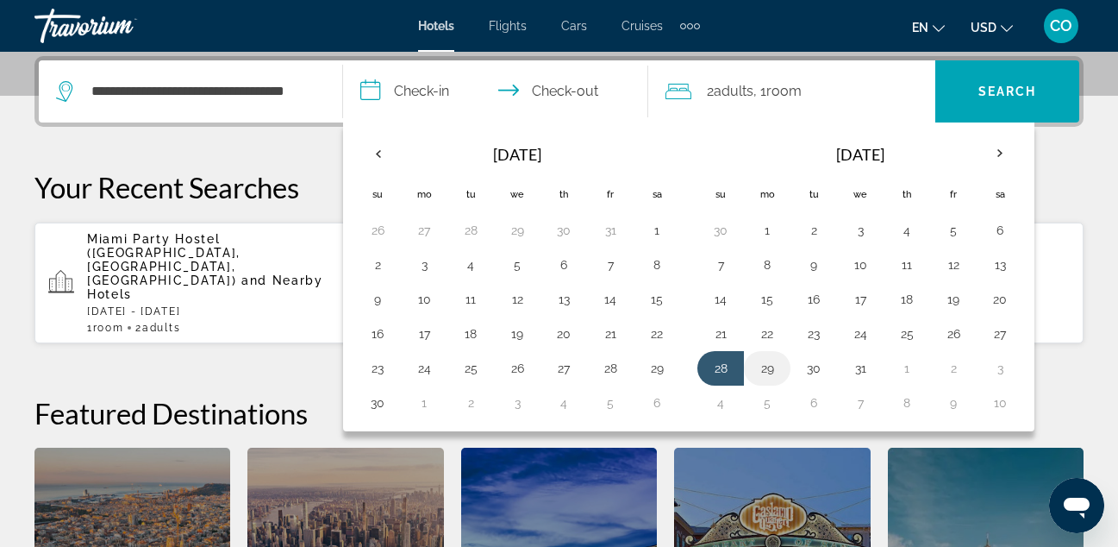
click at [781, 373] on button "29" at bounding box center [768, 368] width 28 height 24
type input "**********"
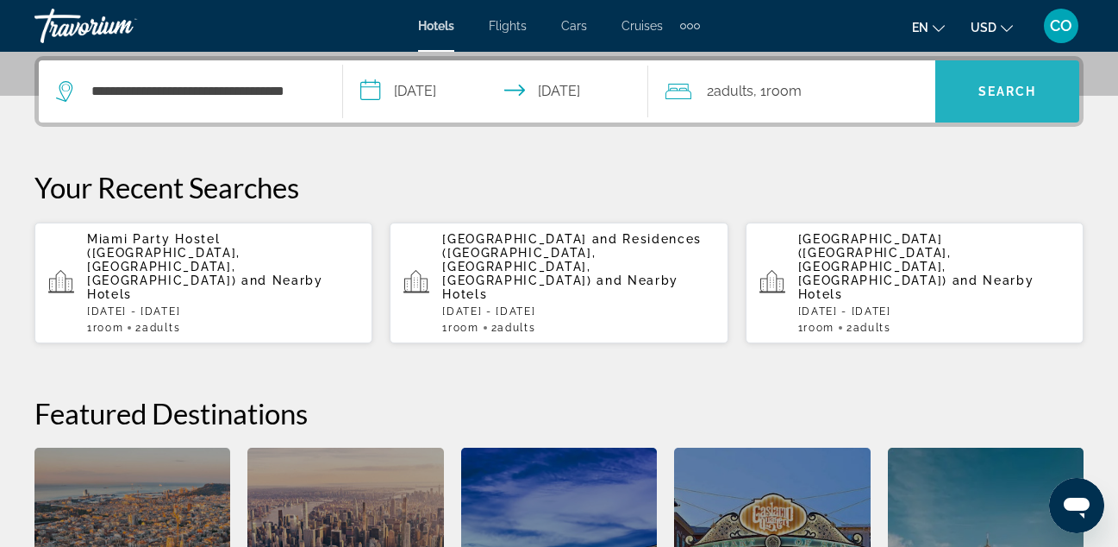
click at [984, 91] on span "Search" at bounding box center [1008, 92] width 59 height 14
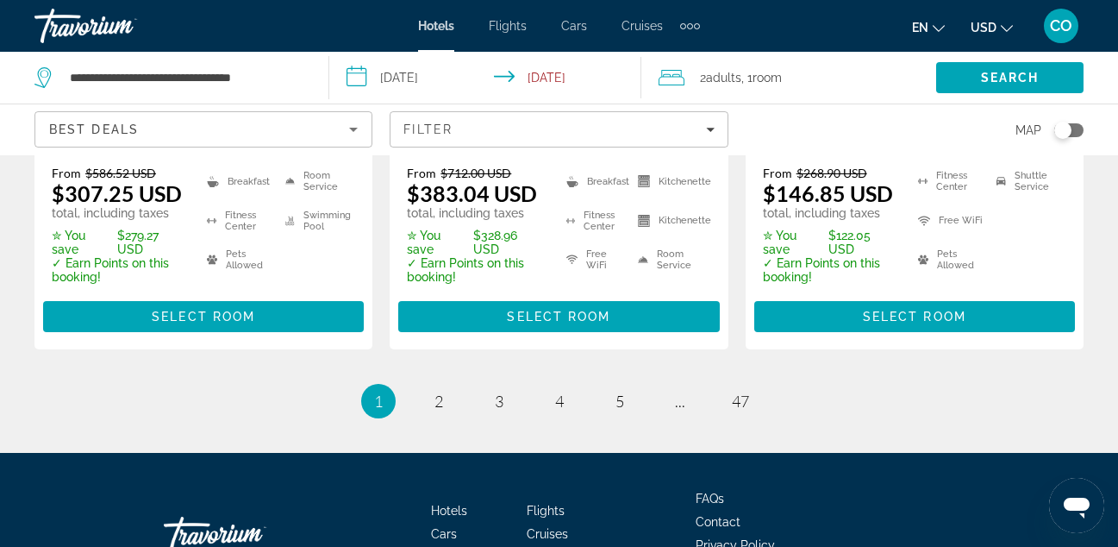
scroll to position [2710, 0]
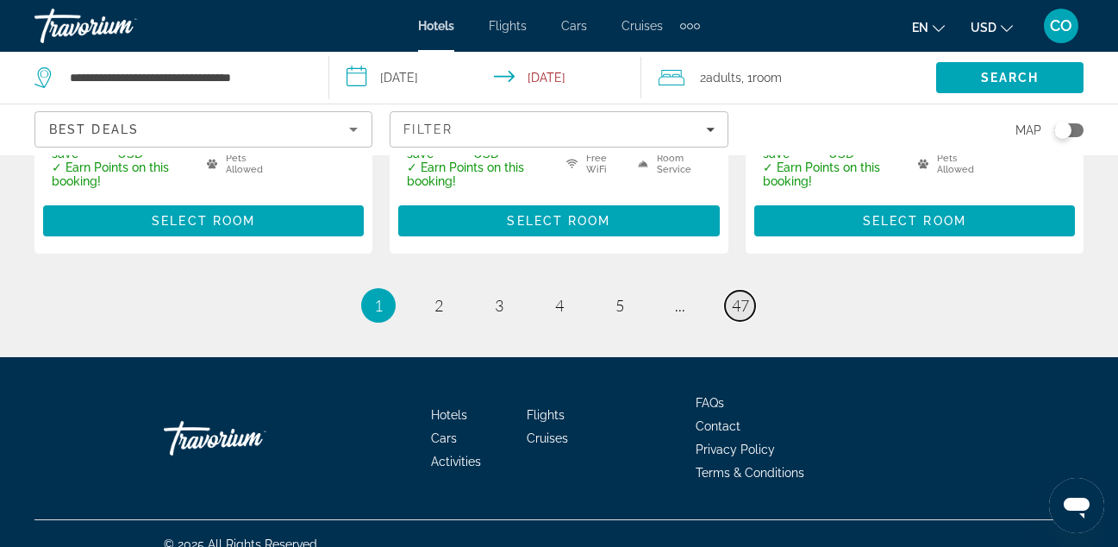
click at [733, 296] on span "47" at bounding box center [740, 305] width 17 height 19
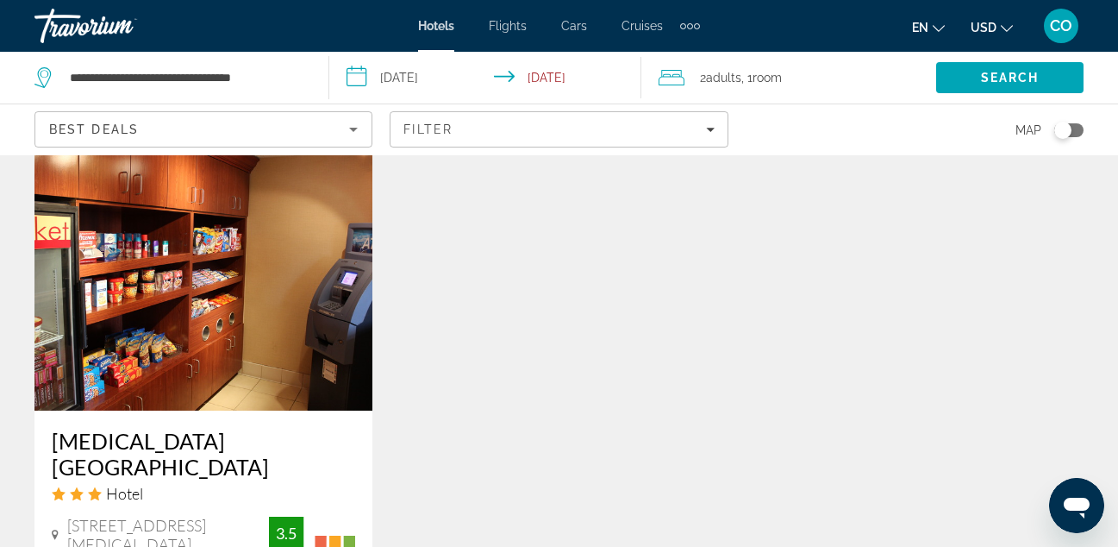
scroll to position [1896, 0]
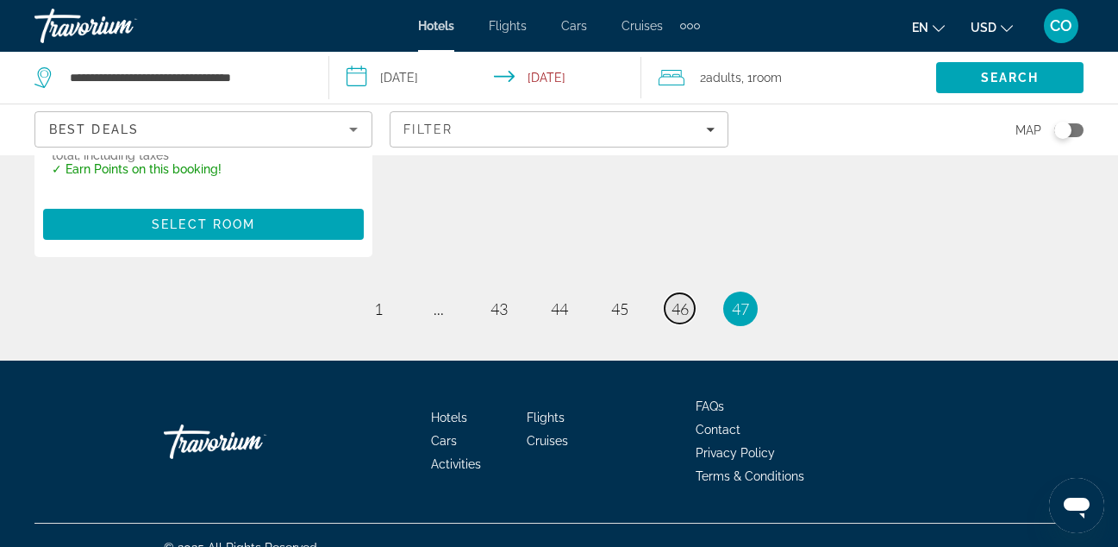
click at [679, 299] on span "46" at bounding box center [680, 308] width 17 height 19
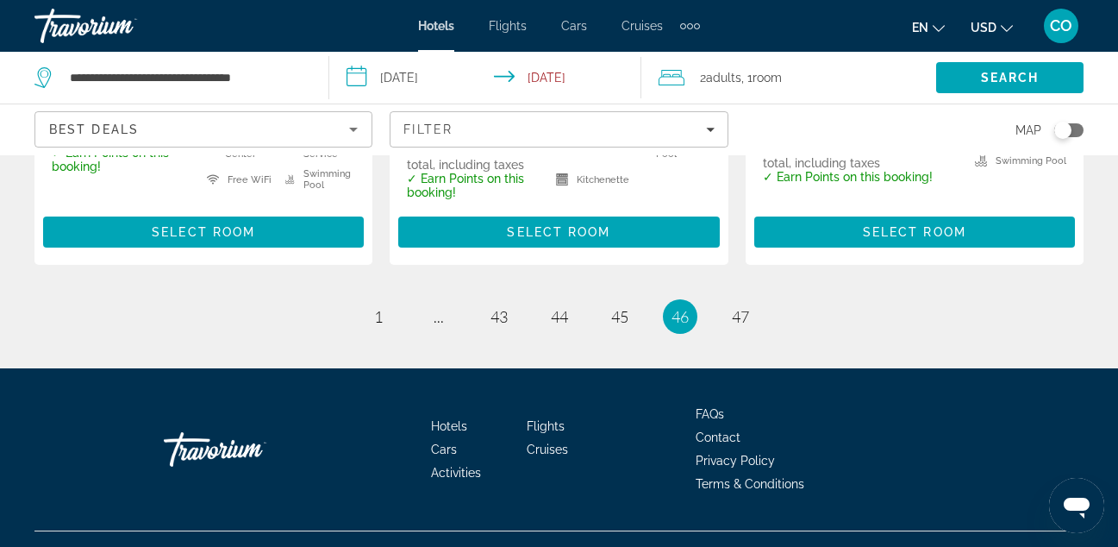
scroll to position [2551, 0]
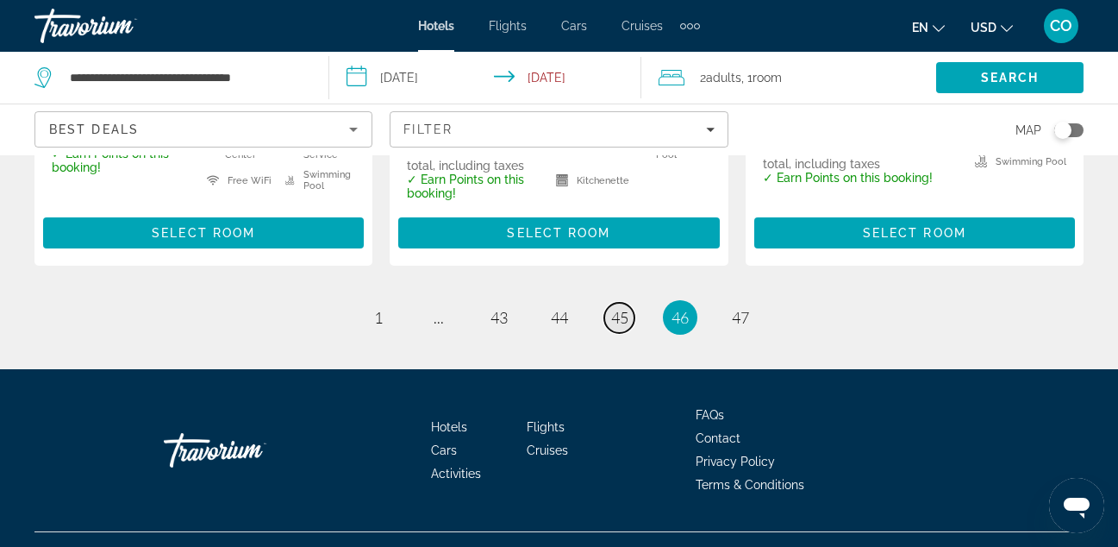
click at [632, 303] on link "page 45" at bounding box center [620, 318] width 30 height 30
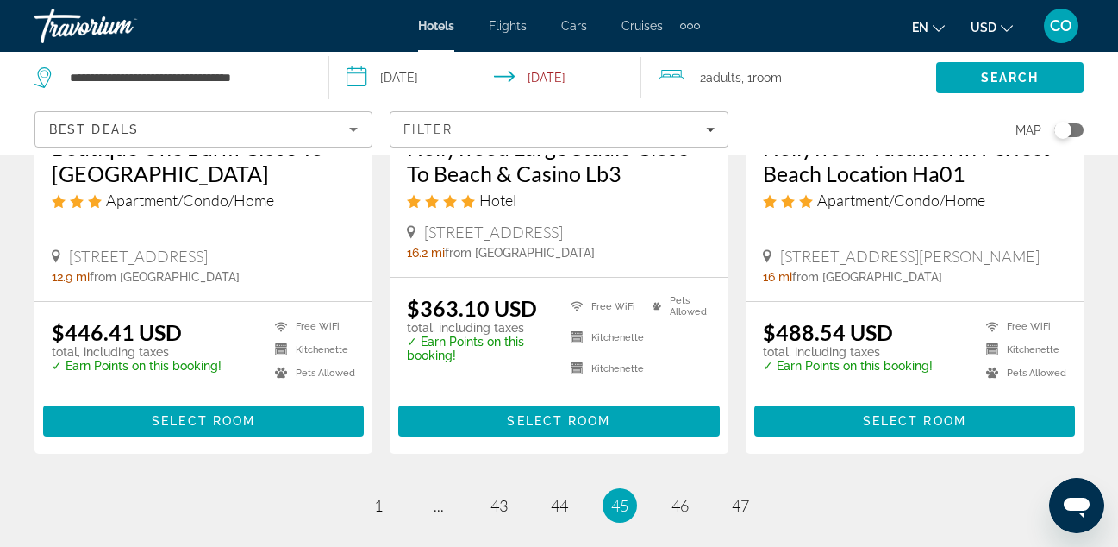
scroll to position [2279, 0]
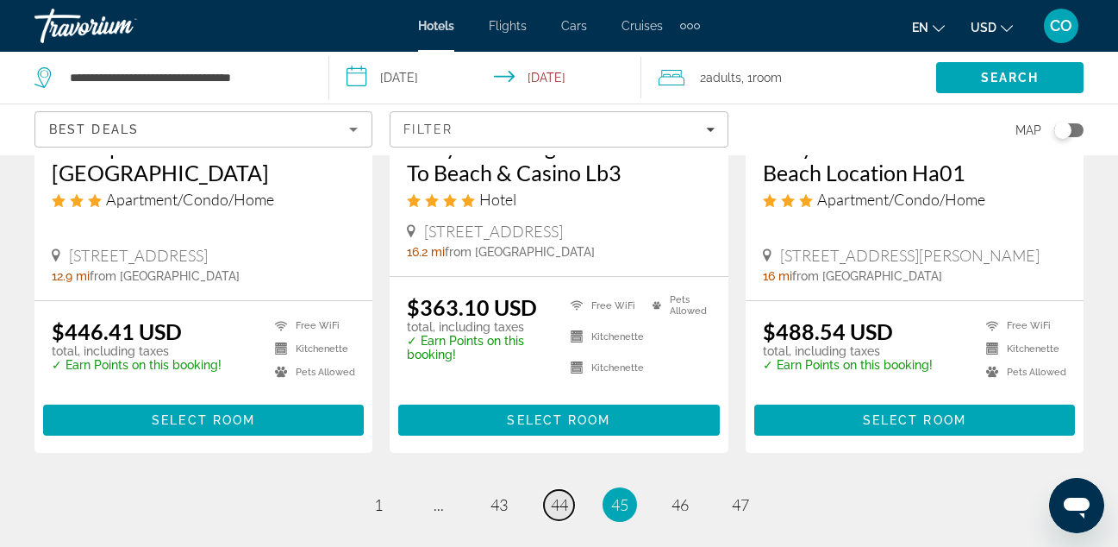
click at [561, 495] on span "44" at bounding box center [559, 504] width 17 height 19
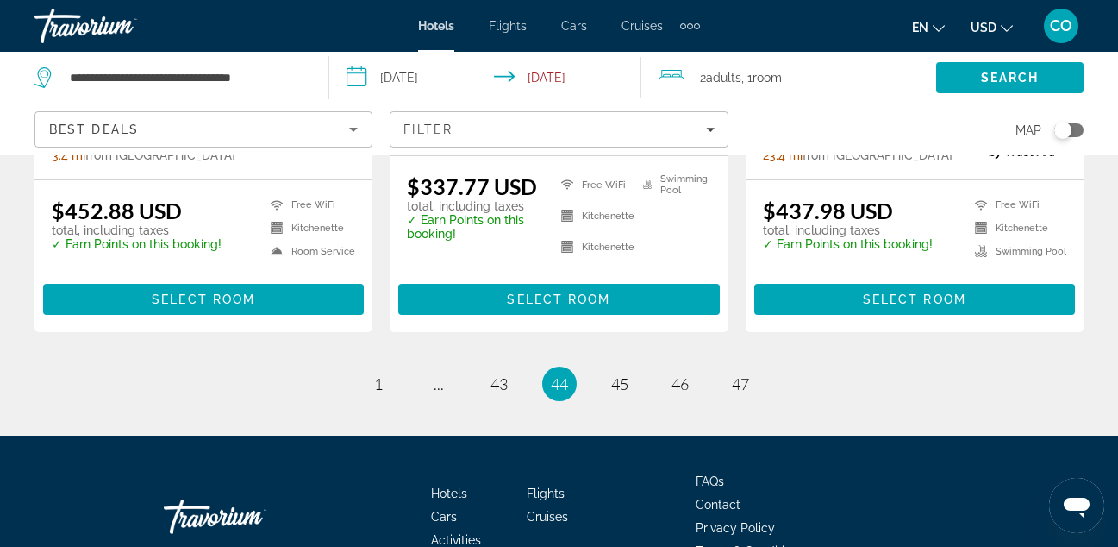
scroll to position [2532, 0]
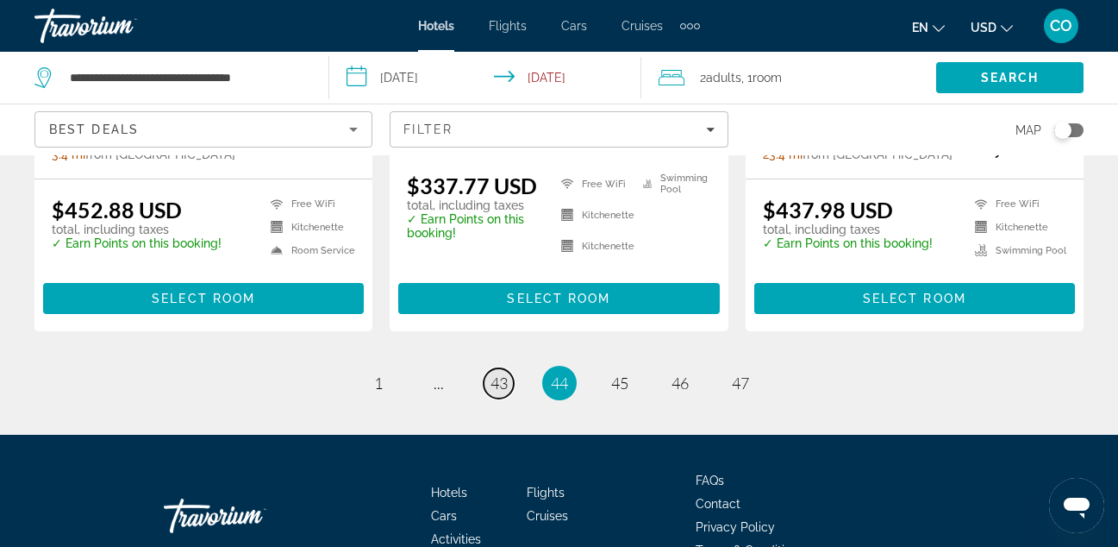
click at [495, 373] on span "43" at bounding box center [499, 382] width 17 height 19
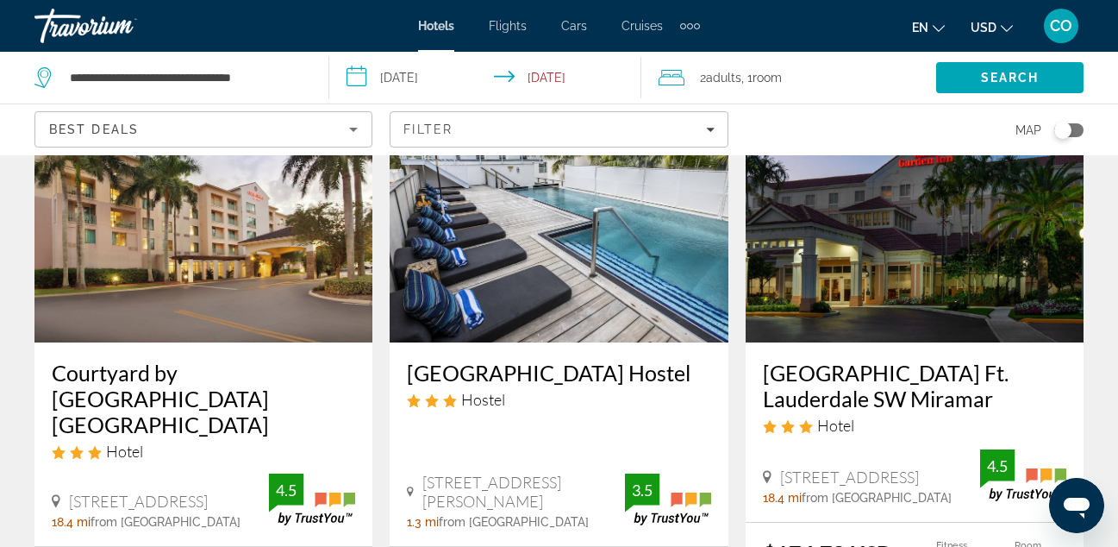
scroll to position [790, 0]
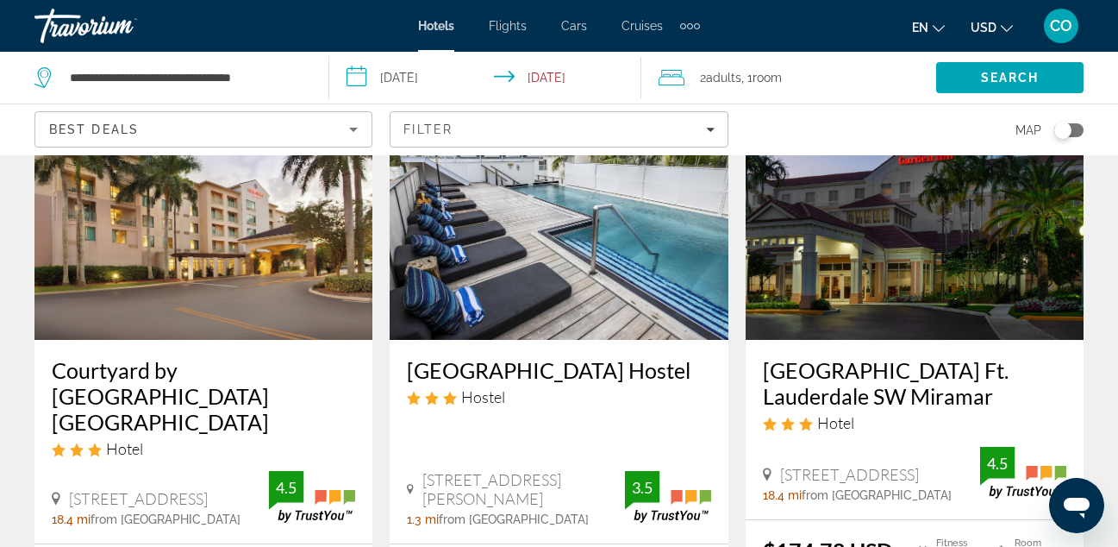
click at [512, 295] on img "Main content" at bounding box center [559, 202] width 338 height 276
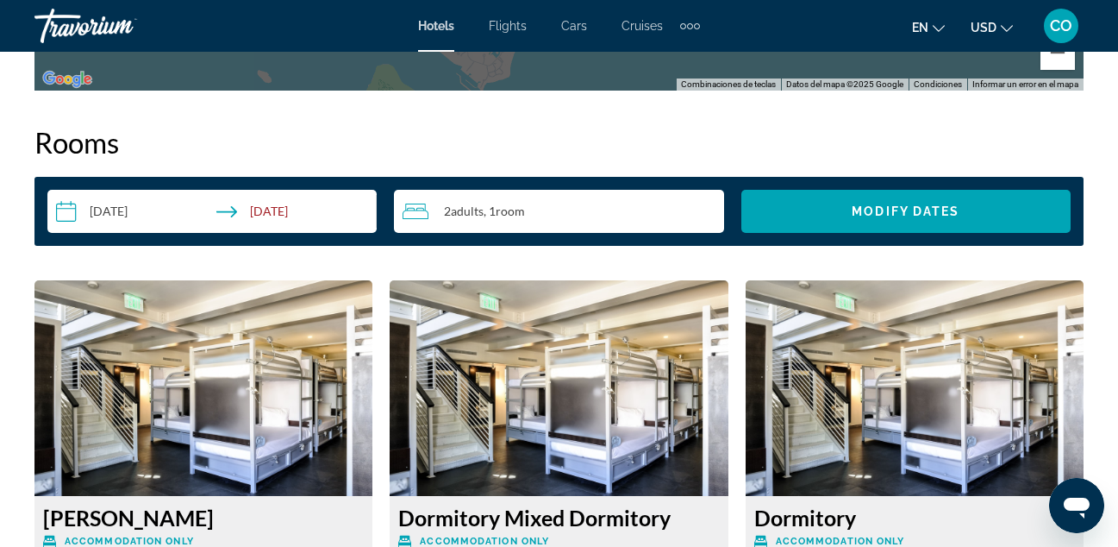
scroll to position [2464, 0]
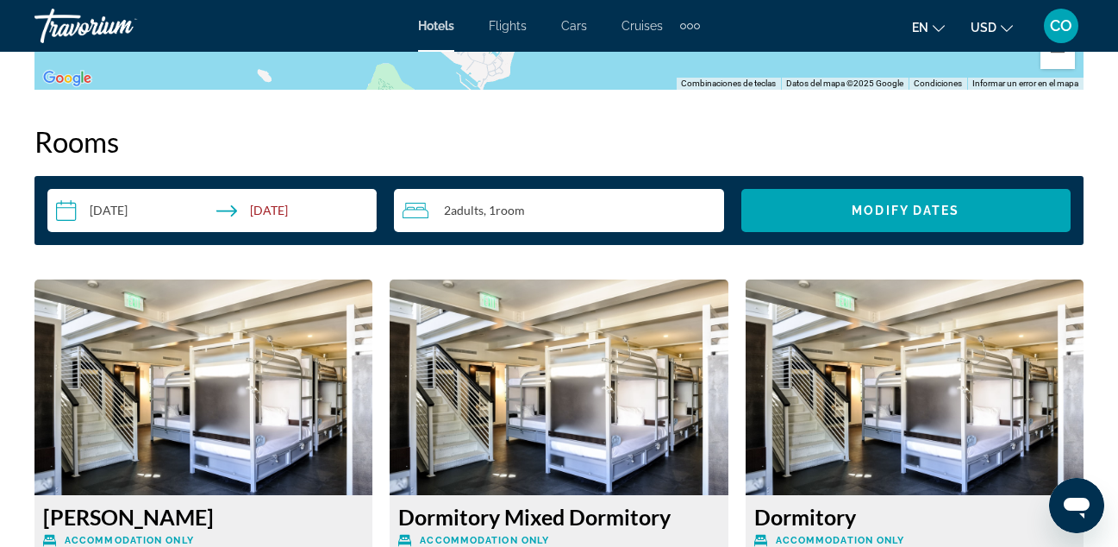
click at [528, 110] on div "Overview Type Hostel Address [STREET_ADDRESS][PERSON_NAME] Description Amenitie…" at bounding box center [559, 410] width 1067 height 3834
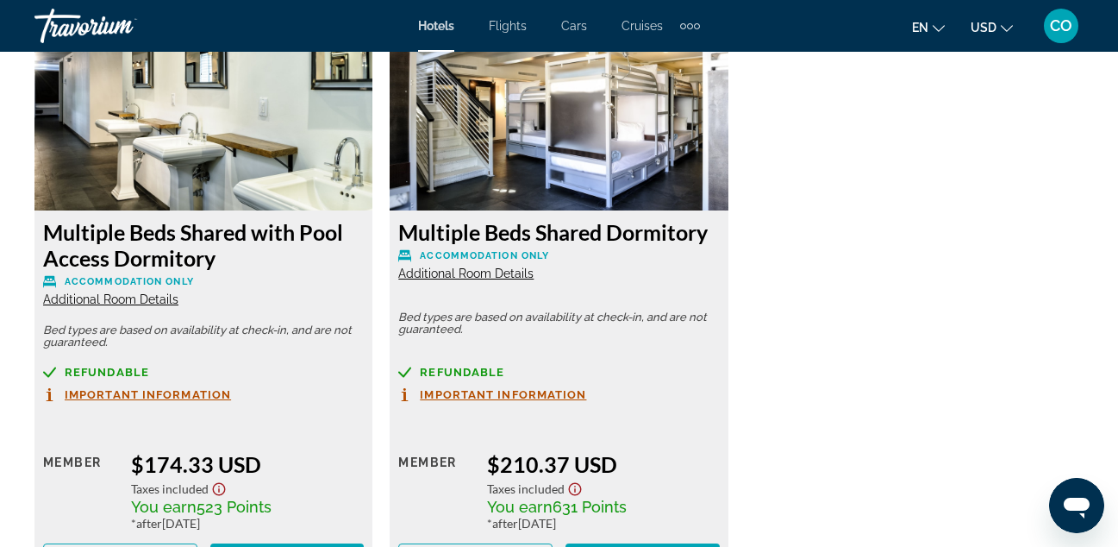
scroll to position [3320, 0]
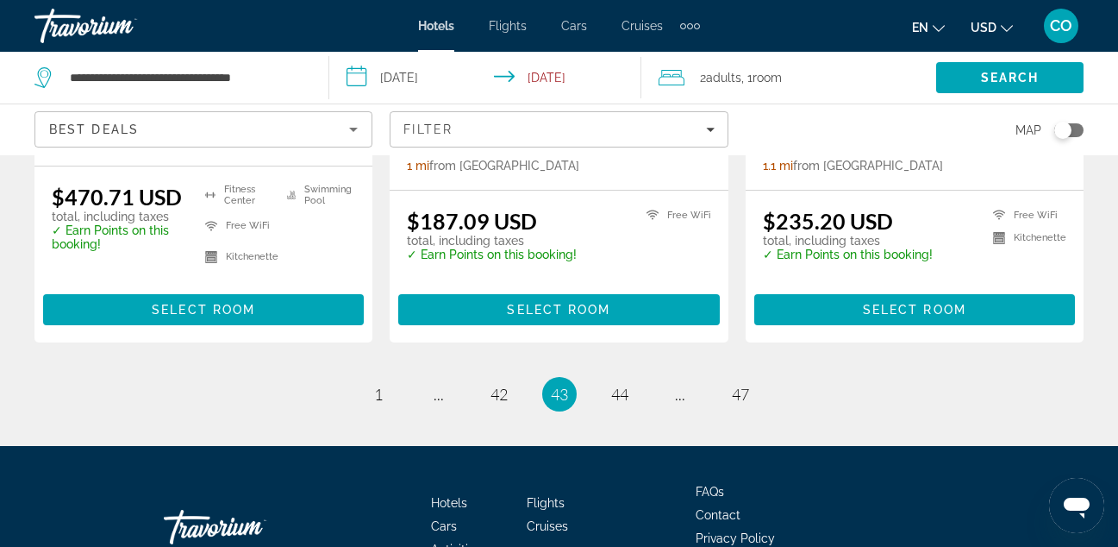
scroll to position [2459, 0]
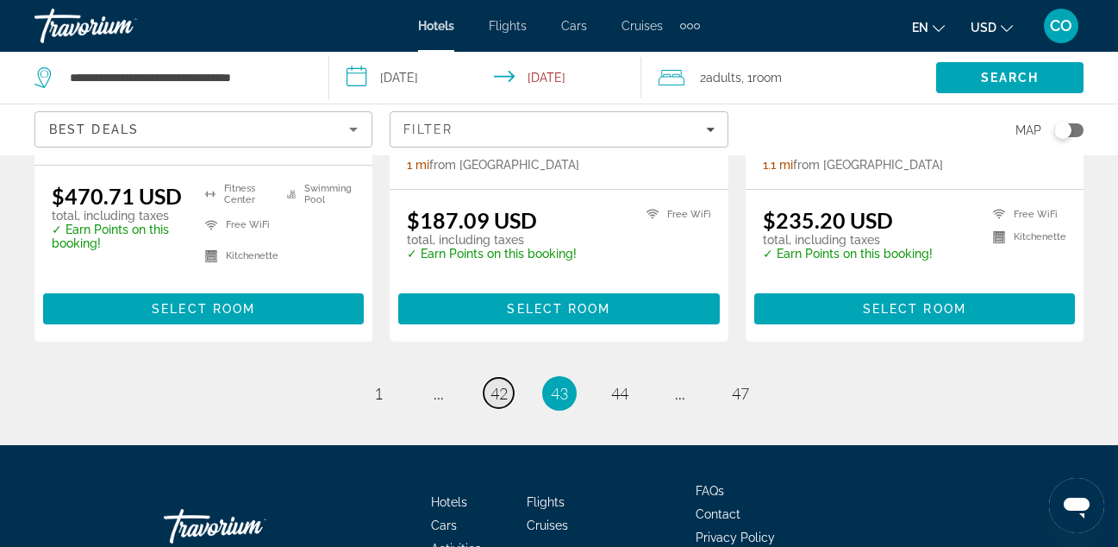
click at [513, 391] on link "page 42" at bounding box center [499, 393] width 30 height 30
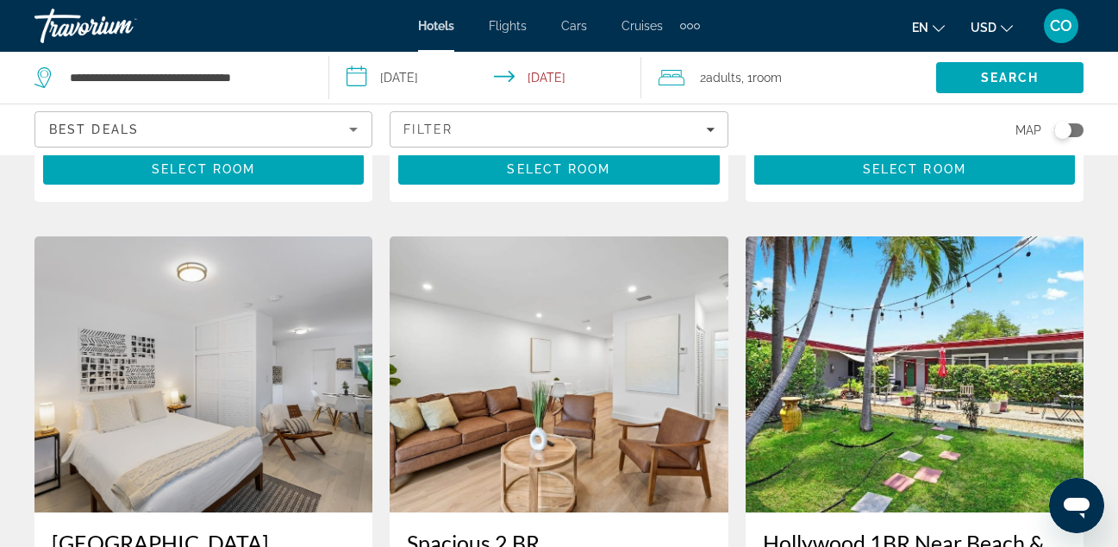
scroll to position [644, 0]
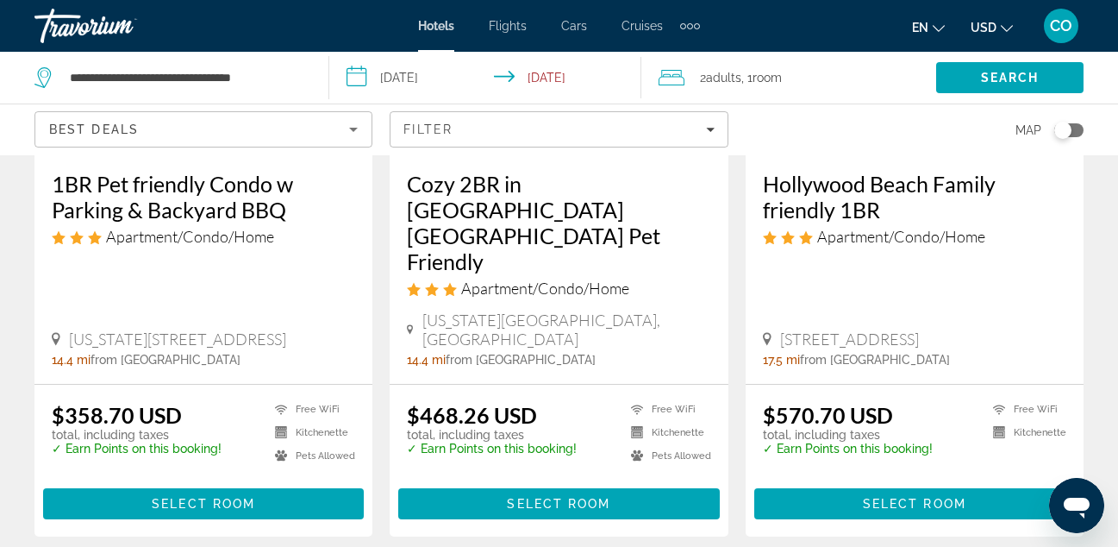
scroll to position [2339, 0]
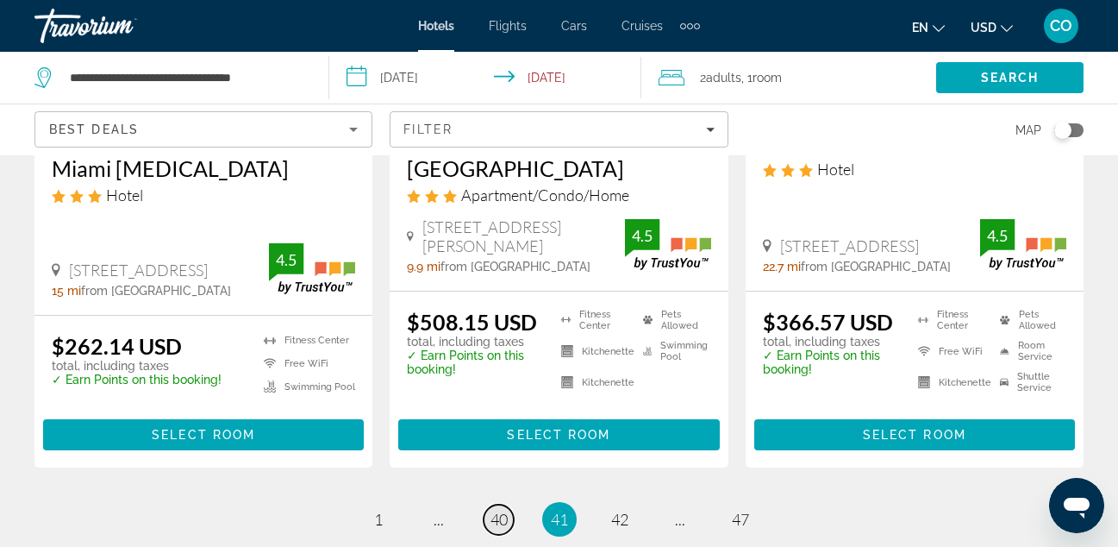
scroll to position [2376, 0]
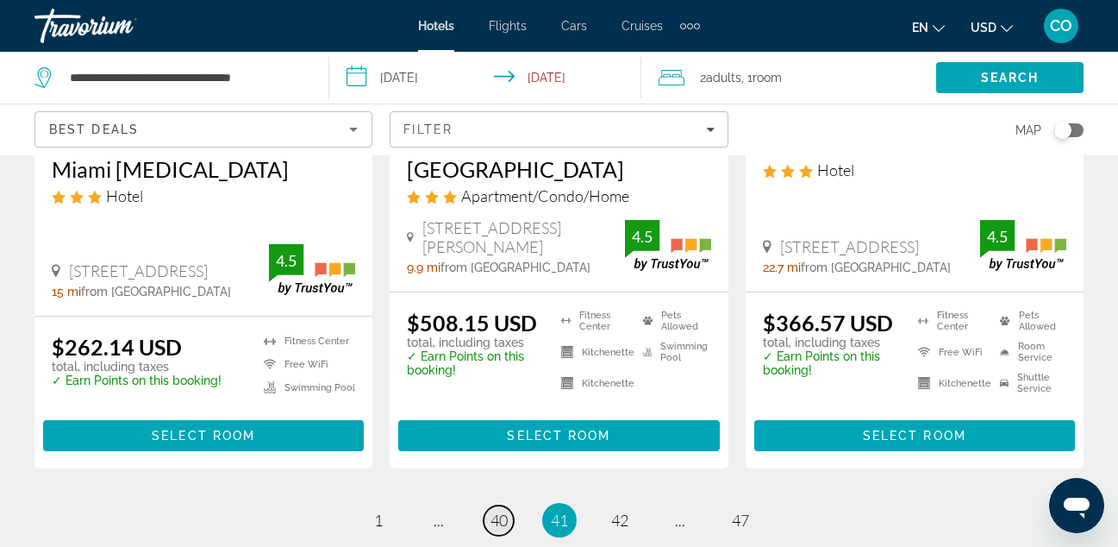
click at [496, 511] on span "40" at bounding box center [499, 520] width 17 height 19
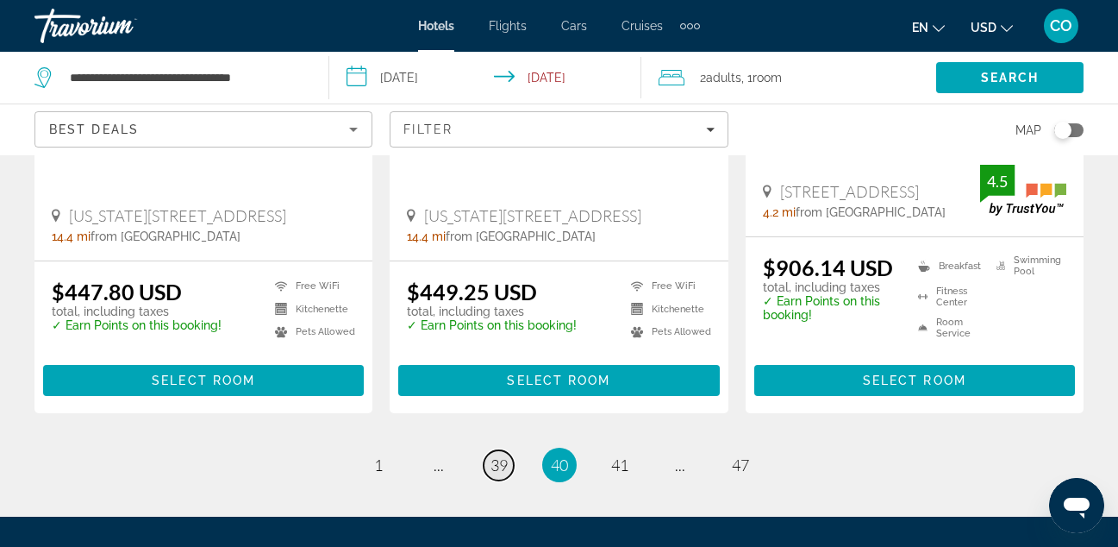
scroll to position [2462, 0]
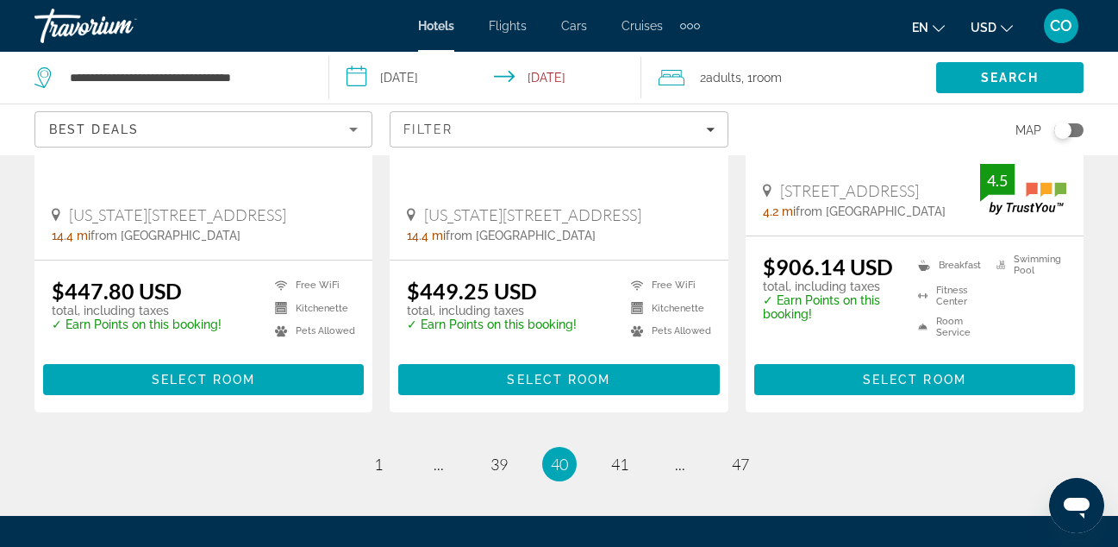
click at [838, 111] on div "Map" at bounding box center [915, 129] width 338 height 51
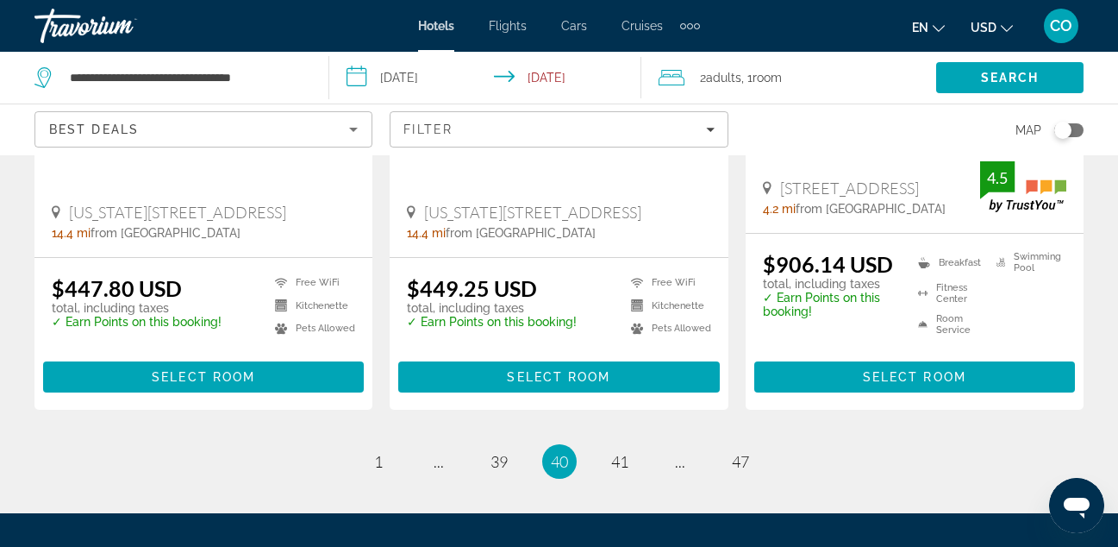
scroll to position [2466, 0]
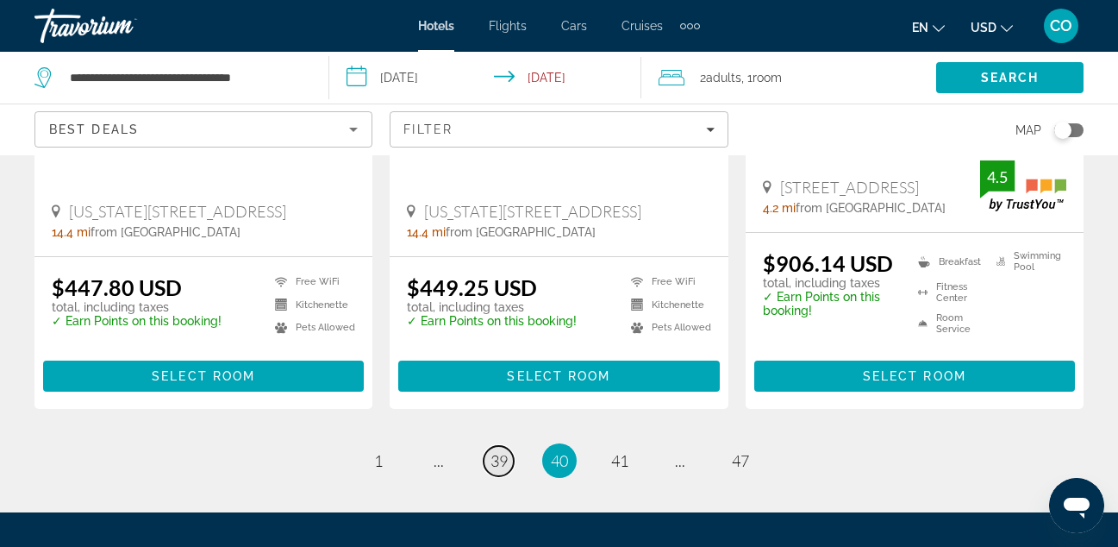
click at [502, 451] on span "39" at bounding box center [499, 460] width 17 height 19
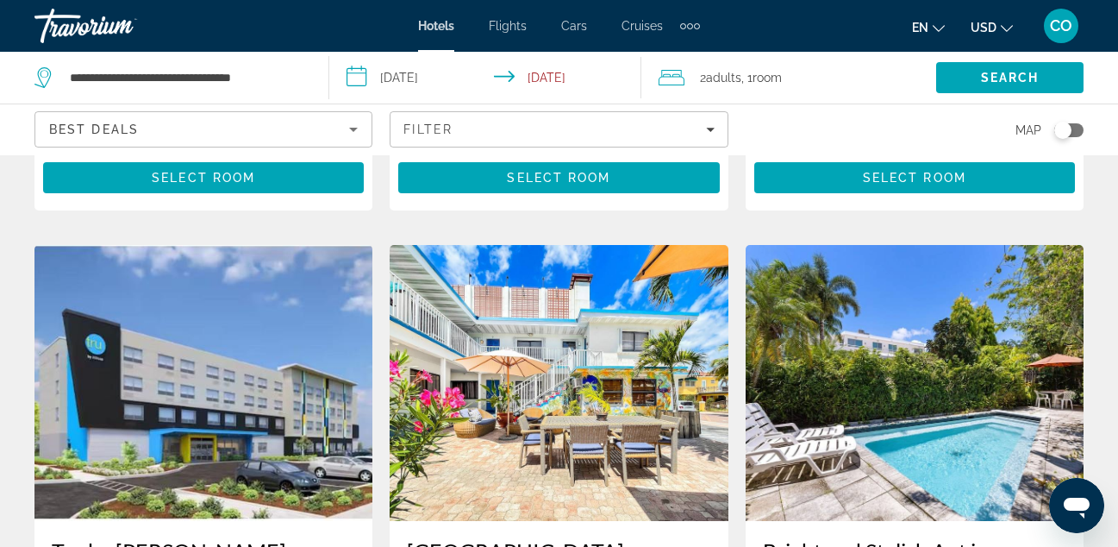
scroll to position [1376, 0]
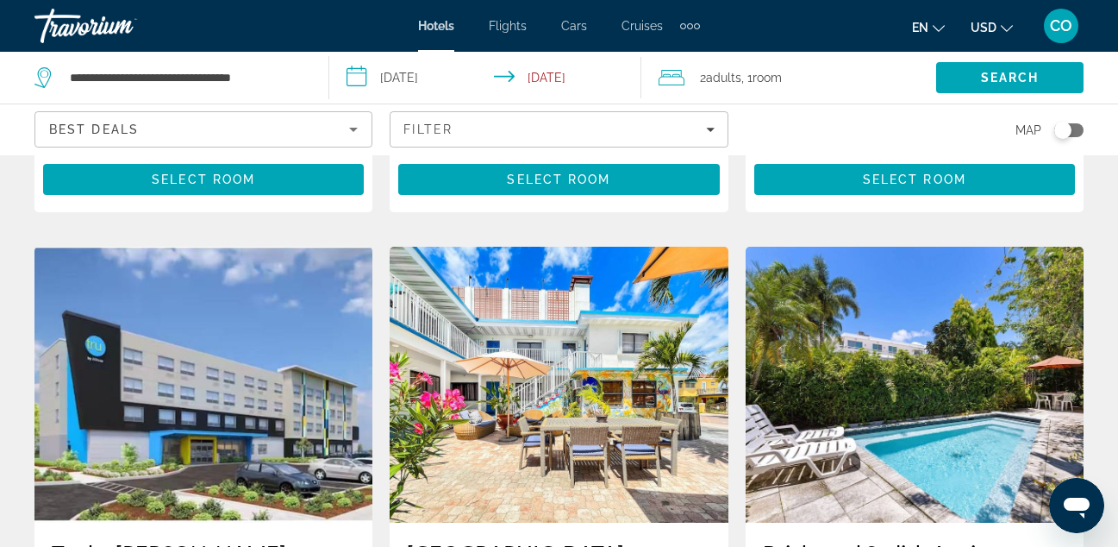
click at [502, 380] on img "Main content" at bounding box center [559, 385] width 338 height 276
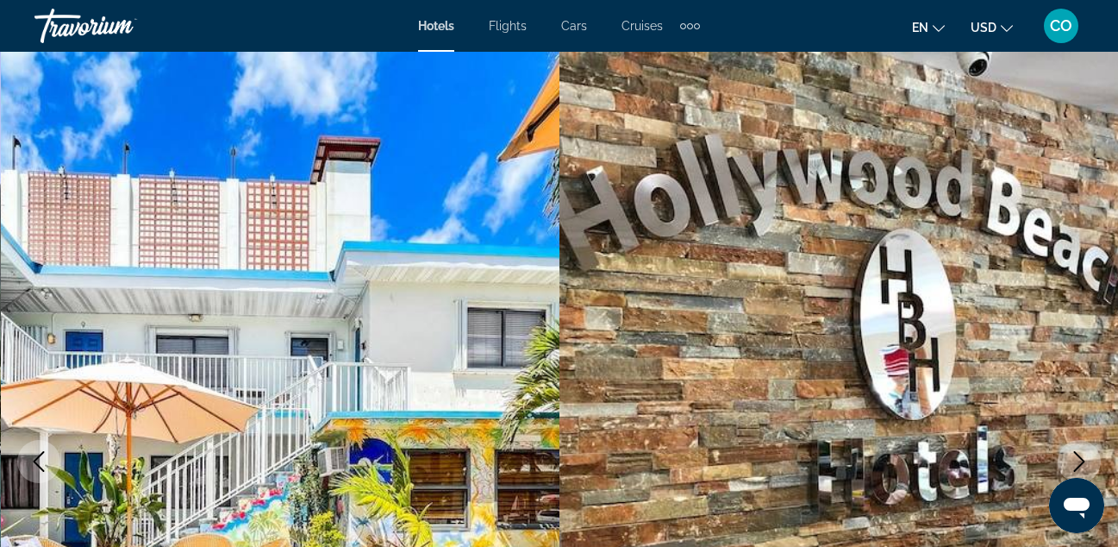
click at [502, 380] on img "Main content" at bounding box center [281, 461] width 560 height 819
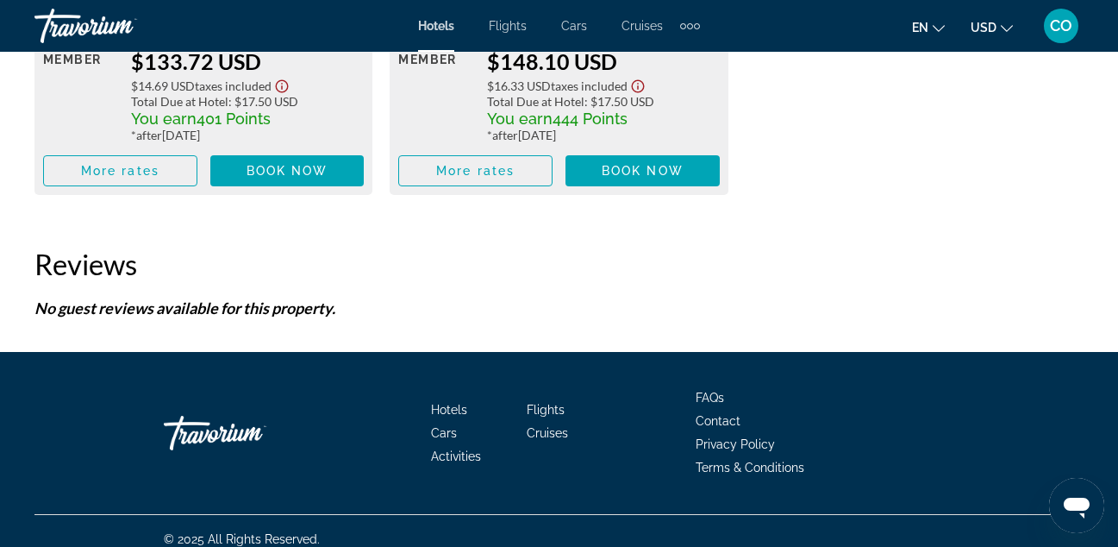
scroll to position [3085, 0]
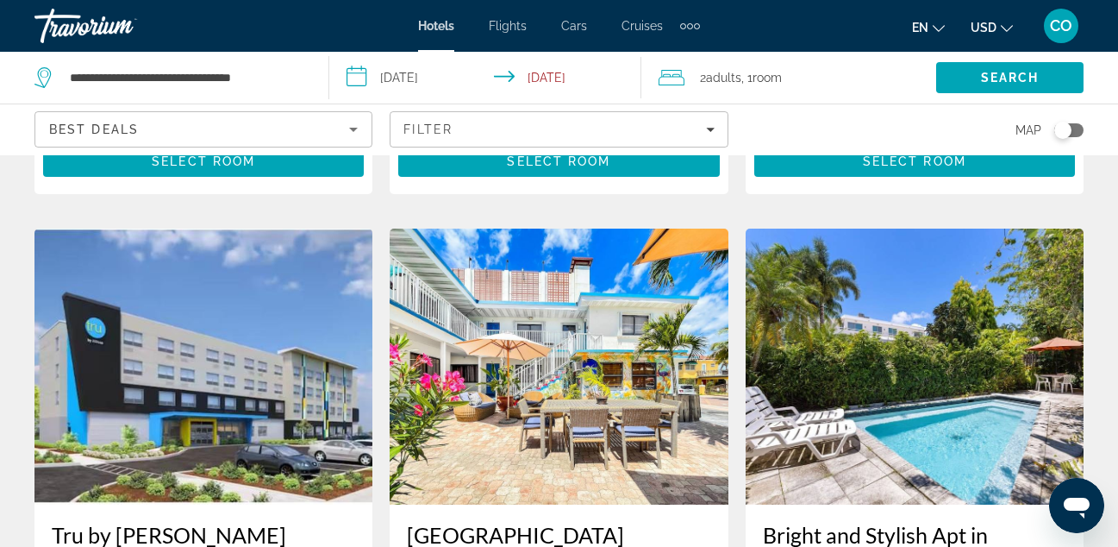
scroll to position [1393, 0]
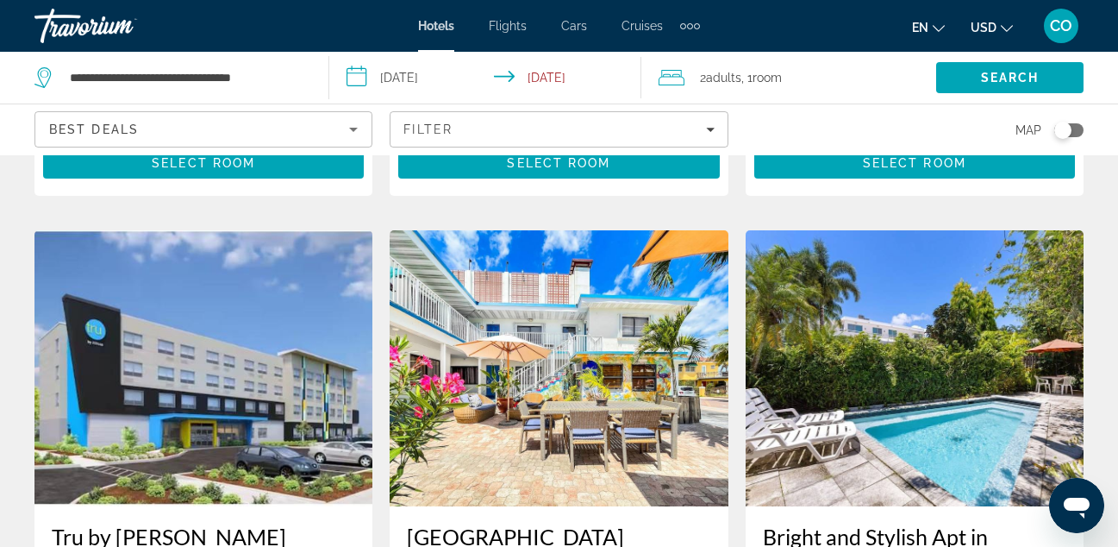
click at [251, 332] on img "Main content" at bounding box center [203, 368] width 338 height 276
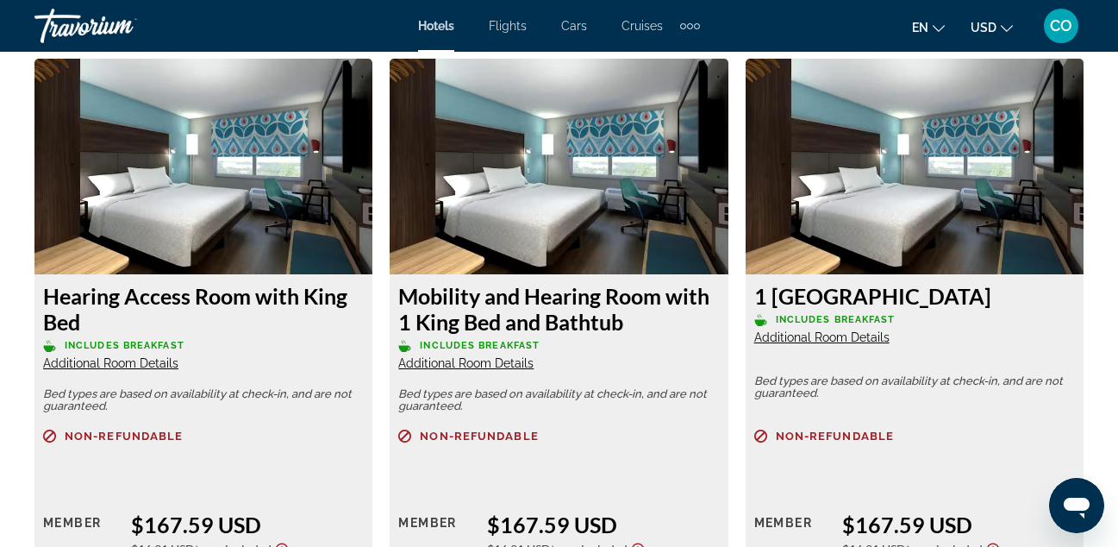
scroll to position [2447, 0]
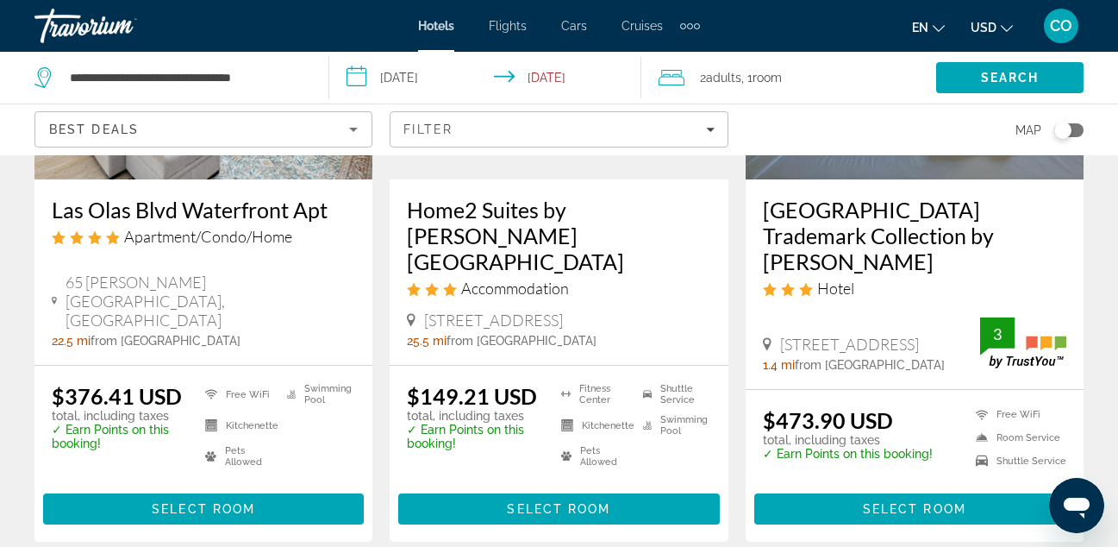
scroll to position [2391, 0]
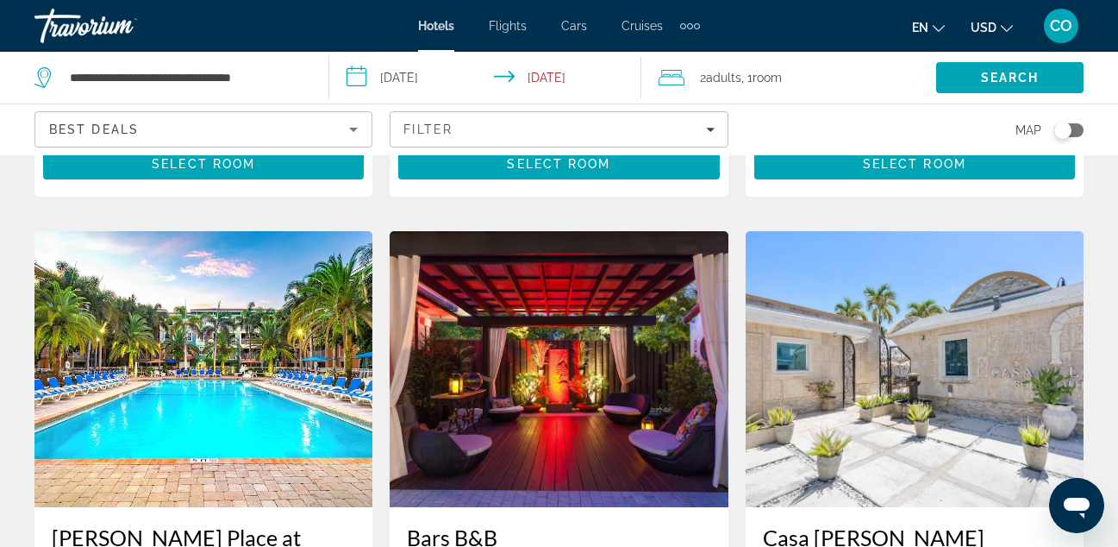
scroll to position [1322, 0]
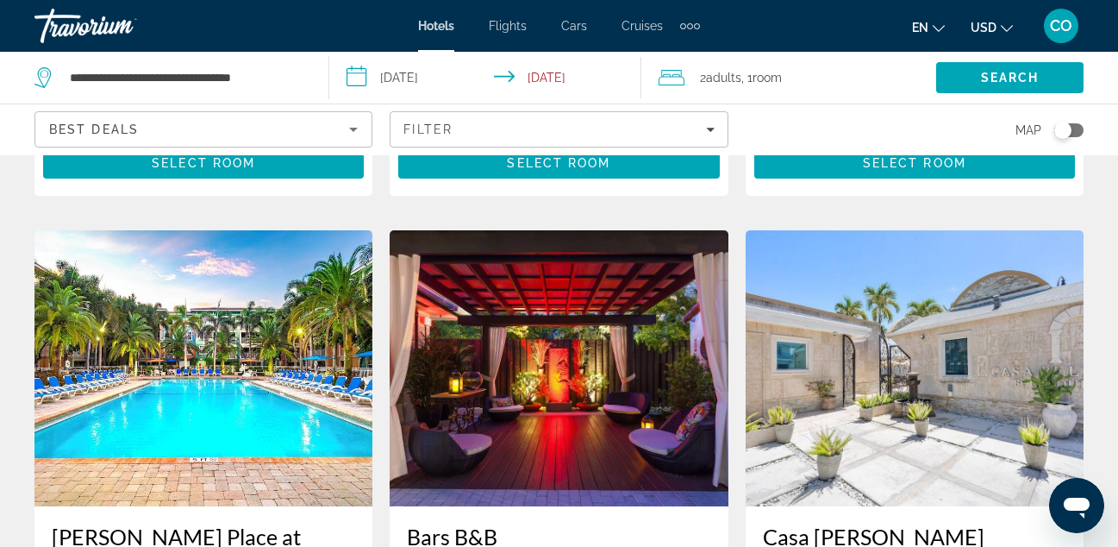
click at [135, 385] on img "Main content" at bounding box center [203, 368] width 338 height 276
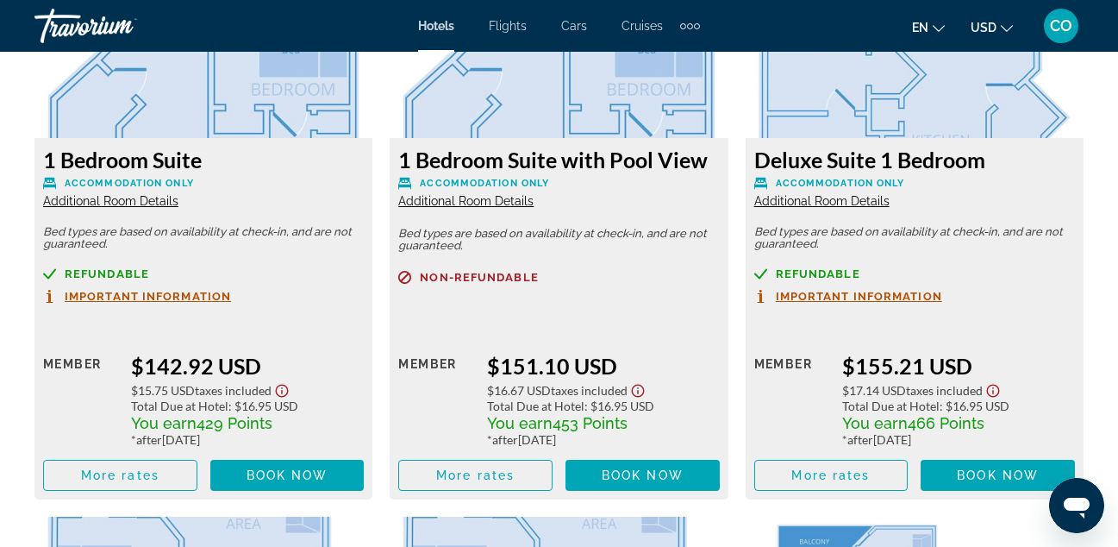
scroll to position [2823, 0]
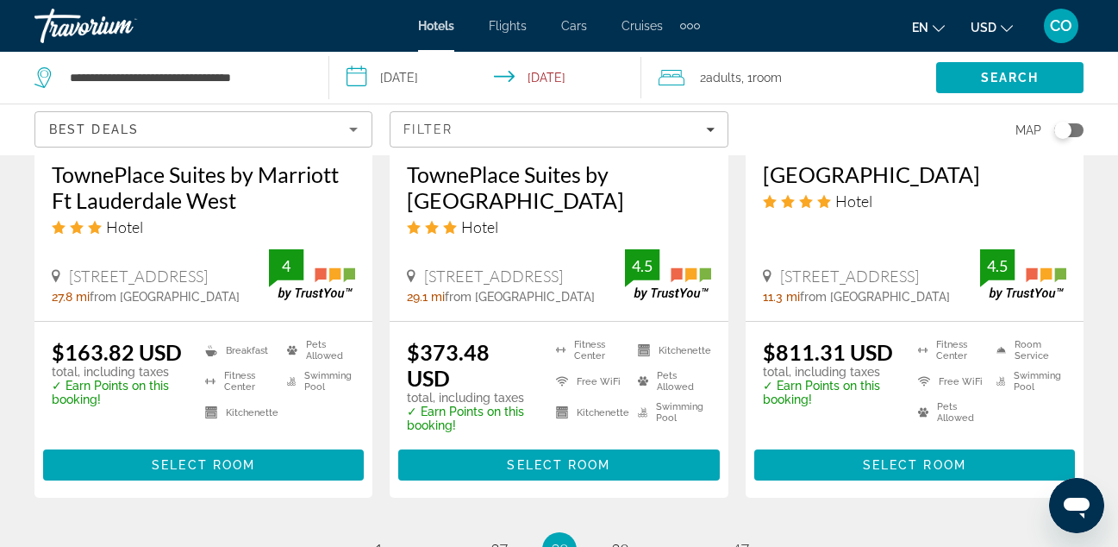
scroll to position [2376, 0]
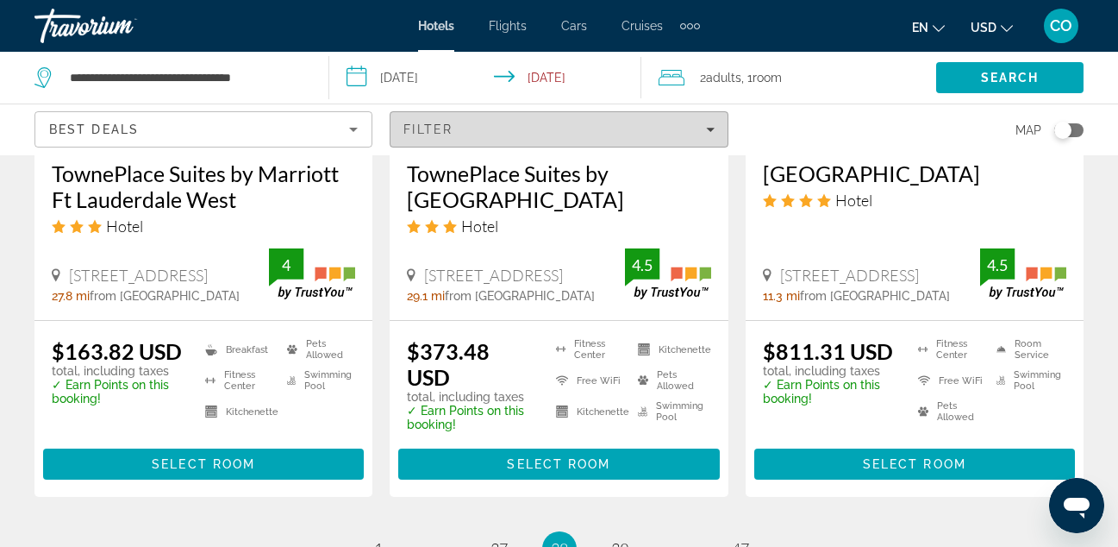
click at [643, 132] on div "Filter" at bounding box center [559, 129] width 310 height 14
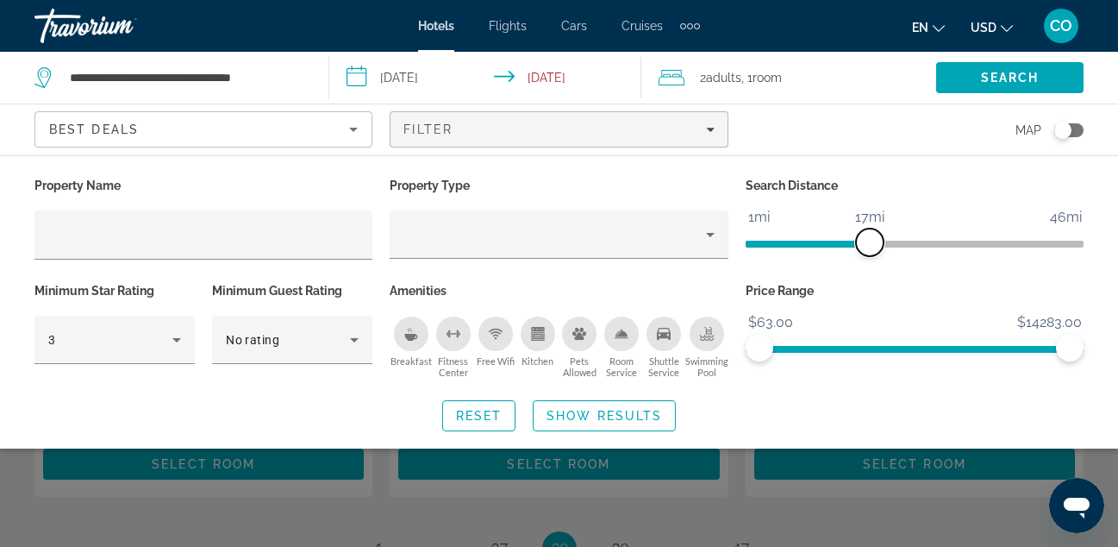
drag, startPoint x: 956, startPoint y: 248, endPoint x: 874, endPoint y: 231, distance: 82.9
click at [874, 232] on span "ngx-slider" at bounding box center [870, 243] width 28 height 28
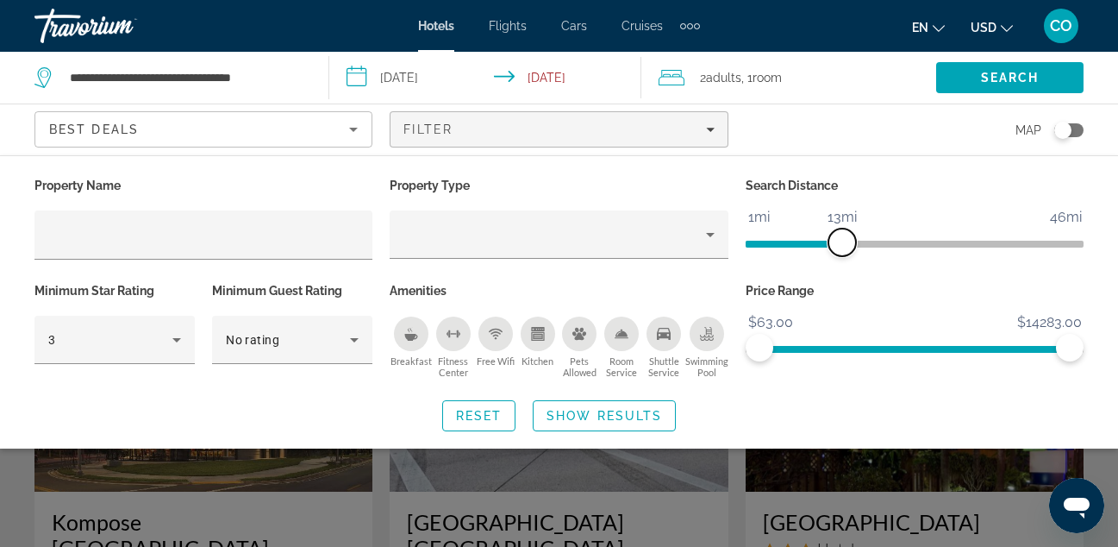
drag, startPoint x: 874, startPoint y: 231, endPoint x: 843, endPoint y: 222, distance: 33.1
click at [843, 241] on ngx-slider "1mi 46mi 13mi" at bounding box center [915, 242] width 338 height 3
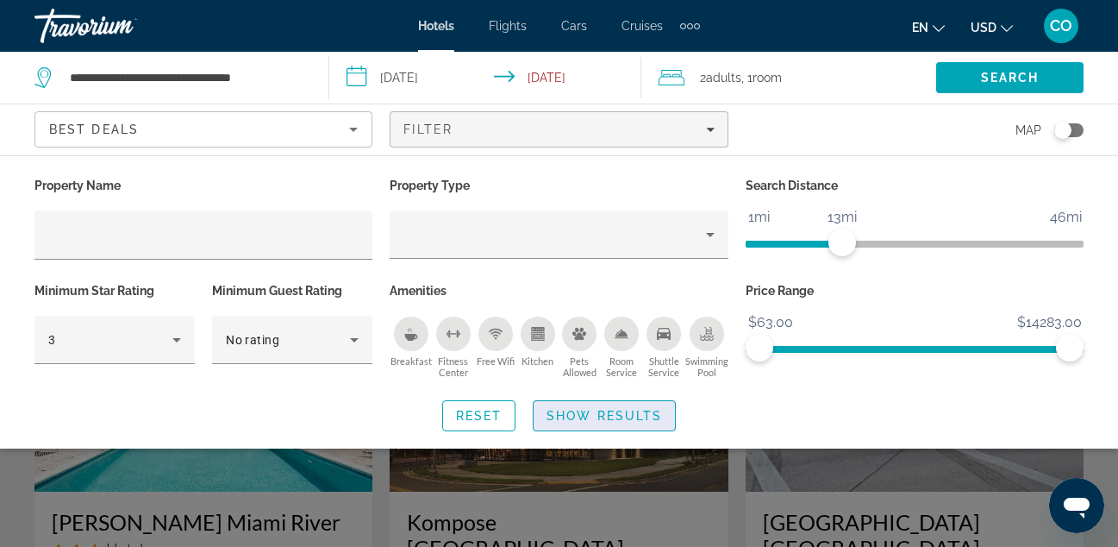
click at [636, 414] on span "Show Results" at bounding box center [605, 416] width 116 height 14
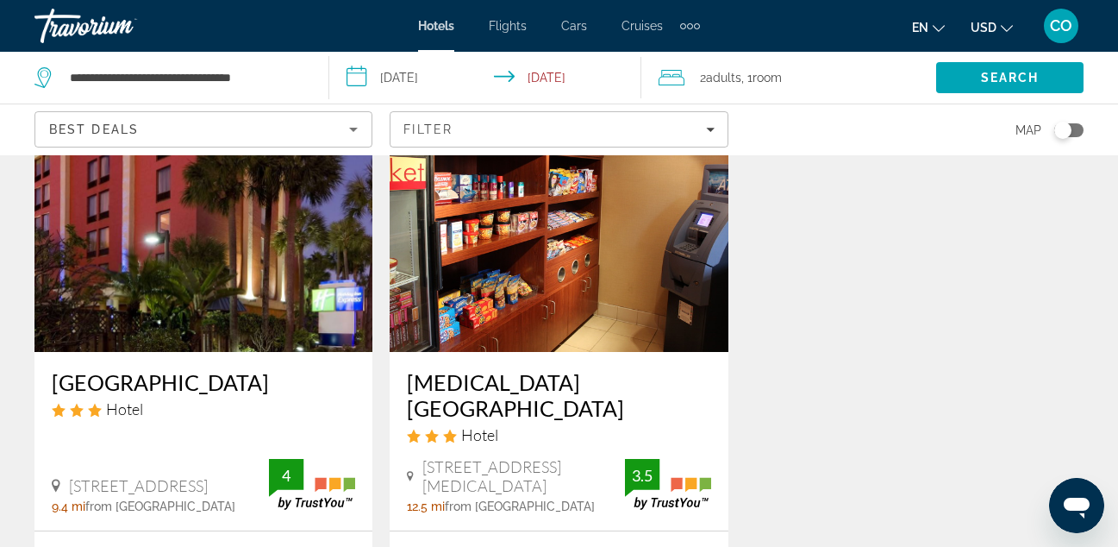
scroll to position [1231, 0]
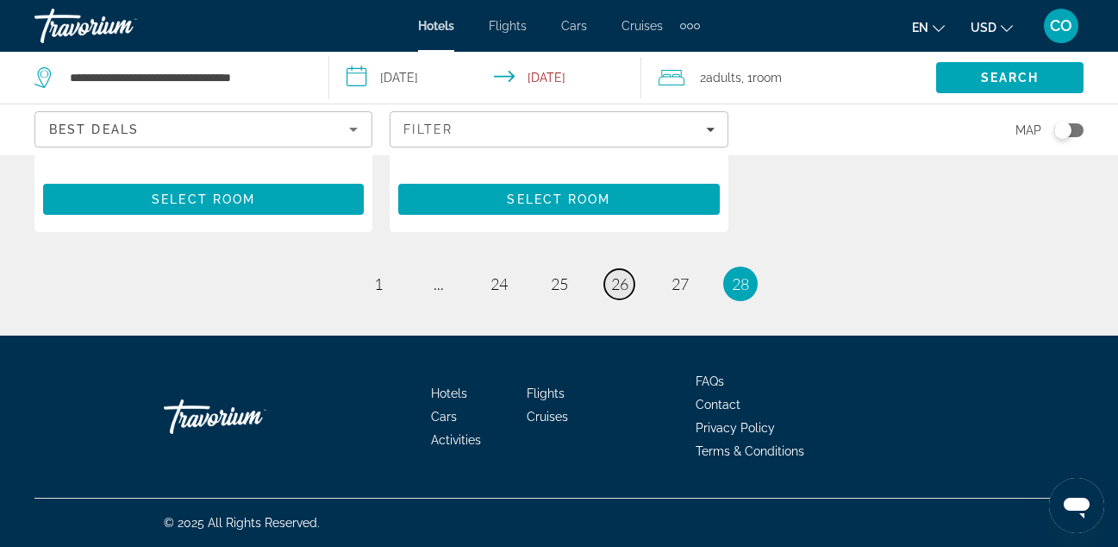
drag, startPoint x: 681, startPoint y: 290, endPoint x: 629, endPoint y: 279, distance: 53.6
click at [629, 279] on link "page 26" at bounding box center [620, 284] width 30 height 30
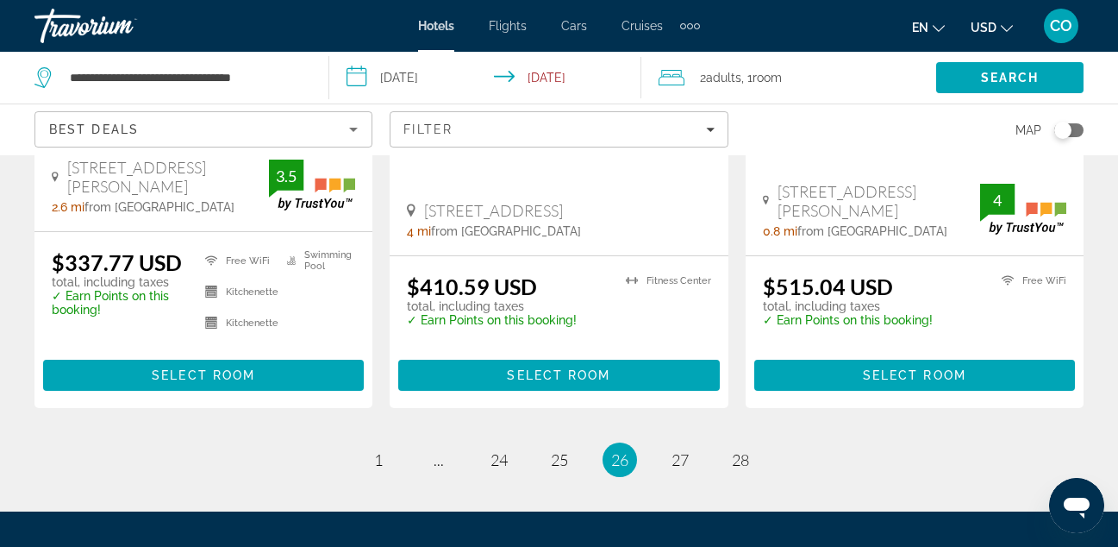
scroll to position [2439, 0]
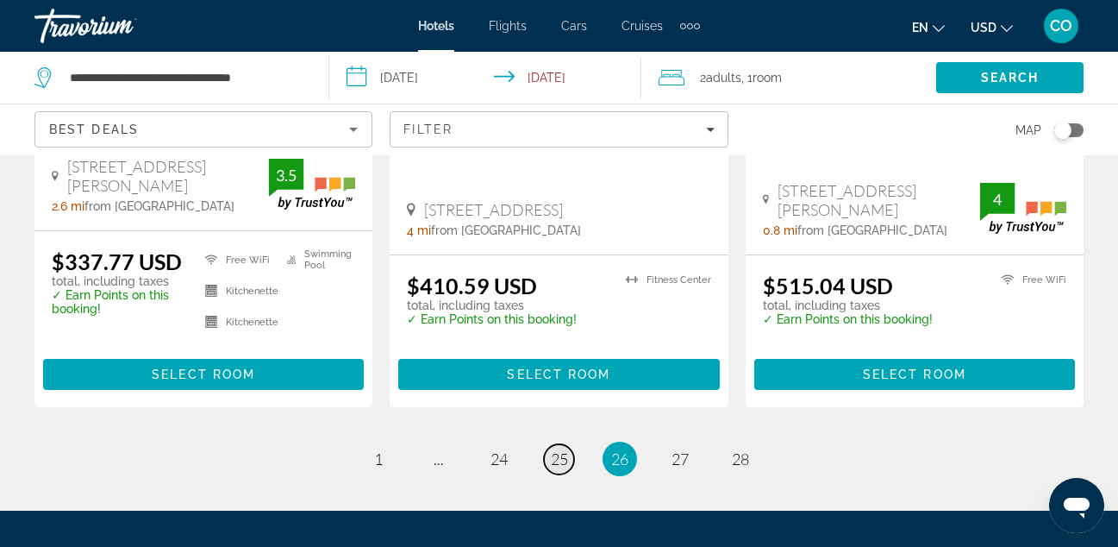
click at [549, 444] on link "page 25" at bounding box center [559, 459] width 30 height 30
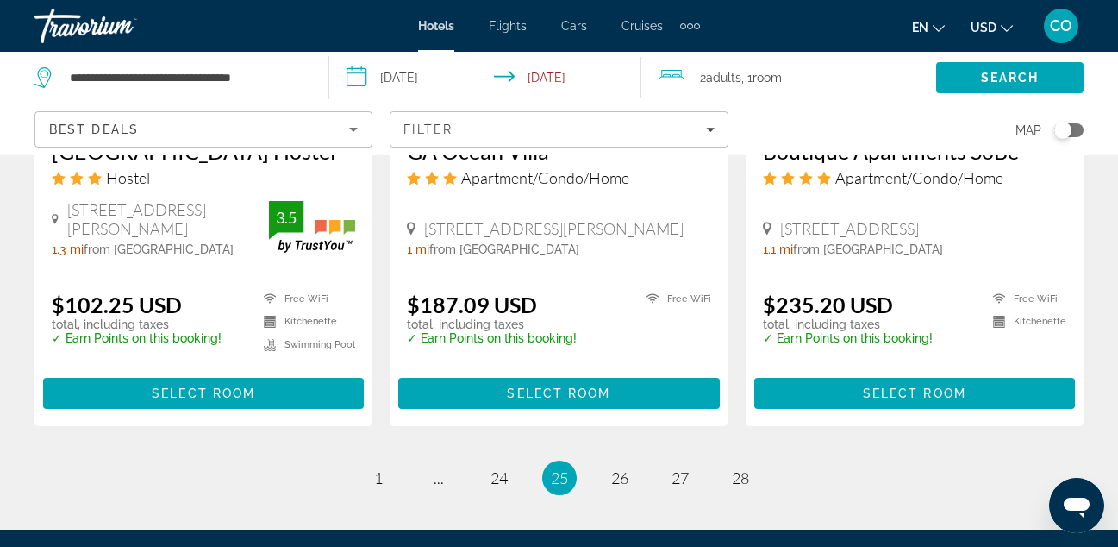
scroll to position [2369, 0]
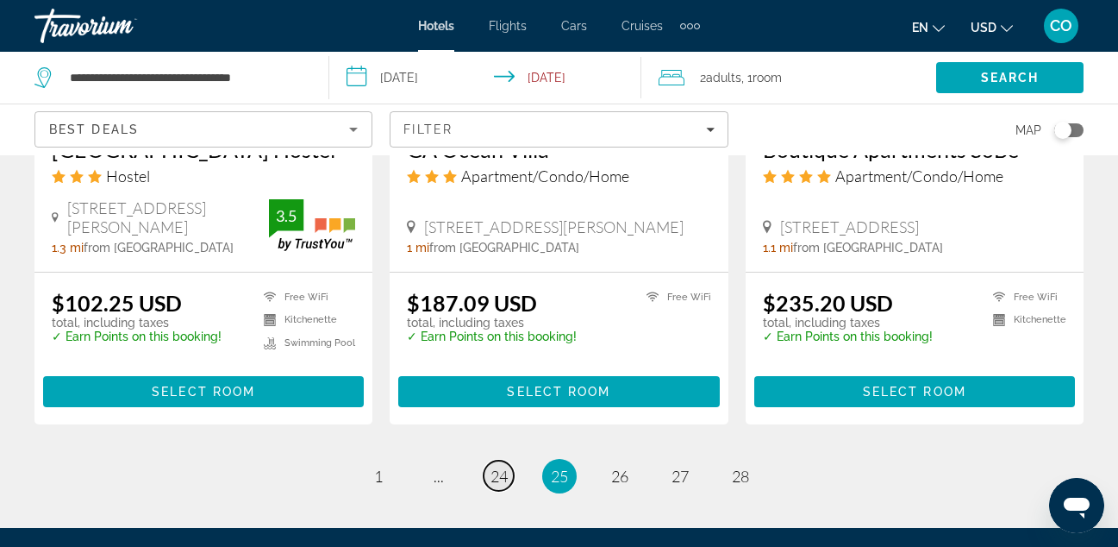
click at [504, 467] on span "24" at bounding box center [499, 476] width 17 height 19
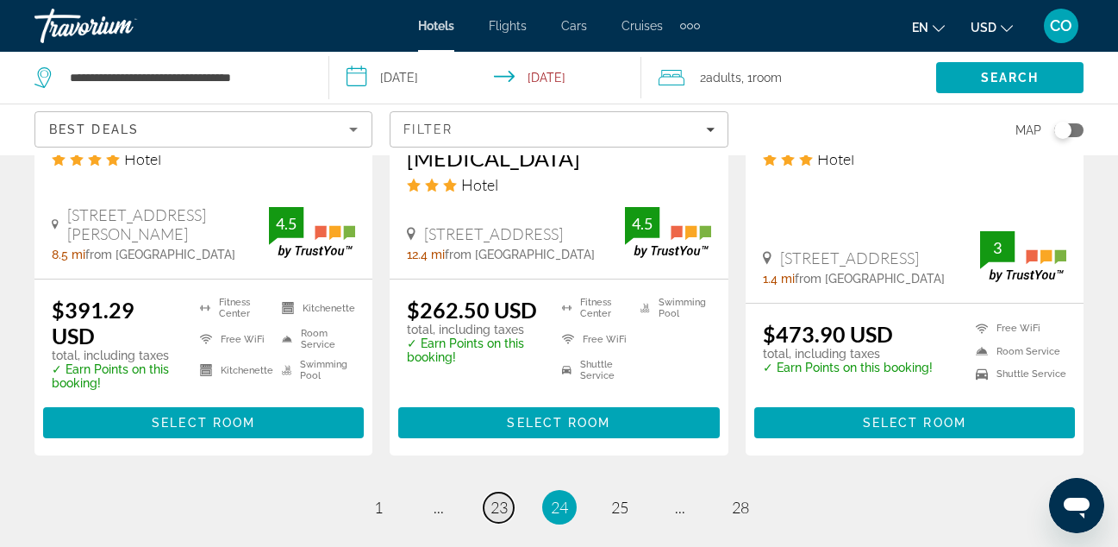
scroll to position [2402, 0]
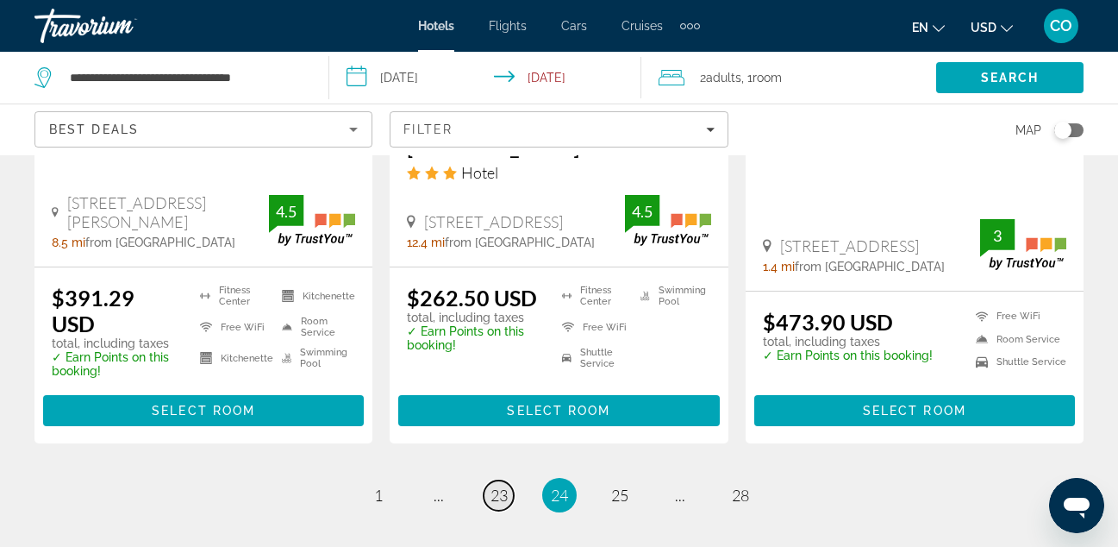
click at [504, 480] on link "page 23" at bounding box center [499, 495] width 30 height 30
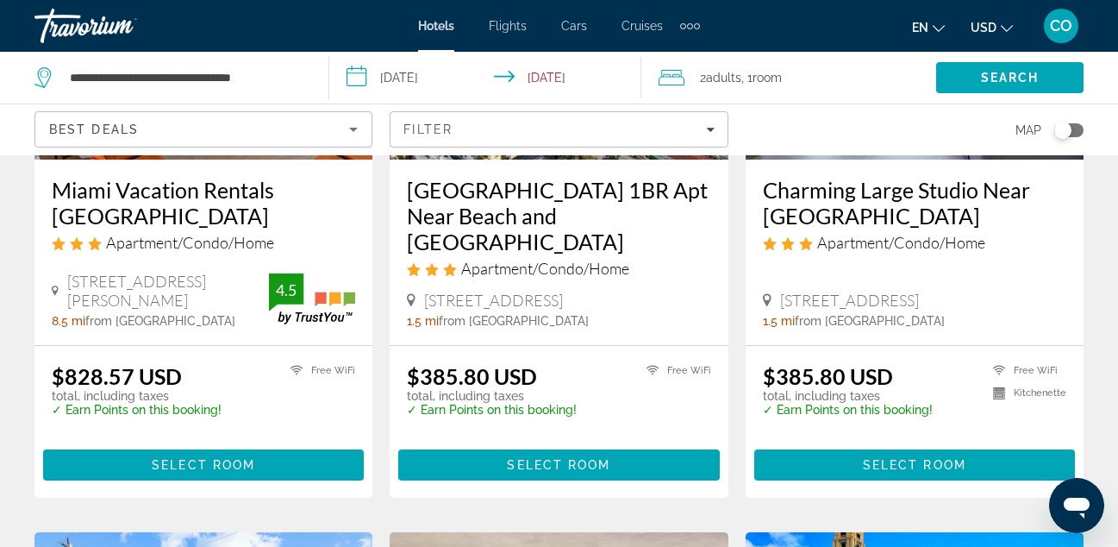
scroll to position [958, 0]
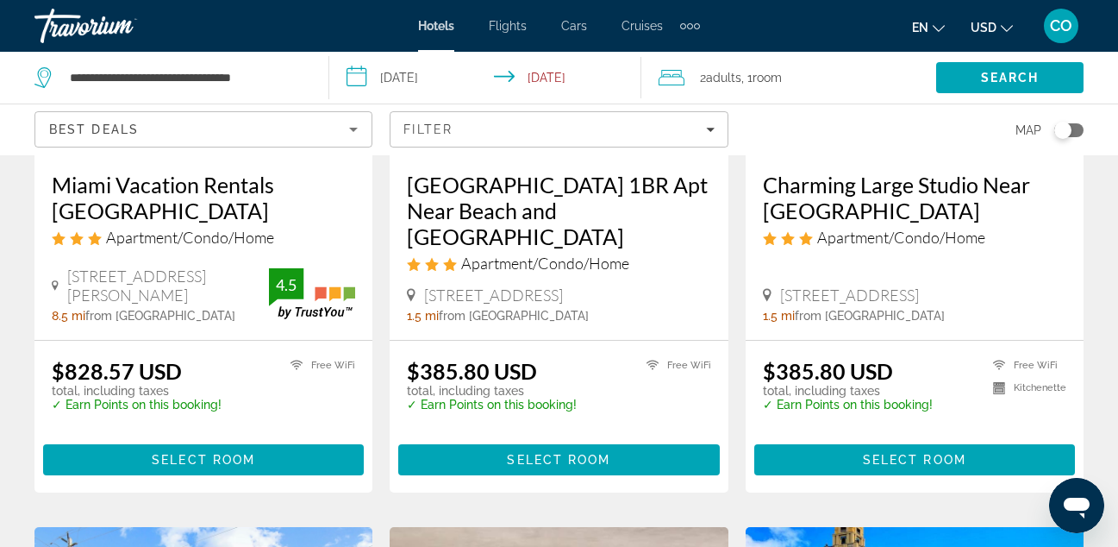
click at [739, 230] on app-hotels-search-item "Charming Large Studio Near [GEOGRAPHIC_DATA] Apartment/Condo/Home [STREET_ADDRE…" at bounding box center [914, 185] width 355 height 614
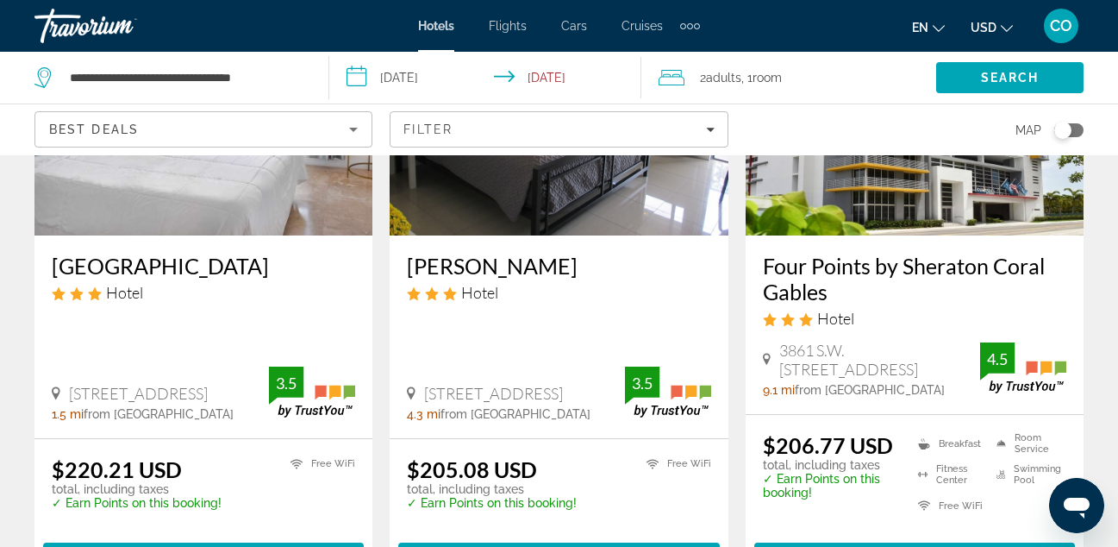
scroll to position [2498, 0]
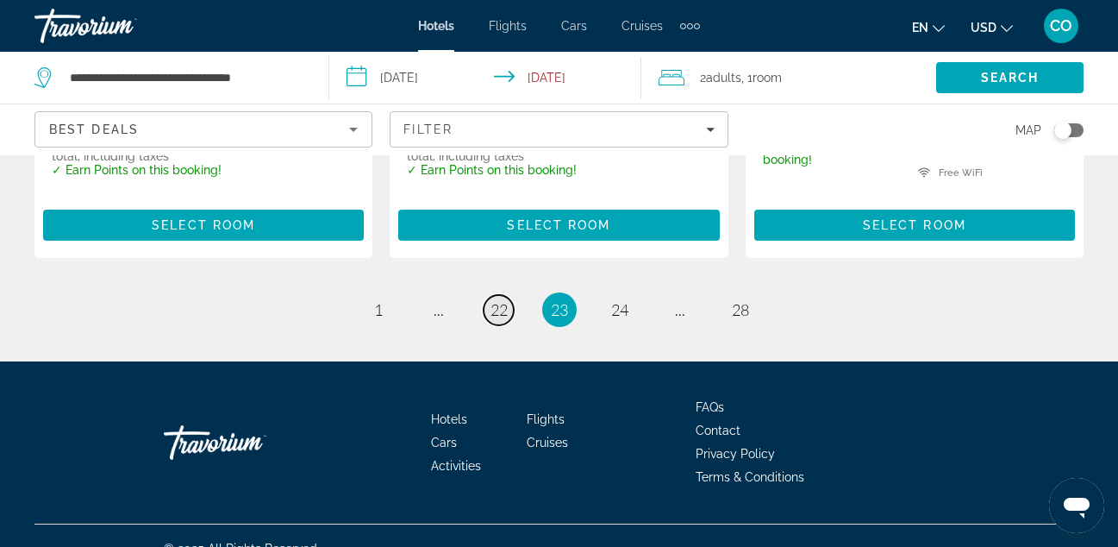
drag, startPoint x: 741, startPoint y: 269, endPoint x: 511, endPoint y: 283, distance: 229.8
click at [511, 295] on link "page 22" at bounding box center [499, 310] width 30 height 30
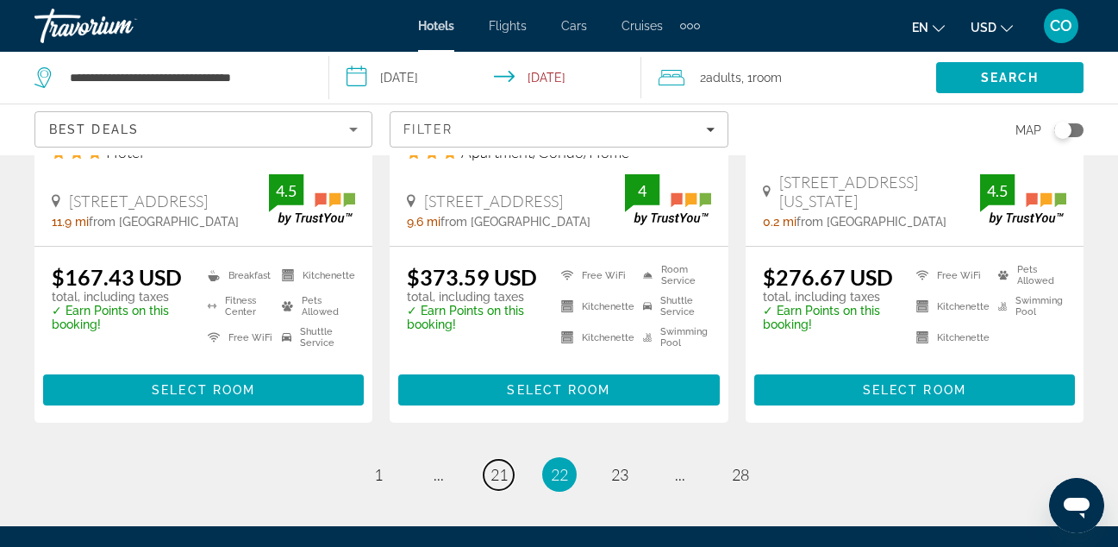
scroll to position [2424, 0]
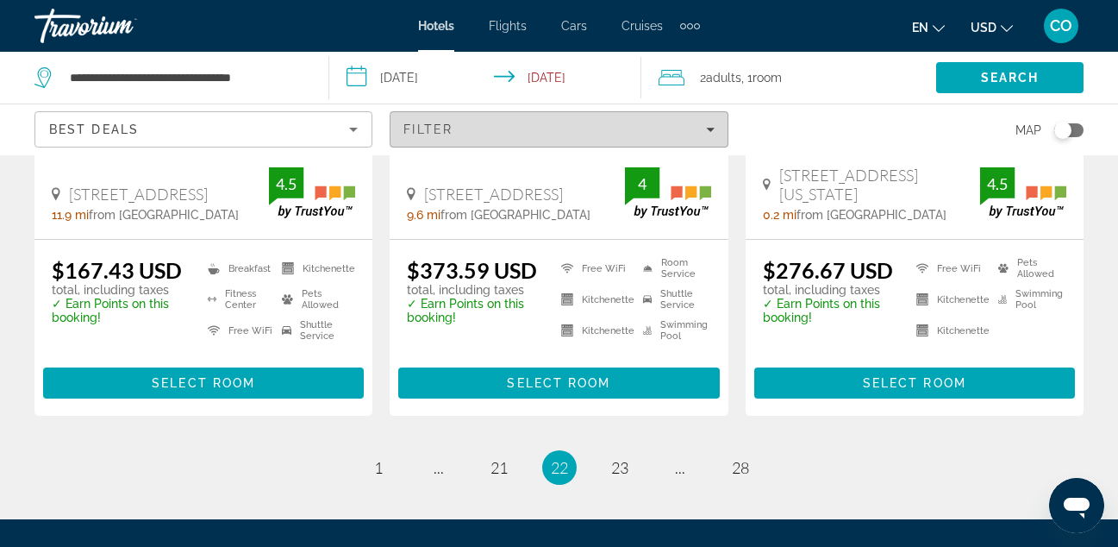
click at [692, 129] on div "Filter" at bounding box center [559, 129] width 310 height 14
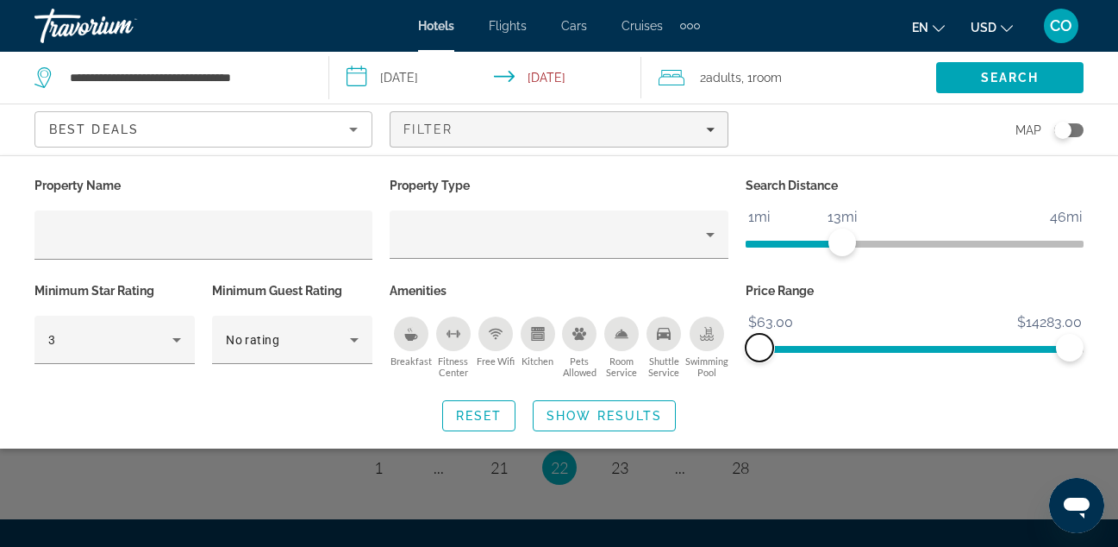
drag, startPoint x: 755, startPoint y: 344, endPoint x: 734, endPoint y: 375, distance: 37.8
click at [735, 374] on div "Property Name Property Type Search Distance 1mi 46mi 13mi Minimum Star Rating 3…" at bounding box center [559, 278] width 1067 height 210
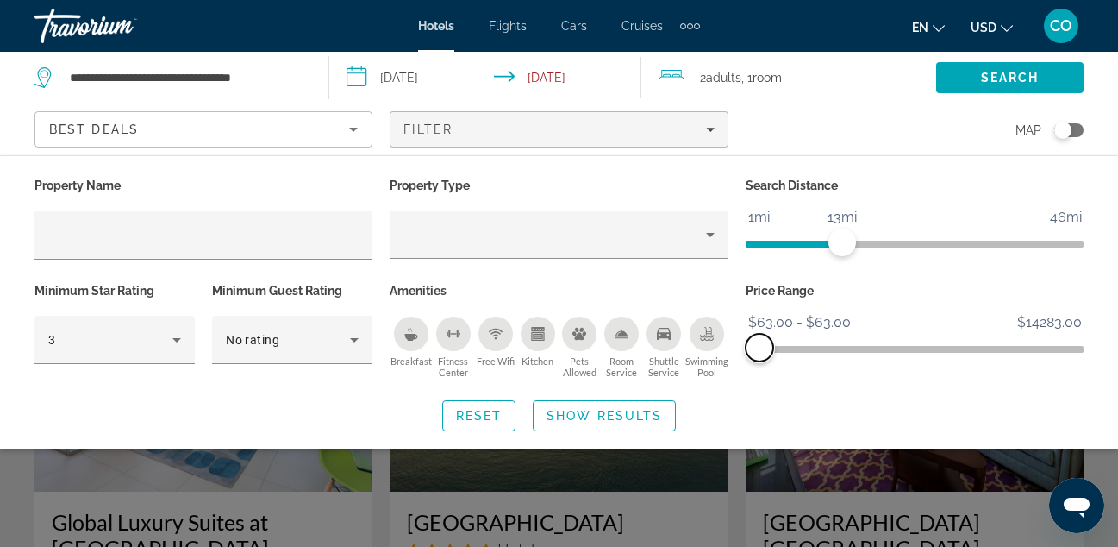
drag, startPoint x: 1055, startPoint y: 342, endPoint x: 744, endPoint y: 381, distance: 312.9
click at [744, 381] on div "Price Range $63.00 $14283.00 $63.00 $63.00 $63.00 - $63.00" at bounding box center [914, 331] width 355 height 104
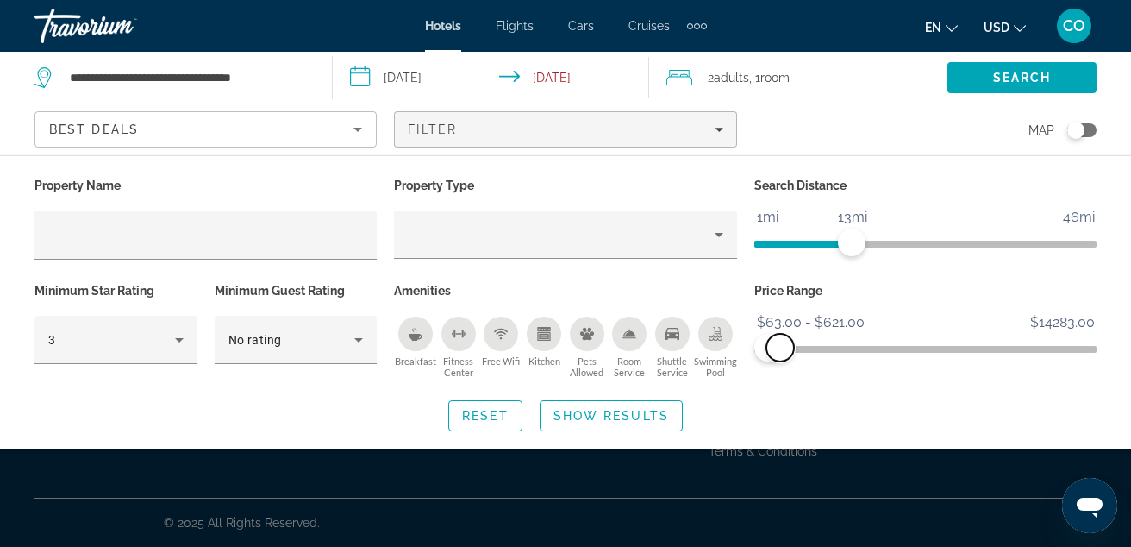
drag, startPoint x: 772, startPoint y: 354, endPoint x: 780, endPoint y: 356, distance: 9.0
click at [780, 356] on span "ngx-slider-max" at bounding box center [781, 348] width 28 height 28
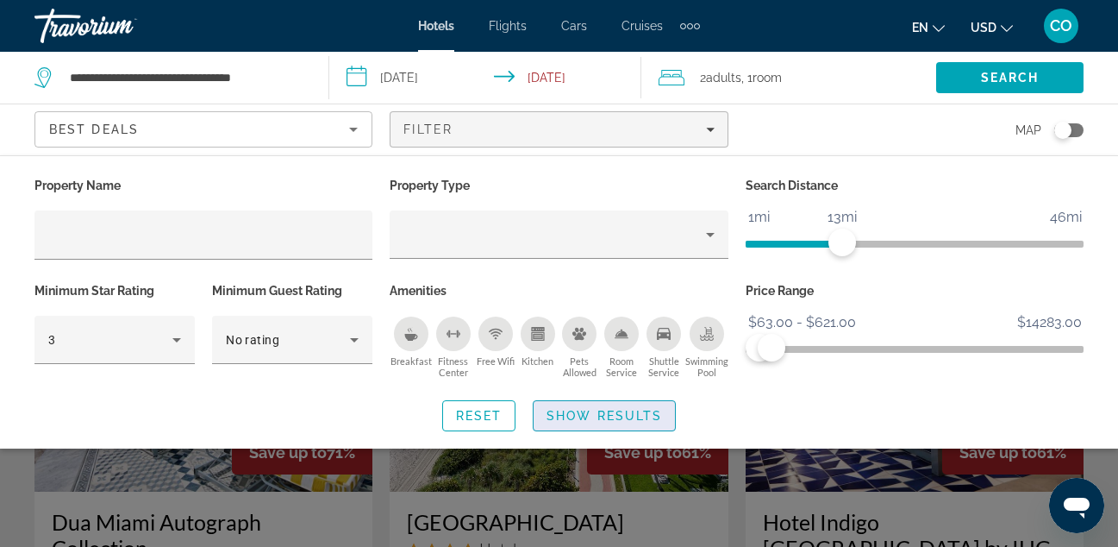
click at [655, 410] on span "Show Results" at bounding box center [605, 416] width 116 height 14
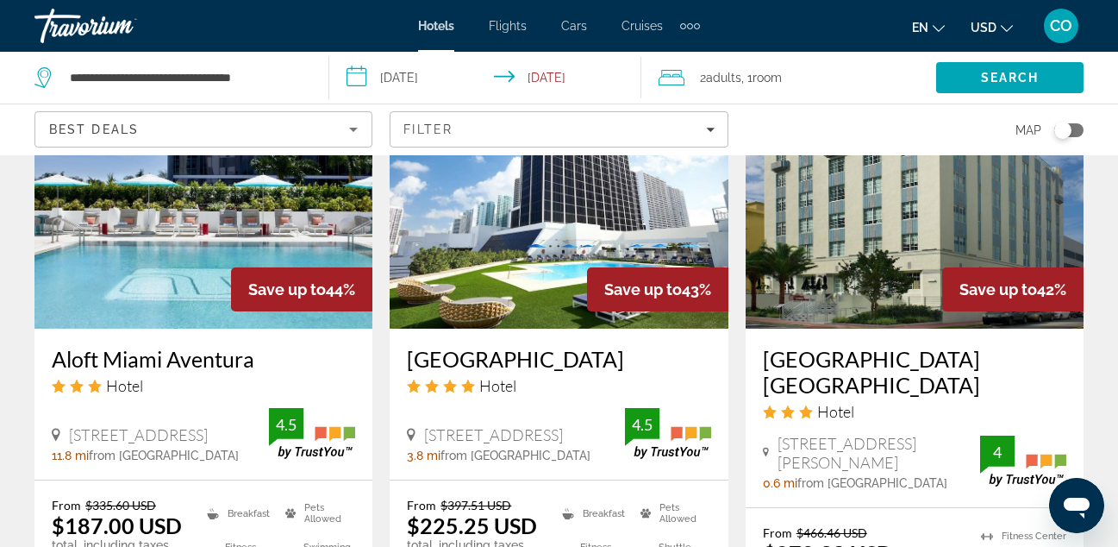
scroll to position [2256, 0]
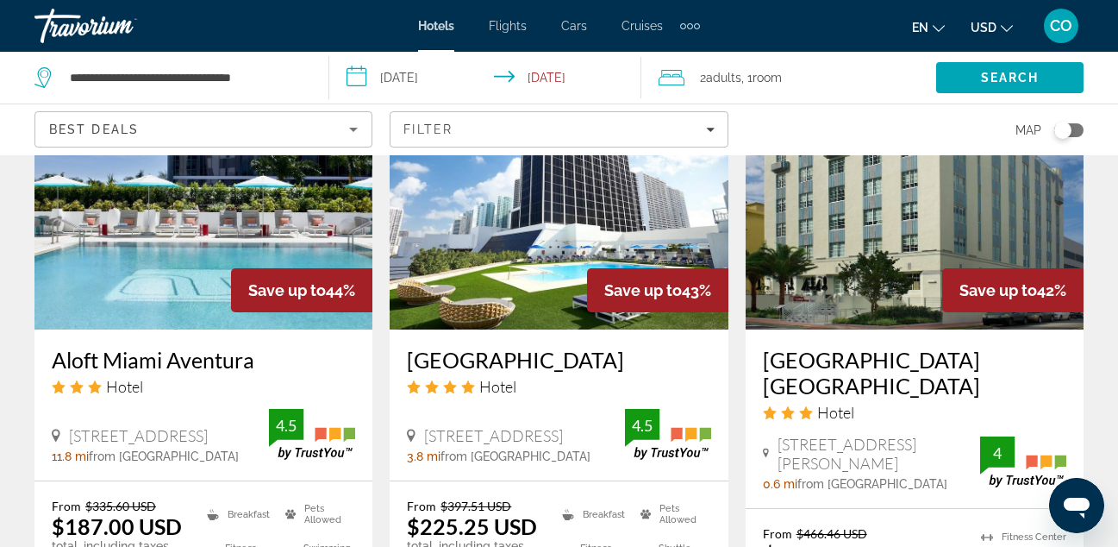
click at [429, 39] on div "Hotels Flights Cars Cruises Activities Hotels Flights Cars Cruises Activities" at bounding box center [559, 26] width 282 height 28
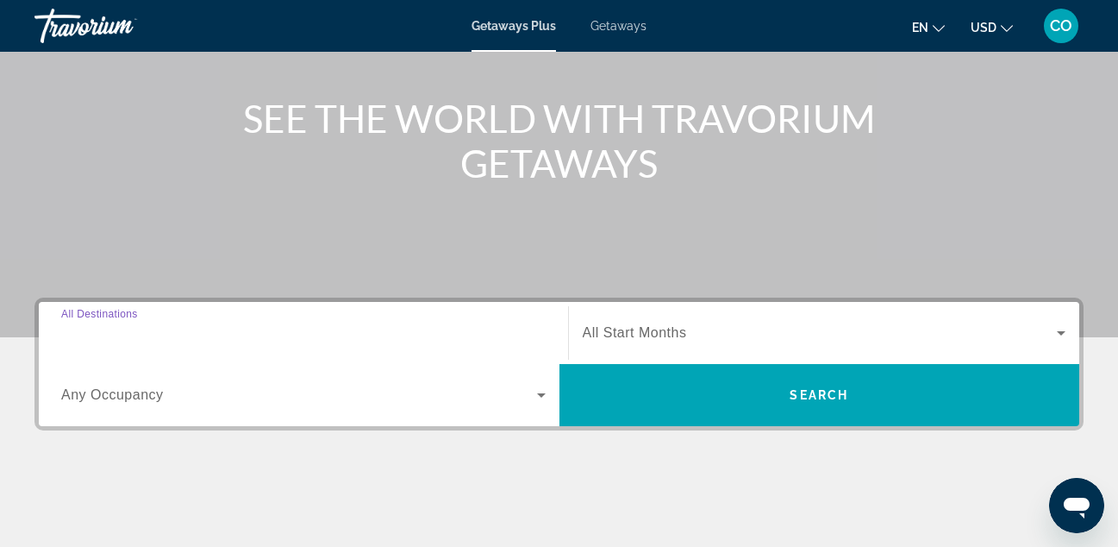
click at [290, 329] on input "Destination All Destinations" at bounding box center [303, 333] width 485 height 21
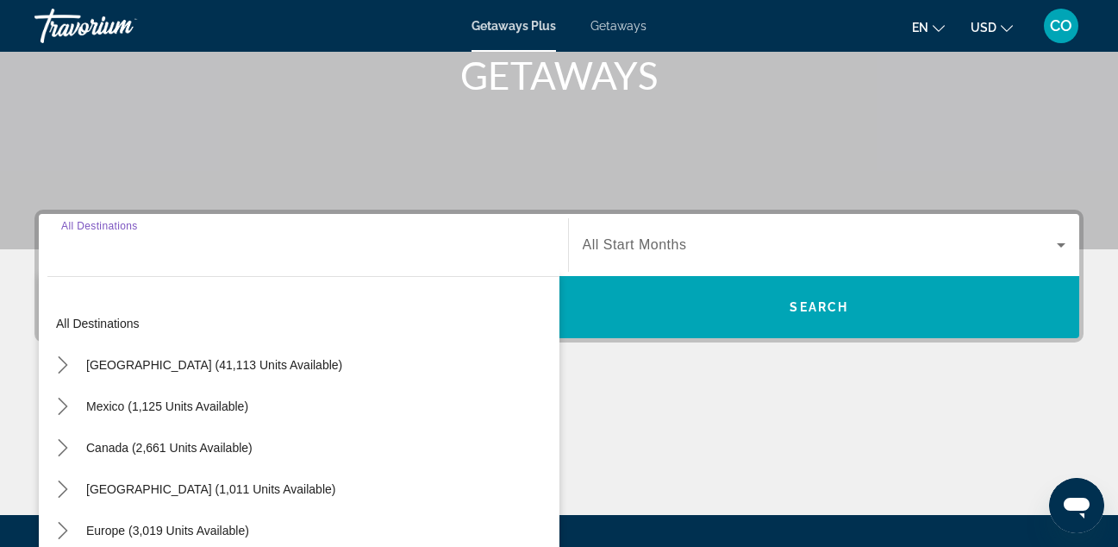
scroll to position [422, 0]
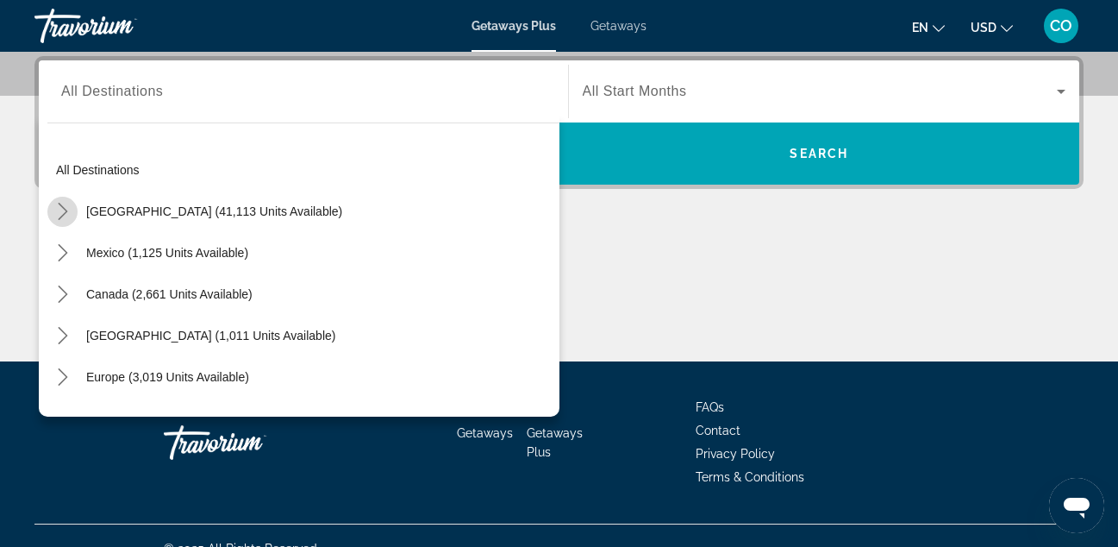
click at [58, 215] on icon "Toggle United States (41,113 units available) submenu" at bounding box center [62, 211] width 17 height 17
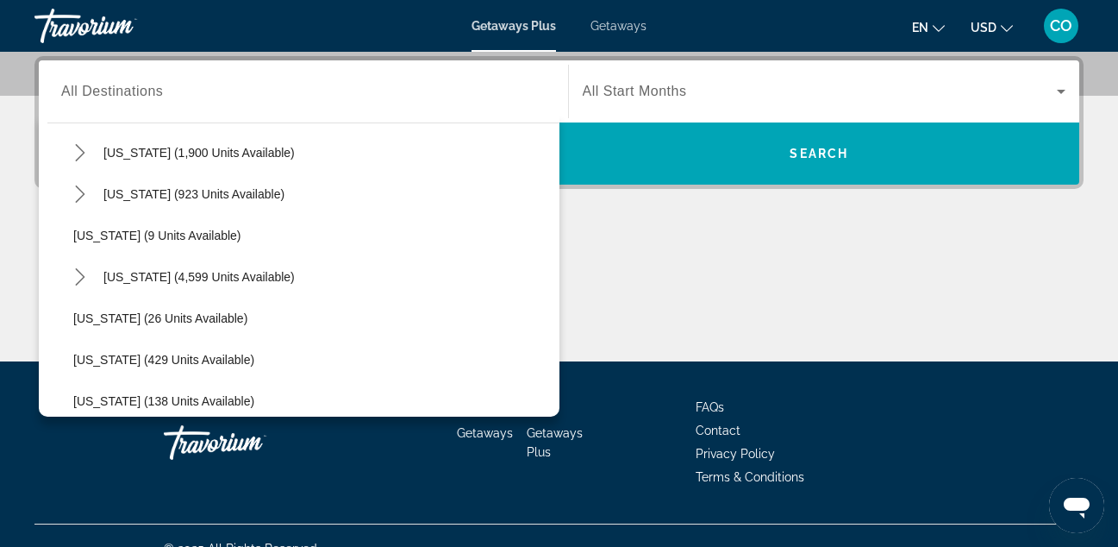
scroll to position [185, 0]
click at [66, 275] on mat-icon "Toggle Florida (4,599 units available) submenu" at bounding box center [80, 275] width 30 height 30
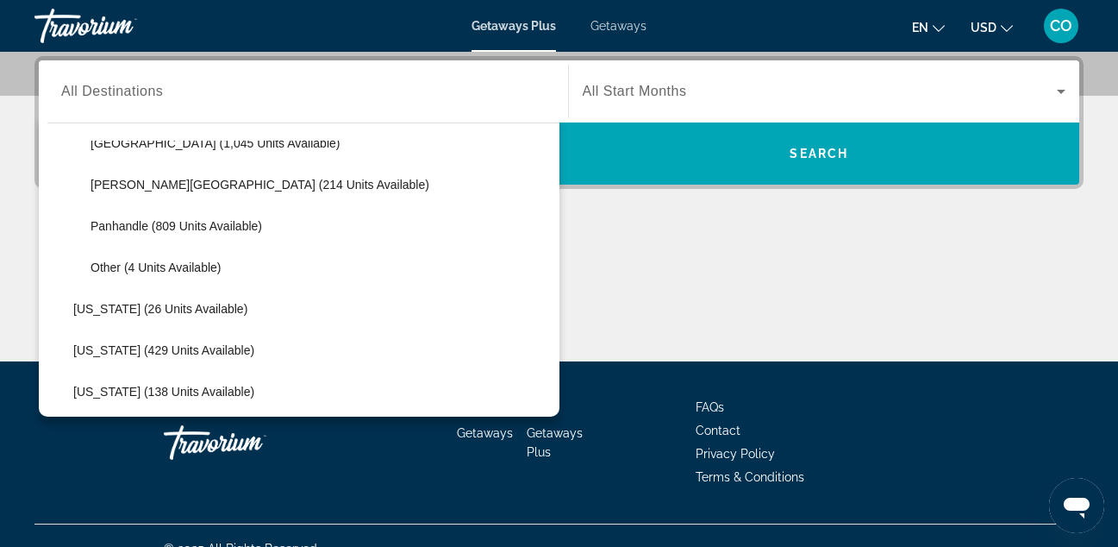
scroll to position [400, 0]
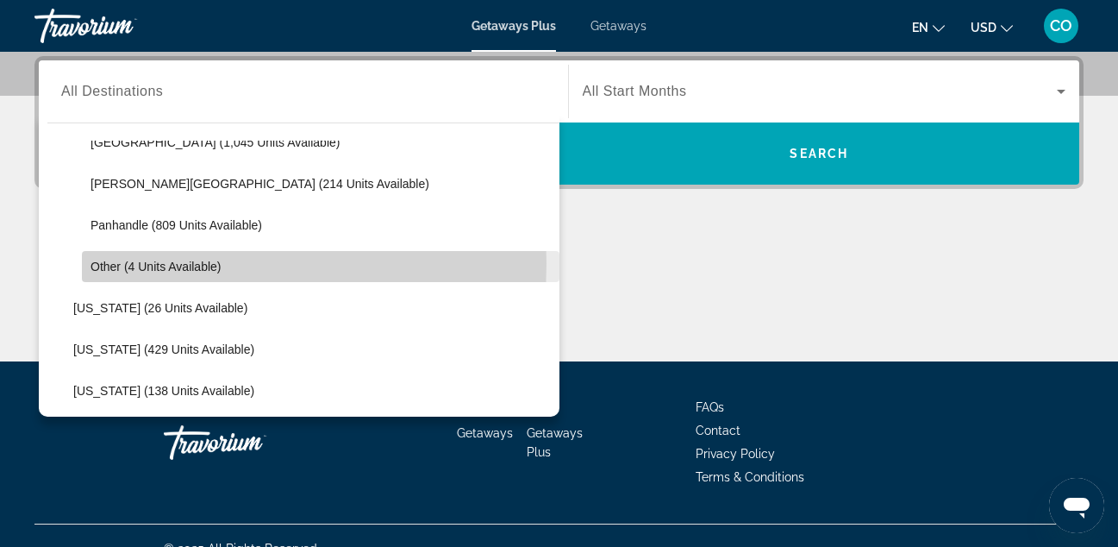
click at [151, 263] on span "Other (4 units available)" at bounding box center [156, 267] width 130 height 14
type input "**********"
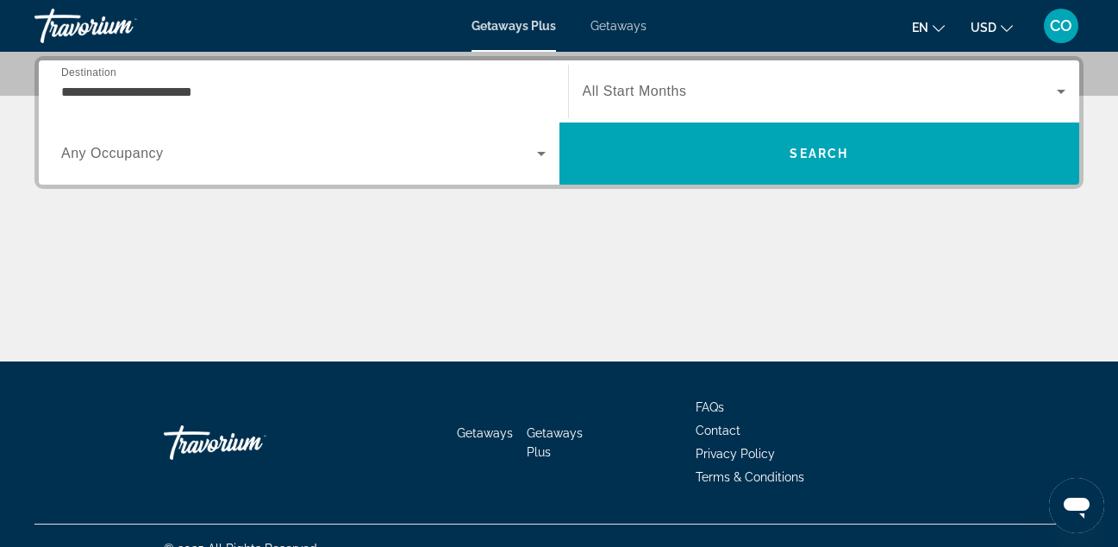
click at [648, 85] on span "All Start Months" at bounding box center [635, 91] width 104 height 15
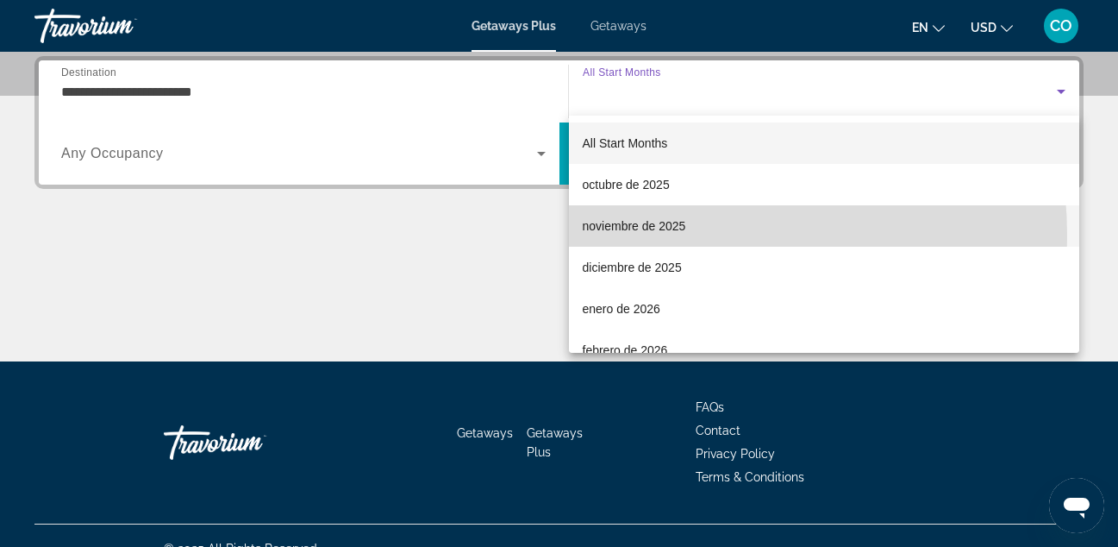
click at [657, 235] on span "noviembre de 2025" at bounding box center [634, 226] width 103 height 21
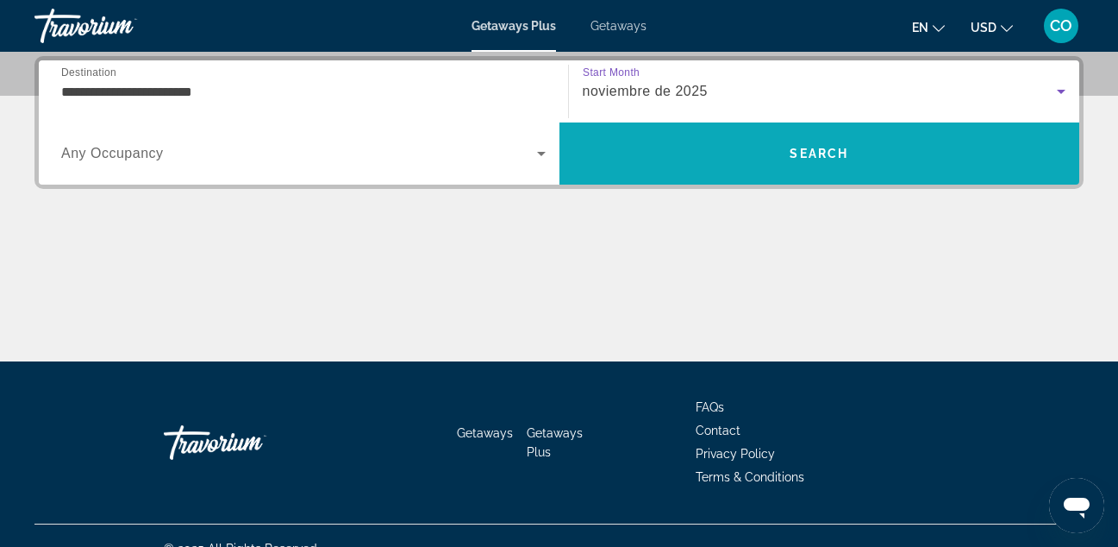
click at [686, 141] on span "Search" at bounding box center [820, 153] width 521 height 41
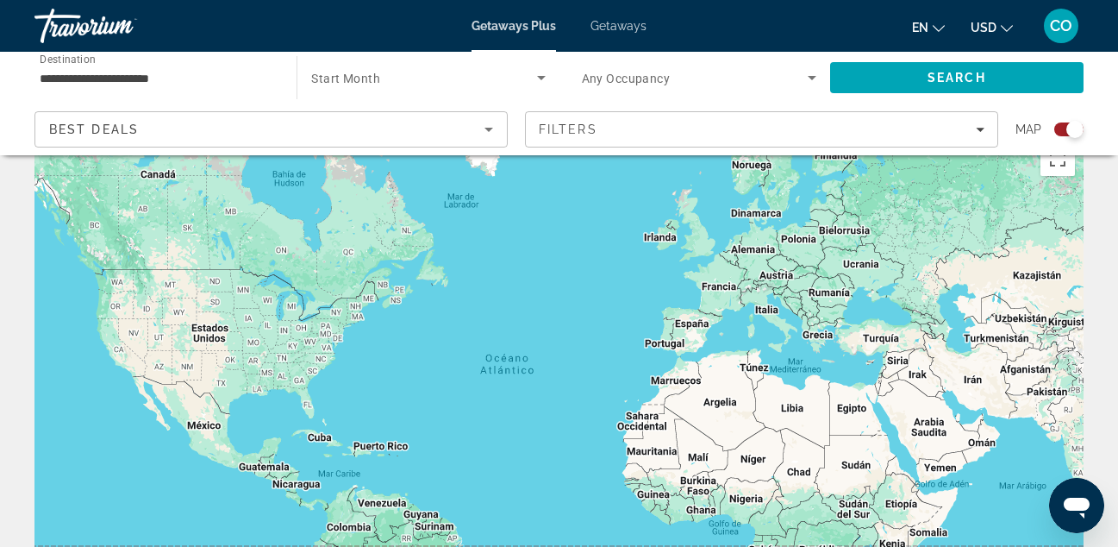
scroll to position [38, 0]
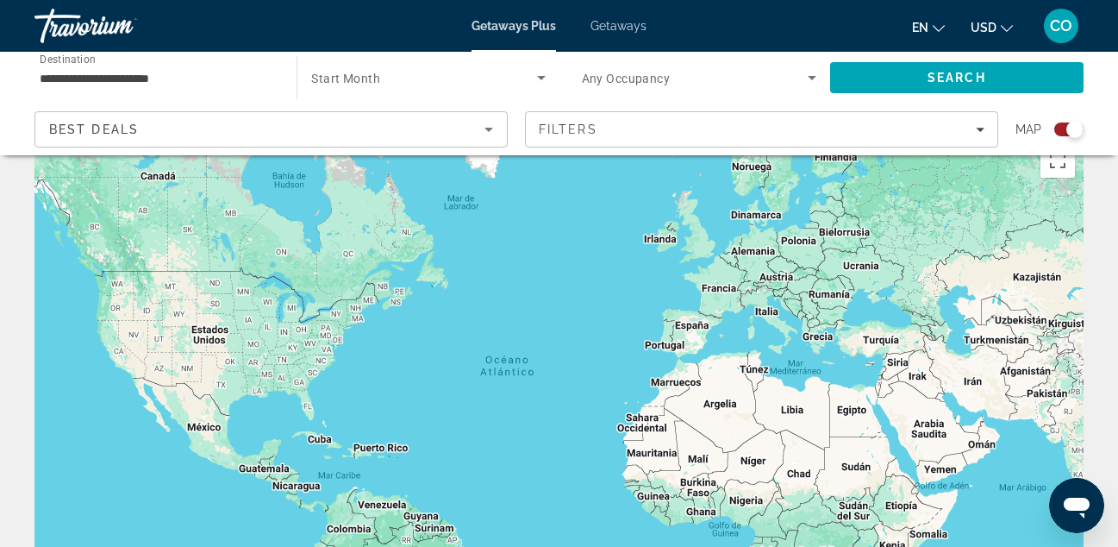
click at [210, 330] on div "Main content" at bounding box center [559, 393] width 1050 height 517
click at [210, 341] on div "Main content" at bounding box center [559, 393] width 1050 height 517
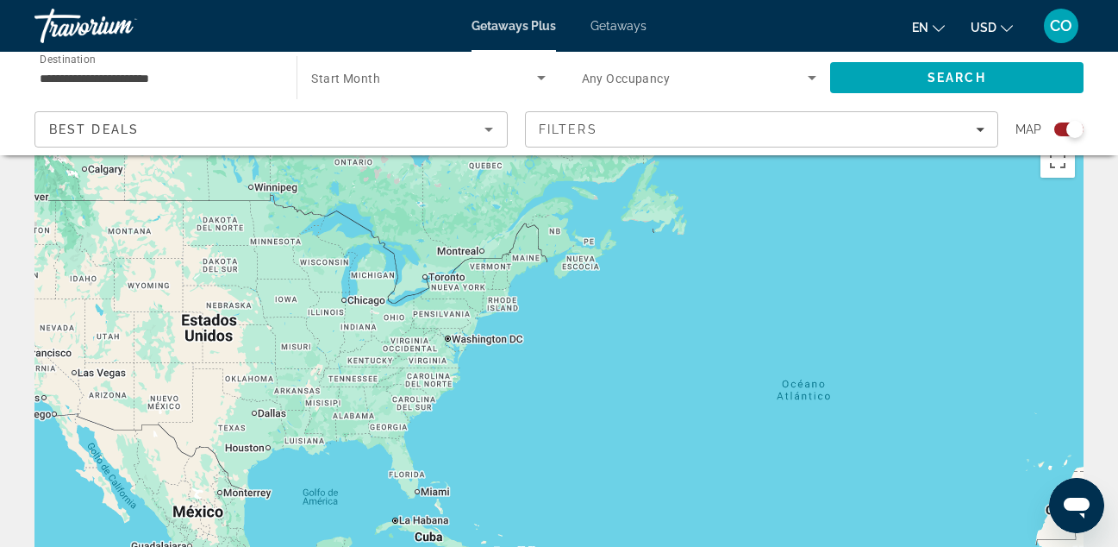
click at [220, 341] on div "Main content" at bounding box center [559, 393] width 1050 height 517
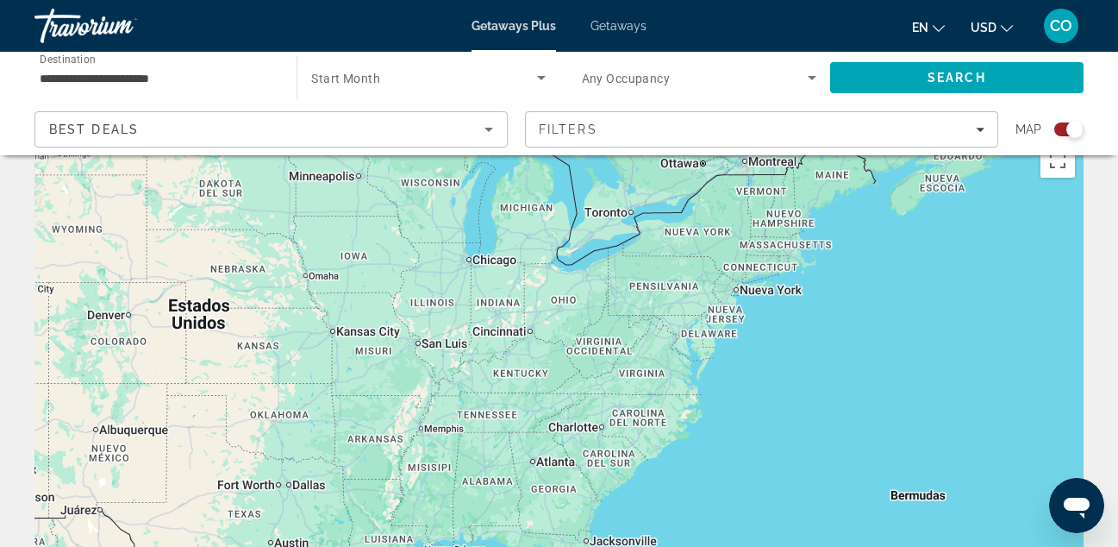
click at [220, 341] on div "Main content" at bounding box center [559, 393] width 1050 height 517
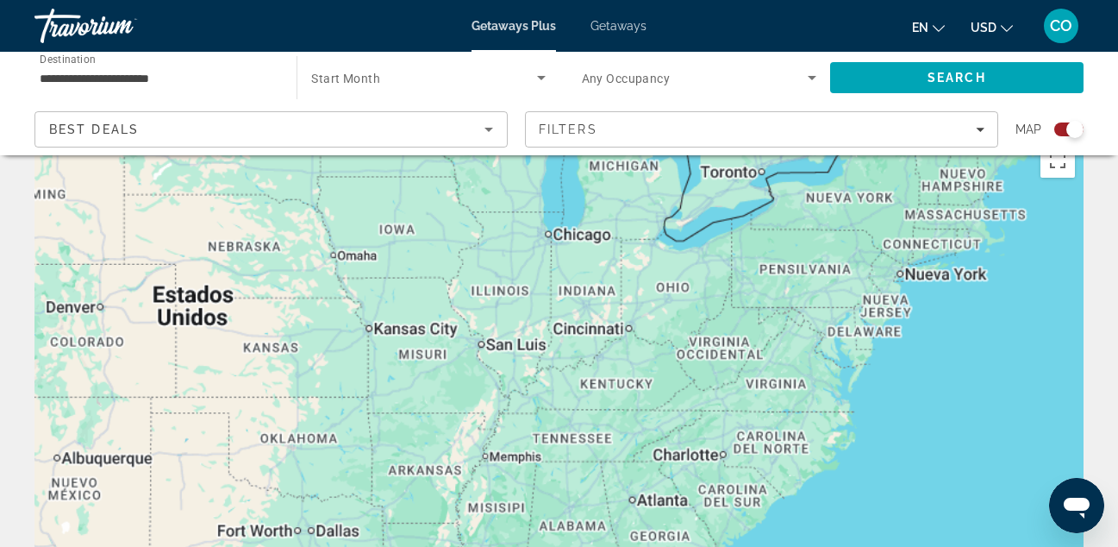
click at [220, 341] on div "Main content" at bounding box center [559, 393] width 1050 height 517
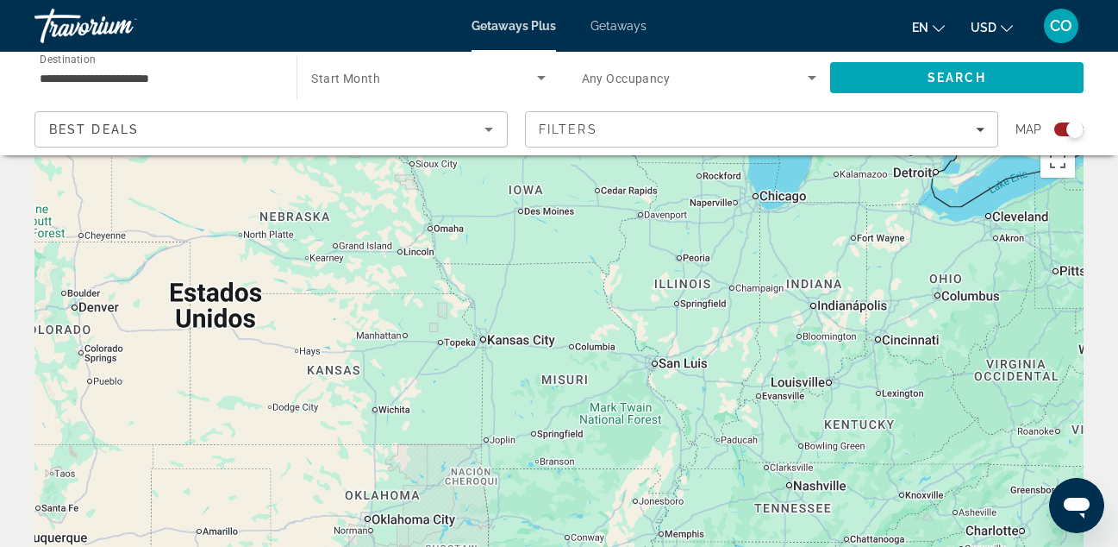
drag, startPoint x: 200, startPoint y: 310, endPoint x: 275, endPoint y: 340, distance: 80.6
click at [275, 340] on div "Main content" at bounding box center [559, 393] width 1050 height 517
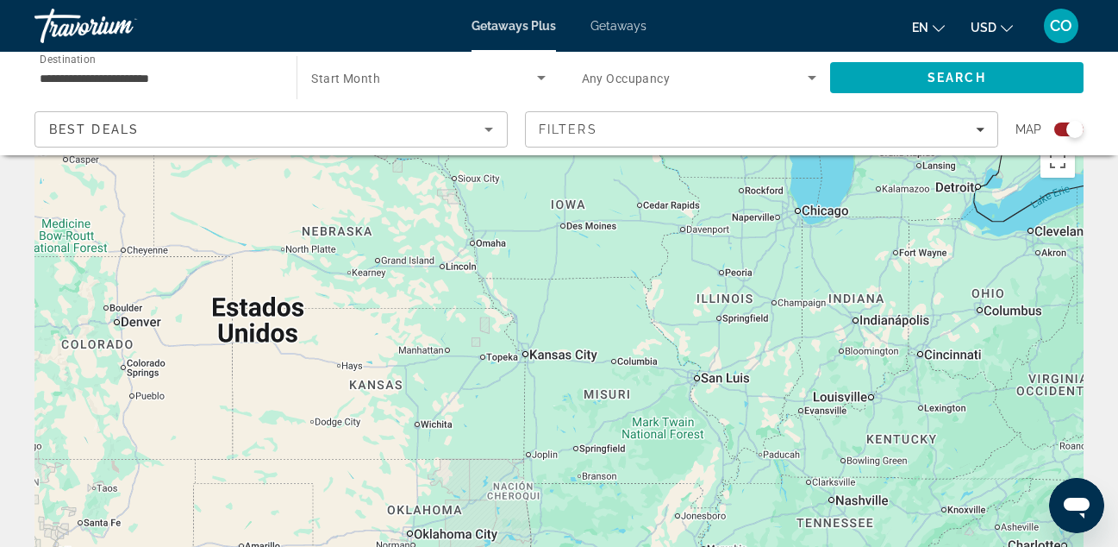
click at [275, 340] on div "Main content" at bounding box center [559, 393] width 1050 height 517
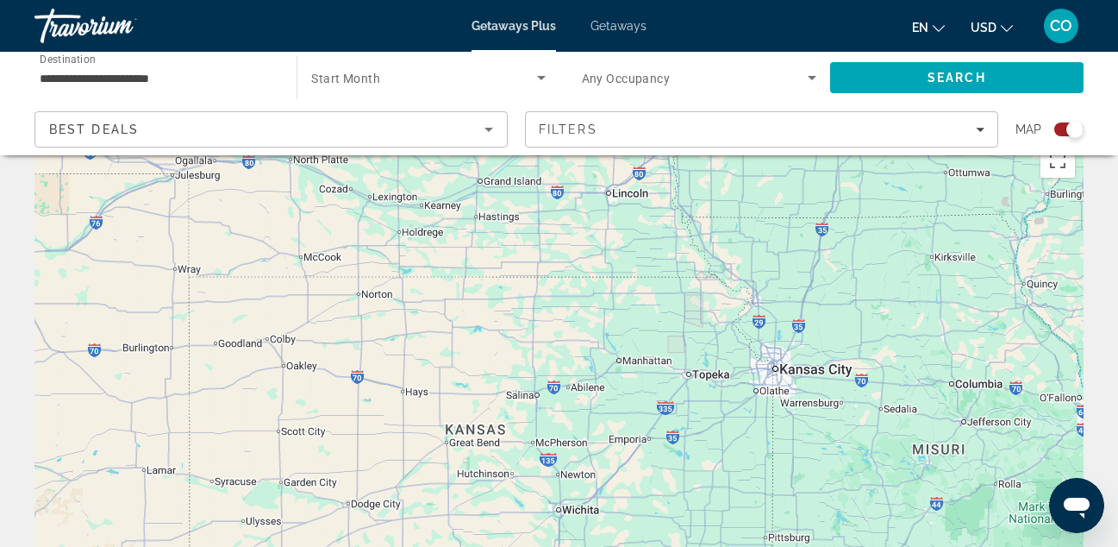
click at [243, 92] on div "**********" at bounding box center [157, 77] width 235 height 49
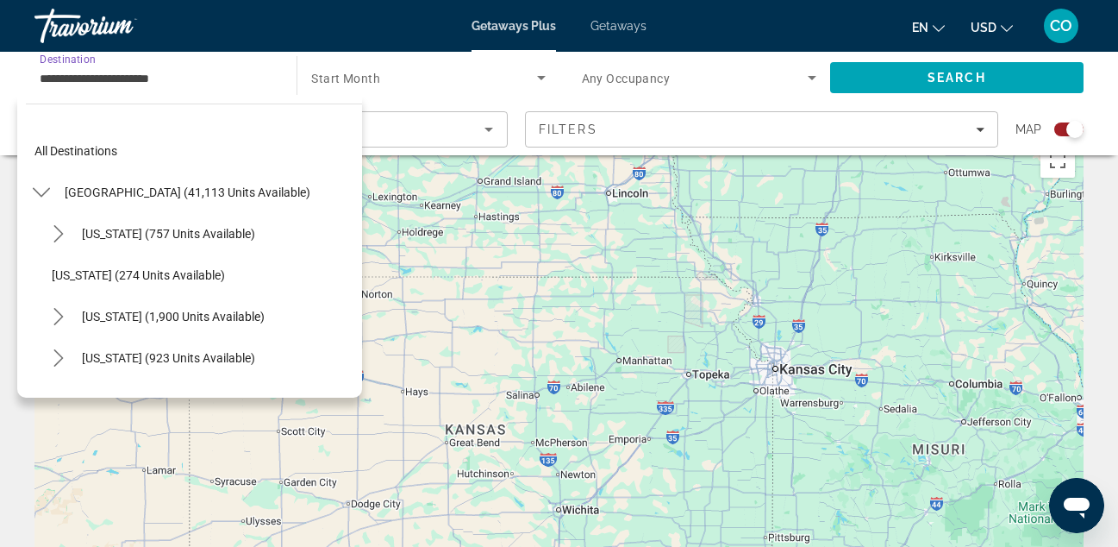
scroll to position [392, 0]
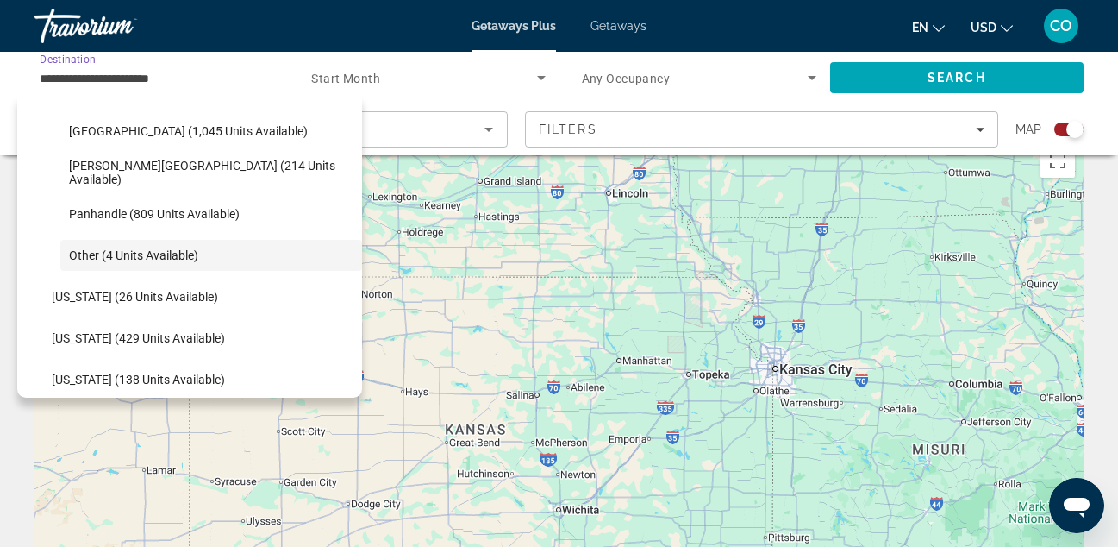
click at [247, 82] on input "**********" at bounding box center [157, 78] width 235 height 21
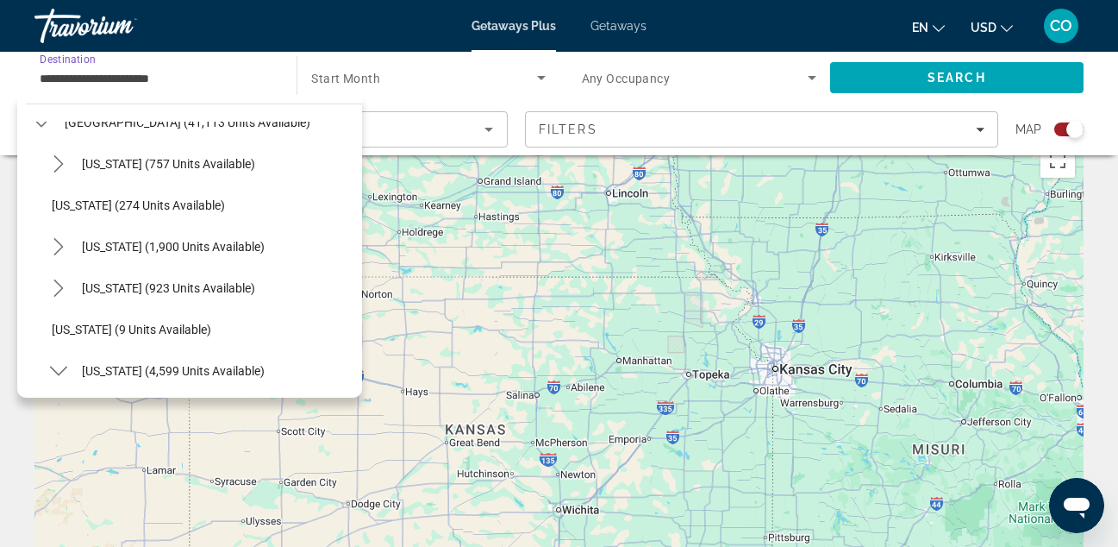
scroll to position [44, 0]
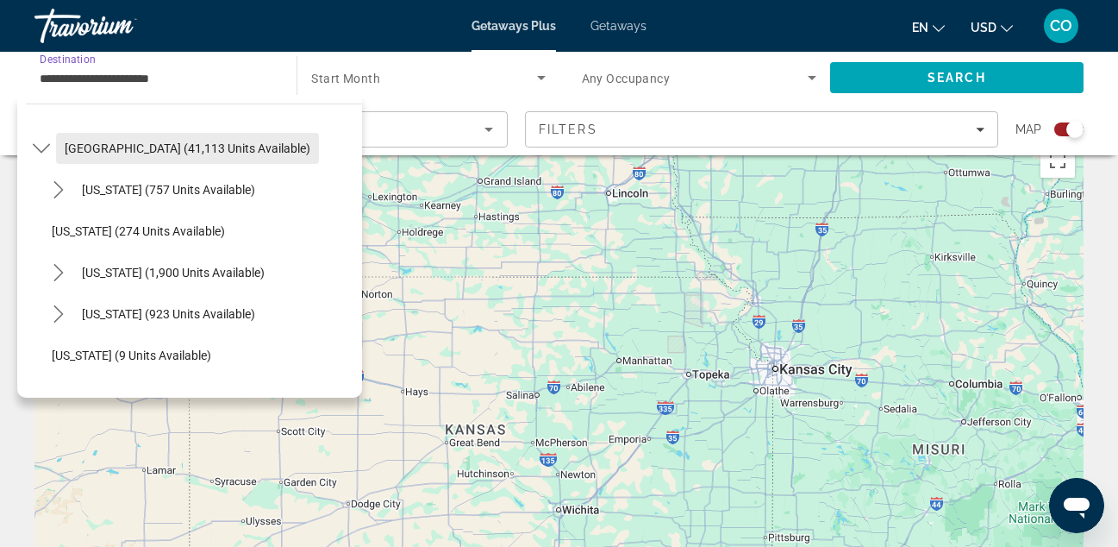
click at [153, 143] on span "United States (41,113 units available)" at bounding box center [188, 148] width 246 height 14
type input "**********"
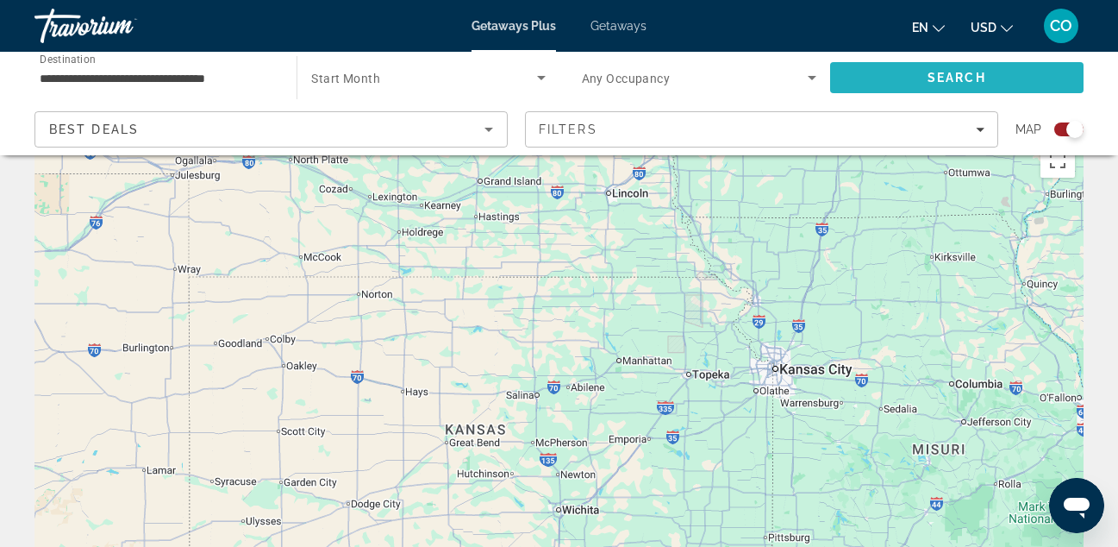
click at [890, 87] on span "Search" at bounding box center [957, 77] width 254 height 41
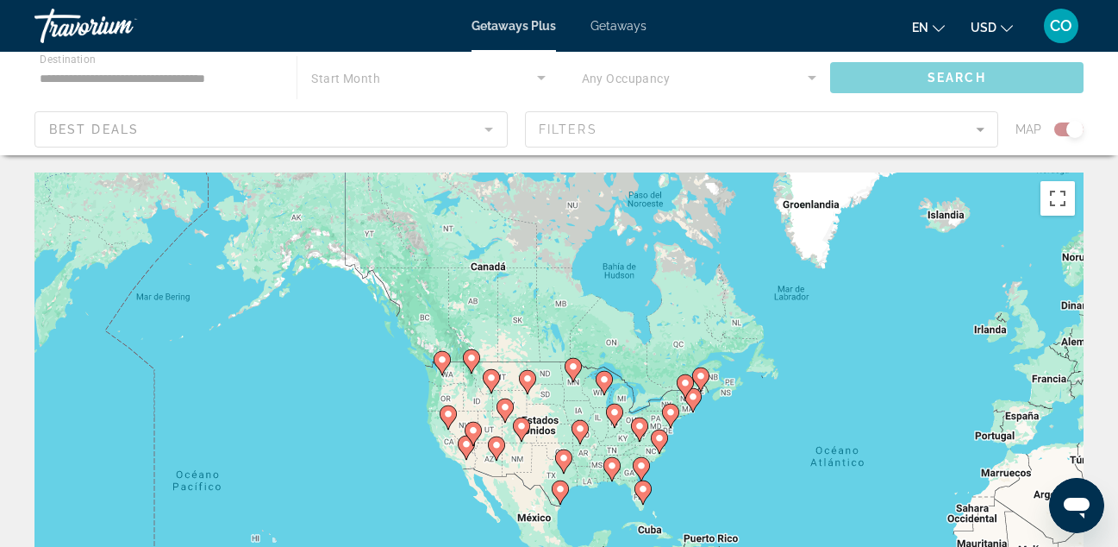
click at [1062, 114] on div "Main content" at bounding box center [559, 103] width 1118 height 103
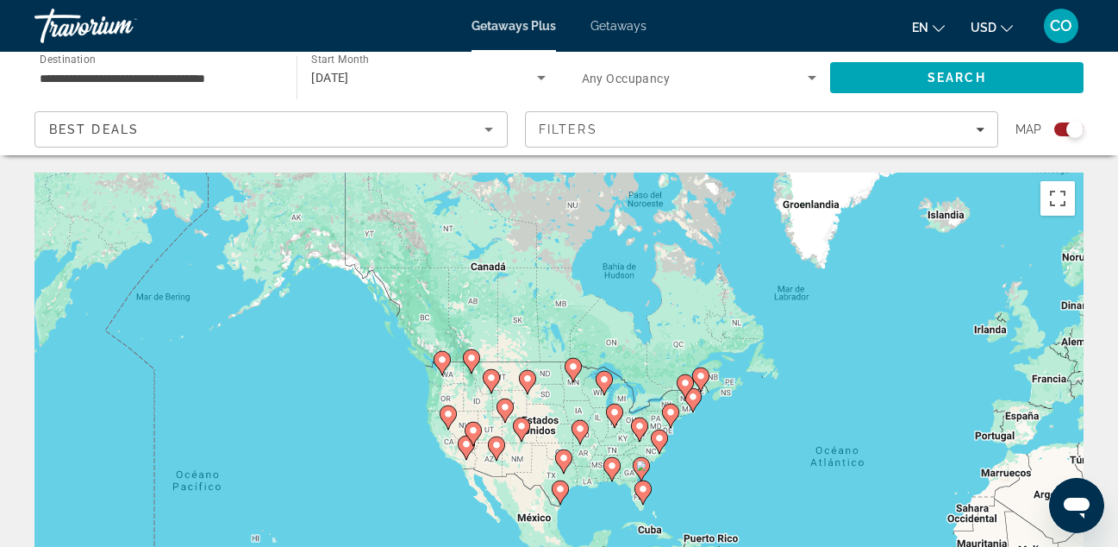
click at [1062, 123] on div "Search widget" at bounding box center [1069, 129] width 29 height 14
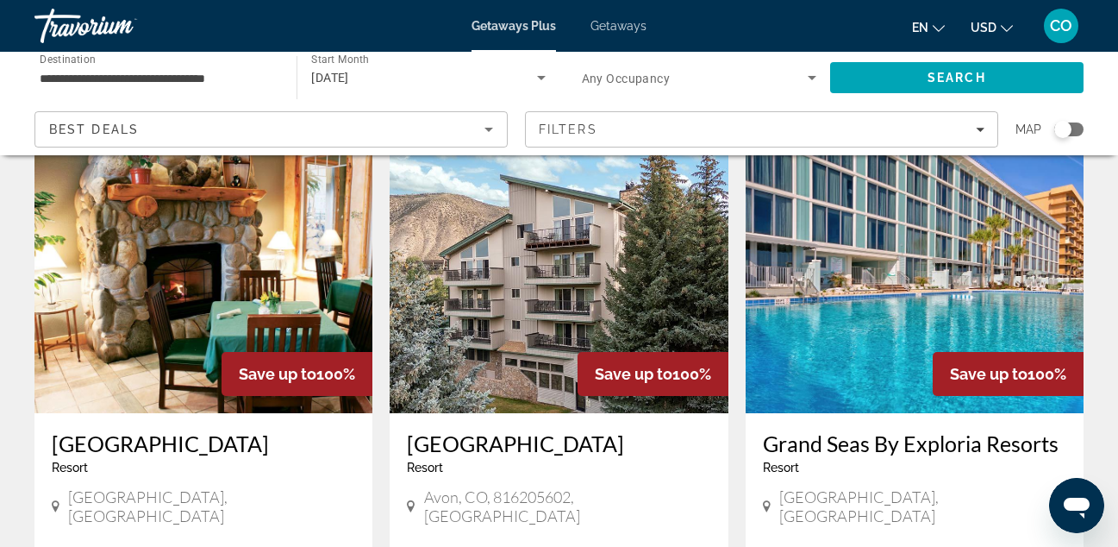
scroll to position [701, 0]
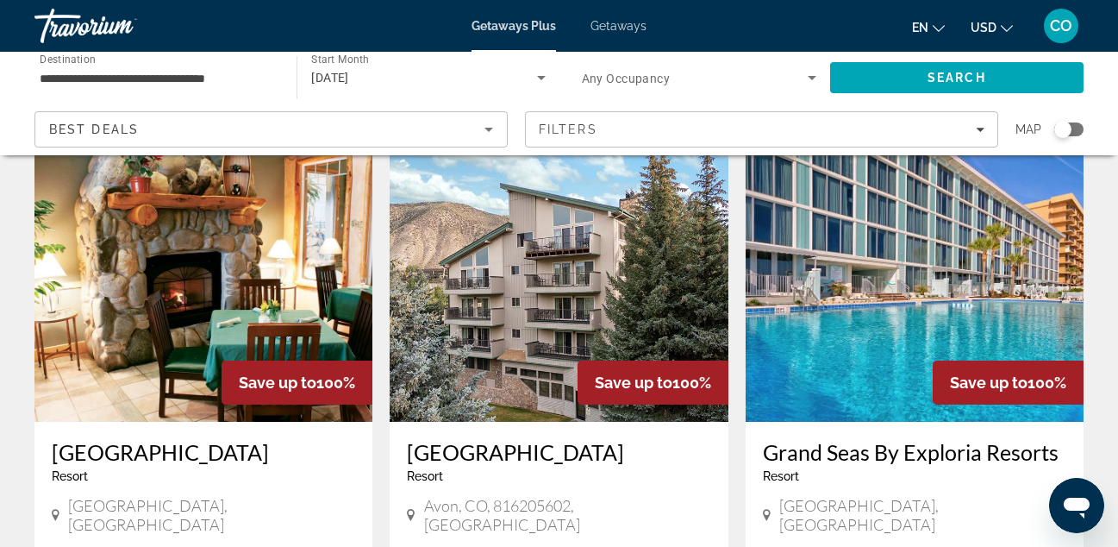
click at [193, 320] on img "Main content" at bounding box center [203, 284] width 338 height 276
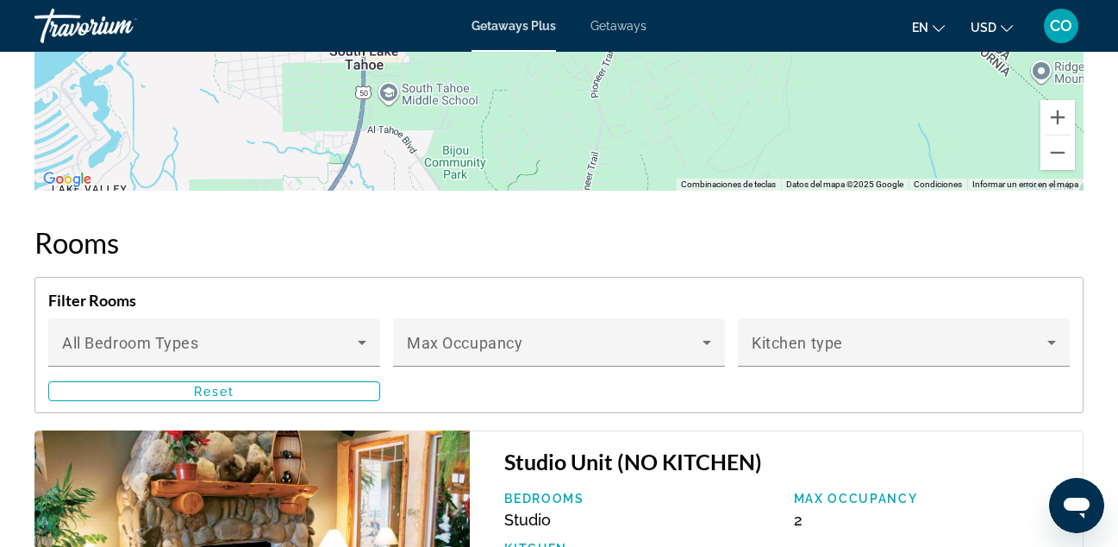
scroll to position [2976, 0]
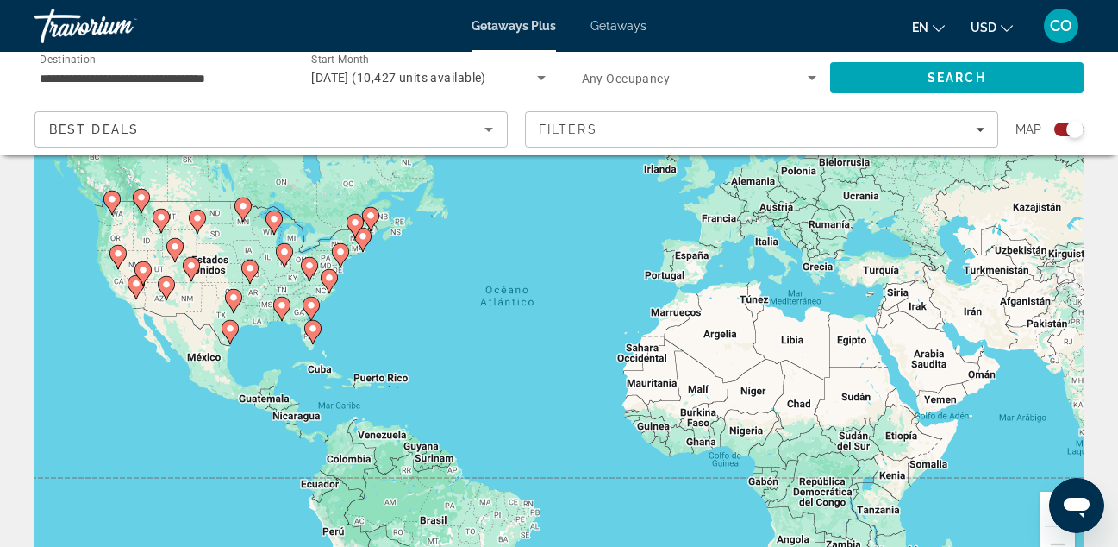
scroll to position [105, 0]
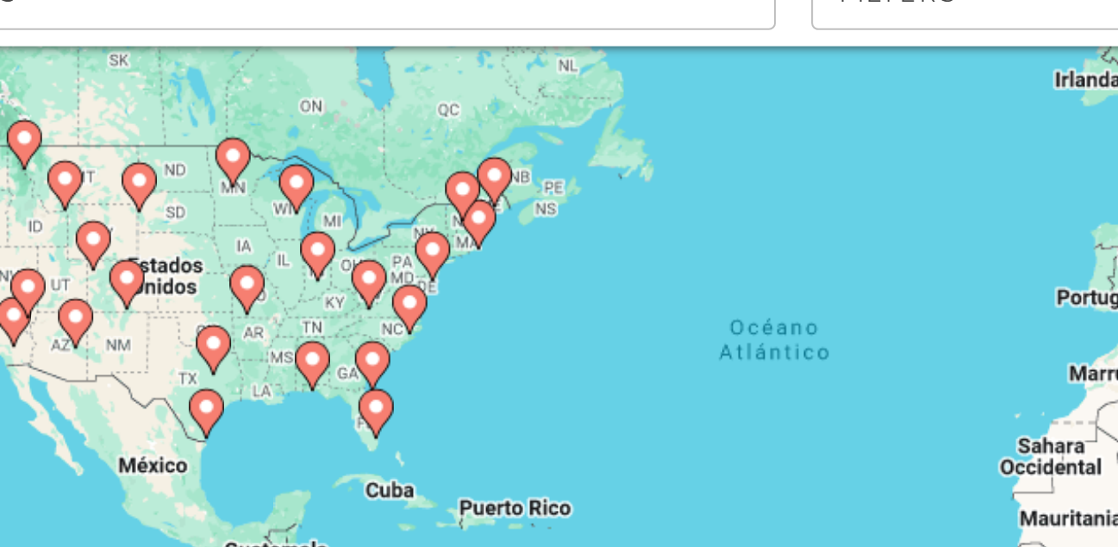
click at [242, 218] on icon "Main content" at bounding box center [243, 212] width 16 height 22
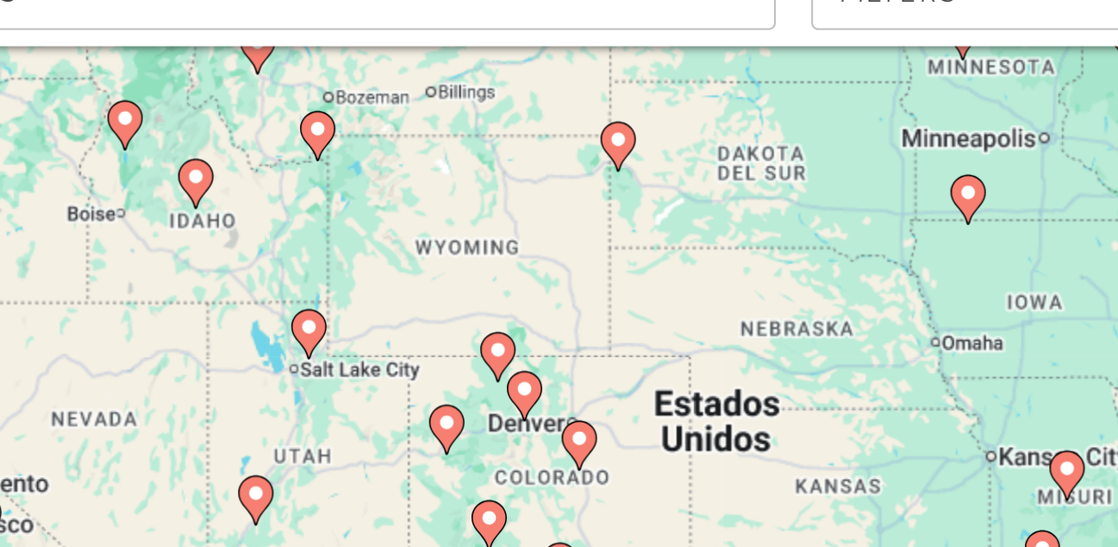
drag, startPoint x: 273, startPoint y: 296, endPoint x: 333, endPoint y: 127, distance: 179.2
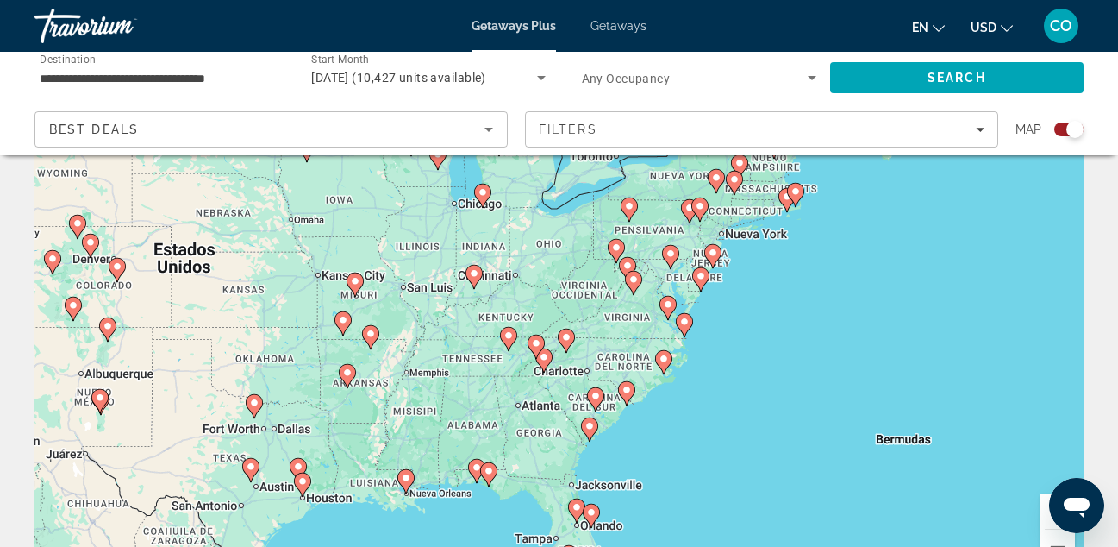
drag, startPoint x: 463, startPoint y: 334, endPoint x: 174, endPoint y: 260, distance: 298.0
click at [173, 260] on div "Para navegar, presiona las teclas de flecha. Para activar la función de arrastr…" at bounding box center [559, 325] width 1050 height 517
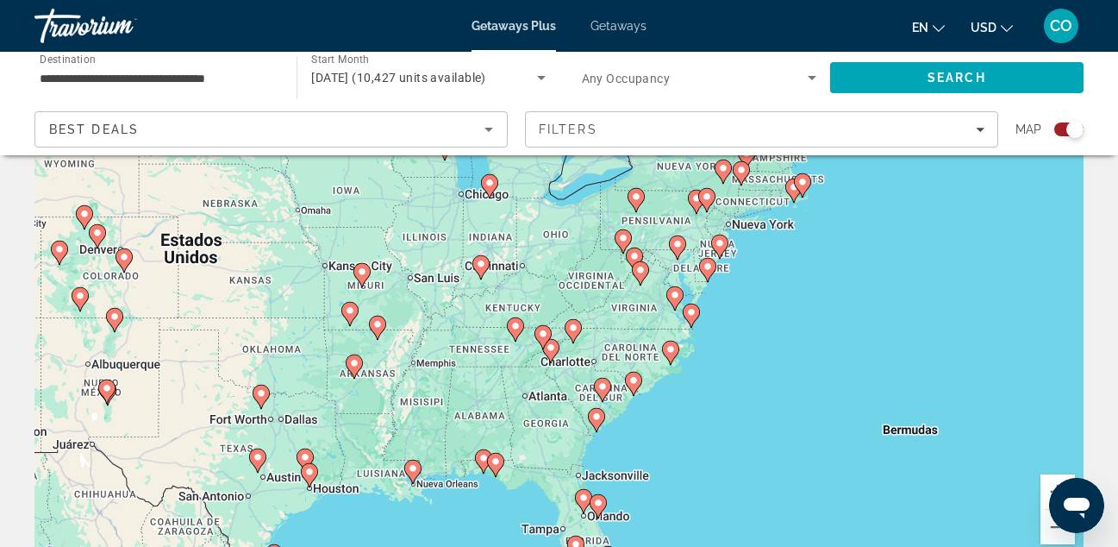
scroll to position [124, 0]
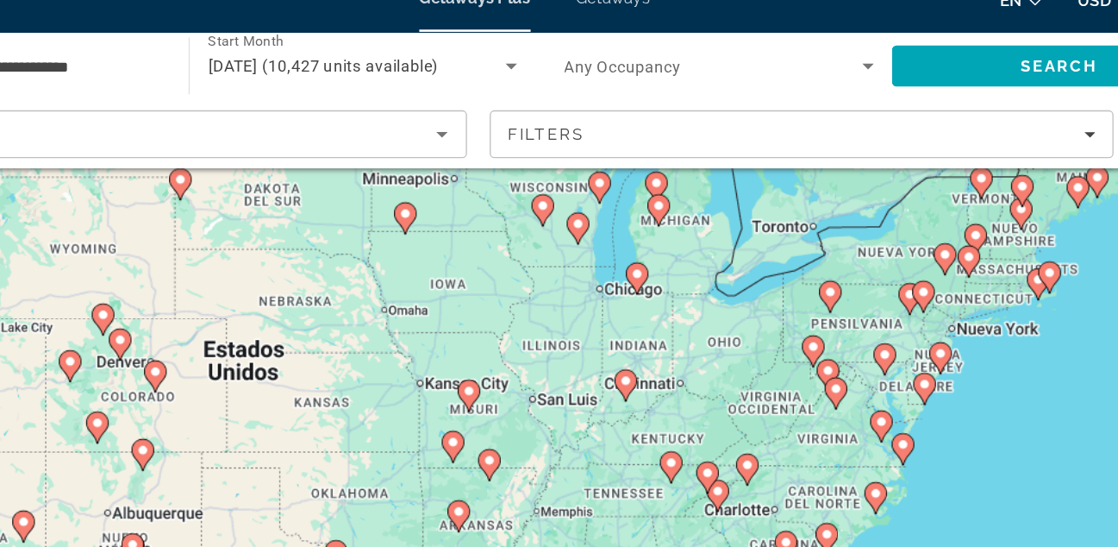
drag, startPoint x: 547, startPoint y: 365, endPoint x: 800, endPoint y: 398, distance: 255.6
click at [793, 394] on div "Para navegar, presiona las teclas de flecha. Para activar la función de arrastr…" at bounding box center [559, 306] width 1050 height 517
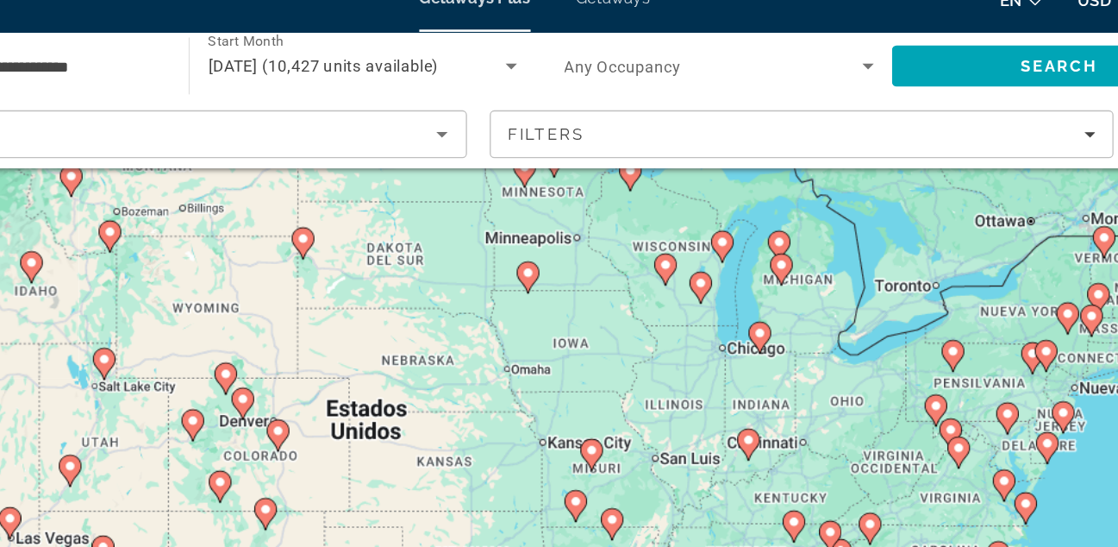
click at [806, 400] on div "Para navegar, presiona las teclas de flecha. Para activar la función de arrastr…" at bounding box center [559, 306] width 1050 height 517
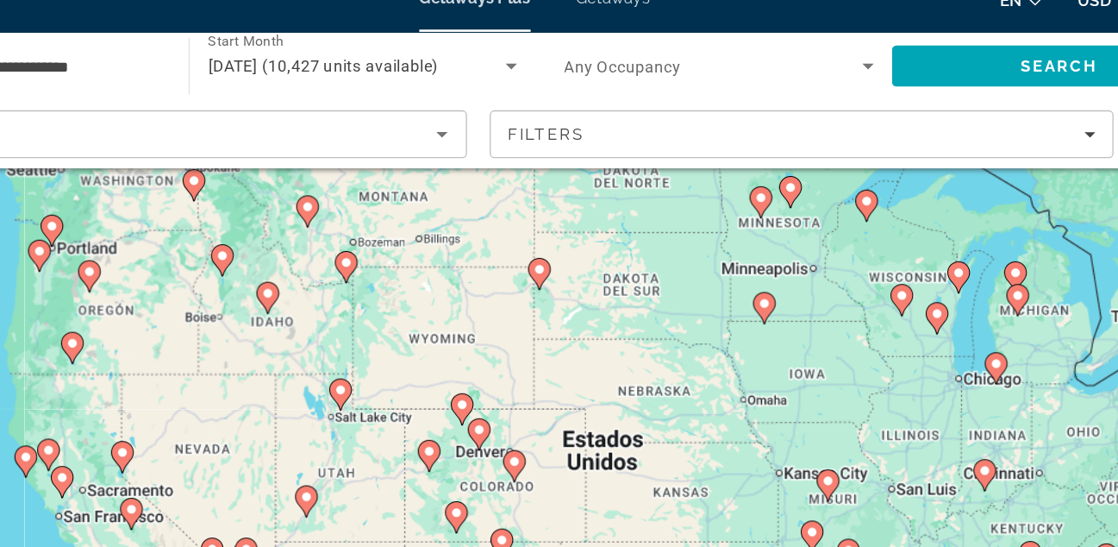
drag, startPoint x: 641, startPoint y: 325, endPoint x: 929, endPoint y: 379, distance: 293.1
click at [899, 360] on div "Para navegar, presiona las teclas de flecha. Para activar la función de arrastr…" at bounding box center [559, 306] width 1050 height 517
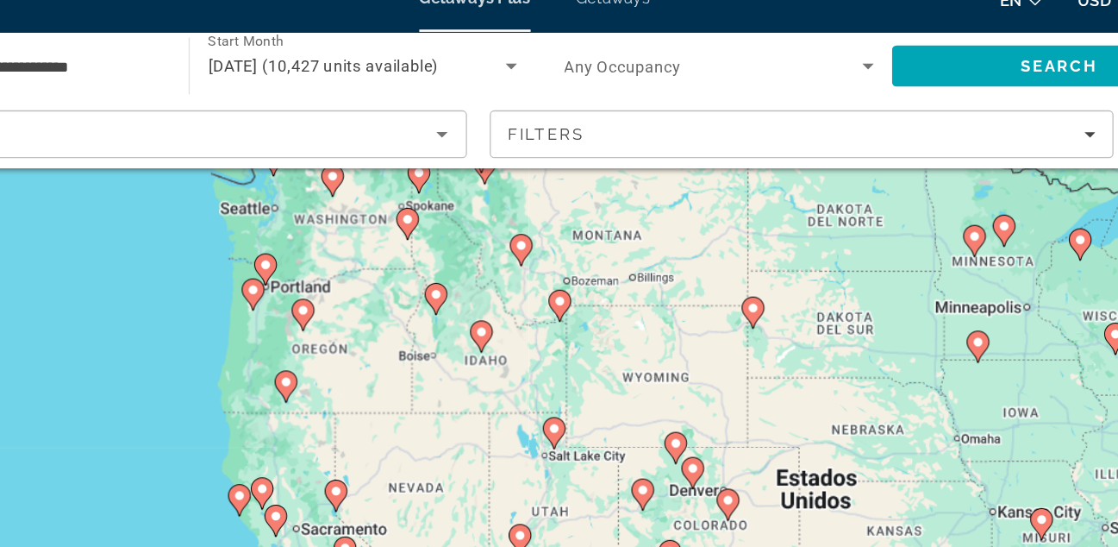
click at [927, 381] on div "Para navegar, presiona las teclas de flecha. Para activar la función de arrastr…" at bounding box center [559, 306] width 1050 height 517
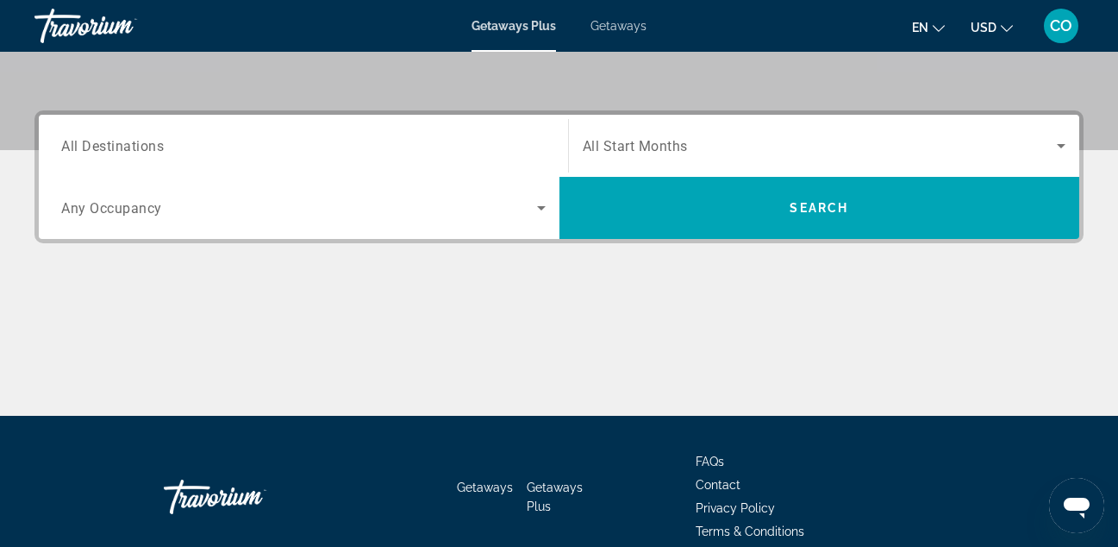
click at [299, 137] on input "Destination All Destinations" at bounding box center [303, 146] width 485 height 21
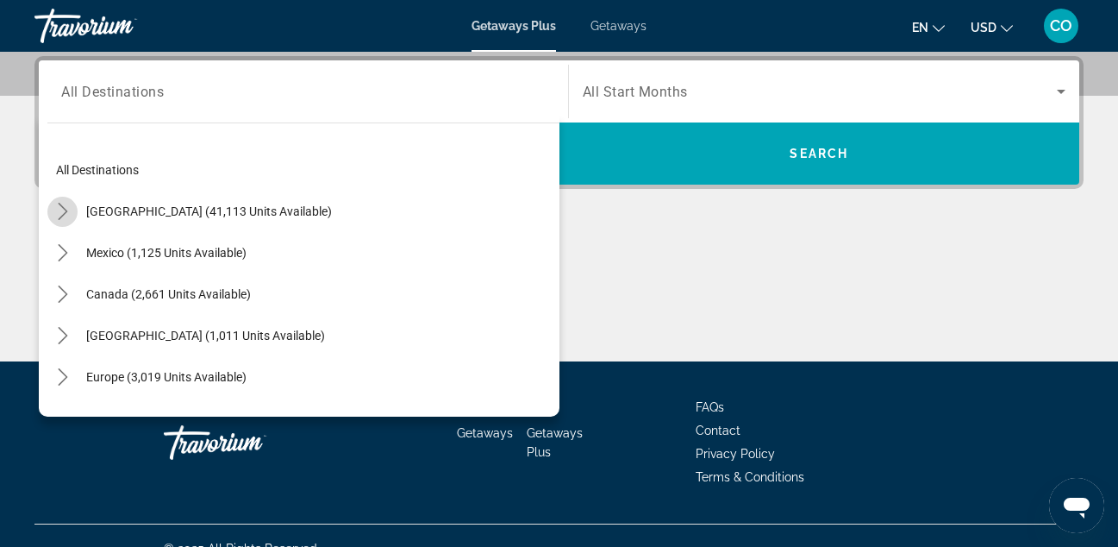
click at [58, 200] on mat-icon "Toggle United States (41,113 units available) submenu" at bounding box center [62, 212] width 30 height 30
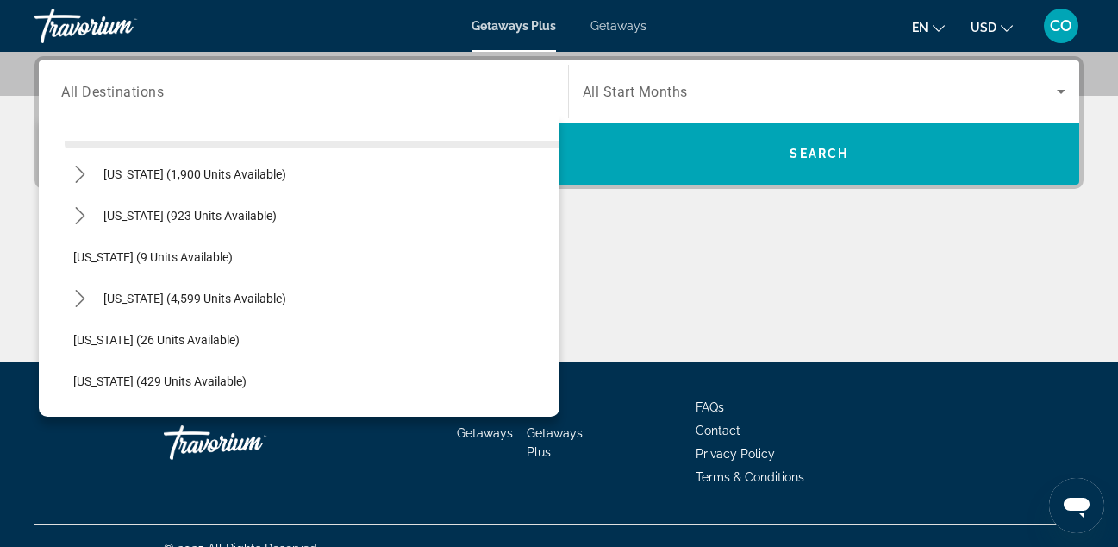
scroll to position [163, 0]
click at [83, 304] on icon "Toggle Florida (4,599 units available) submenu" at bounding box center [80, 296] width 17 height 17
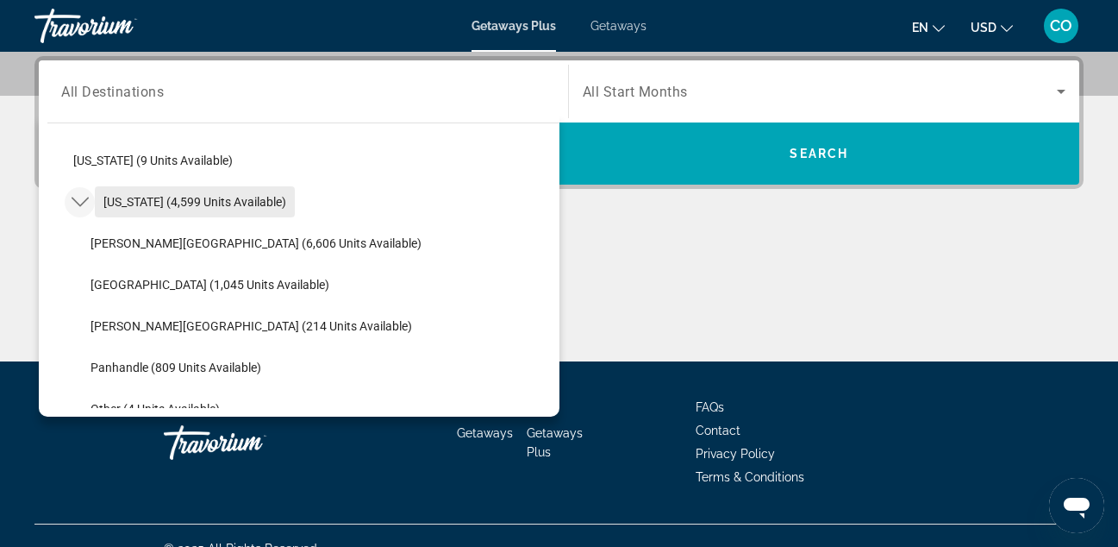
scroll to position [238, 0]
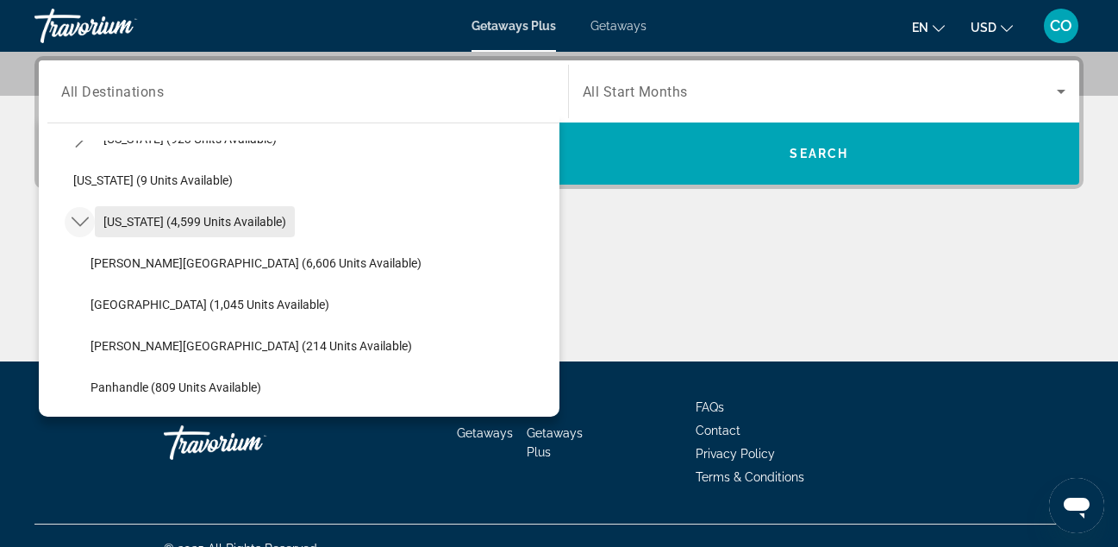
click at [185, 206] on span "Select destination: Florida (4,599 units available)" at bounding box center [195, 221] width 200 height 41
type input "**********"
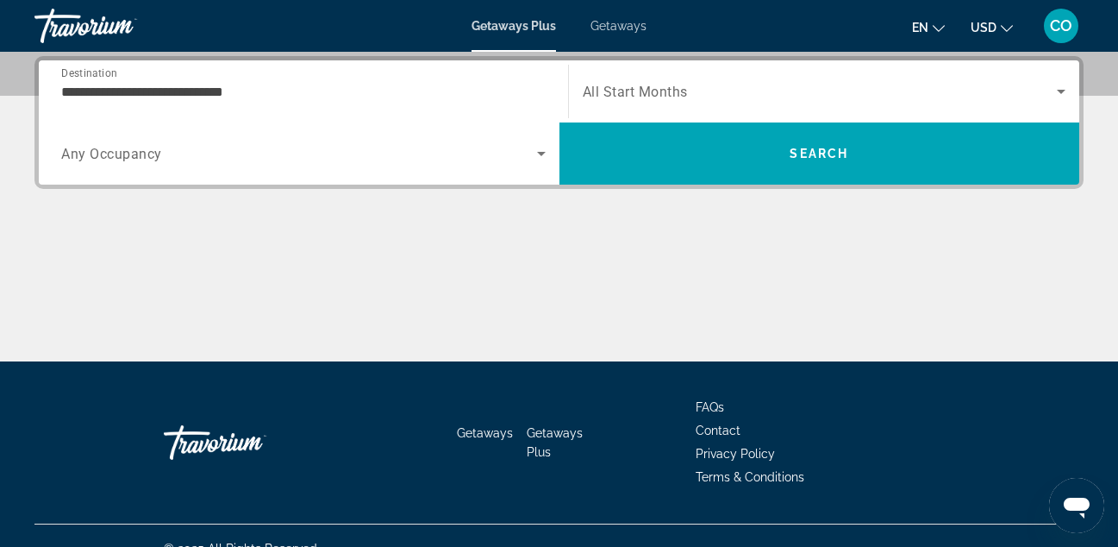
click at [627, 104] on div "Search widget" at bounding box center [825, 91] width 484 height 48
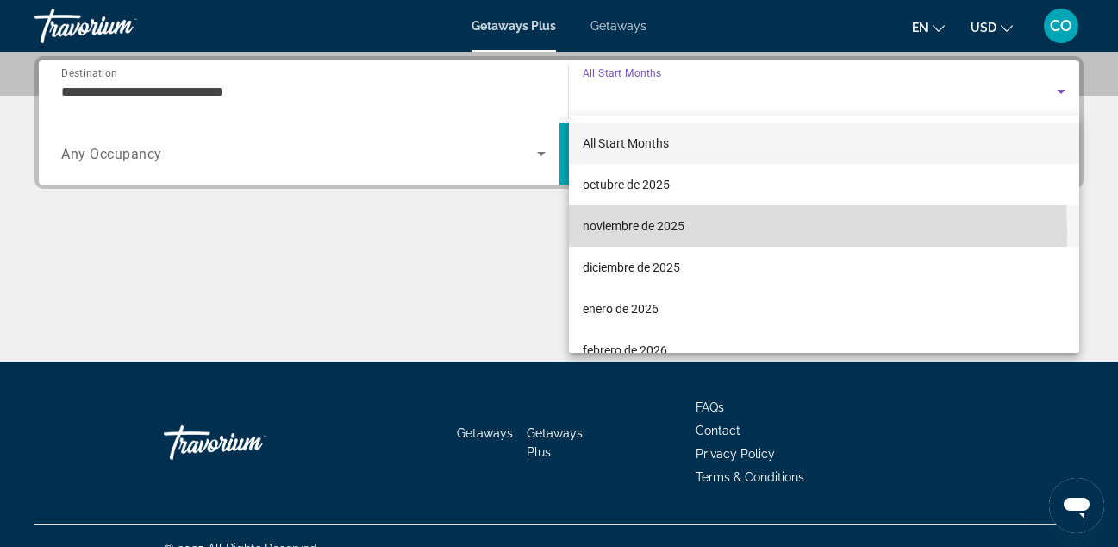
click at [622, 235] on span "noviembre de 2025" at bounding box center [634, 226] width 102 height 21
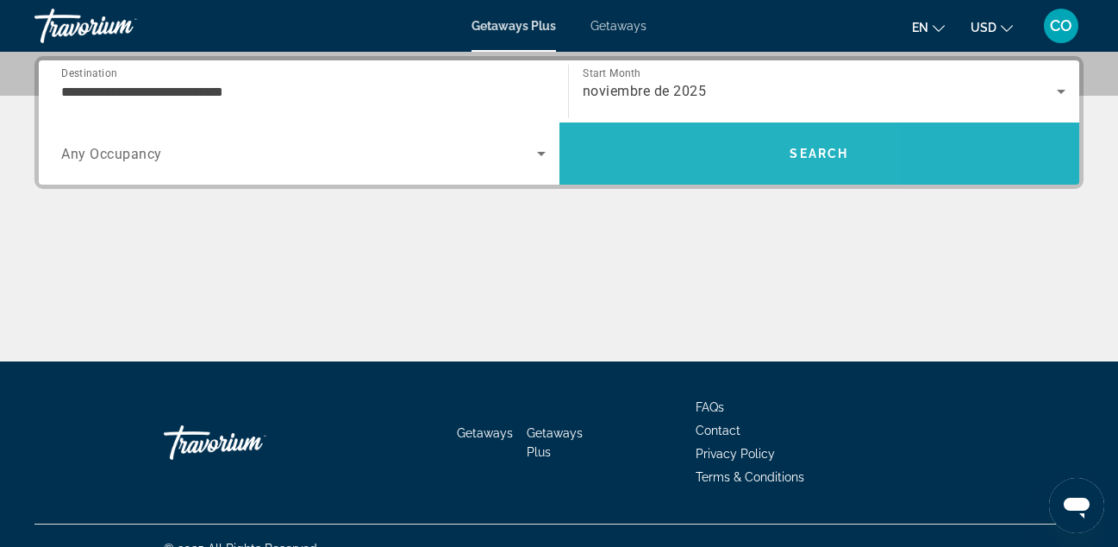
click at [661, 163] on span "Search" at bounding box center [820, 153] width 521 height 41
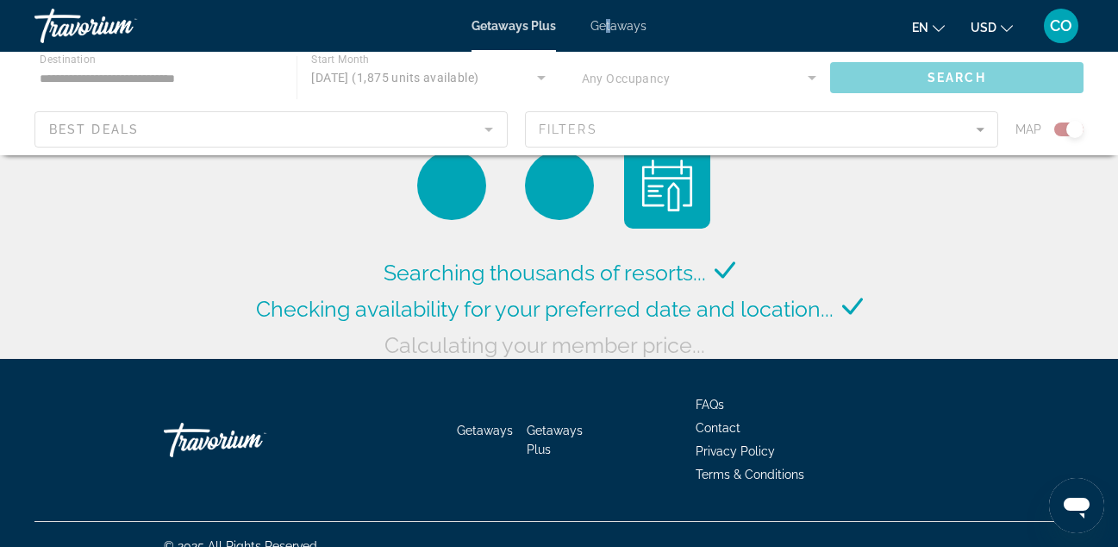
click at [599, 25] on span "Getaways" at bounding box center [619, 26] width 56 height 14
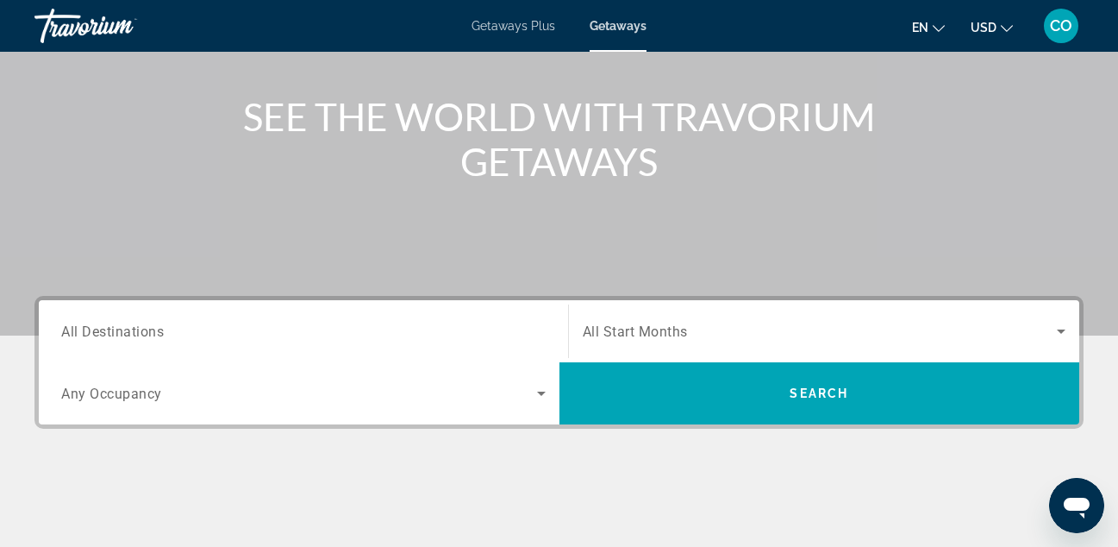
scroll to position [183, 0]
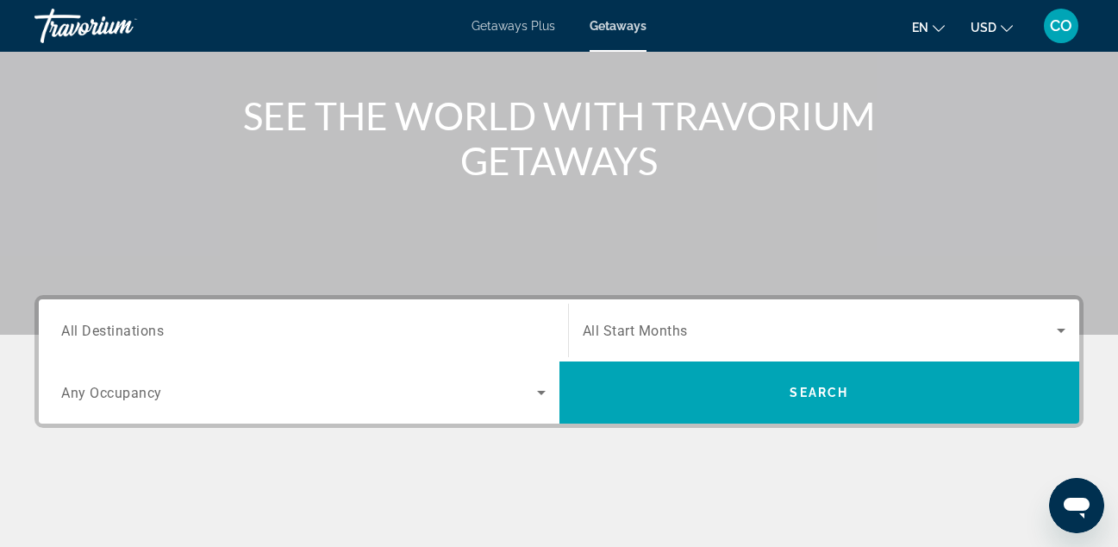
click at [419, 317] on div "Search widget" at bounding box center [303, 330] width 485 height 49
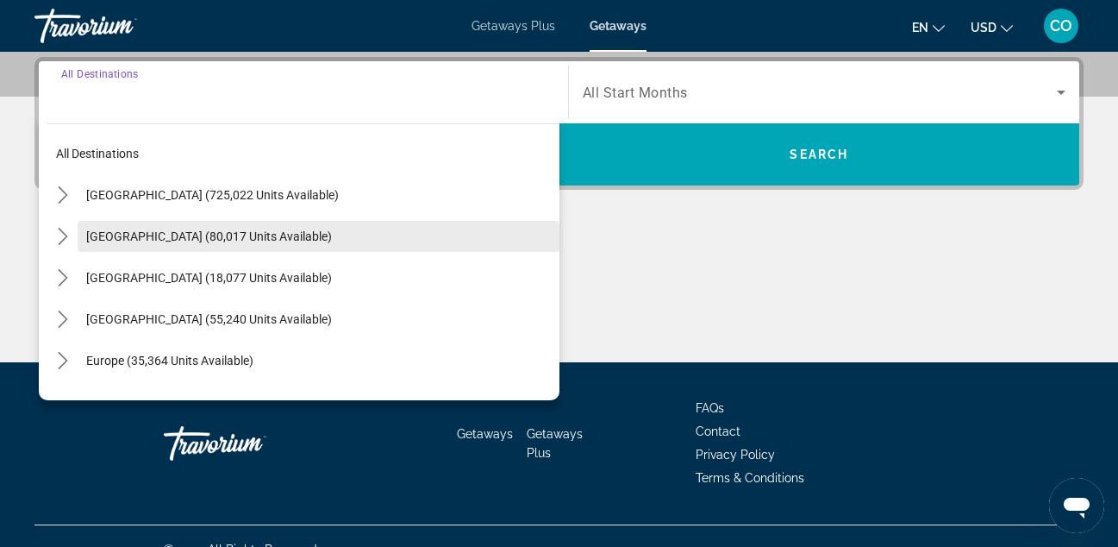
scroll to position [422, 0]
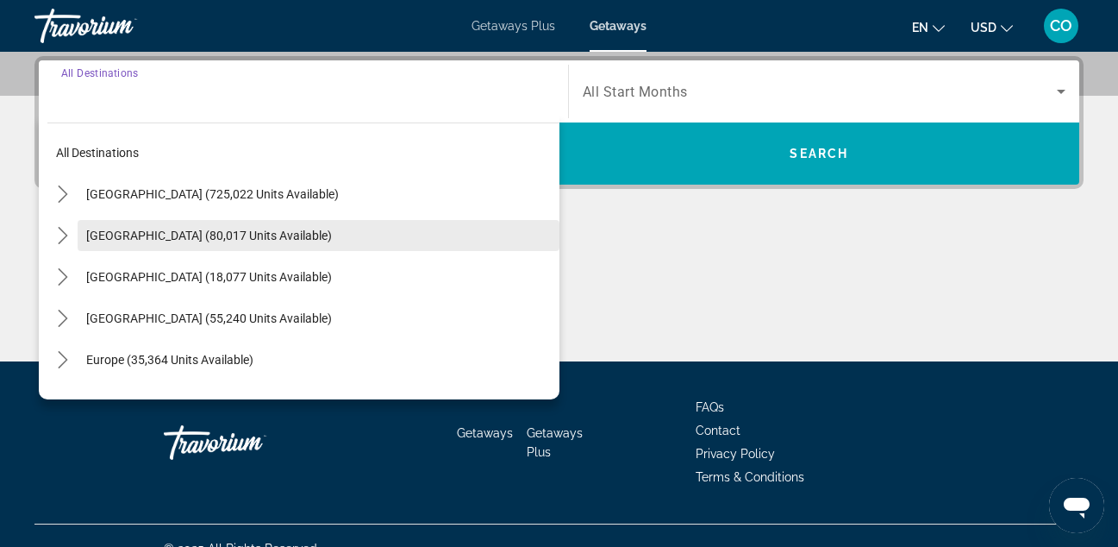
click at [407, 335] on span "Select destination: Caribbean & Atlantic Islands (55,240 units available)" at bounding box center [319, 318] width 482 height 41
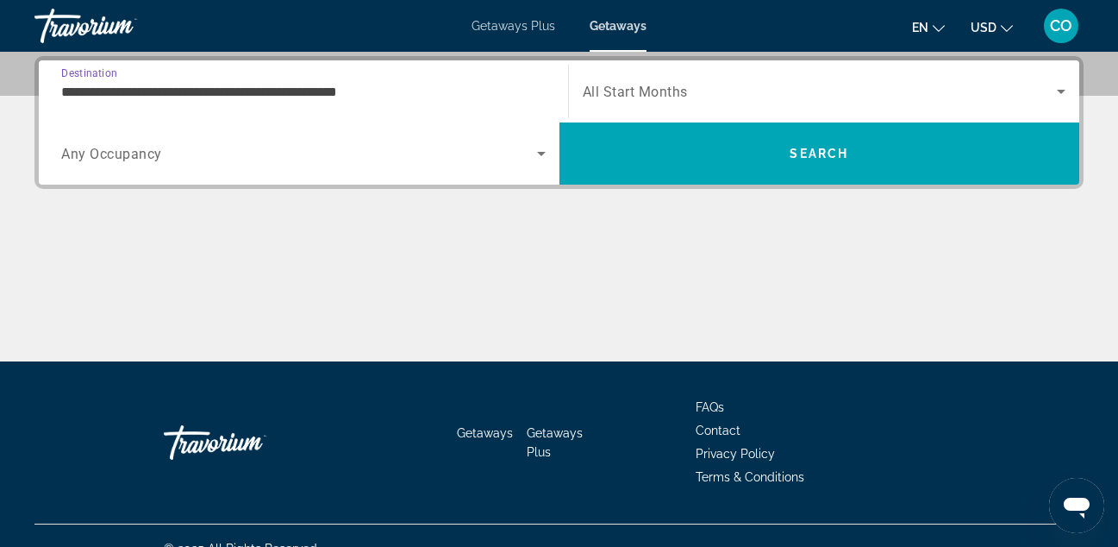
click at [479, 96] on input "**********" at bounding box center [303, 92] width 485 height 21
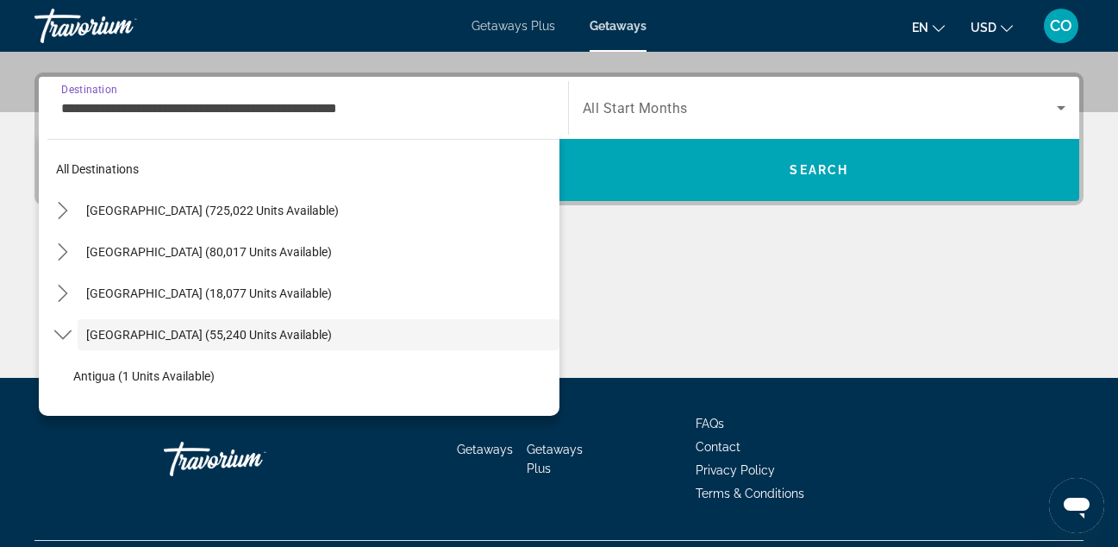
scroll to position [61, 0]
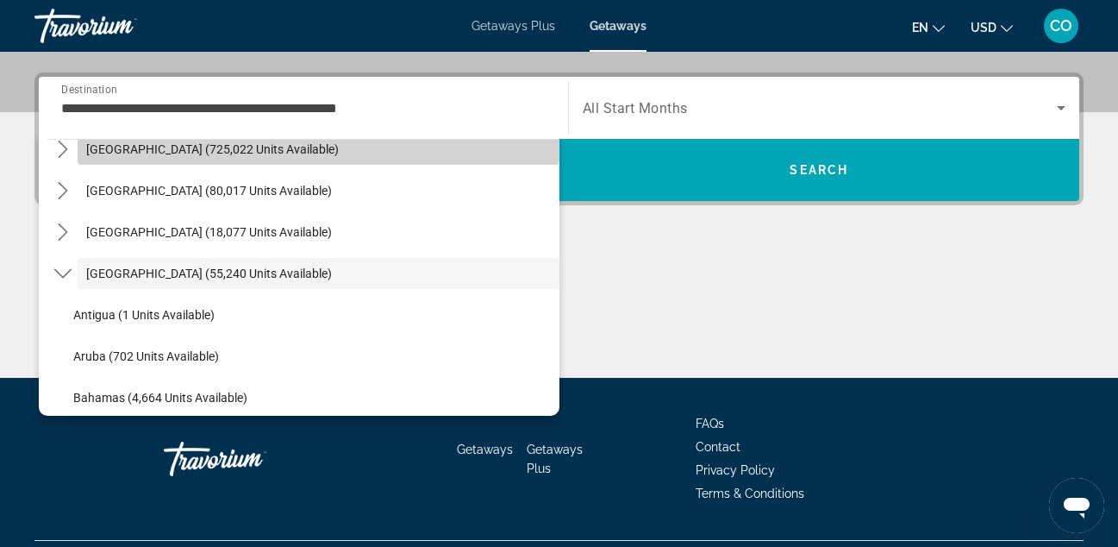
click at [352, 143] on span "Select destination: United States (725,022 units available)" at bounding box center [319, 148] width 482 height 41
type input "**********"
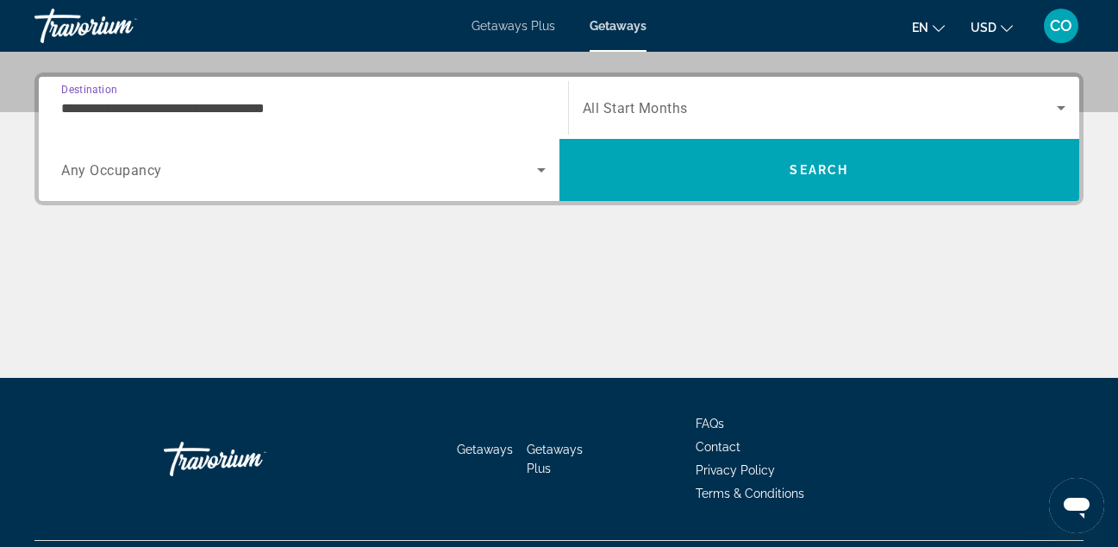
scroll to position [422, 0]
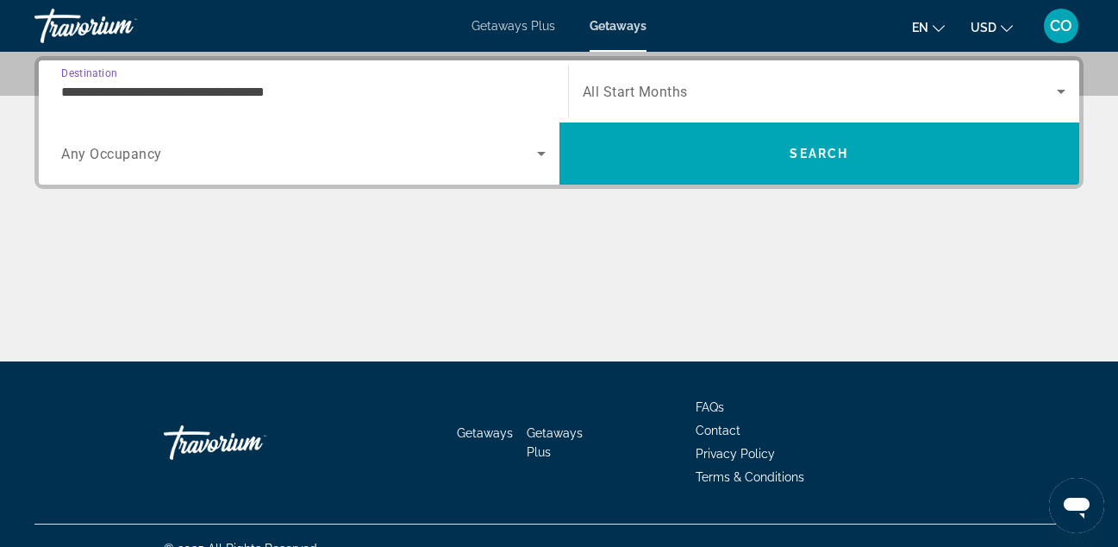
click at [413, 87] on input "**********" at bounding box center [303, 92] width 485 height 21
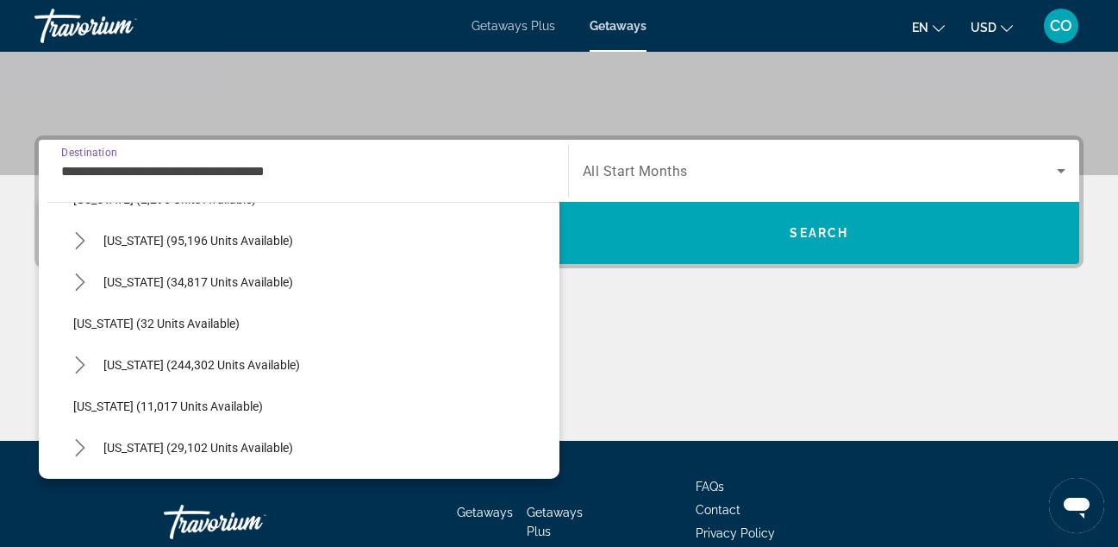
scroll to position [160, 0]
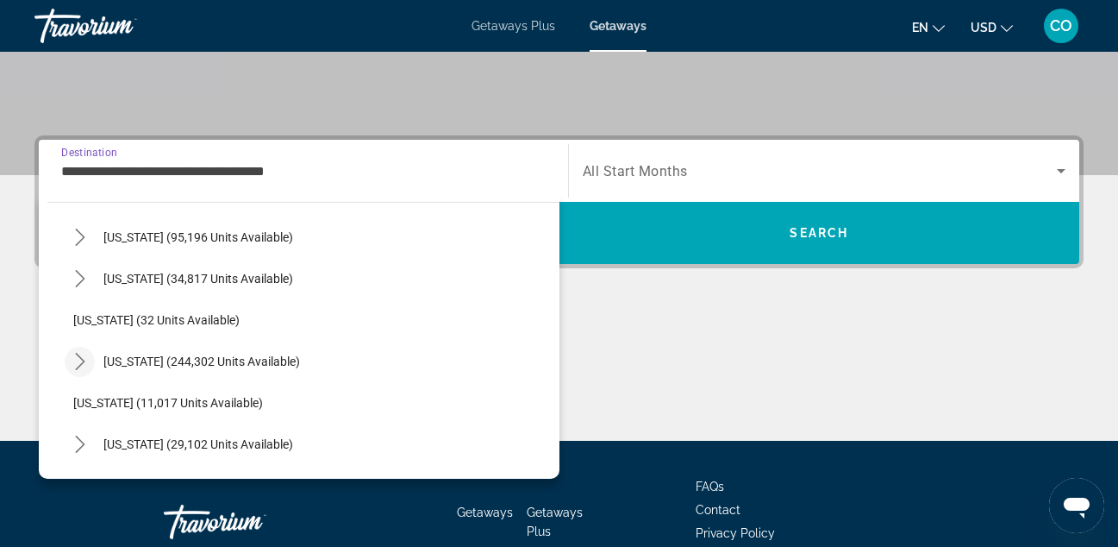
click at [86, 363] on icon "Toggle Florida (244,302 units available) submenu" at bounding box center [80, 361] width 17 height 17
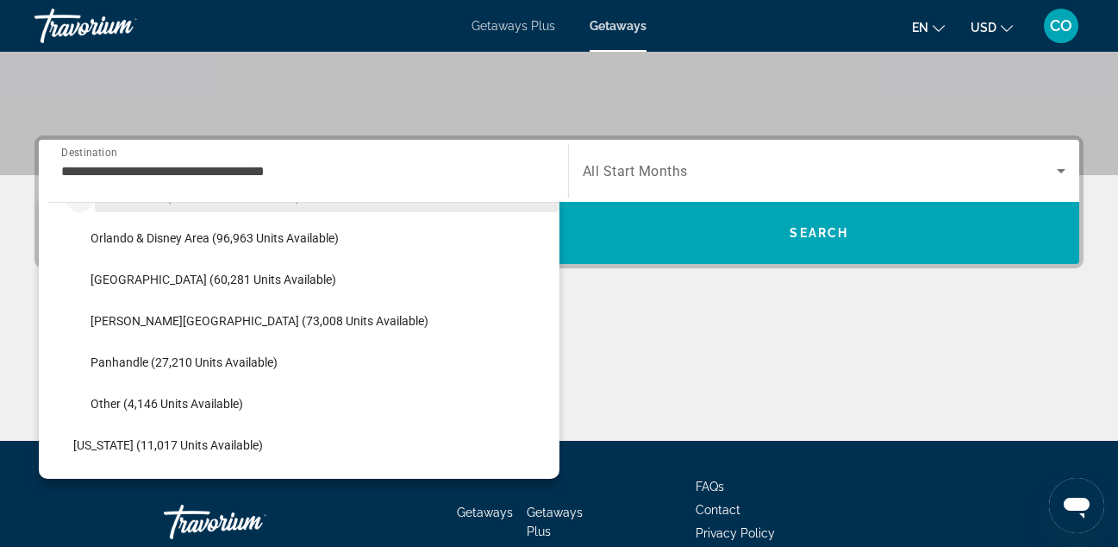
scroll to position [0, 0]
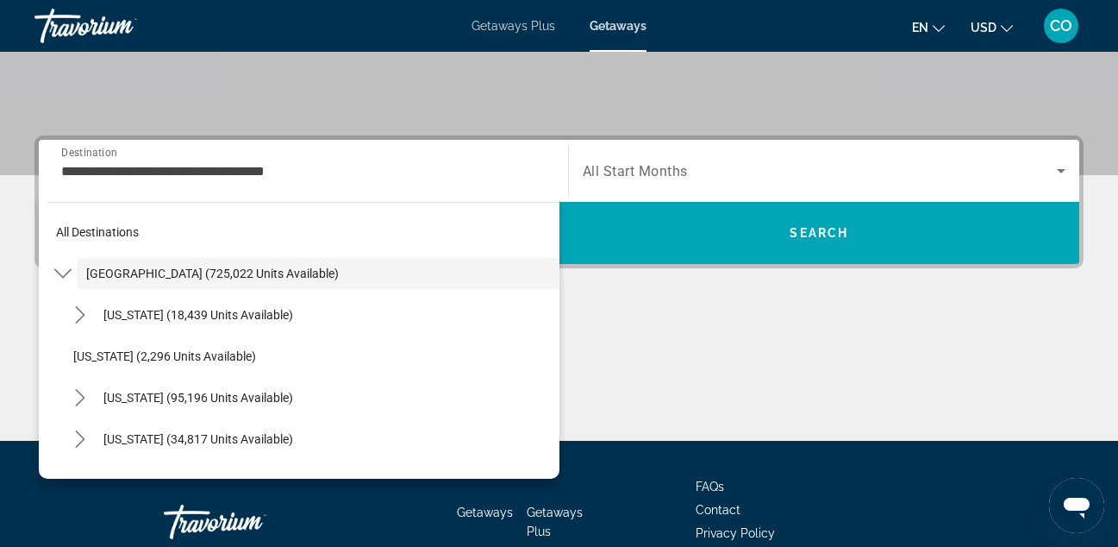
click at [682, 159] on div "Search widget" at bounding box center [825, 171] width 484 height 48
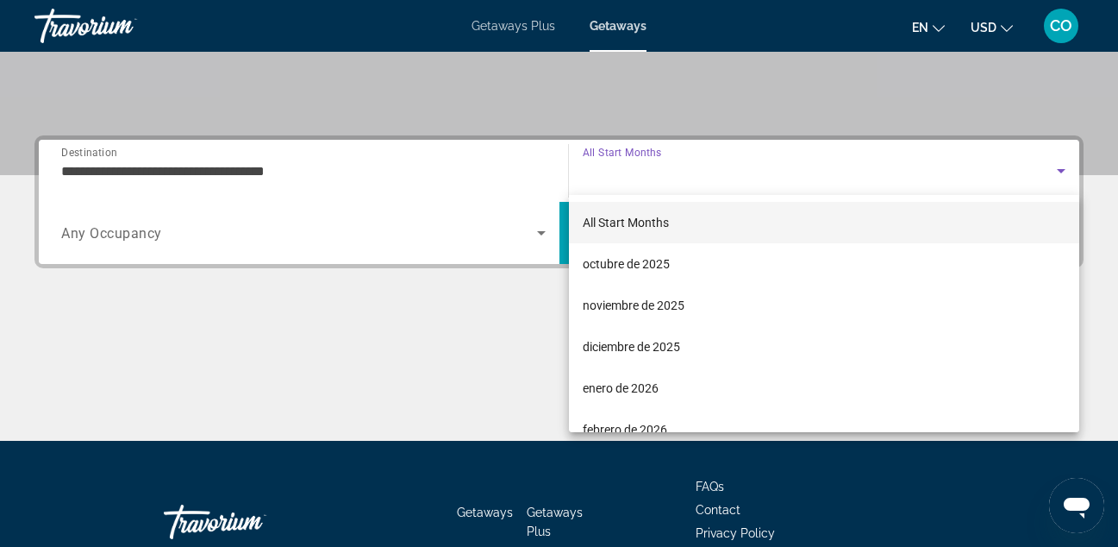
scroll to position [422, 0]
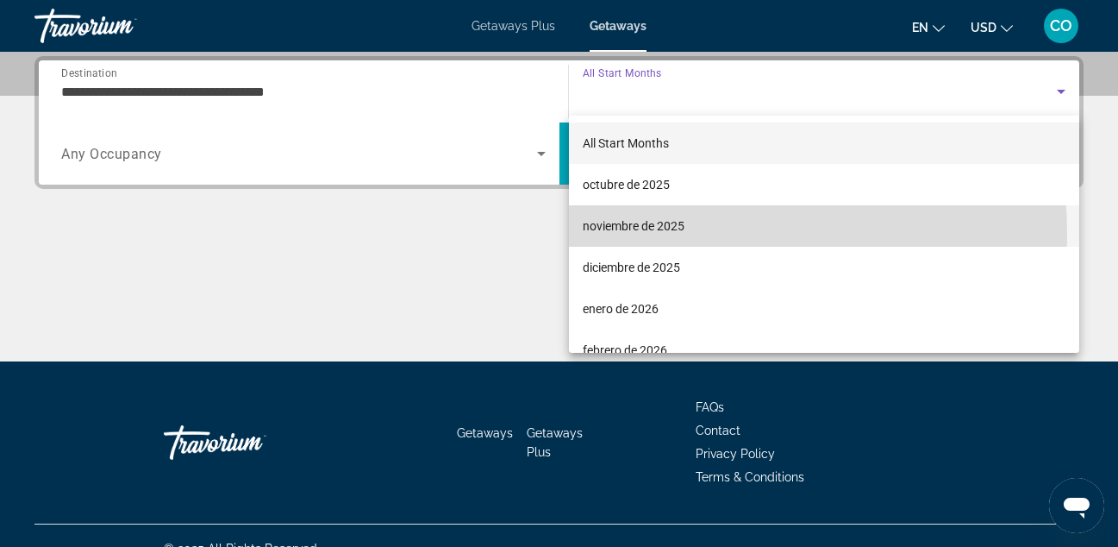
click at [656, 234] on span "noviembre de 2025" at bounding box center [634, 226] width 102 height 21
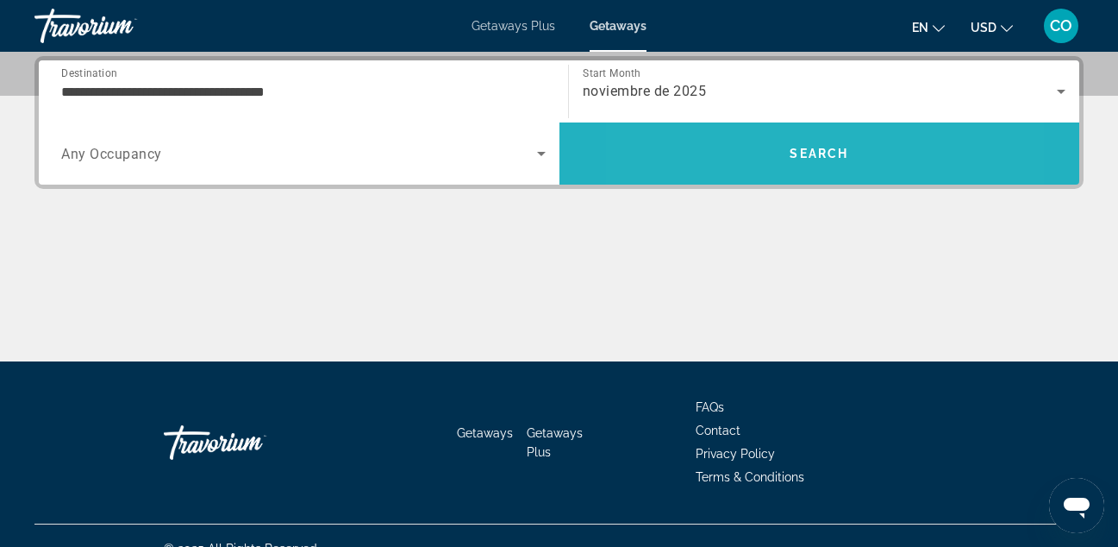
click at [736, 124] on span "Search" at bounding box center [820, 153] width 521 height 62
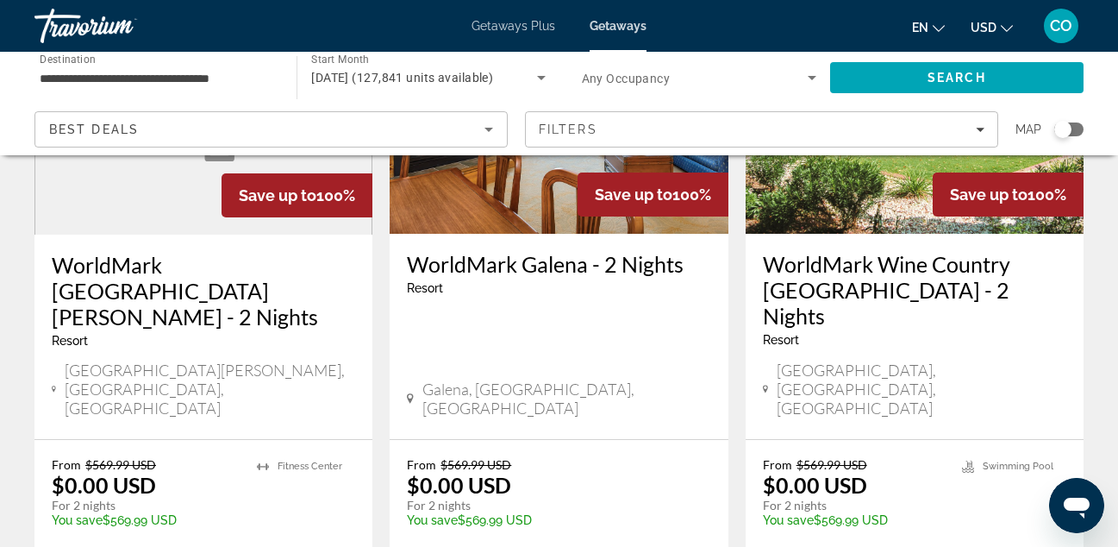
scroll to position [2367, 0]
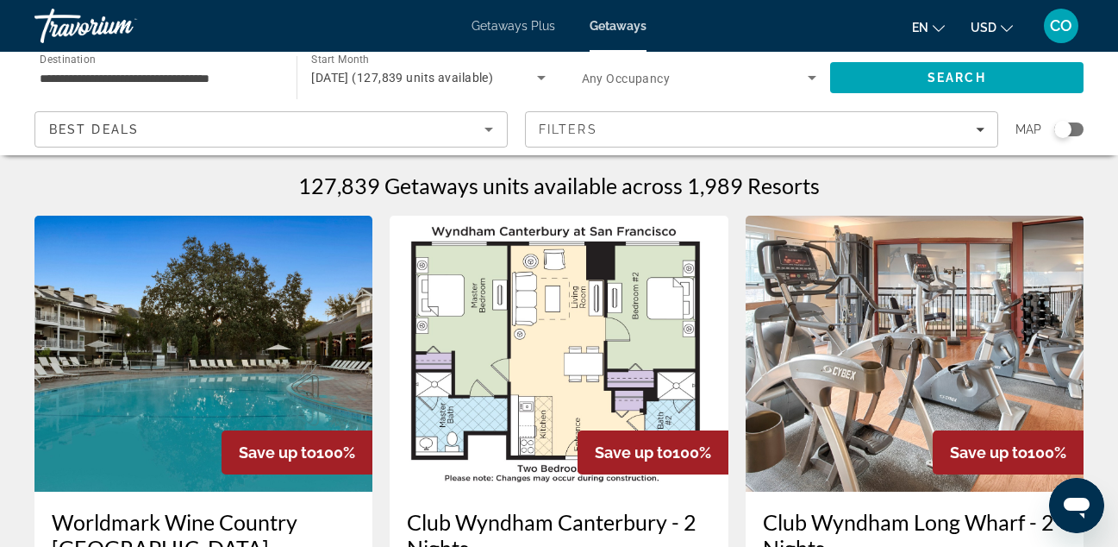
drag, startPoint x: 232, startPoint y: 66, endPoint x: 221, endPoint y: 99, distance: 35.5
click at [221, 99] on div "**********" at bounding box center [157, 77] width 235 height 49
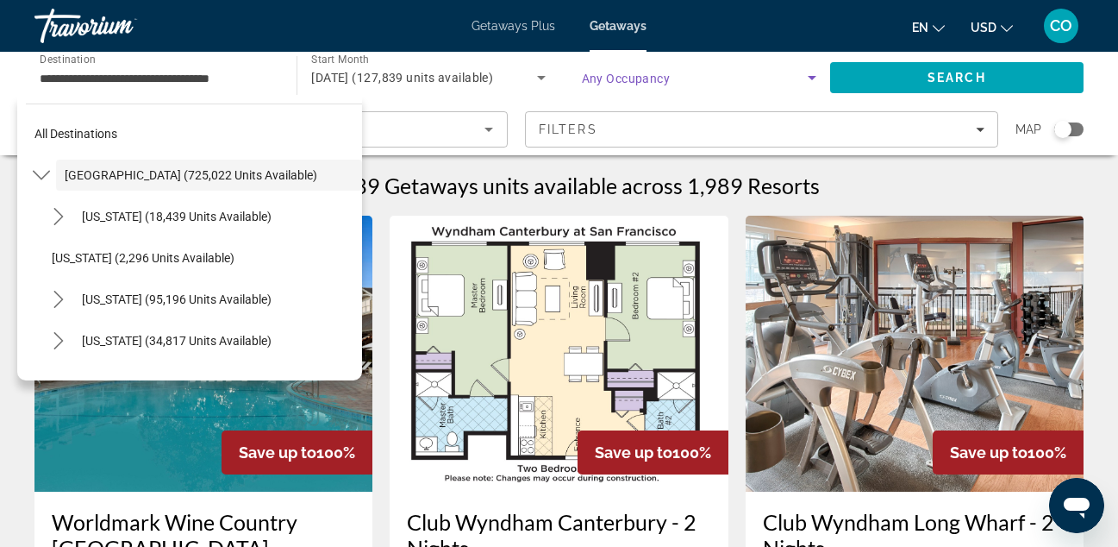
click at [712, 79] on span "Search widget" at bounding box center [695, 77] width 226 height 21
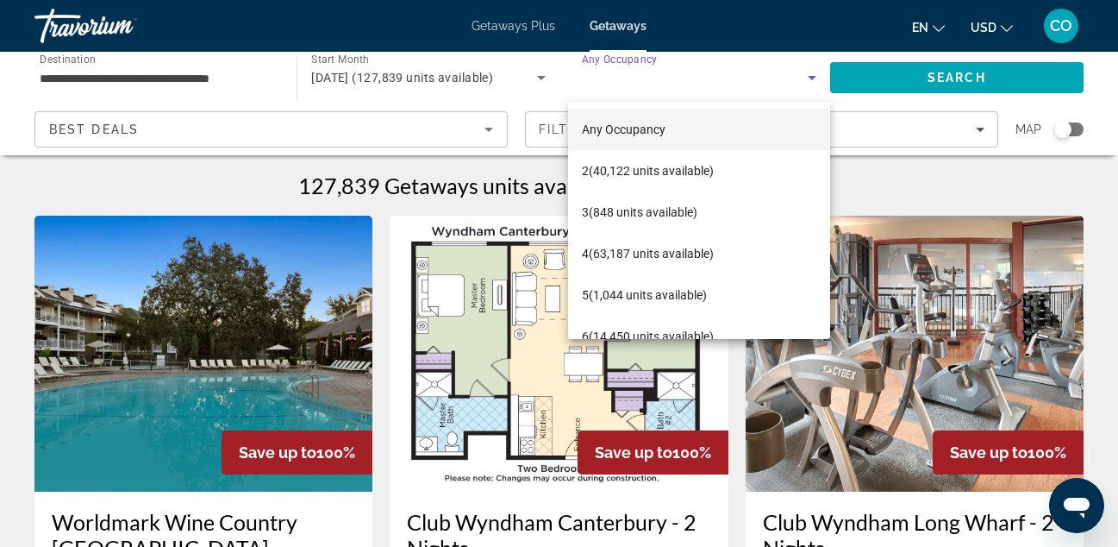
click at [496, 132] on div at bounding box center [559, 273] width 1118 height 547
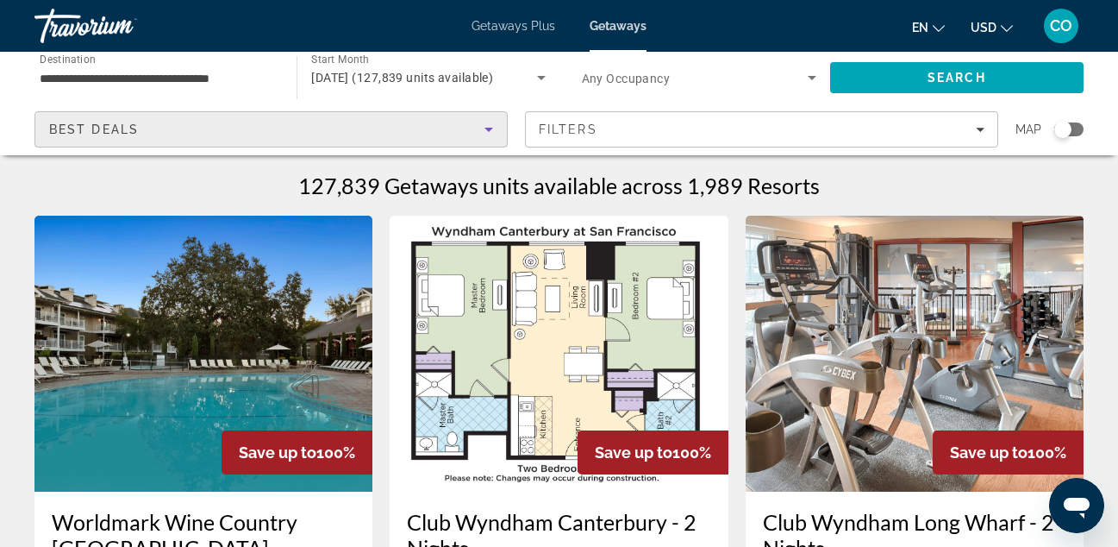
click at [496, 132] on icon "Sort by" at bounding box center [489, 129] width 21 height 21
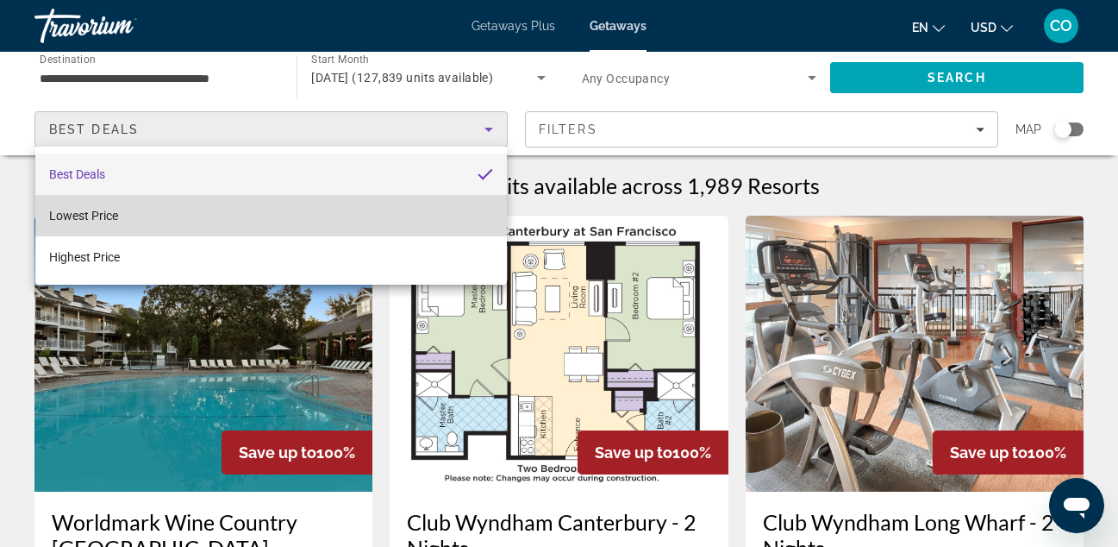
click at [477, 197] on mat-option "Lowest Price" at bounding box center [271, 215] width 472 height 41
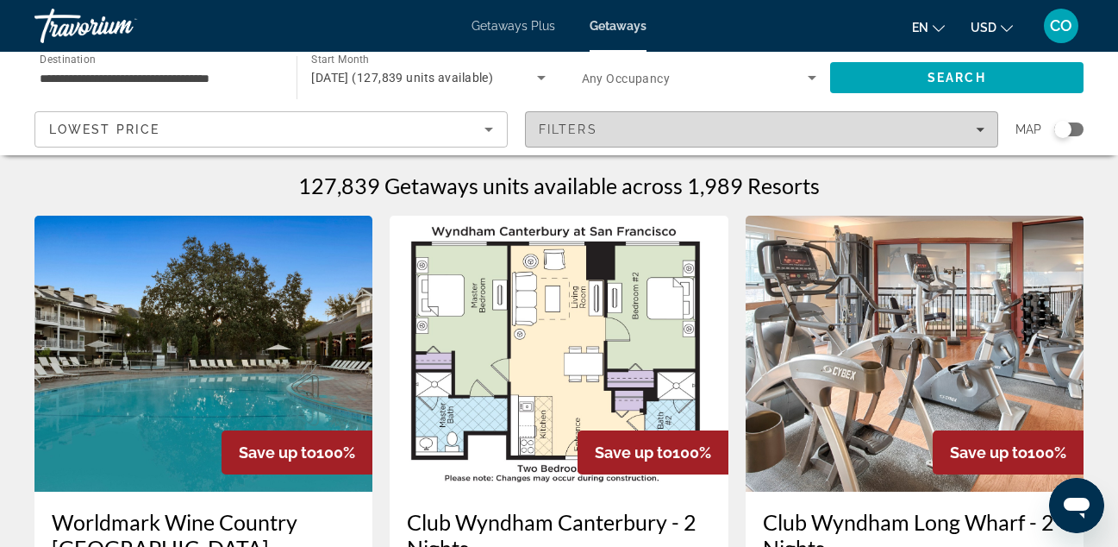
click at [568, 113] on span "Filters" at bounding box center [762, 129] width 472 height 41
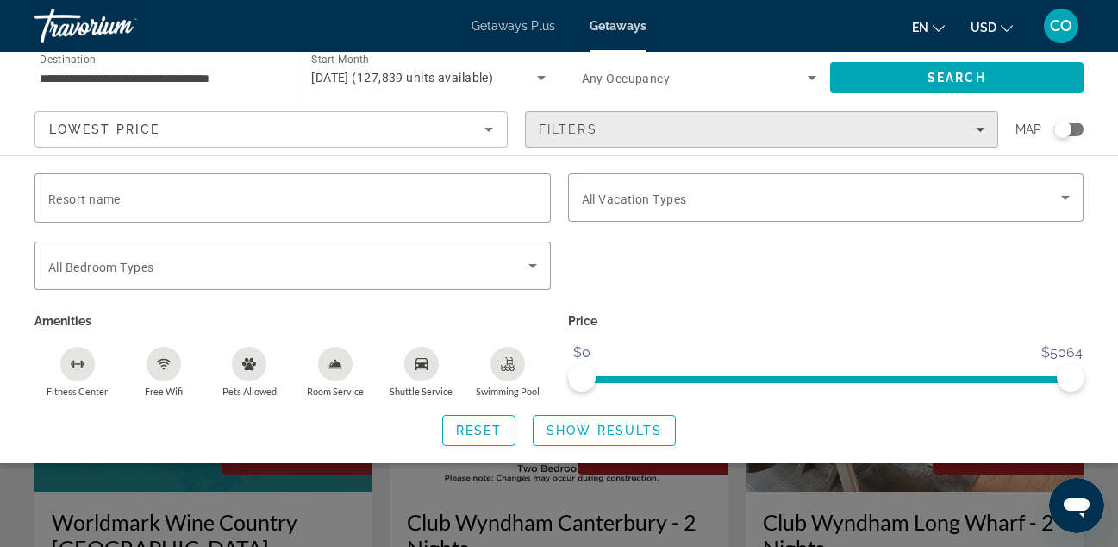
click at [568, 113] on span "Filters" at bounding box center [762, 129] width 472 height 41
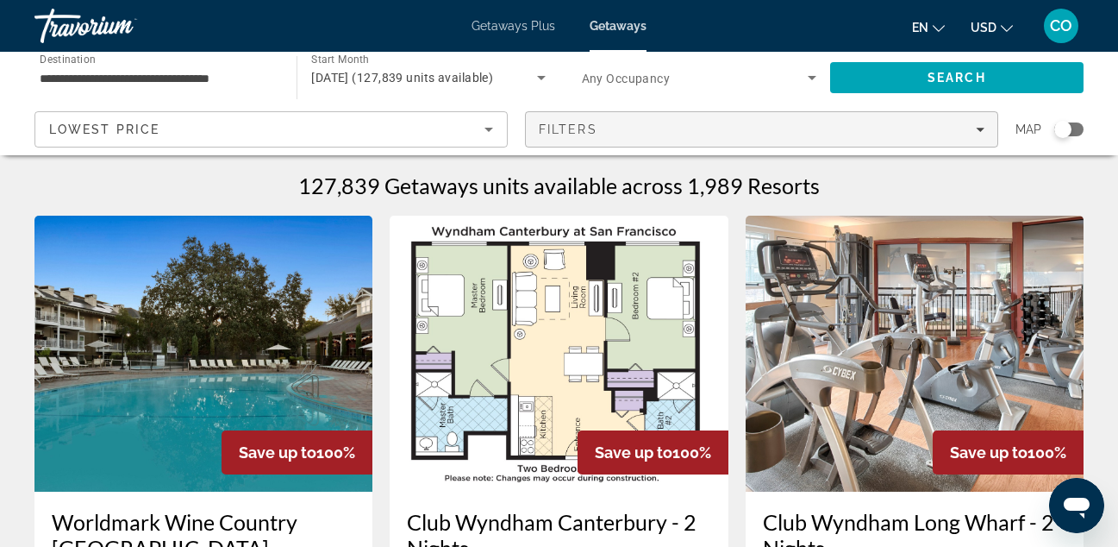
click at [568, 113] on span "Filters" at bounding box center [762, 129] width 472 height 41
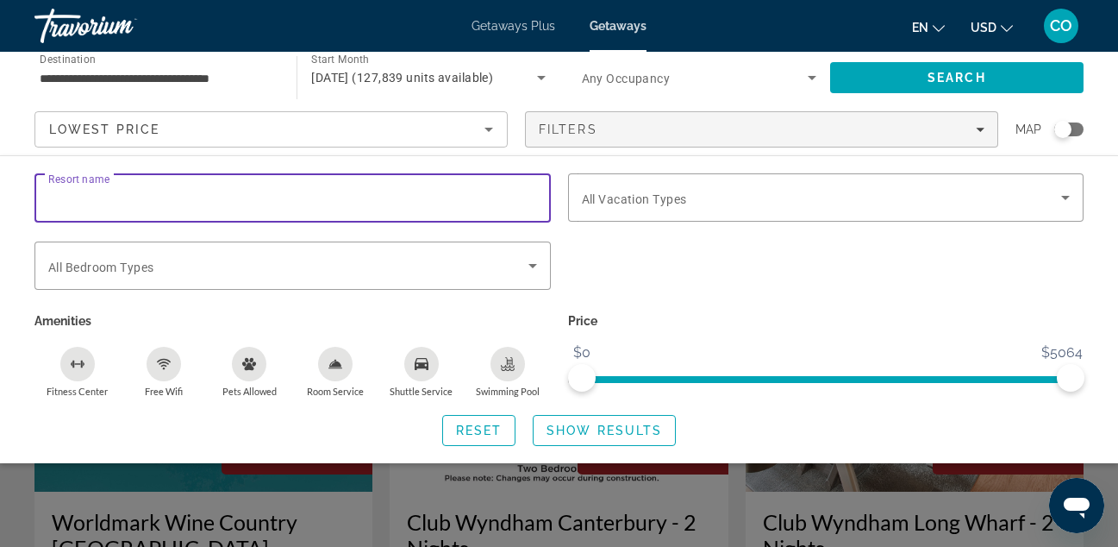
click at [476, 191] on input "Resort name" at bounding box center [292, 198] width 489 height 21
paste input "**********"
type input "**********"
click at [598, 410] on span "Search widget" at bounding box center [604, 430] width 141 height 41
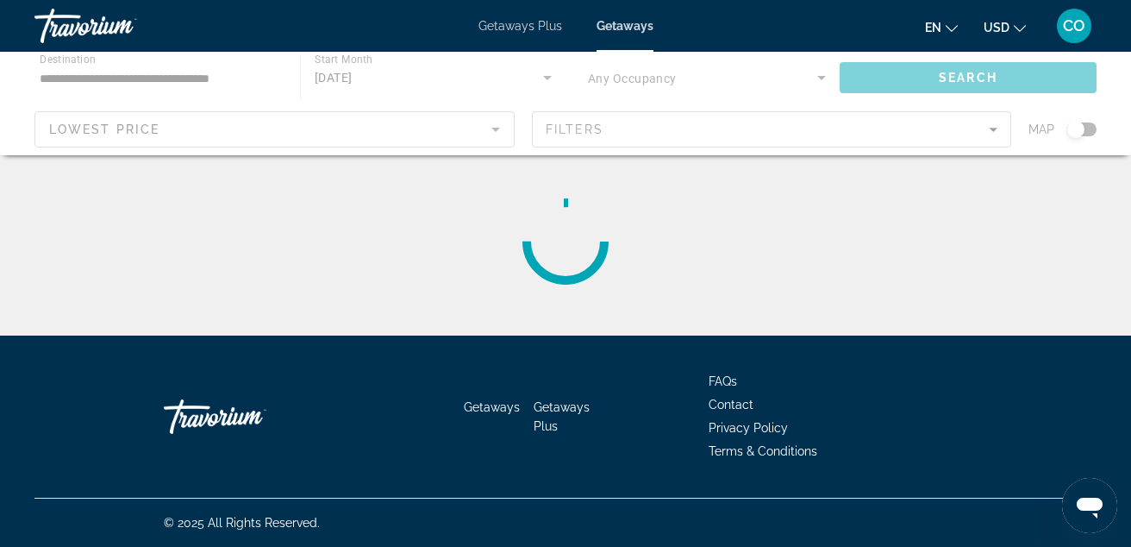
click at [598, 417] on li "Getaways Plus" at bounding box center [569, 415] width 70 height 38
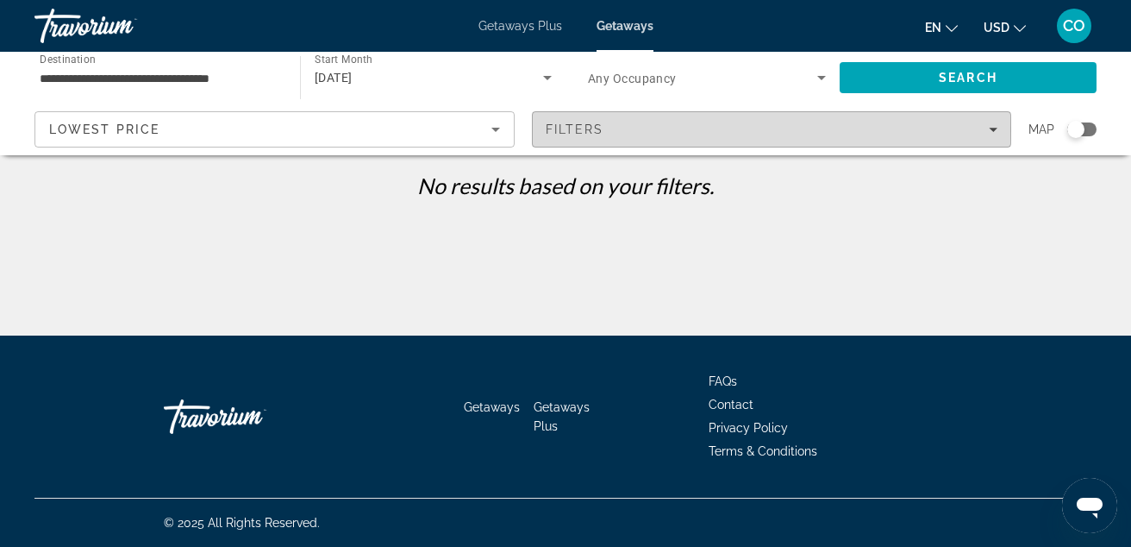
click at [624, 128] on div "Filters" at bounding box center [772, 129] width 453 height 14
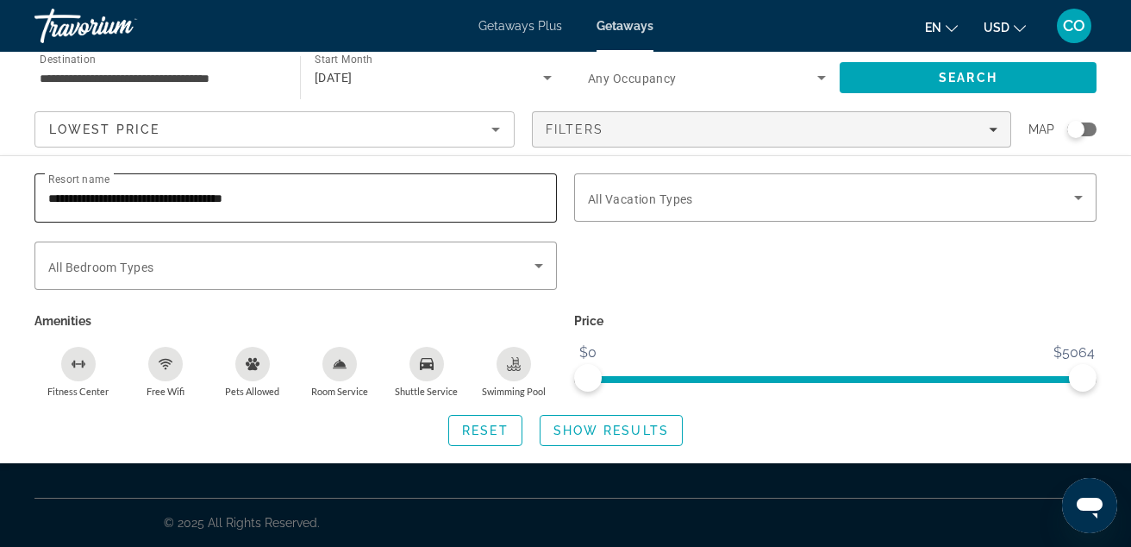
click at [456, 199] on input "**********" at bounding box center [295, 198] width 495 height 21
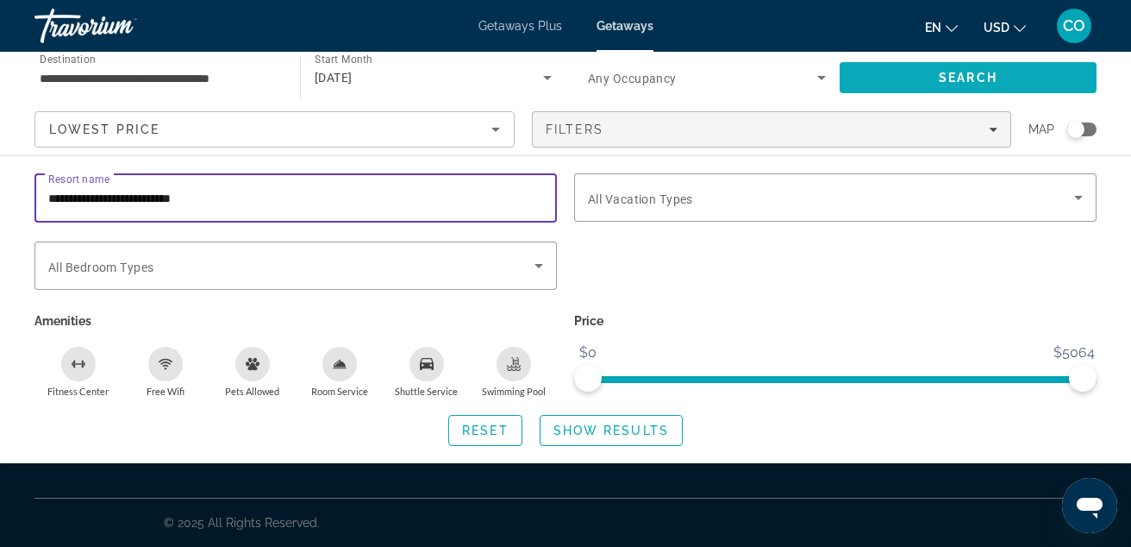
type input "**********"
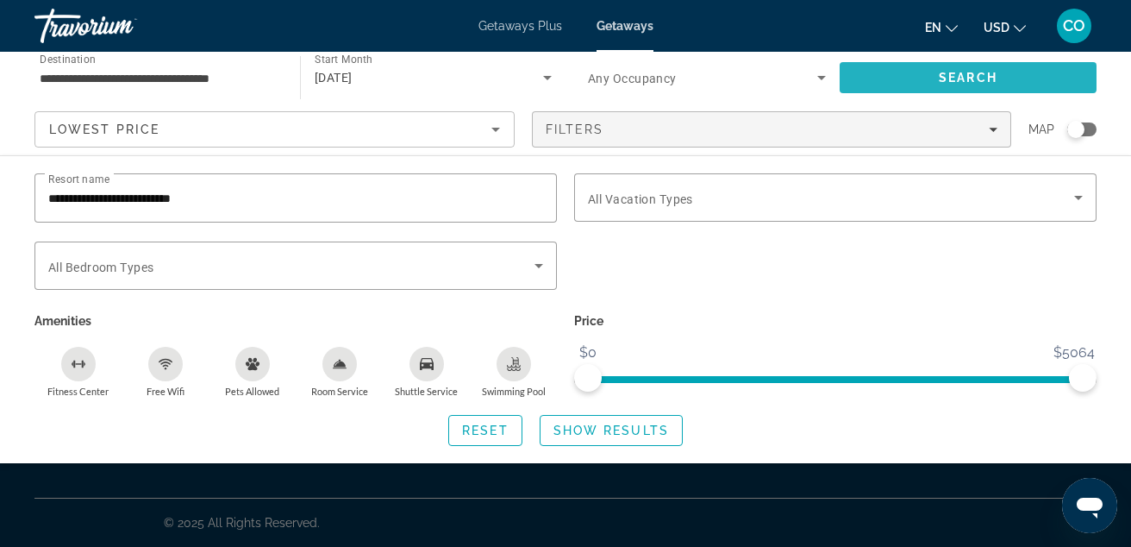
click at [918, 74] on span "Search" at bounding box center [968, 77] width 257 height 41
click at [864, 64] on span "Search" at bounding box center [968, 77] width 257 height 41
click at [831, 511] on div "Search widget" at bounding box center [565, 403] width 1131 height 288
